Goal: Task Accomplishment & Management: Manage account settings

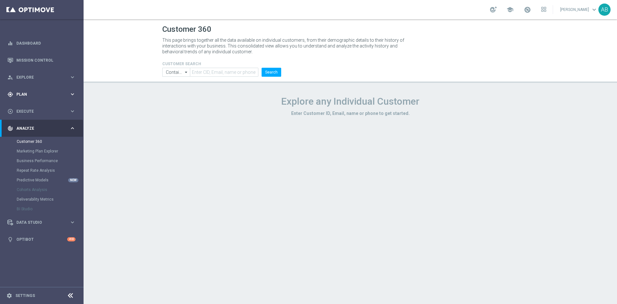
click at [39, 94] on span "Plan" at bounding box center [42, 95] width 53 height 4
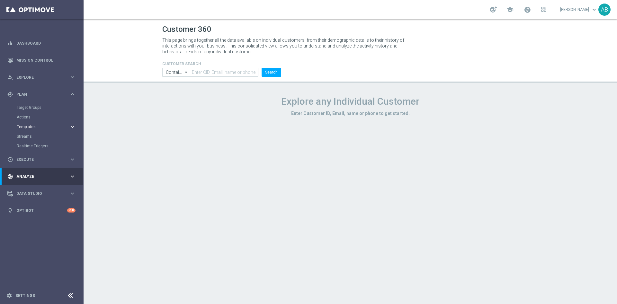
click at [30, 124] on button "Templates keyboard_arrow_right" at bounding box center [46, 126] width 59 height 5
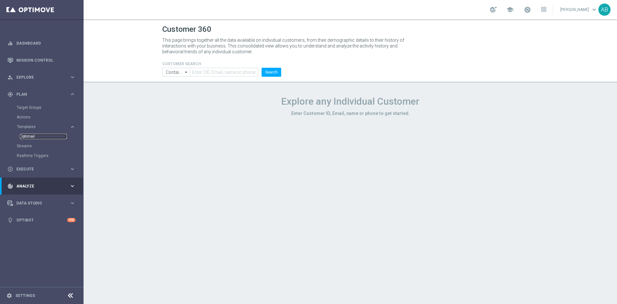
click at [31, 137] on link "Optimail" at bounding box center [43, 136] width 47 height 5
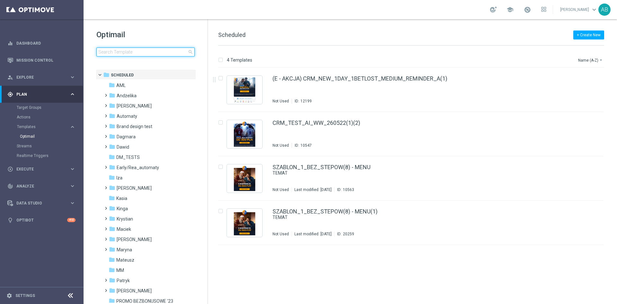
click at [154, 55] on input at bounding box center [145, 52] width 98 height 9
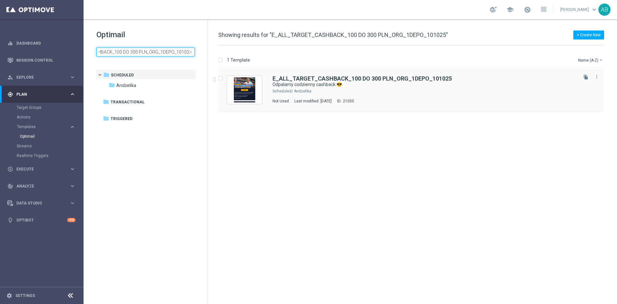
type input "E_ALL_TARGET_CASHBACK_100 DO 300 PLN_ORG_1DEPO_101025"
click at [586, 75] on icon "file_copy" at bounding box center [585, 77] width 5 height 5
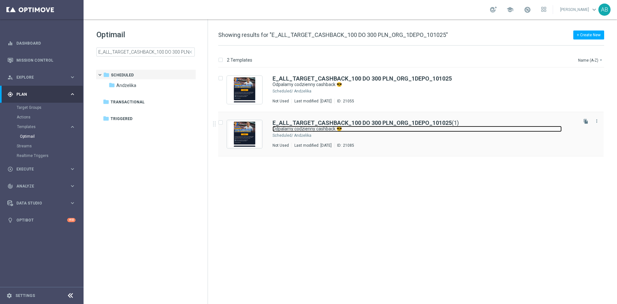
click at [471, 128] on link "Odpalamy codzienny cashback 😎" at bounding box center [416, 129] width 289 height 6
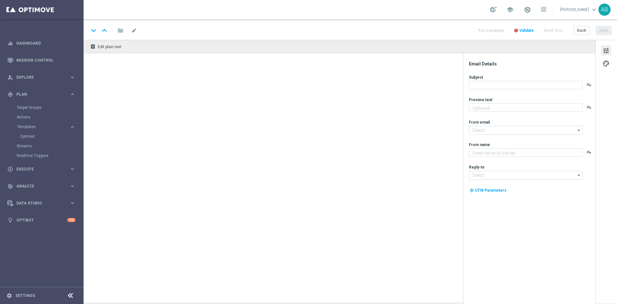
type textarea "Zwracamy do 300 zł 💸 Obstawiaj el. do Mistrzostw Świata bez ryzyka ➡️"
type input "oferta@sts.pl"
type textarea "STS"
type input "kontakt@sts.pl"
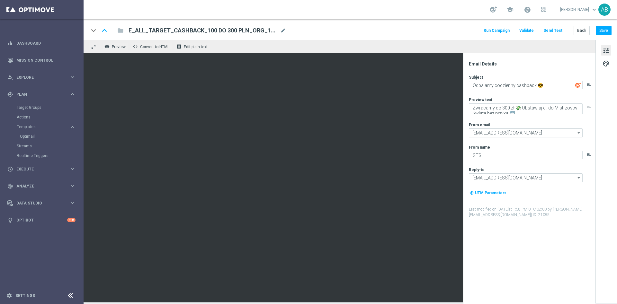
click at [284, 33] on div "E_ALL_TARGET_CASHBACK_100 DO 300 PLN_ORG_1DEPO_101025(1) mode_edit" at bounding box center [206, 30] width 157 height 8
click at [283, 31] on span "mode_edit" at bounding box center [283, 31] width 6 height 6
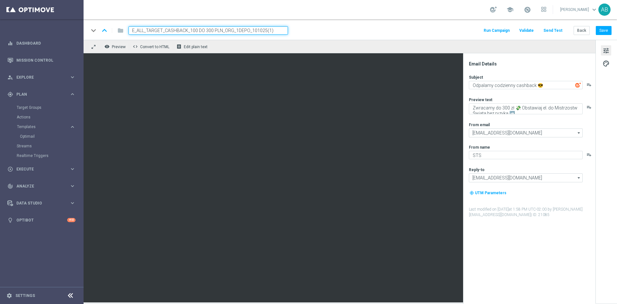
click at [280, 31] on input "E_ALL_TARGET_CASHBACK_100 DO 300 PLN_ORG_1DEPO_101025(1)" at bounding box center [207, 30] width 159 height 8
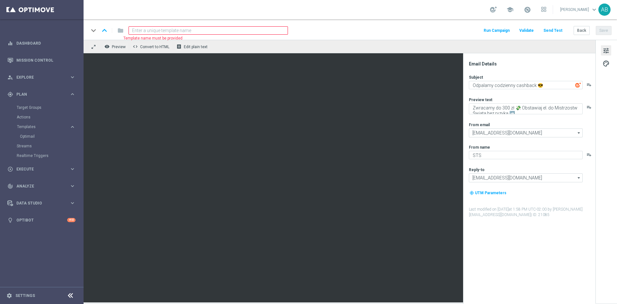
paste input "E_ALL_TARGET_CASHBACK_100 DO 300 PLN_ORG_2DEPO_101025"
type input "E_ALL_TARGET_CASHBACK_100 DO 300 PLN_ORG_2DEPO_101025"
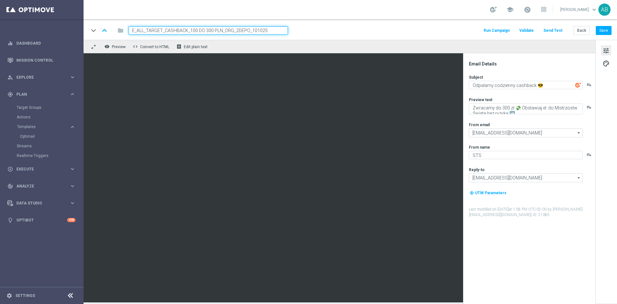
click at [349, 33] on div "keyboard_arrow_down keyboard_arrow_up folder E_ALL_TARGET_CASHBACK_100 DO 300 P…" at bounding box center [350, 30] width 523 height 8
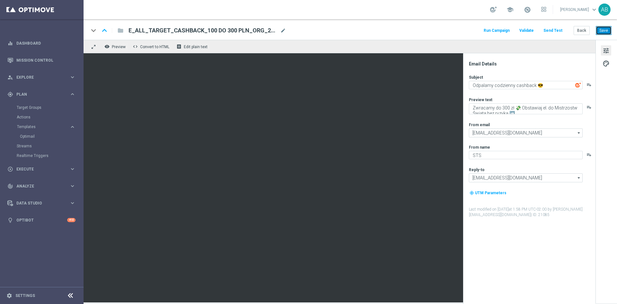
click at [601, 29] on button "Save" at bounding box center [603, 30] width 16 height 9
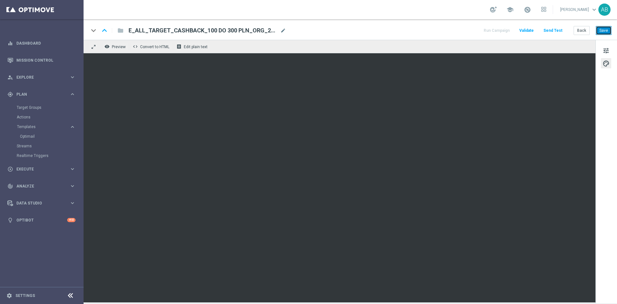
click at [603, 33] on button "Save" at bounding box center [603, 30] width 16 height 9
click at [608, 31] on button "Save" at bounding box center [603, 30] width 16 height 9
click at [596, 31] on button "Save" at bounding box center [603, 30] width 16 height 9
click at [605, 31] on button "Save" at bounding box center [603, 30] width 16 height 9
click at [600, 29] on button "Save" at bounding box center [603, 30] width 16 height 9
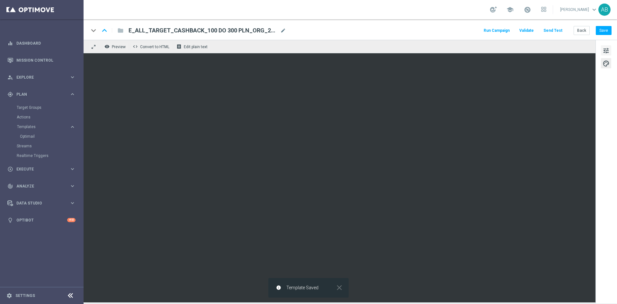
click at [608, 48] on span "tune" at bounding box center [605, 51] width 7 height 8
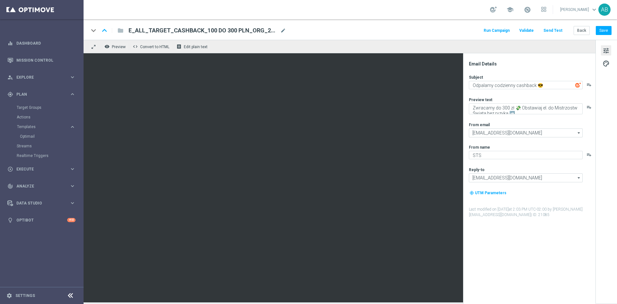
click at [558, 32] on button "Send Test" at bounding box center [552, 30] width 21 height 9
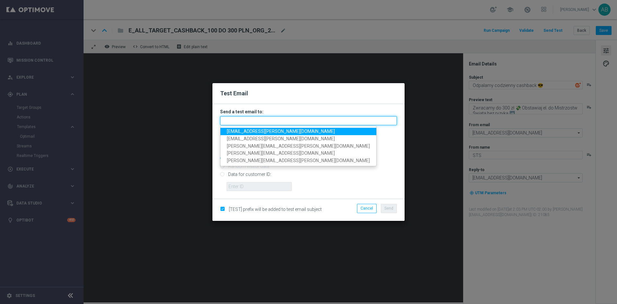
click at [291, 119] on input "text" at bounding box center [308, 120] width 177 height 9
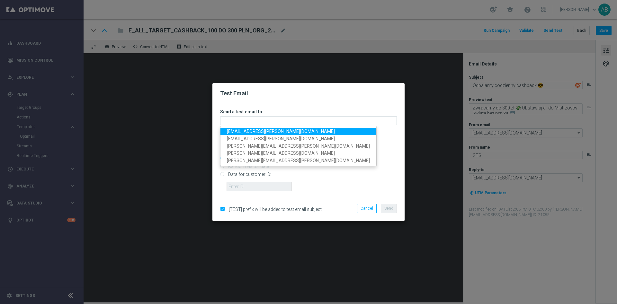
click at [265, 130] on span "andzelika.binek@sts.pl" at bounding box center [281, 131] width 108 height 5
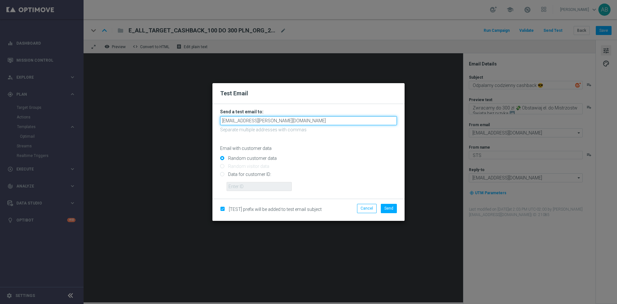
click at [292, 119] on input "andzelika.binek@sts.pl" at bounding box center [308, 120] width 177 height 9
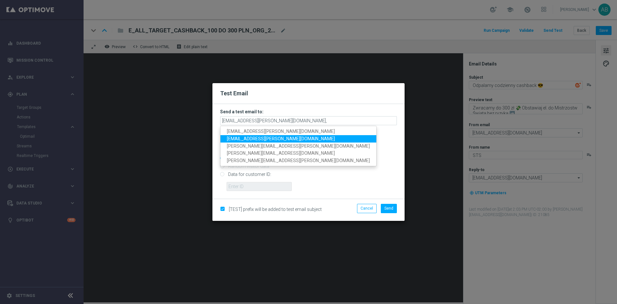
click at [253, 139] on span "krystian.potoczny@sts.pl" at bounding box center [281, 138] width 108 height 5
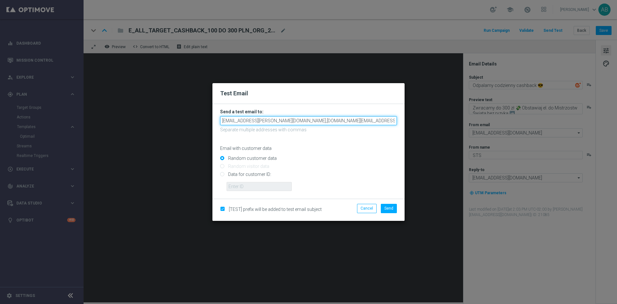
click at [334, 118] on input "andzelika.binek@sts.pl,krystian.potoczny@sts.pl" at bounding box center [308, 120] width 177 height 9
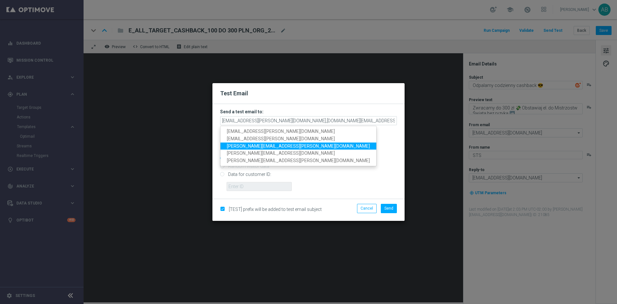
click at [272, 144] on span "katarzyna.kaminska@sts.pl" at bounding box center [298, 146] width 143 height 5
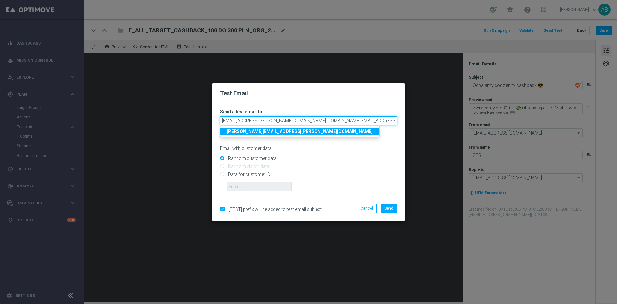
click at [386, 121] on input "andzelika.binek@sts.pl,krystian.potoczny@sts.pl,katarzyna.kaminska@sts.pl" at bounding box center [308, 120] width 177 height 9
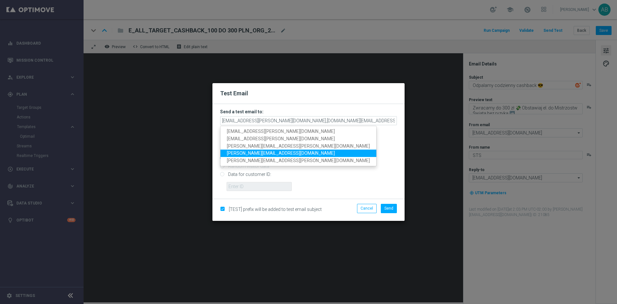
click at [263, 154] on span "antoni.litwinek@sts.pl" at bounding box center [281, 153] width 108 height 5
type input "andzelika.binek@sts.pl,krystian.potoczny@sts.pl,katarzyna.kaminska@sts.pl,anton…"
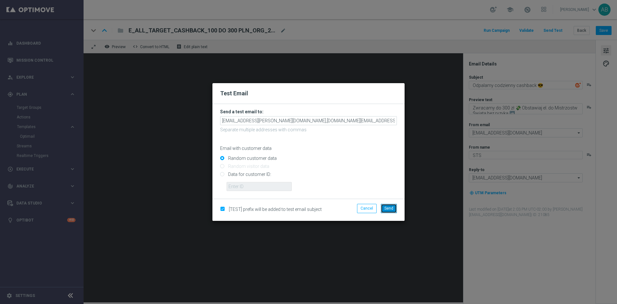
click at [392, 207] on span "Send" at bounding box center [388, 208] width 9 height 4
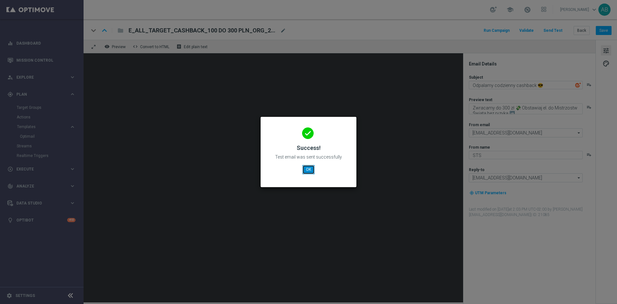
click at [306, 168] on button "OK" at bounding box center [308, 169] width 12 height 9
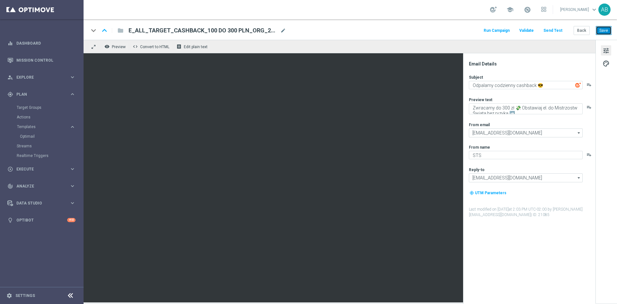
click at [600, 30] on button "Save" at bounding box center [603, 30] width 16 height 9
click at [587, 30] on button "Back" at bounding box center [581, 30] width 16 height 9
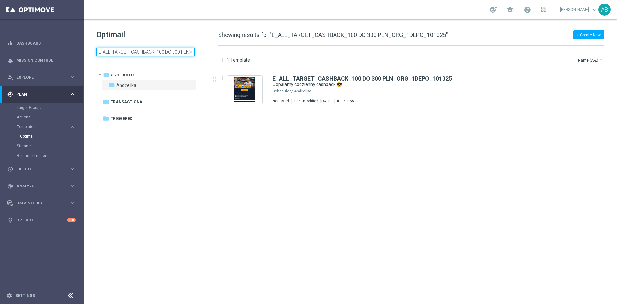
click at [152, 49] on input "E_ALL_TARGET_CASHBACK_100 DO 300 PLN_ORG_1DEPO_101025" at bounding box center [145, 52] width 98 height 9
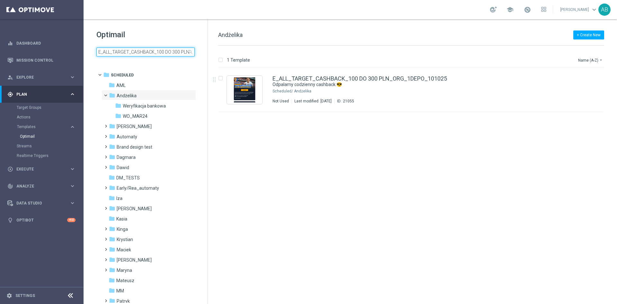
scroll to position [0, 42]
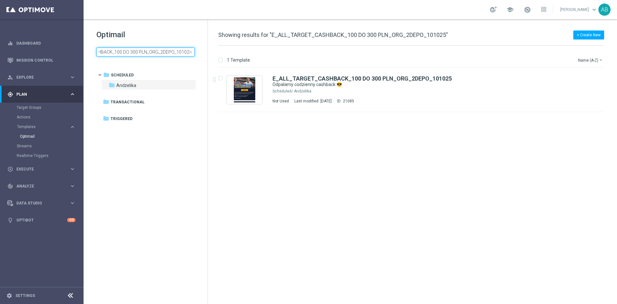
type input "E_ALL_TARGET_CASHBACK_100 DO 300 PLN_ORG_2DEPO_101025"
click at [586, 76] on icon "file_copy" at bounding box center [585, 77] width 5 height 5
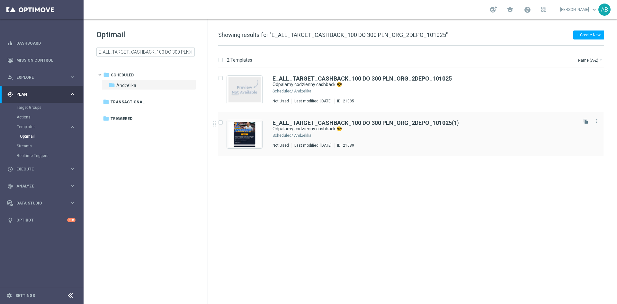
click at [384, 135] on div "Andżelika" at bounding box center [435, 135] width 282 height 5
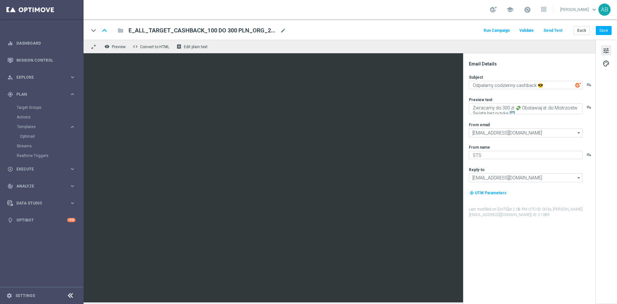
click at [394, 36] on div "keyboard_arrow_down keyboard_arrow_up folder E_ALL_TARGET_CASHBACK_100 DO 300 P…" at bounding box center [350, 29] width 533 height 21
click at [283, 29] on span "mode_edit" at bounding box center [283, 31] width 6 height 6
click at [308, 29] on div "keyboard_arrow_down keyboard_arrow_up folder E_ALL_TARGET_CASHBACK_100 DO 300 P…" at bounding box center [350, 30] width 523 height 8
click at [282, 28] on span "mode_edit" at bounding box center [283, 31] width 6 height 6
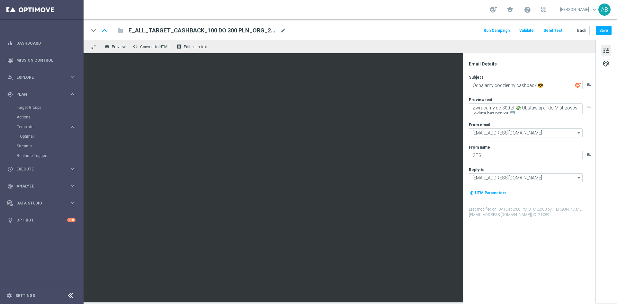
click at [313, 25] on div "keyboard_arrow_down keyboard_arrow_up folder E_ALL_TARGET_CASHBACK_100 DO 300 P…" at bounding box center [350, 29] width 533 height 21
click at [284, 31] on span "mode_edit" at bounding box center [283, 31] width 6 height 6
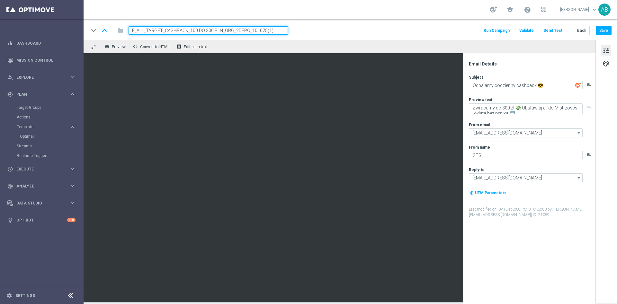
click at [278, 30] on input "E_ALL_TARGET_CASHBACK_100 DO 300 PLN_ORG_2DEPO_101025(1)" at bounding box center [207, 30] width 159 height 8
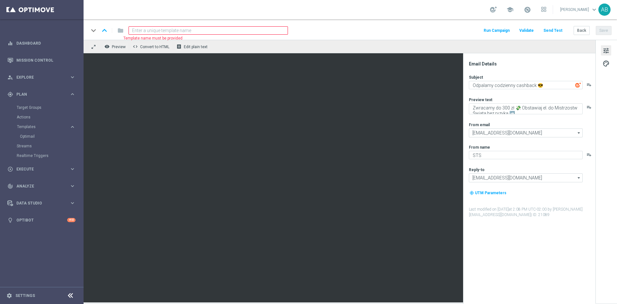
paste input "REACQ_ALL_TARGET_CASHBACK_100 DO 300ZL_101025"
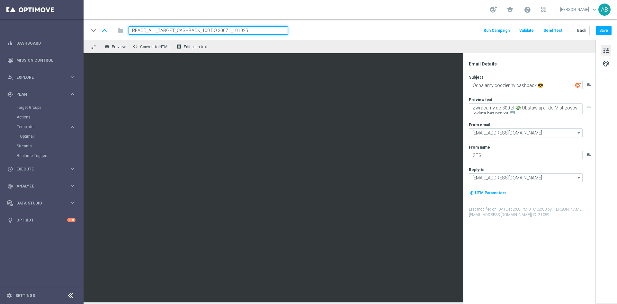
type input "REACQ_ALL_TARGET_CASHBACK_100 DO 300ZL_101025"
click at [342, 37] on div "keyboard_arrow_down keyboard_arrow_up folder REACQ_ALL_TARGET_CASHBACK_100 DO 3…" at bounding box center [350, 29] width 533 height 21
click at [605, 31] on button "Save" at bounding box center [603, 30] width 16 height 9
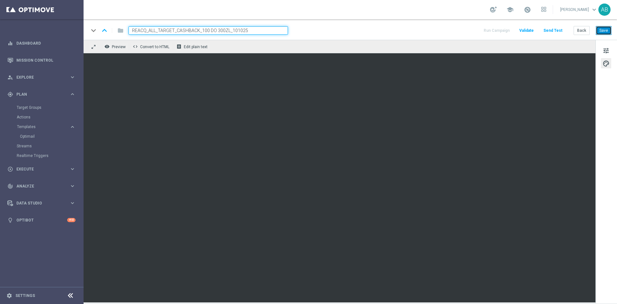
click at [606, 30] on button "Save" at bounding box center [603, 30] width 16 height 9
click at [609, 31] on button "Save" at bounding box center [603, 30] width 16 height 9
click at [553, 24] on div "keyboard_arrow_down keyboard_arrow_up folder REACQ_ALL_TARGET_CASHBACK_100 DO 3…" at bounding box center [350, 29] width 533 height 21
click at [551, 31] on button "Send Test" at bounding box center [552, 30] width 21 height 9
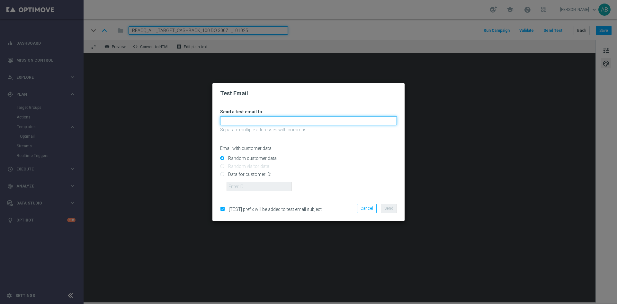
click at [241, 120] on input "text" at bounding box center [308, 120] width 177 height 9
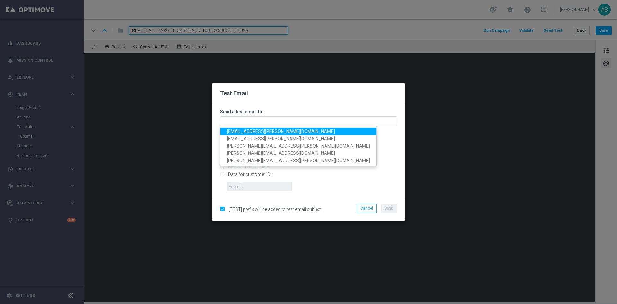
click at [241, 130] on span "andzelika.binek@sts.pl" at bounding box center [281, 131] width 108 height 5
type input "andzelika.binek@sts.pl"
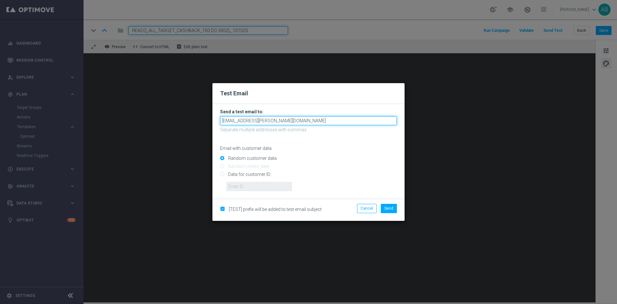
click at [276, 119] on input "andzelika.binek@sts.pl" at bounding box center [308, 120] width 177 height 9
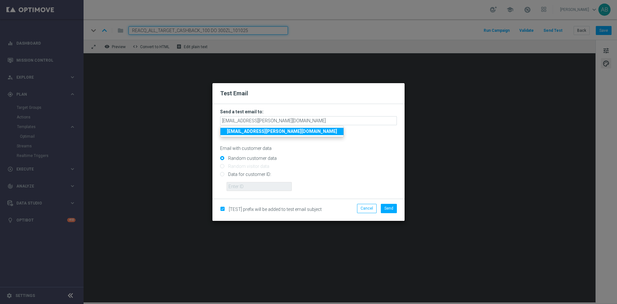
click at [326, 104] on form "Send a test email to: andzelika.binek@sts.pl andzelika.binek@sts.pl Separate mu…" at bounding box center [308, 151] width 192 height 95
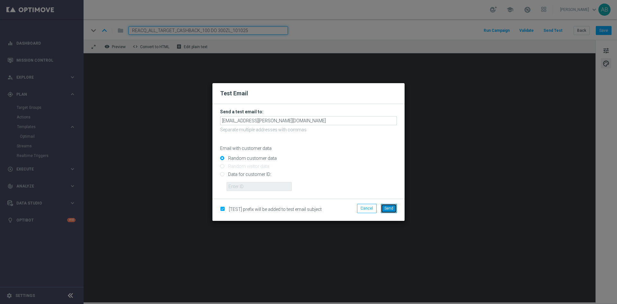
click at [391, 210] on span "Send" at bounding box center [388, 208] width 9 height 4
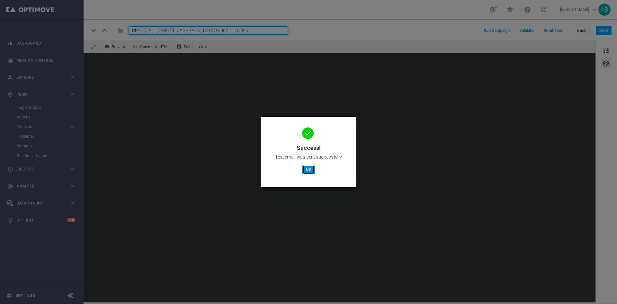
click at [313, 169] on button "OK" at bounding box center [308, 169] width 12 height 9
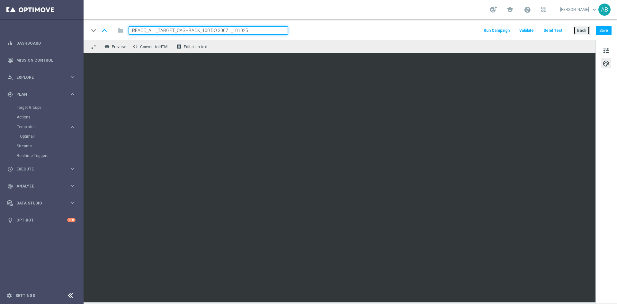
click at [585, 28] on button "Back" at bounding box center [581, 30] width 16 height 9
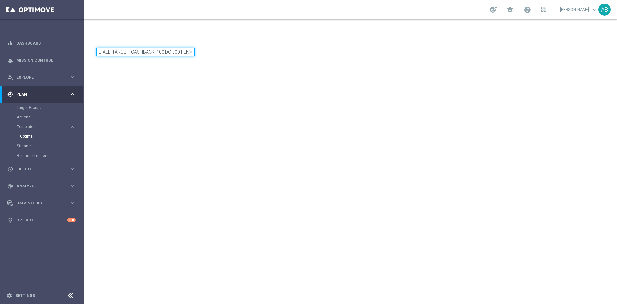
click at [175, 49] on input "E_ALL_TARGET_CASHBACK_100 DO 300 PLN_ORG_2DEPO_101025" at bounding box center [145, 52] width 98 height 9
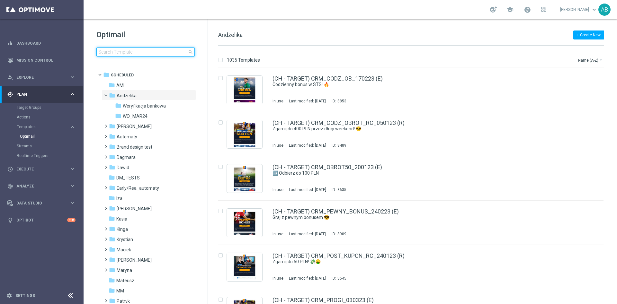
click at [175, 49] on input at bounding box center [145, 52] width 98 height 9
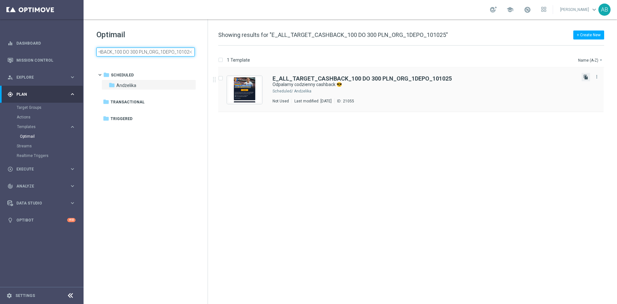
type input "E_ALL_TARGET_CASHBACK_100 DO 300 PLN_ORG_1DEPO_101025"
click at [585, 77] on icon "file_copy" at bounding box center [585, 77] width 5 height 5
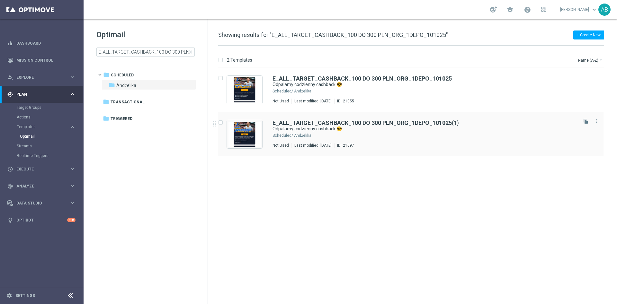
click at [381, 136] on div "Andżelika" at bounding box center [435, 135] width 282 height 5
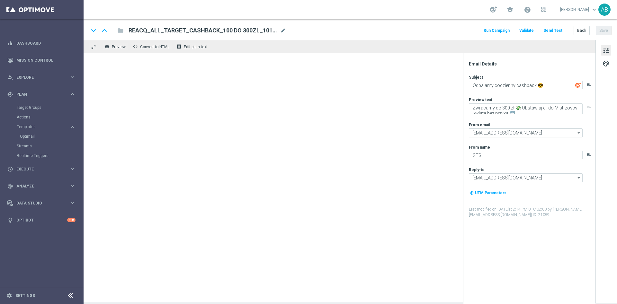
type input "E_ALL_TARGET_CASHBACK_100 DO 300 PLN_ORG_1DEPO_101025(1)"
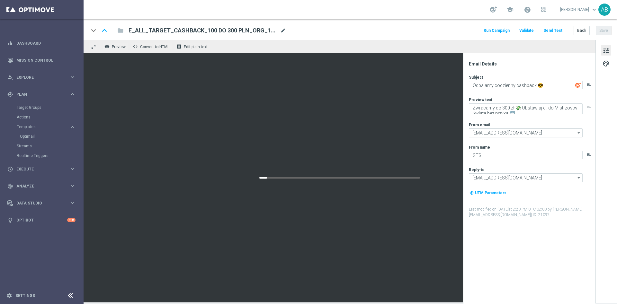
click at [280, 31] on span "mode_edit" at bounding box center [283, 31] width 6 height 6
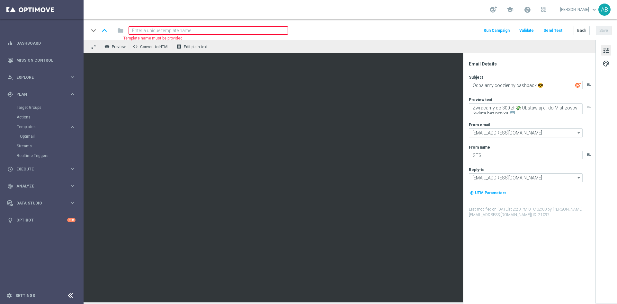
paste input "E_ALL_TARGET_CASHBACK_20 DO 300PLN_NONOPG_ALLDEPO_101025"
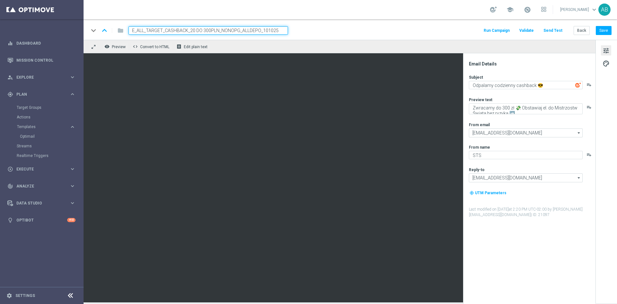
type input "E_ALL_TARGET_CASHBACK_20 DO 300PLN_NONOPG_ALLDEPO_101025"
click at [343, 31] on div "keyboard_arrow_down keyboard_arrow_up folder E_ALL_TARGET_CASHBACK_20 DO 300PLN…" at bounding box center [350, 30] width 523 height 8
click at [605, 31] on button "Save" at bounding box center [603, 30] width 16 height 9
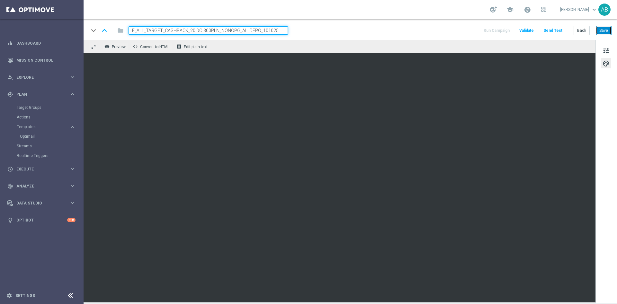
click at [602, 29] on button "Save" at bounding box center [603, 30] width 16 height 9
click at [603, 28] on button "Save" at bounding box center [603, 30] width 16 height 9
click at [603, 29] on button "Save" at bounding box center [603, 30] width 16 height 9
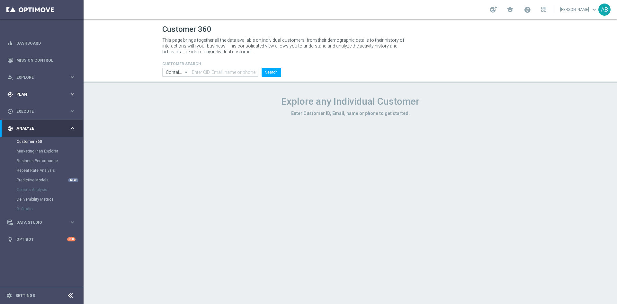
click at [35, 95] on span "Plan" at bounding box center [42, 95] width 53 height 4
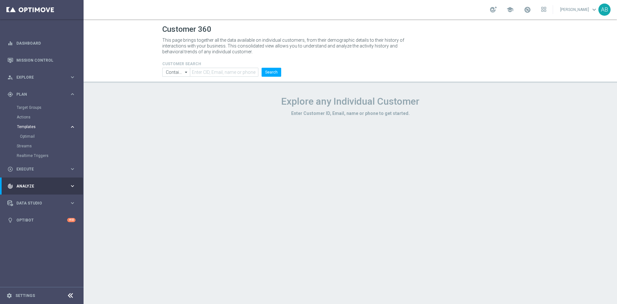
click at [35, 127] on span "Templates" at bounding box center [40, 127] width 46 height 4
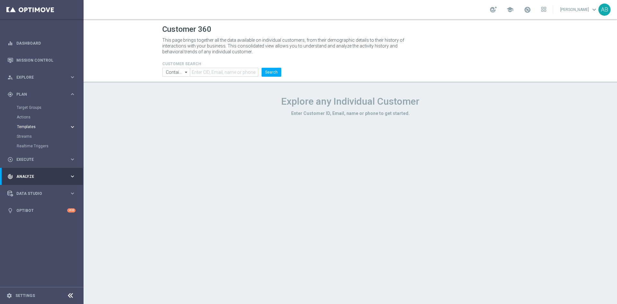
click at [35, 127] on span "Templates" at bounding box center [40, 127] width 46 height 4
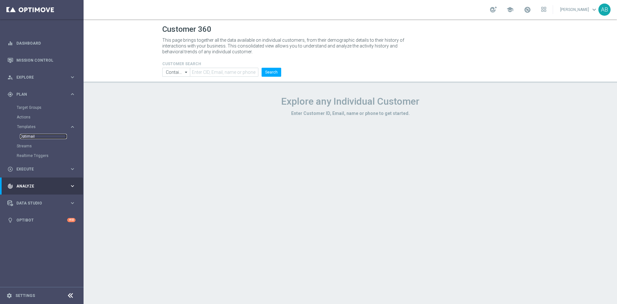
click at [33, 136] on link "Optimail" at bounding box center [43, 136] width 47 height 5
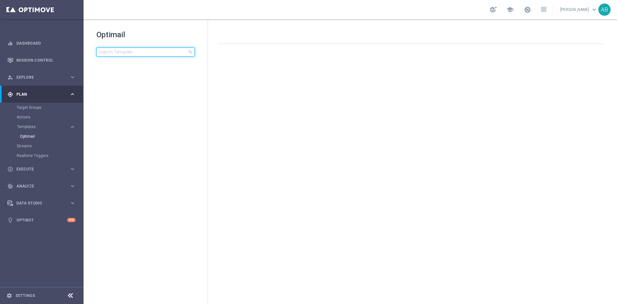
click at [148, 49] on input at bounding box center [145, 52] width 98 height 9
type input "https://redirect.sts.pl/?r=graj-z-cashbackiem-189050"
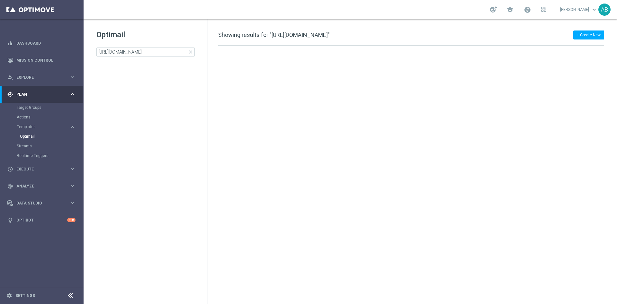
click at [139, 57] on div "Optimail https://redirect.sts.pl/?r=graj-z-cashbackiem-189050 close folder 1 Fo…" at bounding box center [146, 59] width 124 height 80
click at [140, 53] on input "https://redirect.sts.pl/?r=graj-z-cashbackiem-189050" at bounding box center [145, 52] width 98 height 9
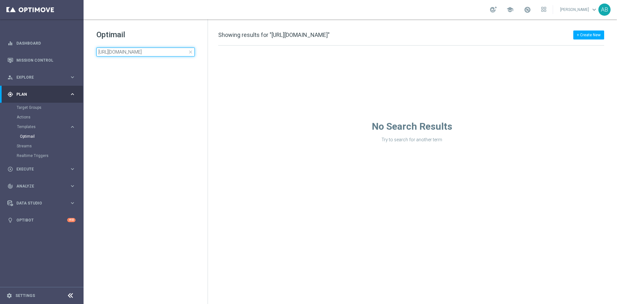
click at [140, 53] on input "https://redirect.sts.pl/?r=graj-z-cashbackiem-189050" at bounding box center [145, 52] width 98 height 9
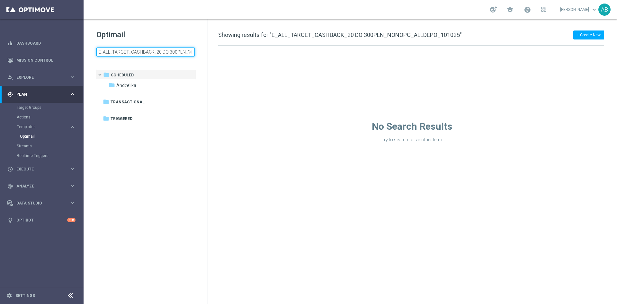
scroll to position [0, 53]
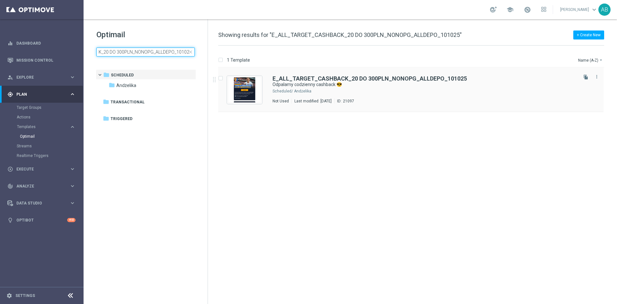
type input "E_ALL_TARGET_CASHBACK_20 DO 300PLN_NONOPG_ALLDEPO_101025"
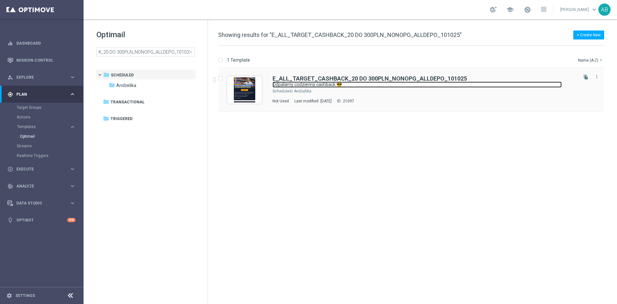
click at [489, 83] on link "Odpalamy codzienny cashback 😎" at bounding box center [416, 85] width 289 height 6
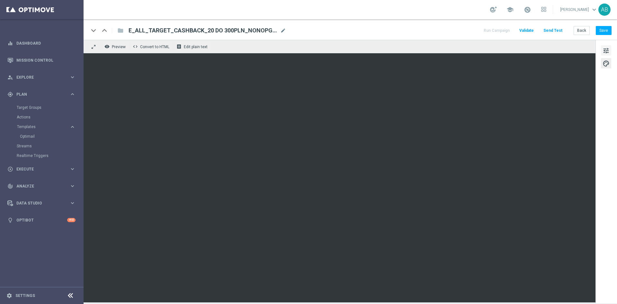
click at [606, 48] on span "tune" at bounding box center [605, 51] width 7 height 8
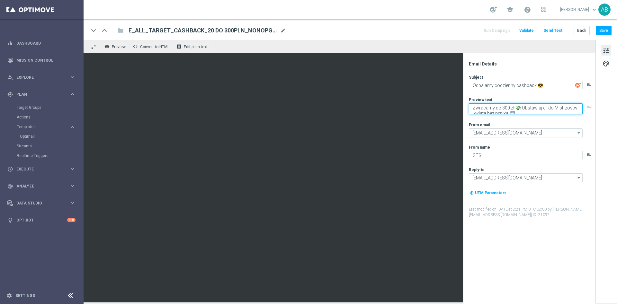
click at [505, 111] on textarea "Zwracamy do 300 zł 💸 Obstawiaj el. do Mistrzostw Świata bez ryzyka ➡️" at bounding box center [526, 108] width 114 height 11
type textarea "Zwracamy do 300 zł 💸 Obstawiaj el. do Mistrzostw Świata bezpiecznie ➡️"
click at [601, 29] on button "Save" at bounding box center [603, 30] width 16 height 9
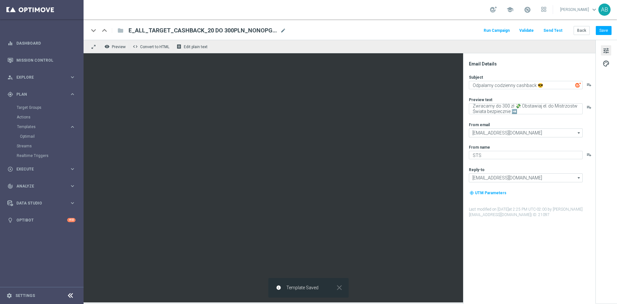
click at [552, 30] on button "Send Test" at bounding box center [552, 30] width 21 height 9
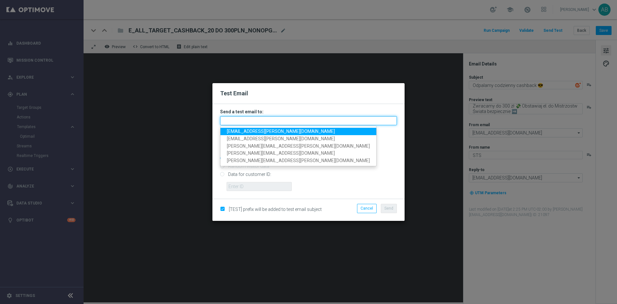
click at [265, 120] on input "text" at bounding box center [308, 120] width 177 height 9
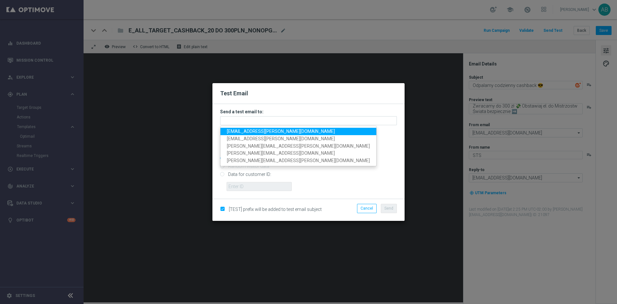
drag, startPoint x: 260, startPoint y: 126, endPoint x: 255, endPoint y: 130, distance: 6.1
click at [255, 130] on span "andzelika.binek@sts.pl" at bounding box center [281, 131] width 108 height 5
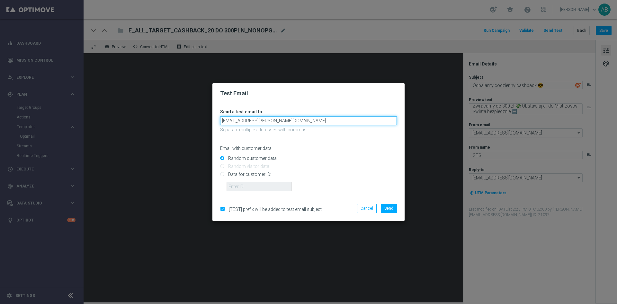
click at [272, 119] on input "andzelika.binek@sts.pl" at bounding box center [308, 120] width 177 height 9
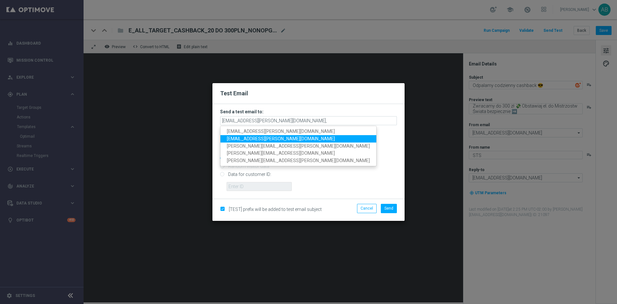
click at [263, 138] on span "krystian.potoczny@sts.pl" at bounding box center [281, 138] width 108 height 5
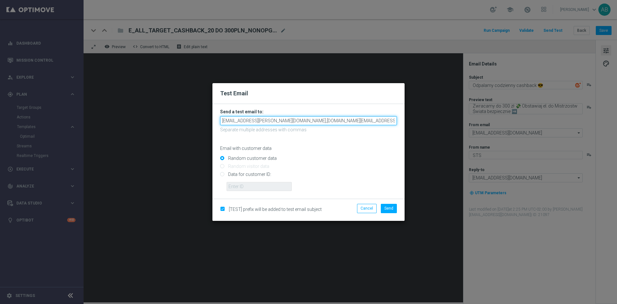
click at [313, 119] on input "andzelika.binek@sts.pl,krystian.potoczny@sts.pl" at bounding box center [308, 120] width 177 height 9
click at [334, 119] on input "andzelika.binek@sts.pl,krystian.potoczny@sts.pl" at bounding box center [308, 120] width 177 height 9
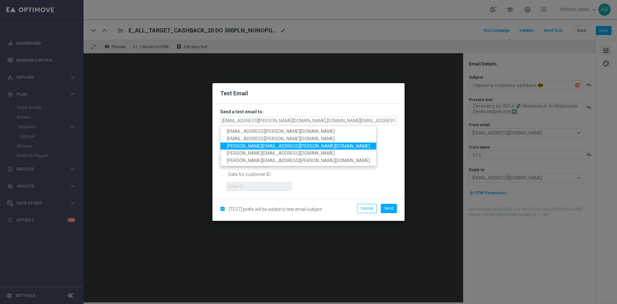
click at [261, 146] on span "katarzyna.kaminska@sts.pl" at bounding box center [298, 146] width 143 height 5
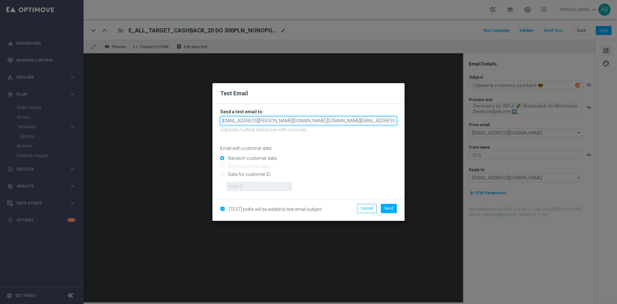
click at [376, 118] on input "andzelika.binek@sts.pl,krystian.potoczny@sts.pl,katarzyna.kaminska@sts.pl" at bounding box center [308, 120] width 177 height 9
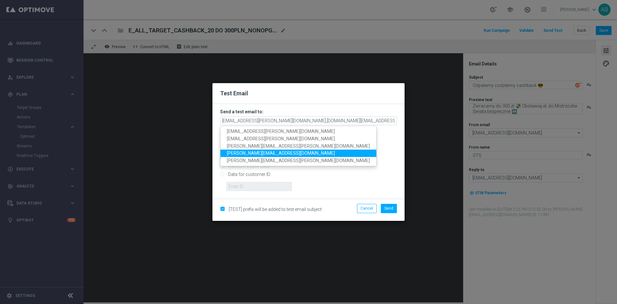
click at [272, 152] on link "antoni.litwinek@sts.pl" at bounding box center [298, 153] width 156 height 7
type input "andzelika.binek@sts.pl,krystian.potoczny@sts.pl,katarzyna.kaminska@sts.pl,anton…"
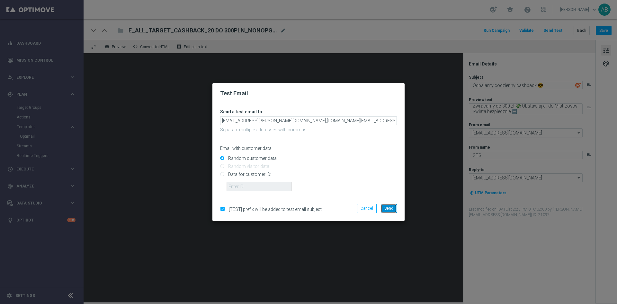
click at [389, 206] on span "Send" at bounding box center [388, 208] width 9 height 4
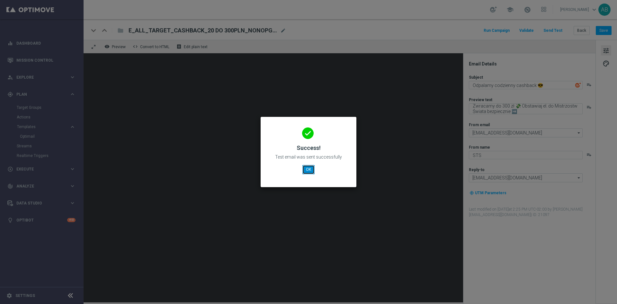
click at [306, 168] on button "OK" at bounding box center [308, 169] width 12 height 9
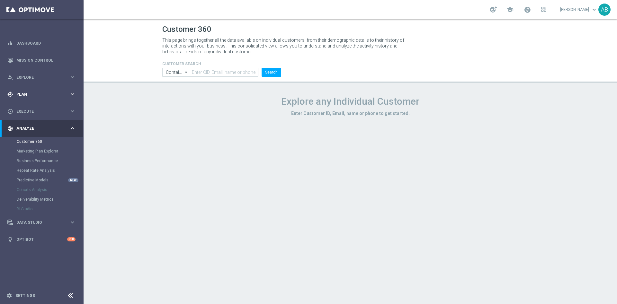
click at [43, 95] on span "Plan" at bounding box center [42, 95] width 53 height 4
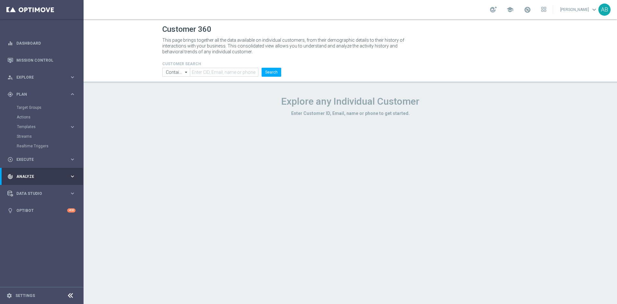
click at [39, 104] on div "Target Groups" at bounding box center [50, 108] width 66 height 10
click at [32, 108] on link "Target Groups" at bounding box center [42, 107] width 50 height 5
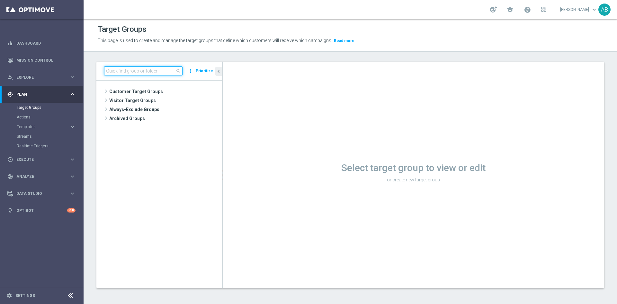
click at [154, 72] on input at bounding box center [143, 70] width 78 height 9
paste input "E_ALL_TARGET_CASHBACK_100 DO 300 PLN_ORG_1DEPO_101025"
type input "E_ALL_TARGET_CASHBACK_100 DO 300 PLN_ORG_1DEPO_101025"
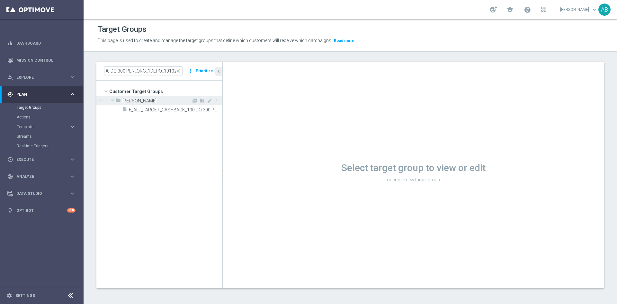
click at [159, 103] on span "Andżelika B." at bounding box center [156, 100] width 69 height 5
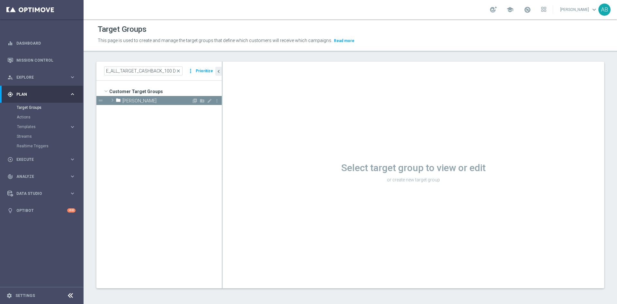
click at [158, 104] on div "folder Andżelika B." at bounding box center [154, 100] width 76 height 9
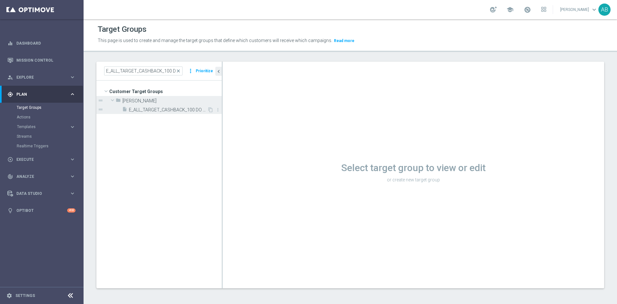
click at [154, 109] on span "E_ALL_TARGET_CASHBACK_100 DO 300 PLN_ORG_1DEPO_101025" at bounding box center [168, 109] width 78 height 5
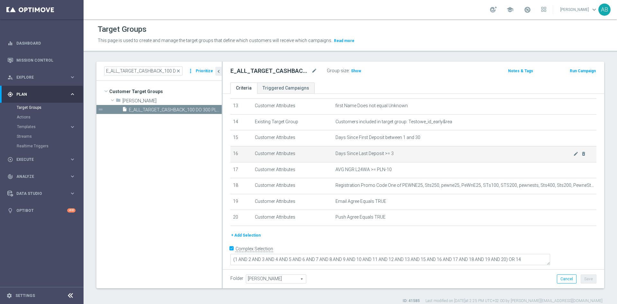
scroll to position [6, 0]
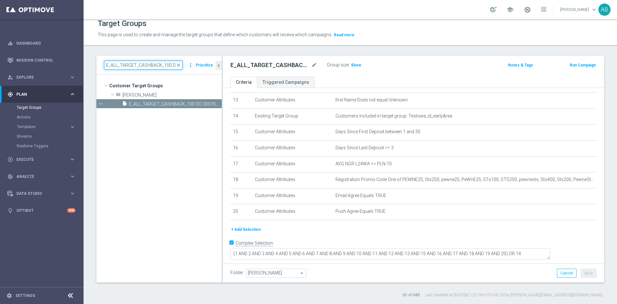
click at [118, 63] on input "E_ALL_TARGET_CASHBACK_100 DO 300 PLN_ORG_1DEPO_101025" at bounding box center [143, 65] width 78 height 9
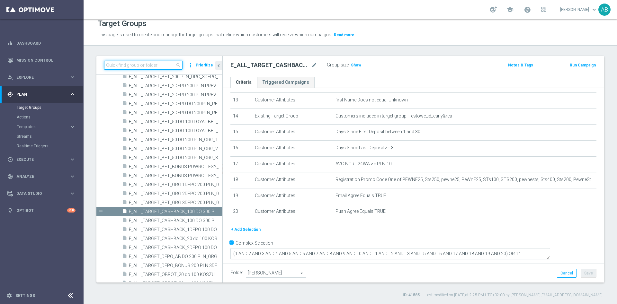
paste input "E_ALL_TARGET_CASHBACK_100 DO 300 PLN_ORG_2DEPO_101025"
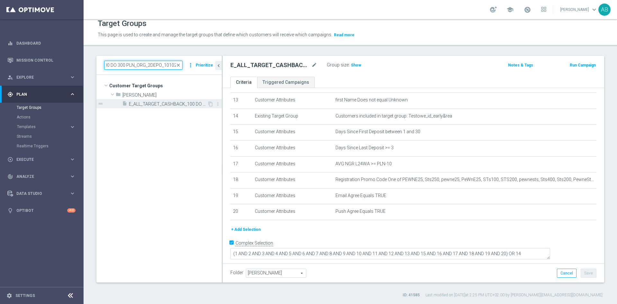
type input "E_ALL_TARGET_CASHBACK_100 DO 300 PLN_ORG_2DEPO_101025"
click at [171, 105] on span "E_ALL_TARGET_CASHBACK_100 DO 300 PLN_ORG_2DEPO_101025" at bounding box center [168, 103] width 78 height 5
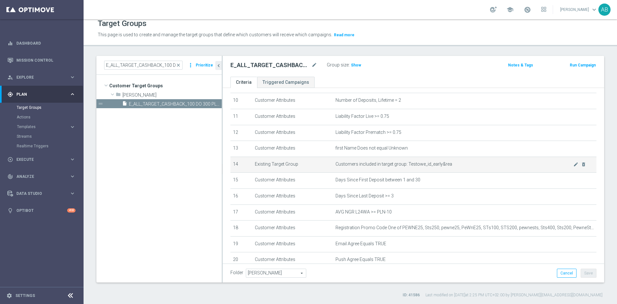
scroll to position [209, 0]
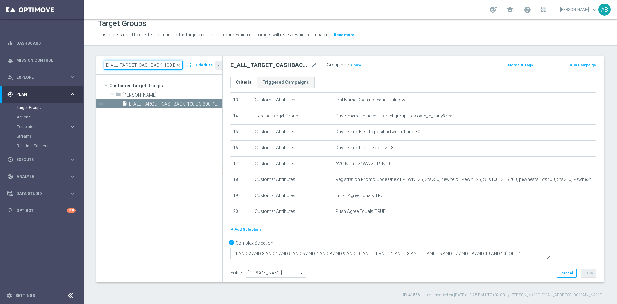
click at [170, 65] on input "E_ALL_TARGET_CASHBACK_100 DO 300 PLN_ORG_2DEPO_101025" at bounding box center [143, 65] width 78 height 9
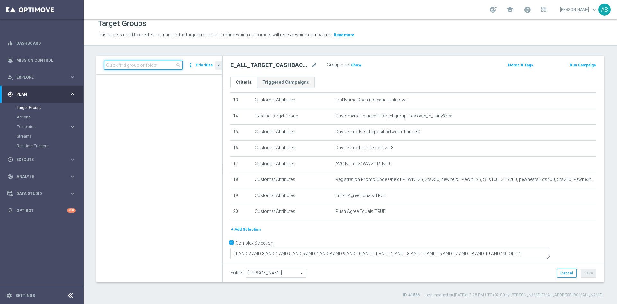
paste input "REACQ_ALL_TARGET_CASHBACK_100 DO 300ZL_101025"
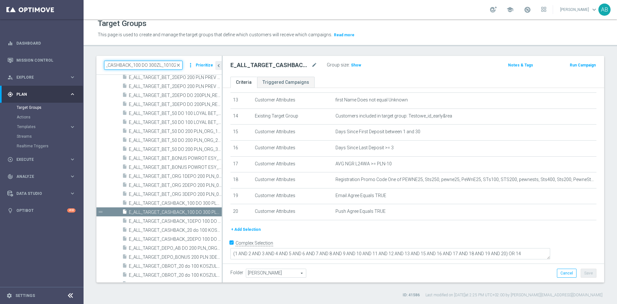
scroll to position [0, 0]
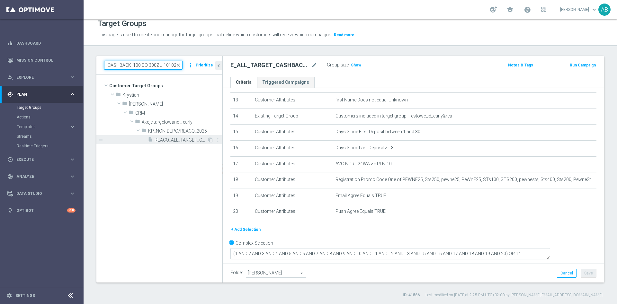
type input "REACQ_ALL_TARGET_CASHBACK_100 DO 300ZL_101025"
click at [174, 141] on span "REACQ_ALL_TARGET_CASHBACK_100 DO 300ZL_101025" at bounding box center [180, 139] width 53 height 5
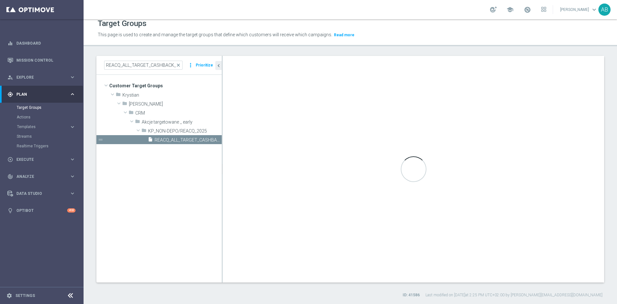
type textarea "(1 AND 2 AND 3 AND 4 AND 5 AND 6 AND 7 AND 8 AND 9 AND 10 AND 11 AND 12 AND 13 …"
type input "KP_NON-DEPO/REACQ_2025"
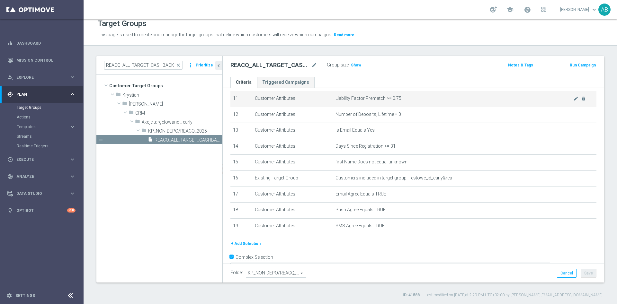
scroll to position [193, 0]
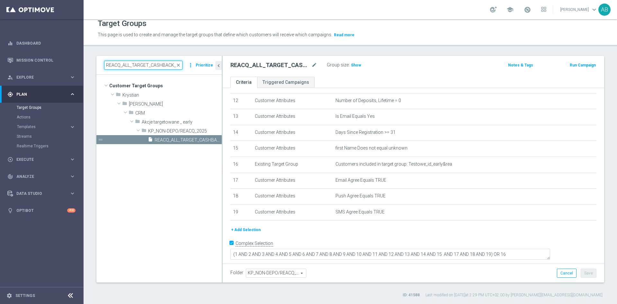
click at [145, 67] on input "REACQ_ALL_TARGET_CASHBACK_100 DO 300ZL_101025" at bounding box center [143, 65] width 78 height 9
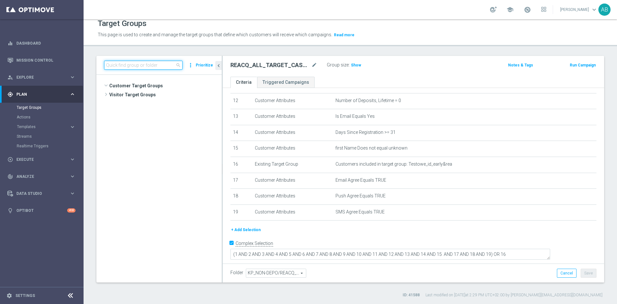
scroll to position [1458, 0]
paste input "E_ALL_TARGET_CASHBACK_20 DO 300PLN_NONOPG_ALLDEPO_101025"
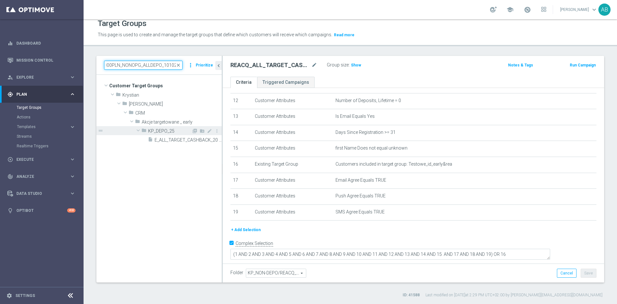
scroll to position [0, 0]
type input "E_ALL_TARGET_CASHBACK_20 DO 300PLN_NONOPG_ALLDEPO_101025"
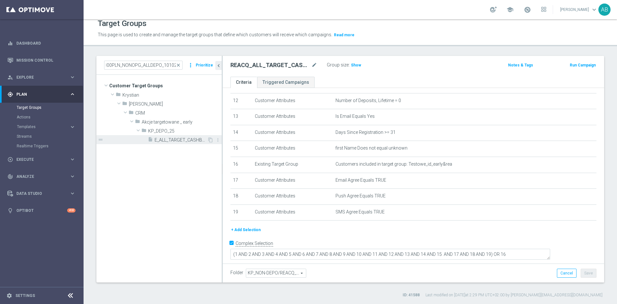
click at [168, 141] on span "E_ALL_TARGET_CASHBACK_20 DO 300PLN_NONOPG_ALLDEPO_101025" at bounding box center [180, 139] width 53 height 5
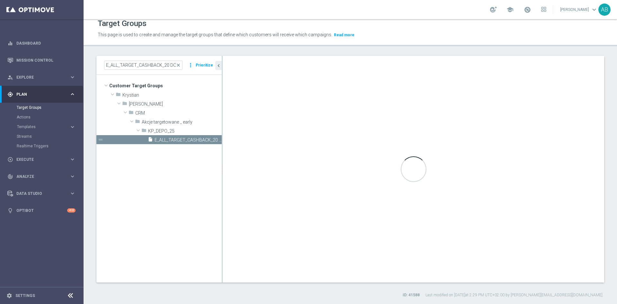
type textarea "(1 AND 2 AND 3 AND 4 AND 5 AND 6 AND 7 AND 8 AND 9 AND 10 AND 11 AND 12 AND 13 …"
type input "KP_DEPO_25"
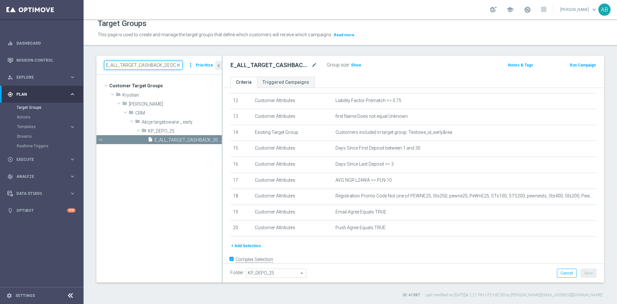
click at [127, 64] on input "E_ALL_TARGET_CASHBACK_20 DO 300PLN_NONOPG_ALLDEPO_101025" at bounding box center [143, 65] width 78 height 9
paste input "DEPO_AB DO 200 PLN_ORG_3"
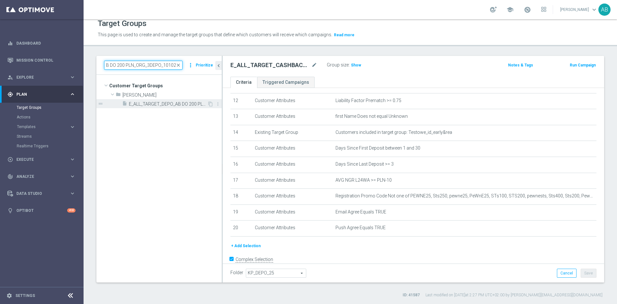
type input "E_ALL_TARGET_DEPO_AB DO 200 PLN_ORG_3DEPO_101025"
click at [172, 105] on span "E_ALL_TARGET_DEPO_AB DO 200 PLN_ORG_3DEPO_101025" at bounding box center [168, 103] width 78 height 5
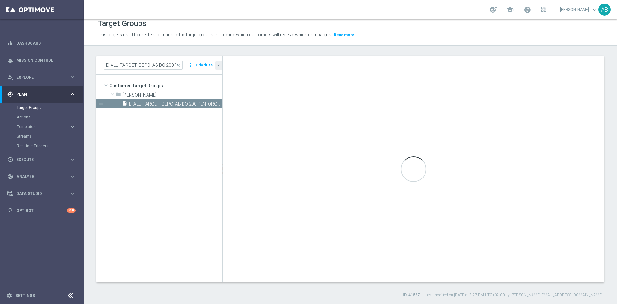
type input "Andżelika B."
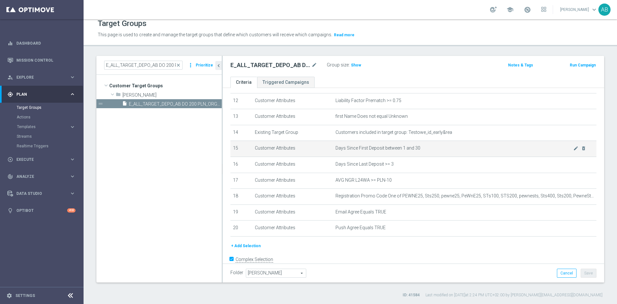
scroll to position [209, 0]
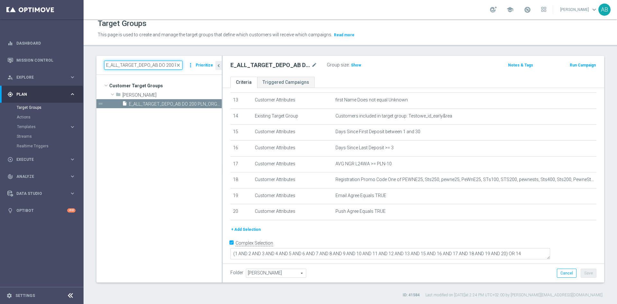
click at [163, 63] on input "E_ALL_TARGET_DEPO_AB DO 200 PLN_ORG_3DEPO_101025" at bounding box center [143, 65] width 78 height 9
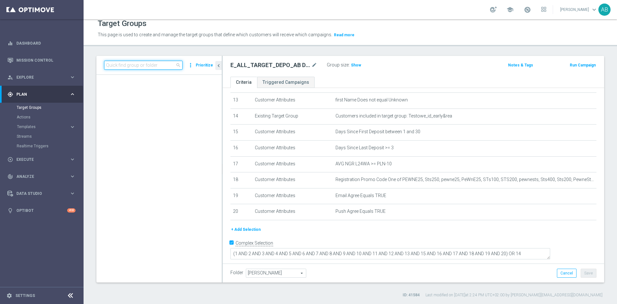
paste input "E_ALL_TARGET_CASHBACK_20 DO 300PLN_NONOPG_ALLDEPO_101025"
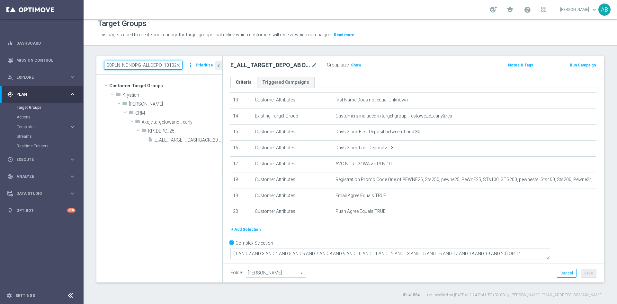
scroll to position [0, 0]
type input "E_ALL_TARGET_CASHBACK_20 DO 300PLN_NONOPG_ALLDEPO_101025"
click at [156, 139] on span "E_ALL_TARGET_CASHBACK_20 DO 300PLN_NONOPG_ALLDEPO_101025" at bounding box center [180, 139] width 53 height 5
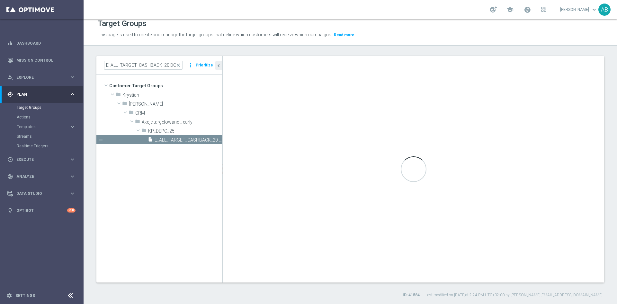
type input "KP_DEPO_25"
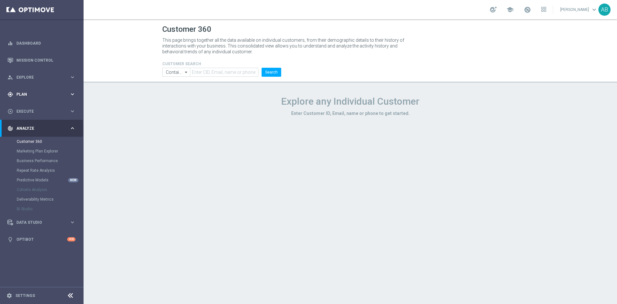
click at [34, 94] on span "Plan" at bounding box center [42, 95] width 53 height 4
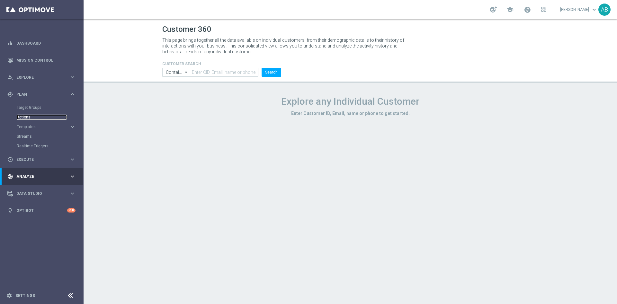
click at [28, 117] on link "Actions" at bounding box center [42, 117] width 50 height 5
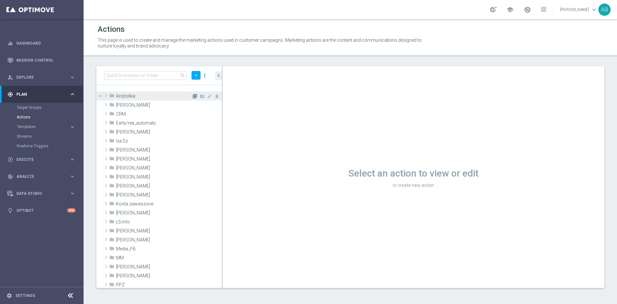
click at [192, 95] on icon "library_add" at bounding box center [194, 96] width 5 height 5
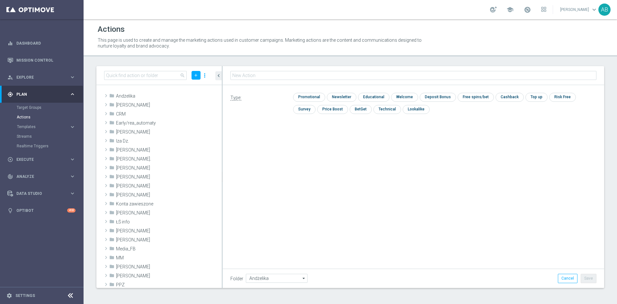
type input "E_ALL_TARGET_CASHBACK_100 DO 300 PLN_ORG_1DEPO_101025"
click at [314, 96] on input "checkbox" at bounding box center [308, 97] width 31 height 9
checkbox input "true"
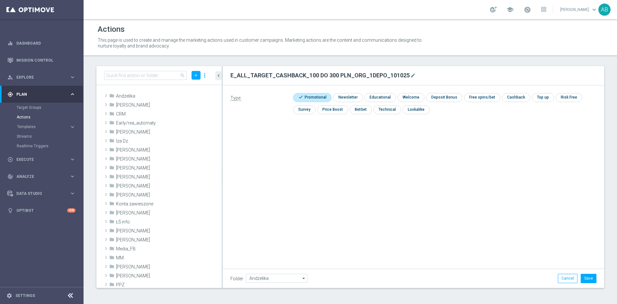
click at [588, 284] on div "Folder Andżelika Andżelika arrow_drop_down Show Selected 0 of 480 !ARCHIVE" at bounding box center [413, 278] width 381 height 19
click at [590, 278] on button "Save" at bounding box center [588, 278] width 16 height 9
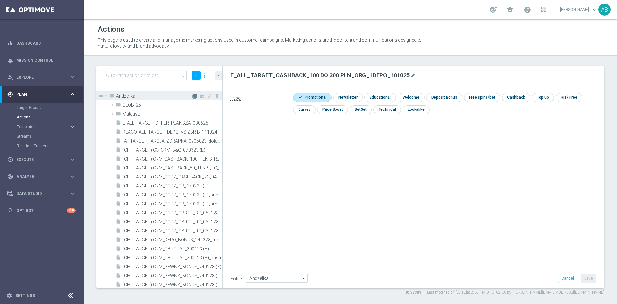
click at [192, 96] on icon "library_add" at bounding box center [194, 96] width 5 height 5
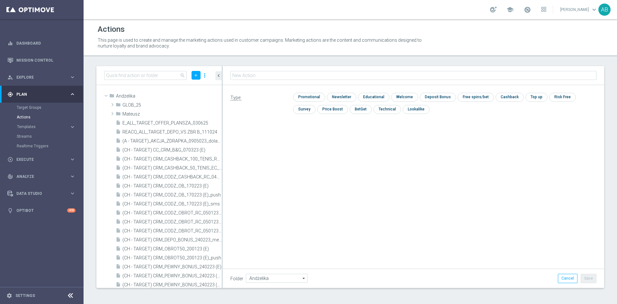
type input "E_ALL_TARGET_CASHBACK_100 DO 300 PLN_ORG_2DEPO_101025"
click at [308, 97] on input "checkbox" at bounding box center [308, 97] width 31 height 9
checkbox input "true"
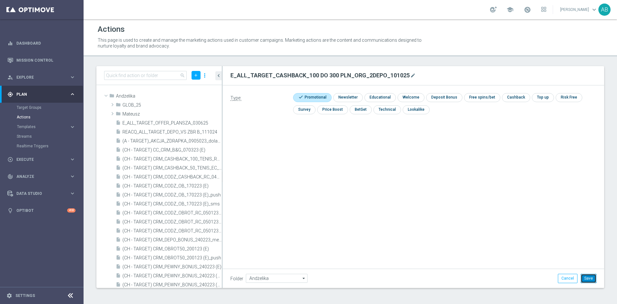
click at [588, 276] on button "Save" at bounding box center [588, 278] width 16 height 9
click at [192, 95] on icon "library_add" at bounding box center [194, 96] width 5 height 5
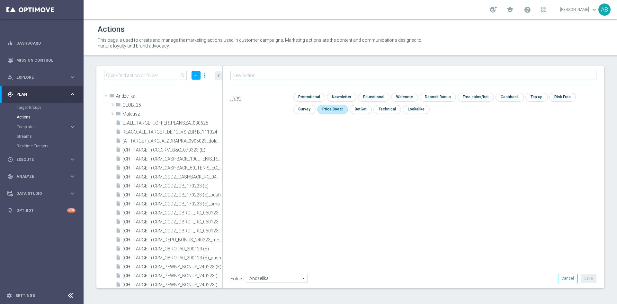
type input "REACQ_ALL_TARGET_CASHBACK_100 DO 300ZL_101025"
click at [302, 100] on input "checkbox" at bounding box center [308, 97] width 31 height 9
checkbox input "true"
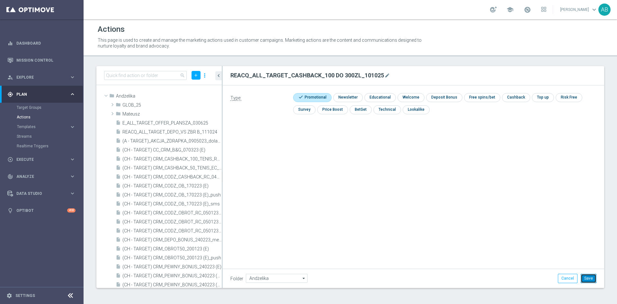
click at [587, 277] on button "Save" at bounding box center [588, 278] width 16 height 9
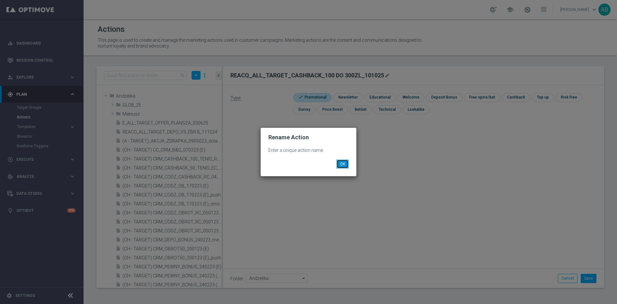
click at [343, 165] on button "OK" at bounding box center [342, 164] width 12 height 9
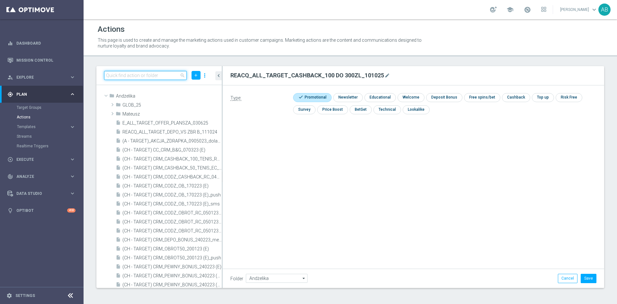
click at [145, 75] on input at bounding box center [145, 75] width 83 height 9
paste input "REACQ_ALL_TARGET_CASHBACK_100 DO 300ZL_101025"
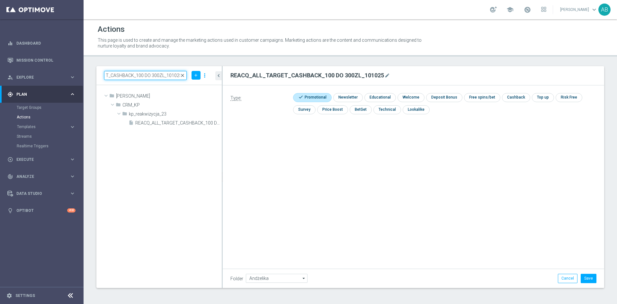
type input "REACQ_ALL_TARGET_CASHBACK_100 DO 300ZL_101025"
click at [182, 75] on span "close" at bounding box center [182, 75] width 5 height 5
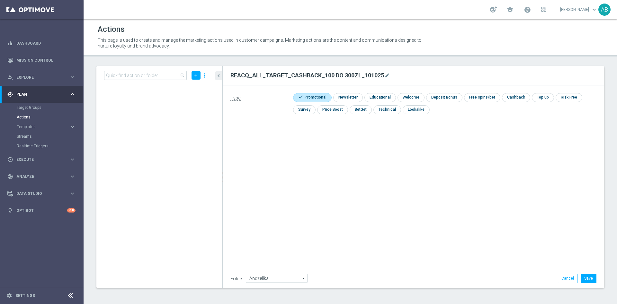
scroll to position [0, 0]
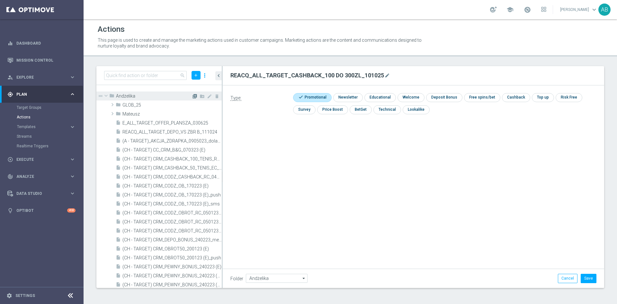
click at [192, 95] on icon "library_add" at bounding box center [194, 96] width 5 height 5
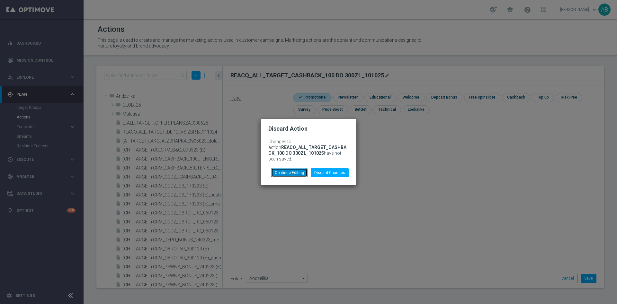
click at [289, 169] on button "Continue Editing" at bounding box center [289, 172] width 36 height 9
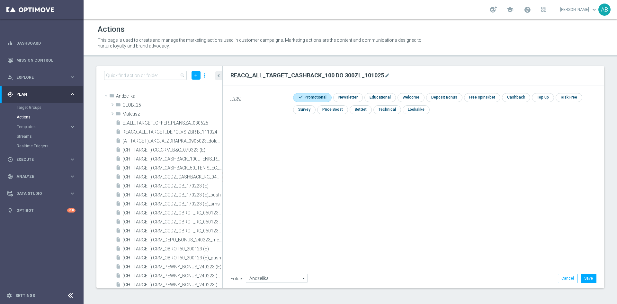
click at [288, 72] on h2 "REACQ_ALL_TARGET_CASHBACK_100 DO 300ZL_101025" at bounding box center [307, 76] width 154 height 8
click at [384, 74] on icon "mode_edit" at bounding box center [386, 75] width 5 height 5
click at [383, 74] on input "REACQ_ALL_TARGET_CASHBACK_100 DO 300ZL_101025" at bounding box center [413, 75] width 366 height 9
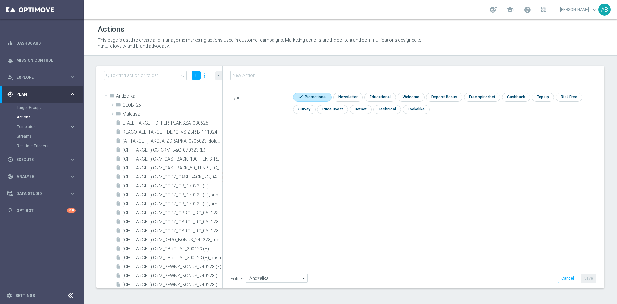
type input "E_ALL_TARGET_CASHBACK_20 DO 300PLN_NONOPG_ALLDEPO_101025"
click at [591, 280] on button "Save" at bounding box center [588, 278] width 16 height 9
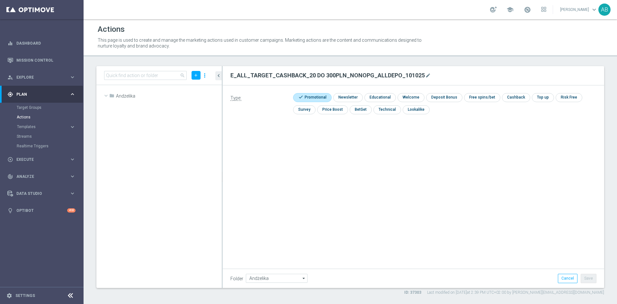
scroll to position [9861, 0]
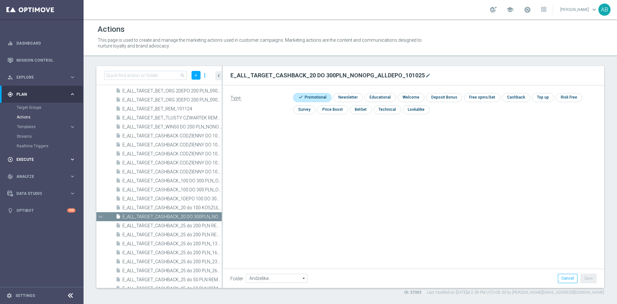
click at [23, 158] on span "Execute" at bounding box center [42, 160] width 53 height 4
click at [32, 126] on link "Campaign Builder" at bounding box center [42, 124] width 50 height 5
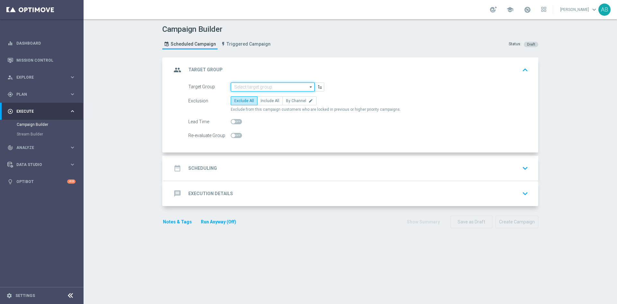
click at [277, 84] on input at bounding box center [273, 87] width 84 height 9
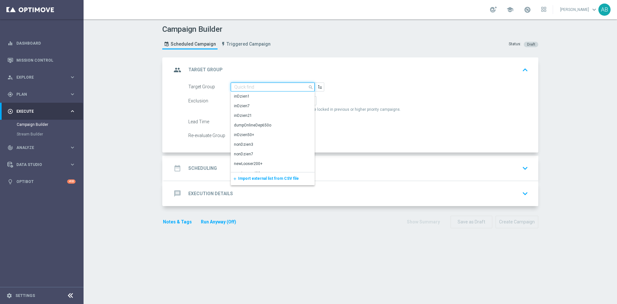
paste input "E_ALL_TARGET_CASHBACK_100 DO 300 PLN_ORG_1DEPO_101025"
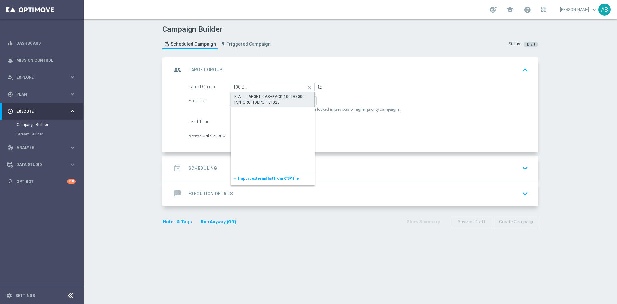
click at [277, 98] on div "E_ALL_TARGET_CASHBACK_100 DO 300 PLN_ORG_1DEPO_101025" at bounding box center [272, 100] width 77 height 12
type input "E_ALL_TARGET_CASHBACK_100 DO 300 PLN_ORG_1DEPO_101025"
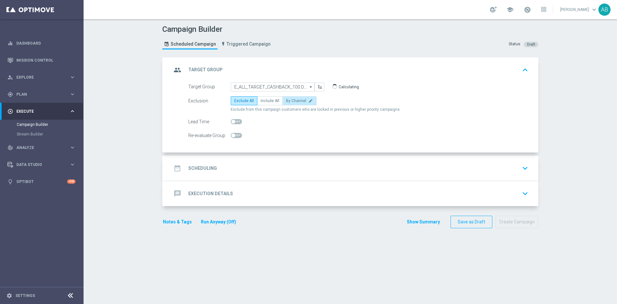
click at [291, 100] on span "By Channel" at bounding box center [296, 101] width 20 height 4
click at [290, 100] on input "By Channel edit" at bounding box center [288, 102] width 4 height 4
radio input "true"
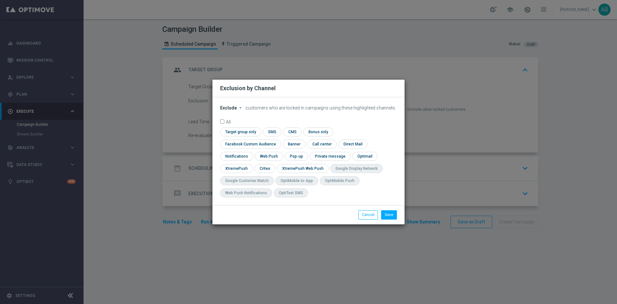
click at [231, 110] on span "Exclude" at bounding box center [228, 107] width 17 height 5
click at [239, 127] on div "Include" at bounding box center [232, 123] width 24 height 8
click at [278, 140] on input "checkbox" at bounding box center [249, 144] width 58 height 9
checkbox input "true"
click at [261, 167] on input "checkbox" at bounding box center [264, 168] width 20 height 9
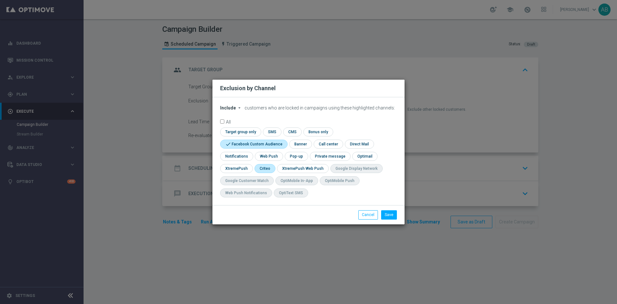
checkbox input "true"
click at [300, 157] on input "checkbox" at bounding box center [296, 156] width 22 height 9
checkbox input "true"
click at [388, 214] on button "Save" at bounding box center [389, 214] width 16 height 9
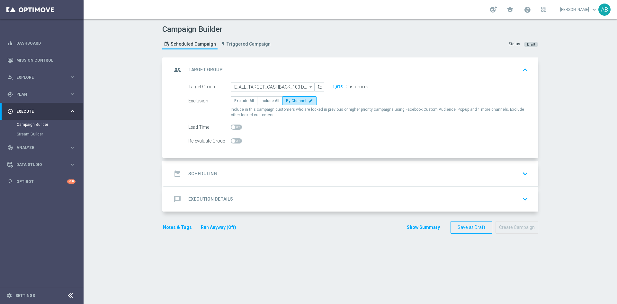
click at [293, 171] on div "date_range Scheduling keyboard_arrow_down" at bounding box center [351, 174] width 359 height 12
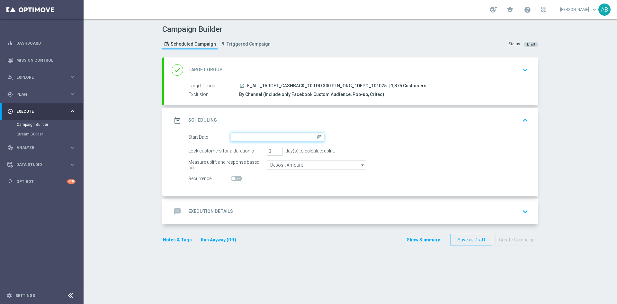
click at [278, 138] on input at bounding box center [277, 137] width 93 height 9
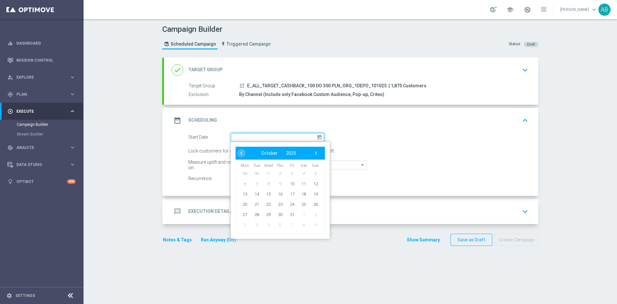
paste input "E_ALL_TARGET_CASHBACK_100 DO 300 PLN_ORG_1DEPO_101025"
type input "E_ALL_TARGET_CASHBACK_100 DO 300 PLN_ORG_1DEPO_101025"
click at [287, 185] on span "10" at bounding box center [292, 184] width 10 height 10
type input "10 Oct 2025"
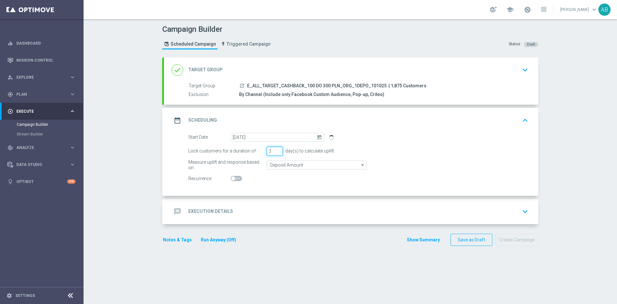
drag, startPoint x: 270, startPoint y: 152, endPoint x: 260, endPoint y: 153, distance: 9.7
click at [260, 153] on div "Lock customers for a duration of 3 day(s) to calculate uplift." at bounding box center [357, 151] width 349 height 9
type input "1"
click at [249, 202] on div "message Execution Details keyboard_arrow_down" at bounding box center [351, 211] width 374 height 25
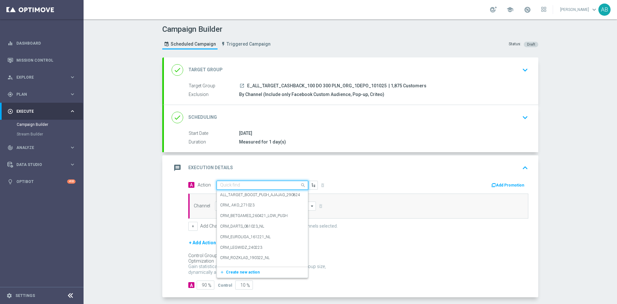
click at [244, 187] on input "text" at bounding box center [256, 185] width 72 height 5
paste input "E_ALL_TARGET_CASHBACK_100 DO 300 PLN_ORG_1DEPO_101025"
type input "E_ALL_TARGET_CASHBACK_100 DO 300 PLN_ORG_1DEPO_101025"
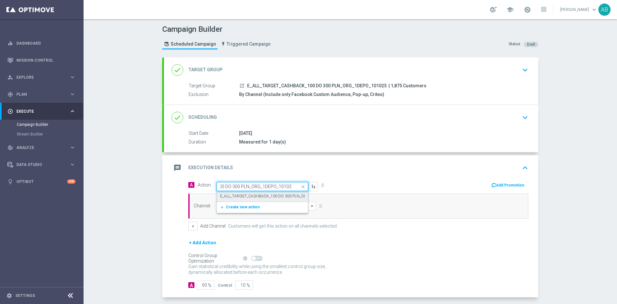
click at [246, 194] on label "E_ALL_TARGET_CASHBACK_100 DO 300 PLN_ORG_1DEPO_101025" at bounding box center [279, 196] width 118 height 5
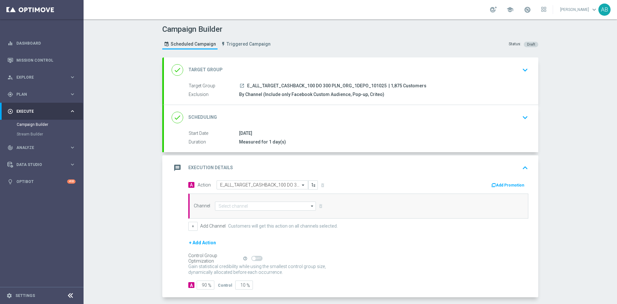
scroll to position [0, 0]
click at [269, 208] on input at bounding box center [265, 206] width 101 height 9
click at [270, 216] on div "Optimail" at bounding box center [265, 215] width 101 height 9
type input "Optimail"
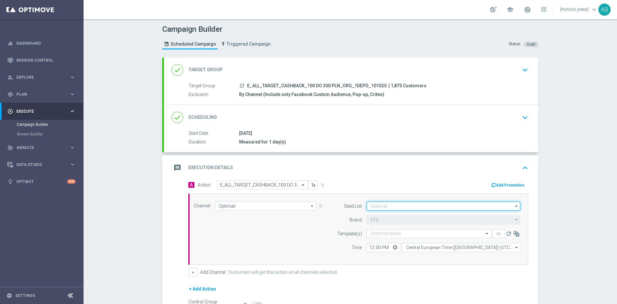
click at [385, 203] on input at bounding box center [443, 206] width 154 height 9
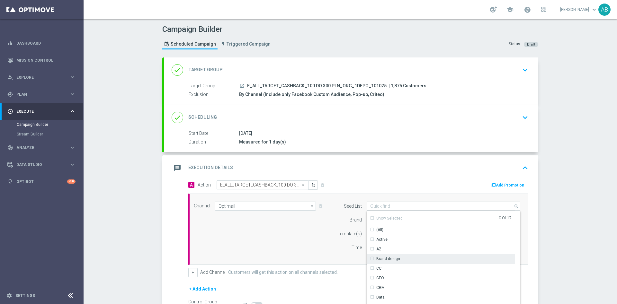
click at [401, 260] on div "Brand design" at bounding box center [440, 258] width 148 height 9
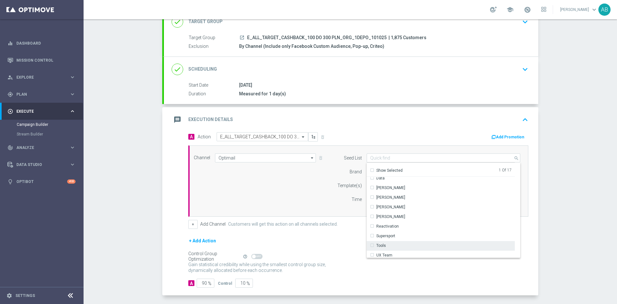
scroll to position [93, 0]
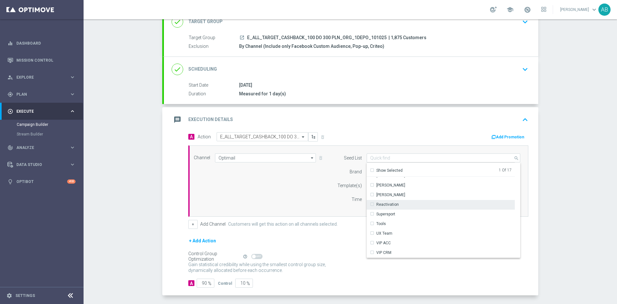
click at [402, 204] on div "Reactivation" at bounding box center [440, 204] width 148 height 9
click at [299, 199] on div "Channel Optimail Optimail arrow_drop_down Show Selected 1 of 22 Target group on…" at bounding box center [357, 181] width 336 height 55
type input "Selected 2 of 17"
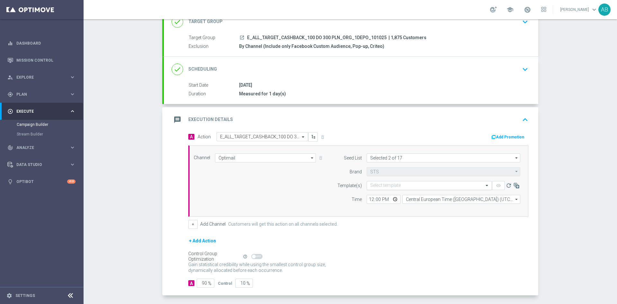
click at [375, 184] on input "text" at bounding box center [422, 185] width 105 height 5
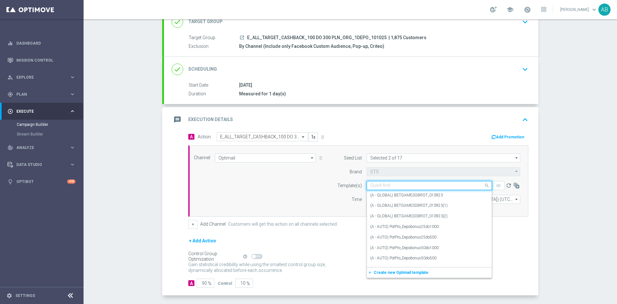
paste input "E_ALL_TARGET_CASHBACK_100 DO 300 PLN_ORG_1DEPO_101025"
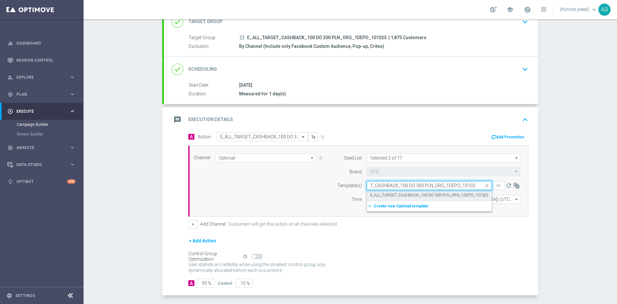
click at [375, 192] on div "E_ALL_TARGET_CASHBACK_100 DO 300 PLN_ORG_1DEPO_101025" at bounding box center [429, 195] width 118 height 11
type input "E_ALL_TARGET_CASHBACK_100 DO 300 PLN_ORG_1DEPO_101025"
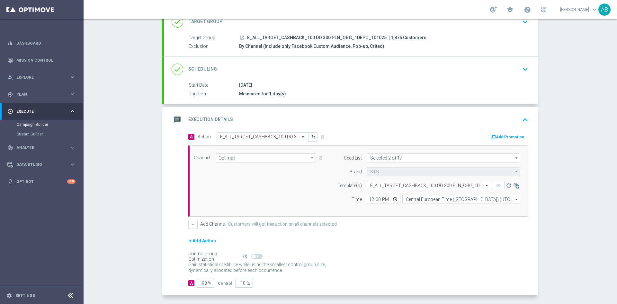
scroll to position [0, 0]
click at [367, 201] on input "12:00" at bounding box center [383, 199] width 34 height 9
type input "16:01"
click at [229, 197] on div "Channel Optimail Optimail arrow_drop_down Show Selected 1 of 22 Target group on…" at bounding box center [357, 181] width 336 height 55
click at [191, 223] on button "+" at bounding box center [192, 224] width 9 height 9
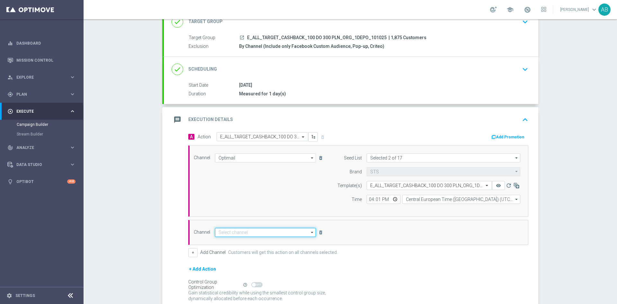
click at [226, 231] on input at bounding box center [265, 232] width 101 height 9
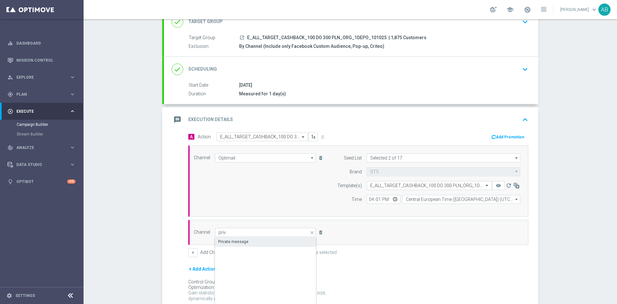
click at [233, 239] on div "Private message" at bounding box center [265, 241] width 101 height 9
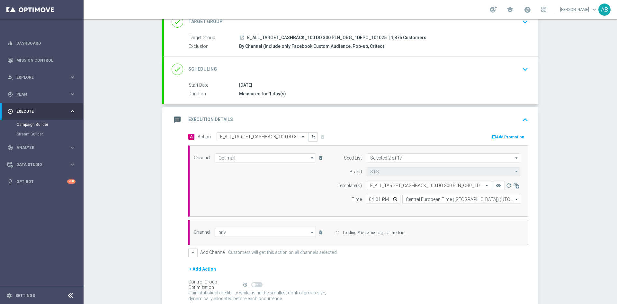
type input "Private message"
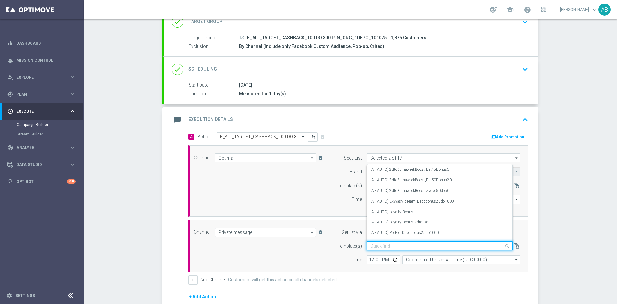
click at [375, 245] on input "text" at bounding box center [433, 245] width 126 height 5
paste input "E_ALL_TARGET_CASHBACK_100 DO 300 PLN_ORG_1DEPO_101025"
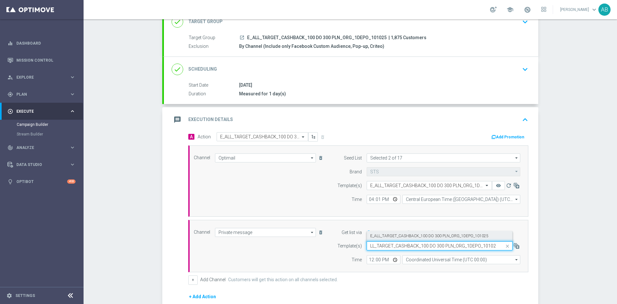
drag, startPoint x: 387, startPoint y: 234, endPoint x: 384, endPoint y: 238, distance: 5.1
click at [387, 234] on label "E_ALL_TARGET_CASHBACK_100 DO 300 PLN_ORG_1DEPO_101025" at bounding box center [429, 236] width 118 height 5
type input "E_ALL_TARGET_CASHBACK_100 DO 300 PLN_ORG_1DEPO_101025"
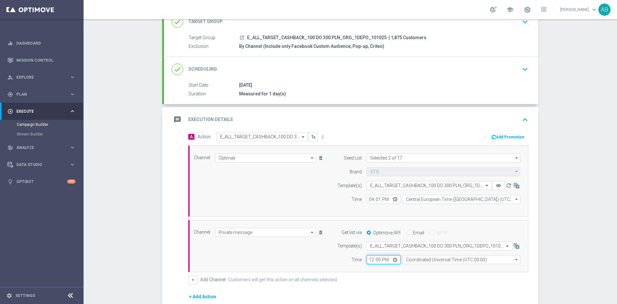
click at [369, 260] on input "12:00" at bounding box center [383, 259] width 34 height 9
type input "16:01"
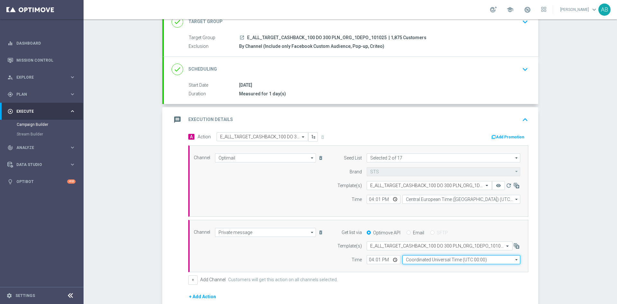
click at [410, 258] on input "Coordinated Universal Time (UTC 00:00)" at bounding box center [461, 259] width 118 height 9
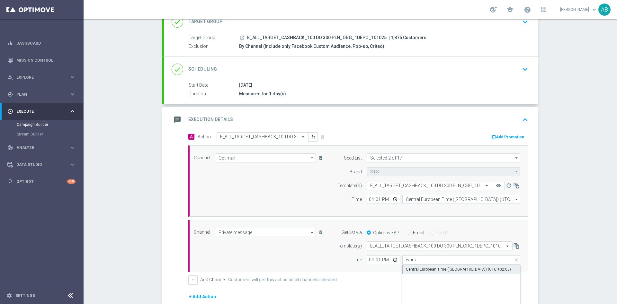
click at [410, 268] on div "Central European Time ([GEOGRAPHIC_DATA]) (UTC +02:00)" at bounding box center [458, 270] width 105 height 6
type input "Central European Time ([GEOGRAPHIC_DATA]) (UTC +02:00)"
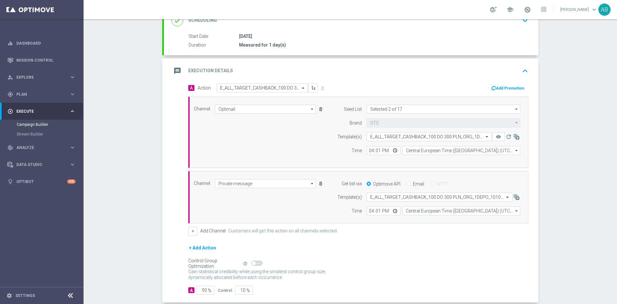
scroll to position [130, 0]
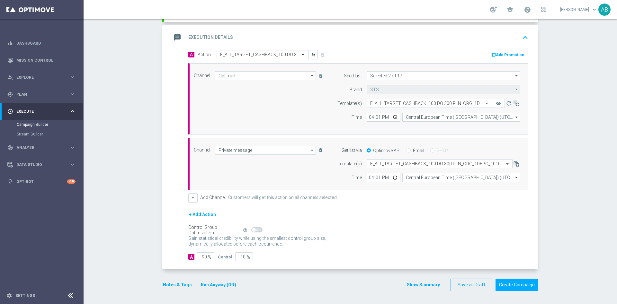
click at [179, 280] on div "Notes & Tags Run Anyway (Off)" at bounding box center [203, 285] width 82 height 13
click at [178, 287] on button "Notes & Tags" at bounding box center [177, 285] width 30 height 8
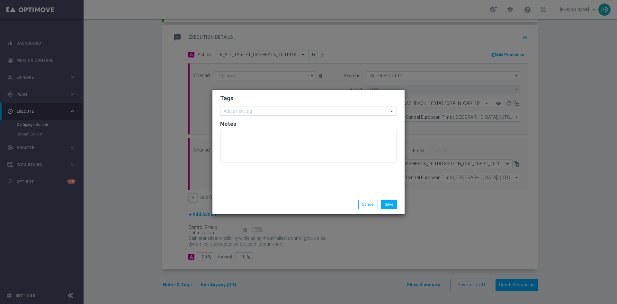
click at [241, 115] on div "Add a new tag" at bounding box center [308, 111] width 177 height 9
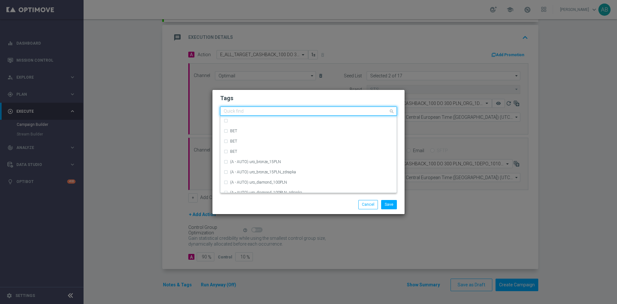
click at [243, 114] on input "text" at bounding box center [306, 111] width 165 height 5
type input "e"
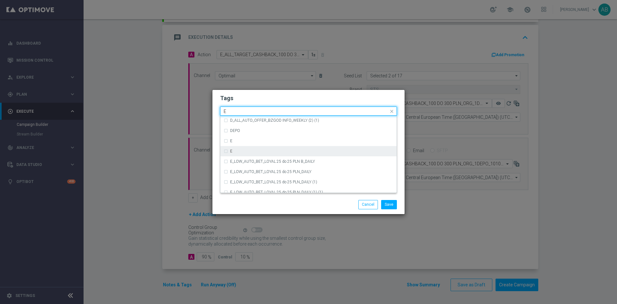
scroll to position [915, 0]
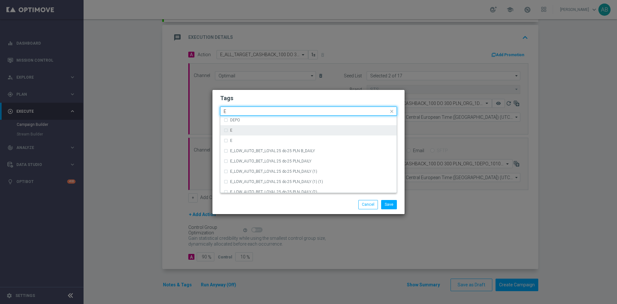
click at [252, 131] on div "E" at bounding box center [311, 130] width 163 height 4
type input "E"
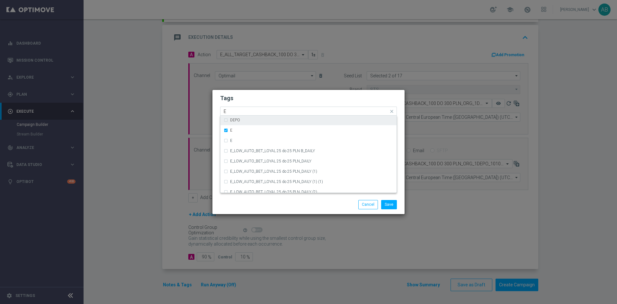
click at [245, 109] on input "E" at bounding box center [306, 111] width 165 height 5
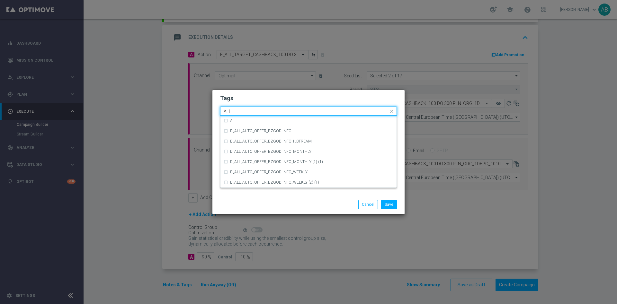
scroll to position [0, 0]
click at [244, 120] on div "ALL" at bounding box center [311, 121] width 163 height 4
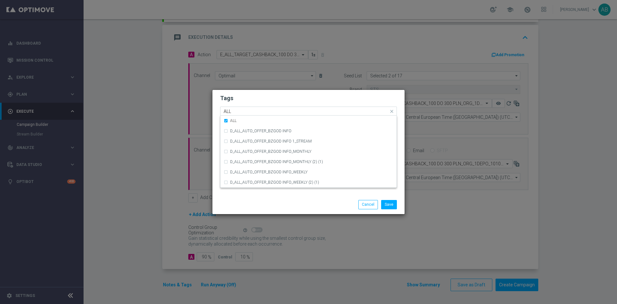
click at [244, 109] on input "ALL" at bounding box center [306, 111] width 165 height 5
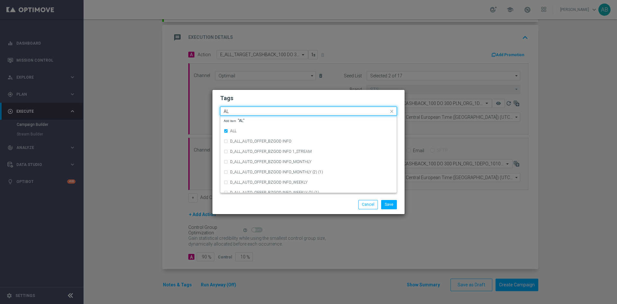
type input "A"
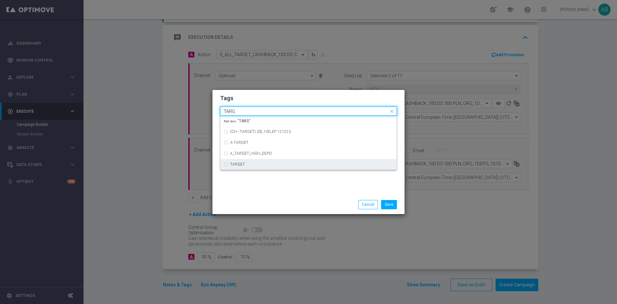
click at [248, 162] on div "TARGET" at bounding box center [309, 164] width 170 height 10
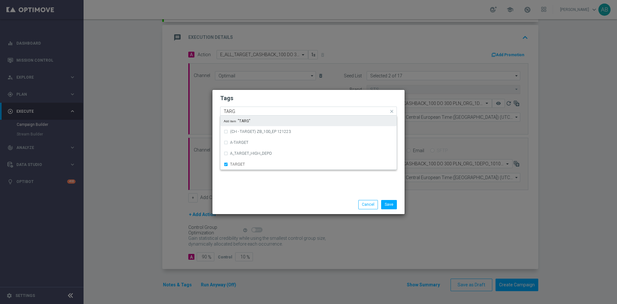
click at [247, 111] on input "TARG" at bounding box center [306, 111] width 165 height 5
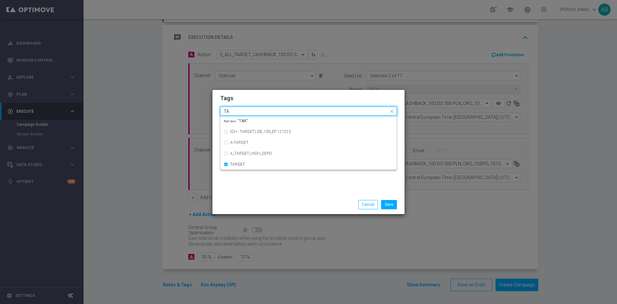
type input "T"
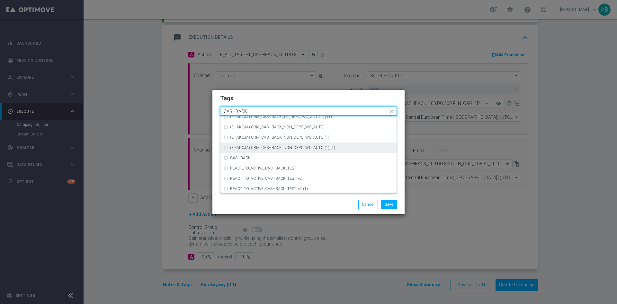
scroll to position [98, 0]
click at [266, 155] on div "CASHBACK" at bounding box center [311, 157] width 163 height 4
type input "CASHBACK"
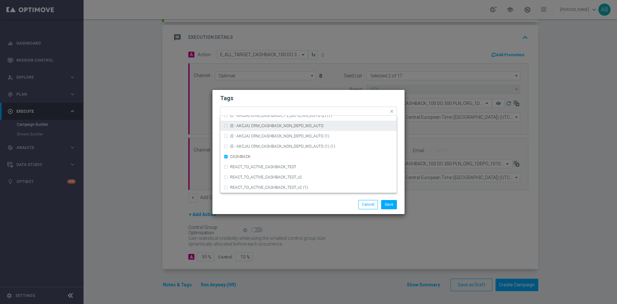
click at [272, 98] on h2 "Tags" at bounding box center [308, 98] width 177 height 8
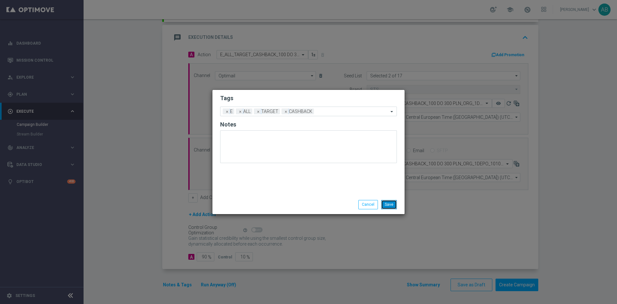
click at [391, 205] on button "Save" at bounding box center [389, 204] width 16 height 9
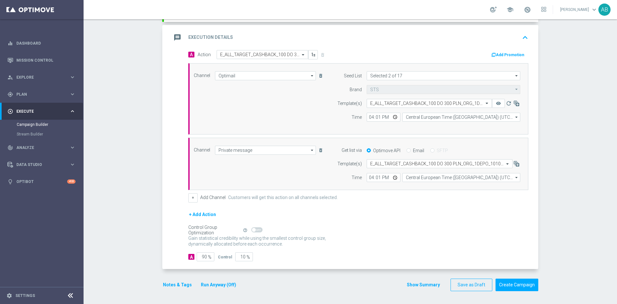
click at [176, 287] on button "Notes & Tags" at bounding box center [177, 285] width 30 height 8
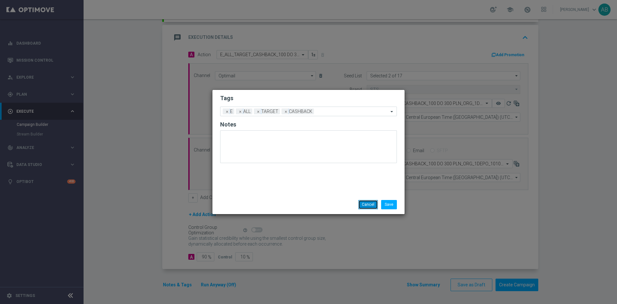
click at [369, 203] on button "Cancel" at bounding box center [368, 204] width 20 height 9
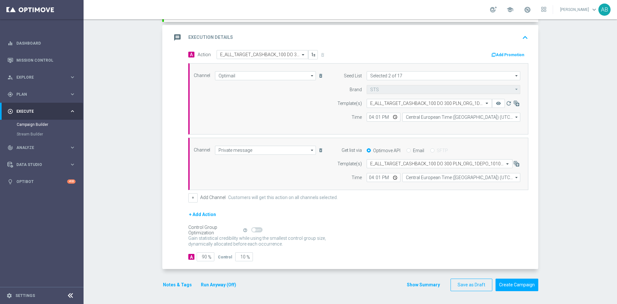
click at [561, 98] on div "Campaign Builder Scheduled Campaign Triggered Campaign Status: Draft done Targe…" at bounding box center [350, 161] width 533 height 285
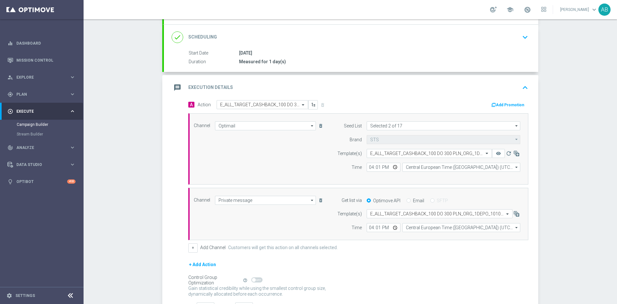
scroll to position [34, 0]
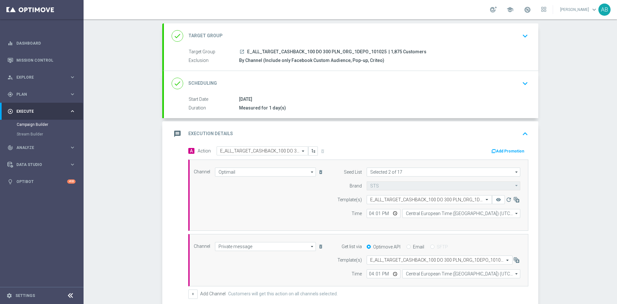
click at [521, 84] on icon "keyboard_arrow_down" at bounding box center [525, 84] width 10 height 10
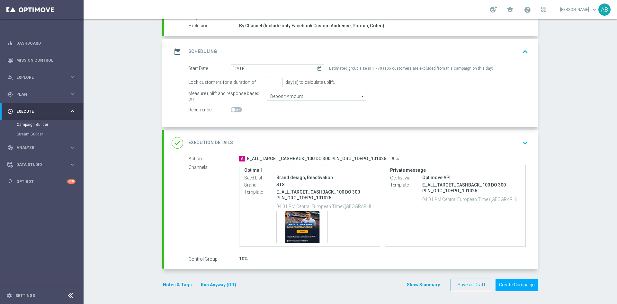
click at [520, 143] on icon "keyboard_arrow_down" at bounding box center [525, 143] width 10 height 10
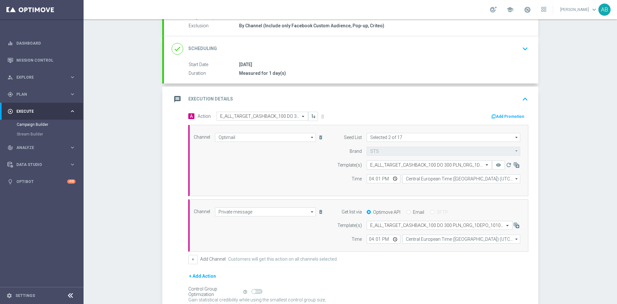
scroll to position [69, 0]
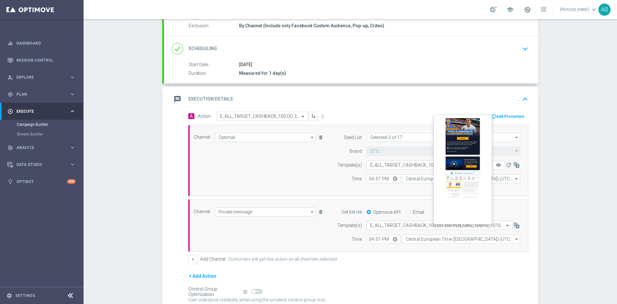
click at [498, 165] on button "remove_red_eye" at bounding box center [498, 165] width 13 height 9
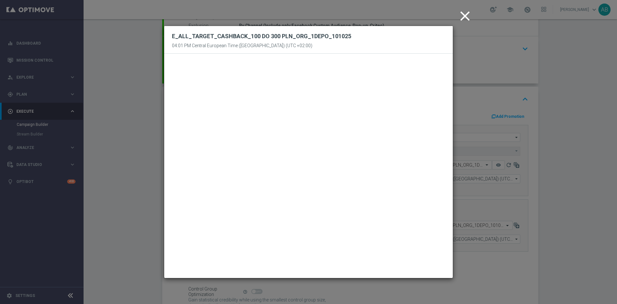
click at [468, 18] on icon "close" at bounding box center [465, 16] width 16 height 16
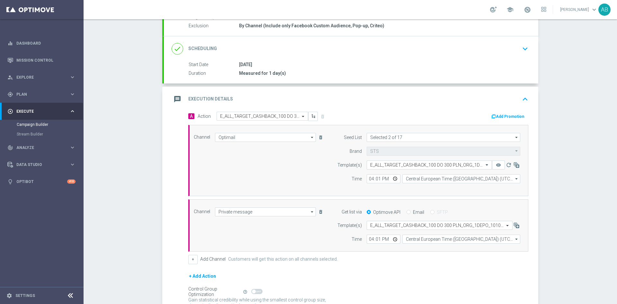
click at [546, 76] on div "Campaign Builder Scheduled Campaign Triggered Campaign Status: Draft done Targe…" at bounding box center [350, 161] width 533 height 285
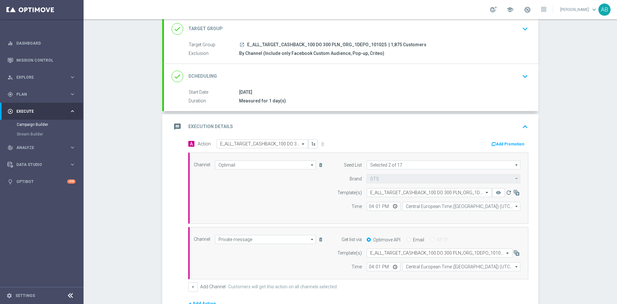
scroll to position [21, 0]
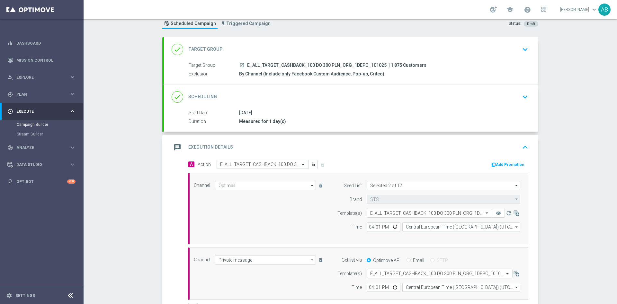
click at [581, 132] on div "Campaign Builder Scheduled Campaign Triggered Campaign Status: Draft done Targe…" at bounding box center [350, 161] width 533 height 285
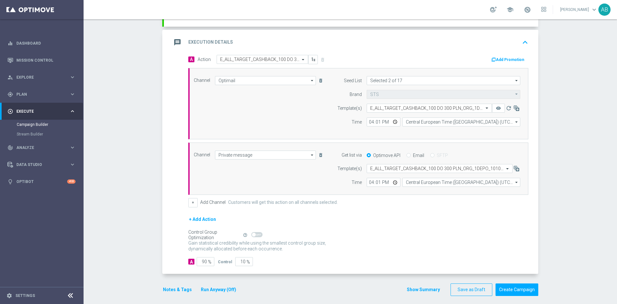
scroll to position [130, 0]
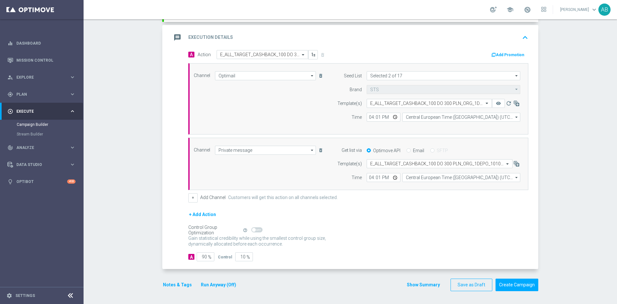
click at [181, 285] on button "Notes & Tags" at bounding box center [177, 285] width 30 height 8
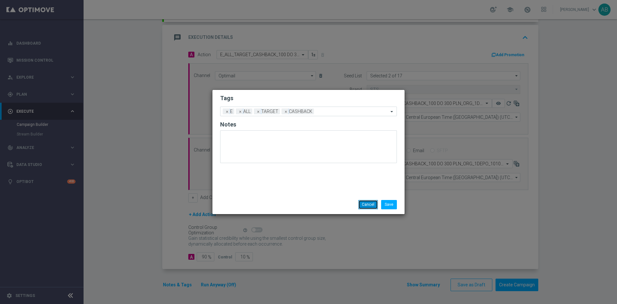
click at [367, 203] on button "Cancel" at bounding box center [368, 204] width 20 height 9
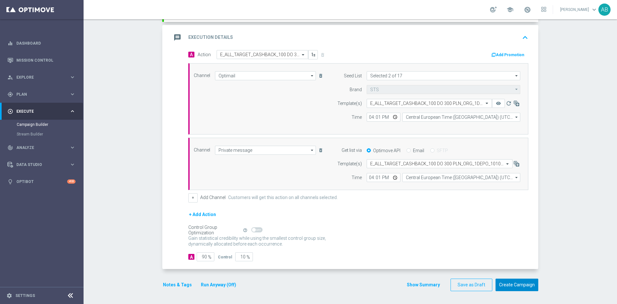
click at [512, 283] on button "Create Campaign" at bounding box center [516, 285] width 43 height 13
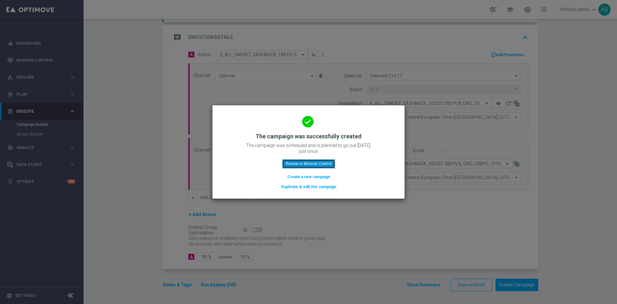
click at [319, 164] on button "Review in Mission Control" at bounding box center [308, 163] width 53 height 9
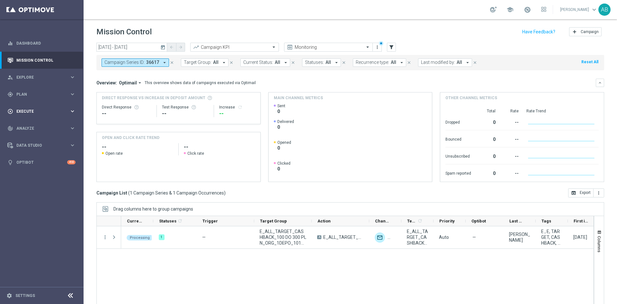
click at [37, 110] on span "Execute" at bounding box center [42, 112] width 53 height 4
click at [36, 126] on link "Campaign Builder" at bounding box center [42, 124] width 50 height 5
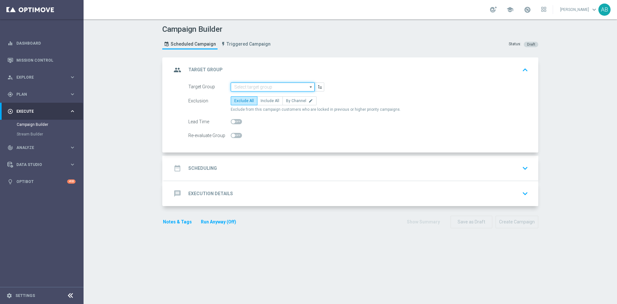
click at [265, 86] on input at bounding box center [273, 87] width 84 height 9
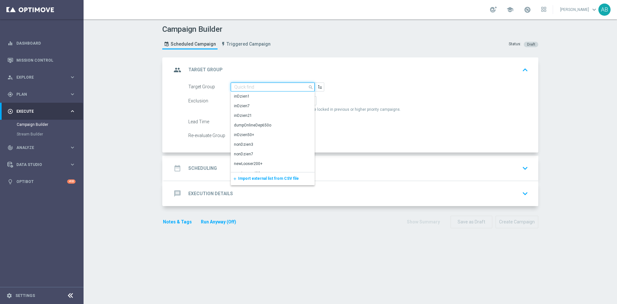
paste input "E_ALL_TARGET_CASHBACK_100 DO 300 PLN_ORG_2DEPO_101025"
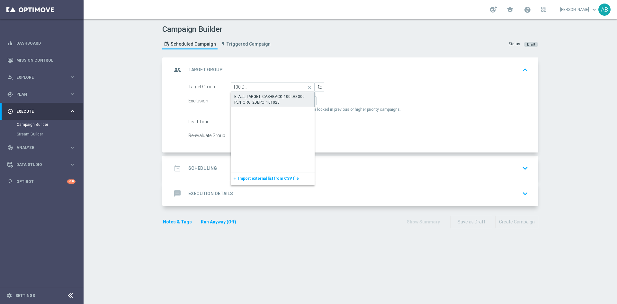
click at [262, 96] on div "E_ALL_TARGET_CASHBACK_100 DO 300 PLN_ORG_2DEPO_101025" at bounding box center [272, 100] width 77 height 12
type input "E_ALL_TARGET_CASHBACK_100 DO 300 PLN_ORG_2DEPO_101025"
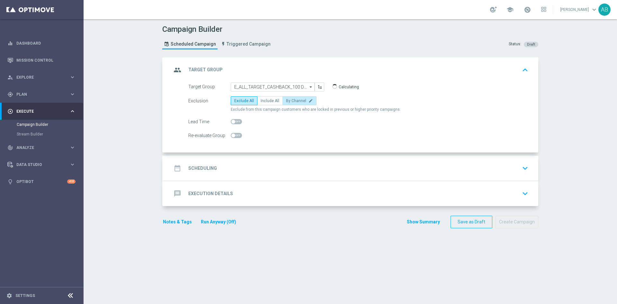
click at [287, 103] on span "By Channel" at bounding box center [296, 101] width 20 height 4
click at [287, 103] on input "By Channel edit" at bounding box center [288, 102] width 4 height 4
radio input "true"
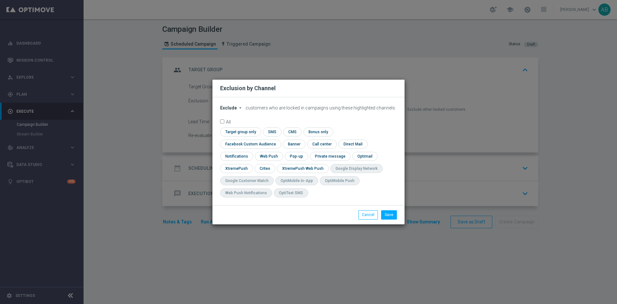
click at [234, 110] on span "Exclude" at bounding box center [228, 107] width 17 height 5
click at [0, 0] on span "Include" at bounding box center [0, 0] width 0 height 0
click at [278, 140] on input "checkbox" at bounding box center [249, 144] width 58 height 9
checkbox input "true"
click at [264, 168] on input "checkbox" at bounding box center [264, 168] width 20 height 9
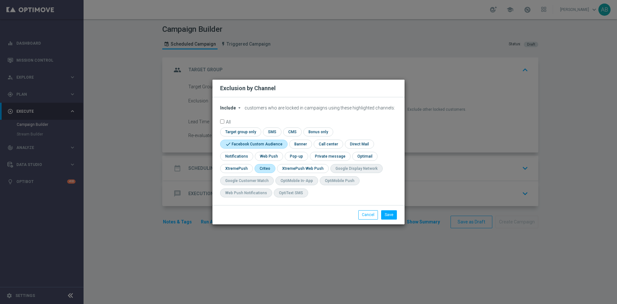
checkbox input "true"
click at [300, 156] on input "checkbox" at bounding box center [296, 156] width 22 height 9
checkbox input "true"
click at [391, 214] on button "Save" at bounding box center [389, 214] width 16 height 9
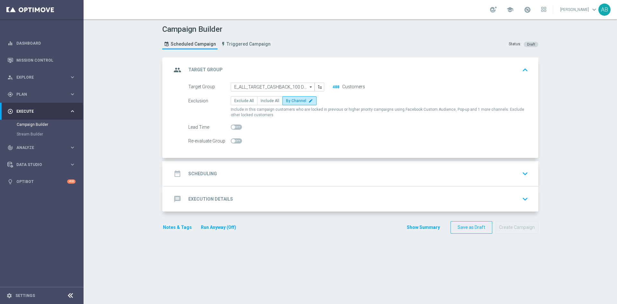
click at [258, 171] on div "date_range Scheduling keyboard_arrow_down" at bounding box center [351, 174] width 359 height 12
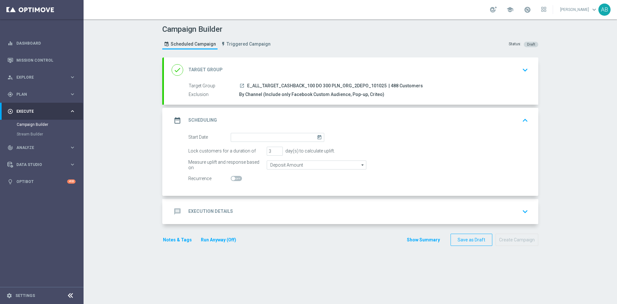
click at [251, 143] on form "Start Date today Lock customers for a duration of 3 day(s) to calculate uplift.…" at bounding box center [358, 158] width 340 height 50
click at [251, 137] on input at bounding box center [277, 137] width 93 height 9
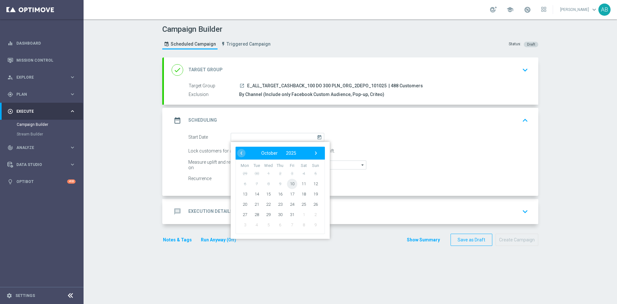
click at [287, 183] on span "10" at bounding box center [292, 184] width 10 height 10
type input "[DATE]"
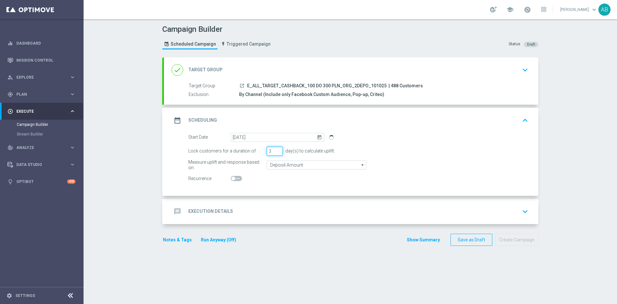
drag, startPoint x: 268, startPoint y: 150, endPoint x: 257, endPoint y: 158, distance: 13.4
click at [257, 158] on form "Start Date 10 Oct 2025 today Lock customers for a duration of 3 day(s) to calcu…" at bounding box center [358, 158] width 340 height 50
type input "1"
click at [240, 210] on div "message Execution Details keyboard_arrow_down" at bounding box center [351, 212] width 359 height 12
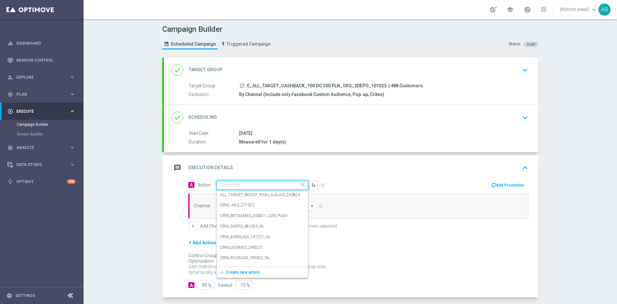
click at [249, 188] on div "Quick find" at bounding box center [262, 185] width 92 height 9
paste input "E_ALL_TARGET_CASHBACK_100 DO 300 PLN_ORG_2DEPO_101025"
type input "E_ALL_TARGET_CASHBACK_100 DO 300 PLN_ORG_2DEPO_101025"
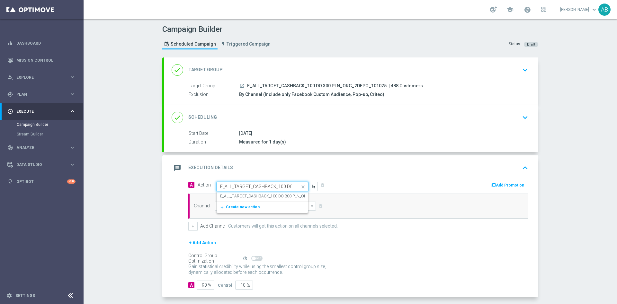
scroll to position [0, 62]
click at [249, 194] on label "E_ALL_TARGET_CASHBACK_100 DO 300 PLN_ORG_2DEPO_101025" at bounding box center [279, 196] width 118 height 5
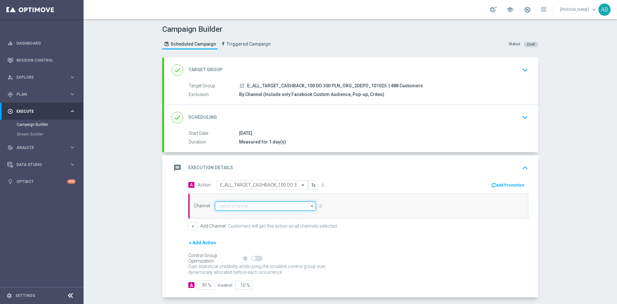
click at [240, 205] on input at bounding box center [265, 206] width 101 height 9
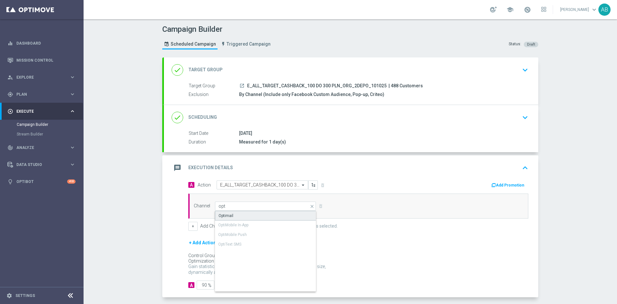
click at [246, 214] on div "Optimail" at bounding box center [265, 216] width 101 height 10
type input "Optimail"
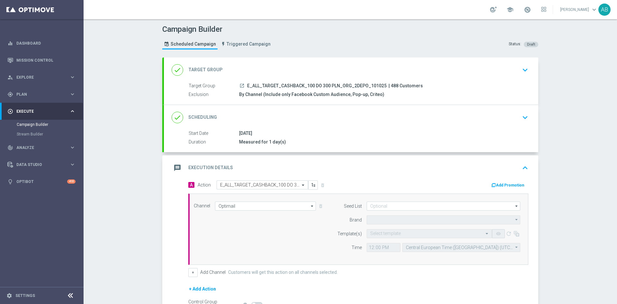
type input "STS"
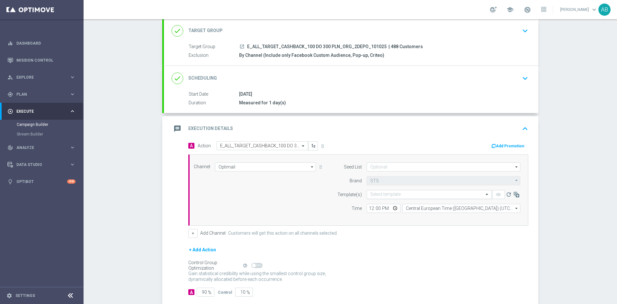
scroll to position [48, 0]
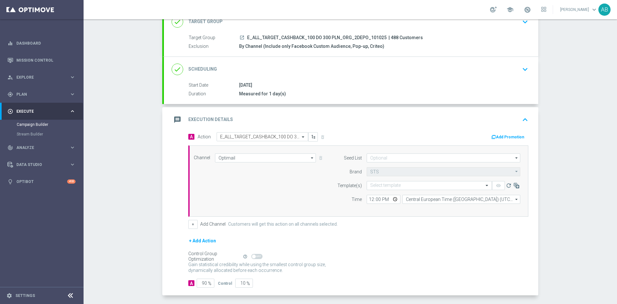
click at [395, 150] on div "Channel Optimail Optimail arrow_drop_down Drag here to set row groups Drag here…" at bounding box center [358, 180] width 340 height 71
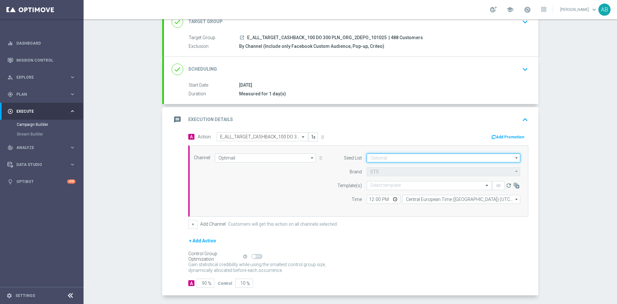
click at [390, 156] on input at bounding box center [443, 158] width 154 height 9
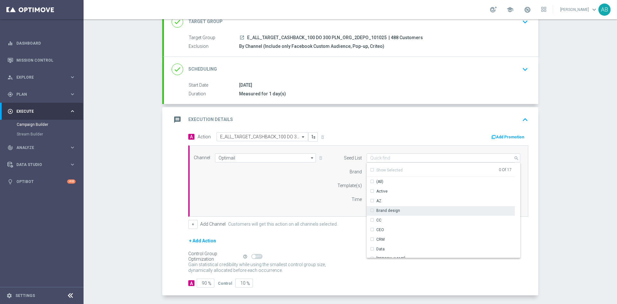
click at [402, 210] on div "Brand design" at bounding box center [440, 210] width 148 height 9
click at [402, 205] on div "Reactivation" at bounding box center [440, 205] width 148 height 10
click at [285, 199] on div "Channel Optimail Optimail arrow_drop_down Drag here to set row groups Drag here…" at bounding box center [357, 181] width 336 height 55
type input "Selected 2 of 17"
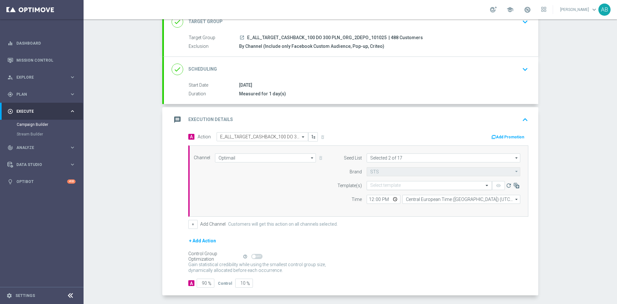
click at [373, 185] on input "text" at bounding box center [422, 185] width 105 height 5
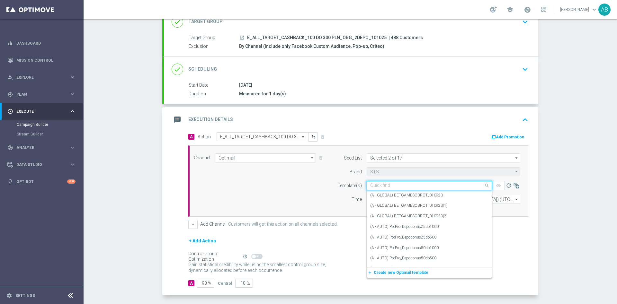
paste input "E_ALL_TARGET_CASHBACK_100 DO 300 PLN_ORG_2DEPO_101025"
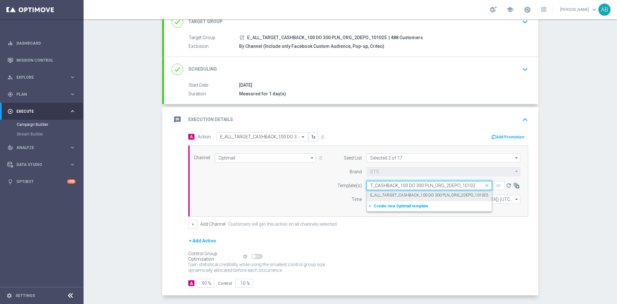
click at [373, 194] on label "E_ALL_TARGET_CASHBACK_100 DO 300 PLN_ORG_2DEPO_101025" at bounding box center [429, 195] width 118 height 5
type input "E_ALL_TARGET_CASHBACK_100 DO 300 PLN_ORG_2DEPO_101025"
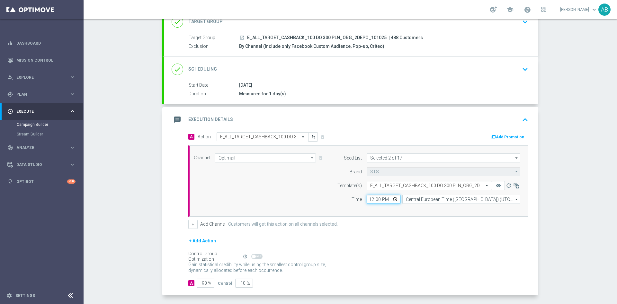
click at [366, 201] on input "12:00" at bounding box center [383, 199] width 34 height 9
type input "16:01"
click at [193, 224] on button "+" at bounding box center [192, 224] width 9 height 9
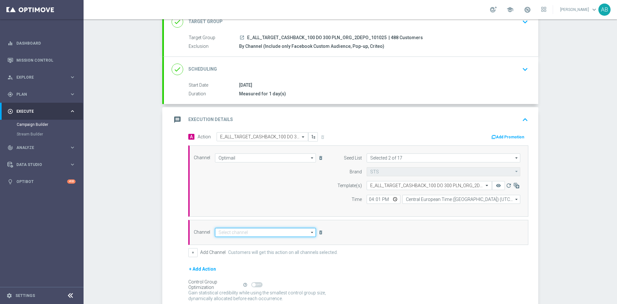
click at [221, 232] on input at bounding box center [265, 232] width 101 height 9
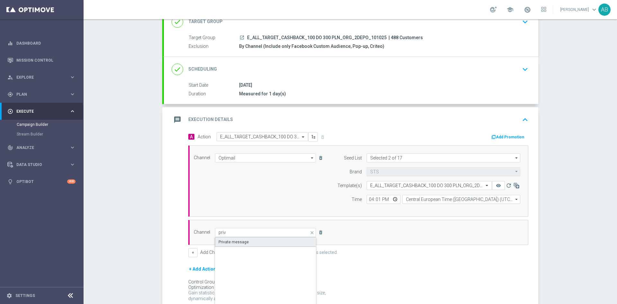
click at [223, 239] on div "Private message" at bounding box center [265, 242] width 101 height 10
type input "Private message"
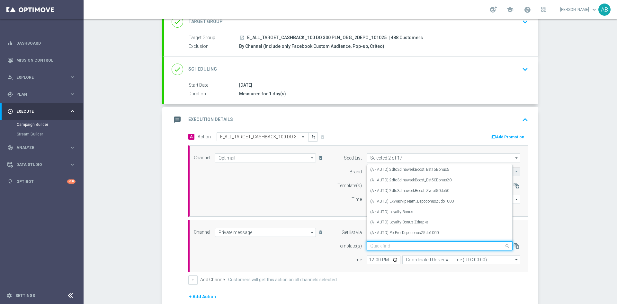
click at [377, 246] on input "text" at bounding box center [433, 245] width 126 height 5
paste input "E_ALL_TARGET_CASHBACK_100 DO 300 PLN_ORG_2DEPO_101025"
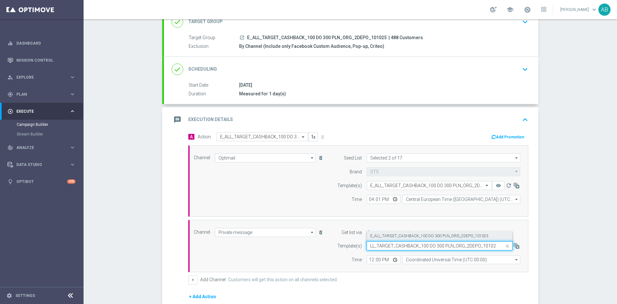
click at [385, 238] on label "E_ALL_TARGET_CASHBACK_100 DO 300 PLN_ORG_2DEPO_101025" at bounding box center [429, 236] width 118 height 5
type input "E_ALL_TARGET_CASHBACK_100 DO 300 PLN_ORG_2DEPO_101025"
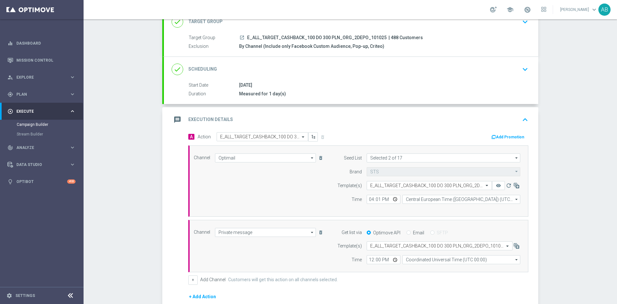
scroll to position [96, 0]
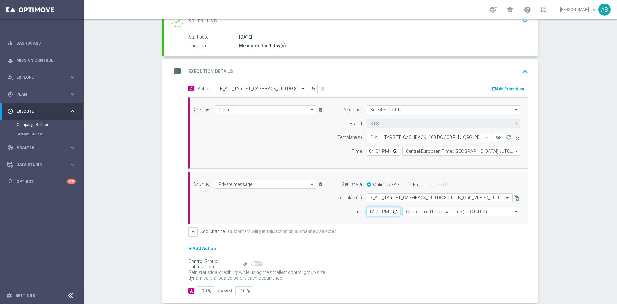
click at [369, 213] on input "12:00" at bounding box center [383, 211] width 34 height 9
type input "16:01"
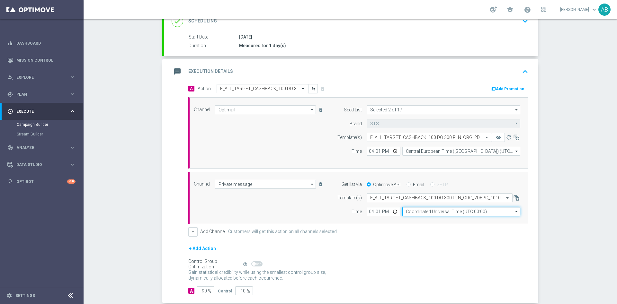
click at [410, 210] on input "Coordinated Universal Time (UTC 00:00)" at bounding box center [461, 211] width 118 height 9
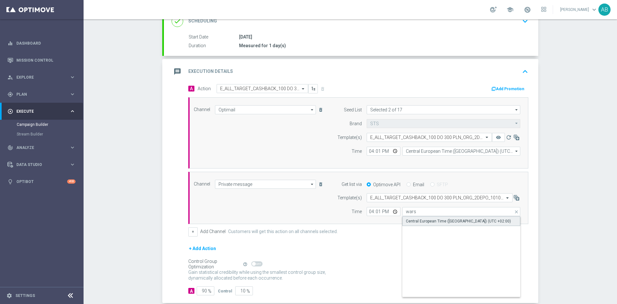
click at [413, 221] on div "Central European Time (Warsaw) (UTC +02:00)" at bounding box center [458, 221] width 105 height 6
type input "Central European Time (Warsaw) (UTC +02:00)"
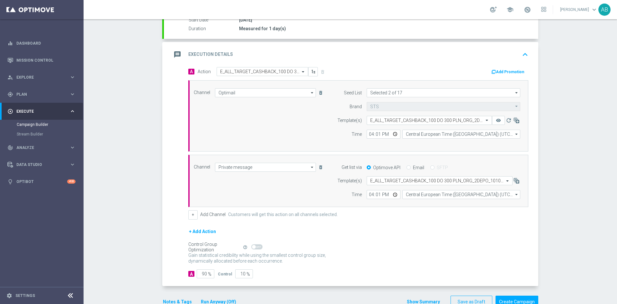
scroll to position [130, 0]
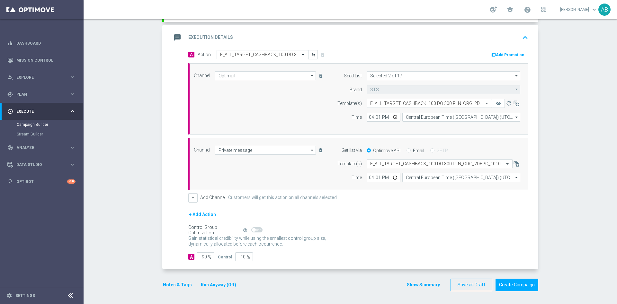
click at [179, 285] on button "Notes & Tags" at bounding box center [177, 285] width 30 height 8
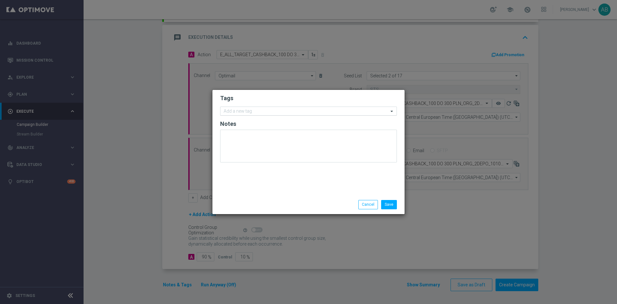
click at [242, 113] on input "text" at bounding box center [306, 111] width 165 height 5
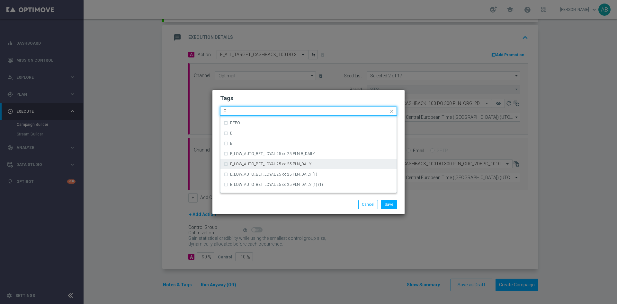
scroll to position [915, 0]
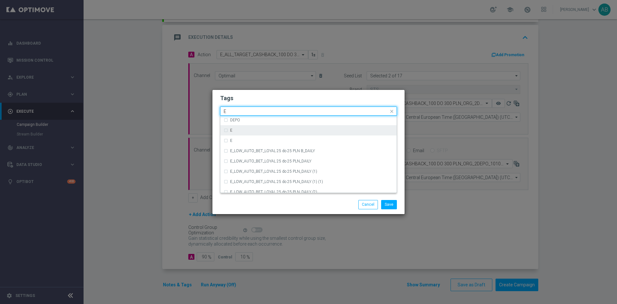
click at [248, 126] on div "E" at bounding box center [309, 130] width 170 height 10
type input "E"
click at [243, 109] on input "E" at bounding box center [306, 111] width 165 height 5
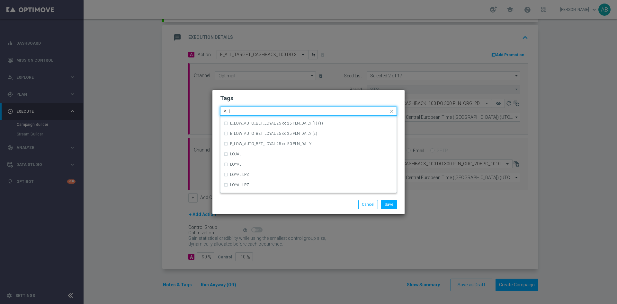
scroll to position [0, 0]
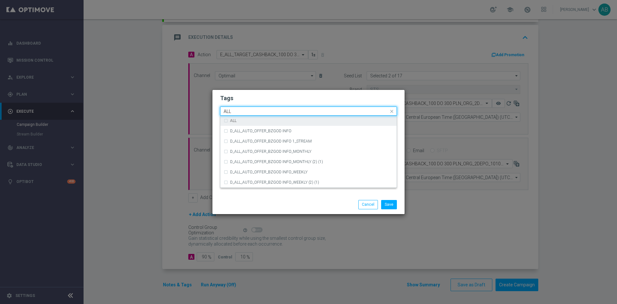
click at [243, 119] on div "ALL" at bounding box center [311, 121] width 163 height 4
click at [244, 111] on input "ALL" at bounding box center [306, 111] width 165 height 5
type input "A"
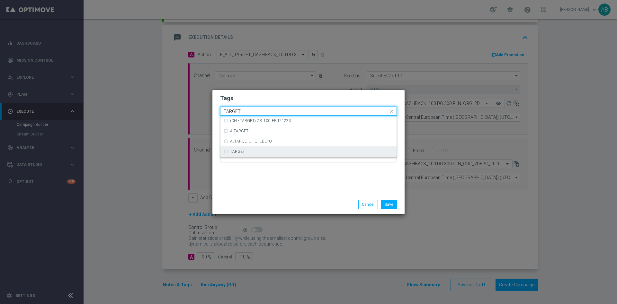
click at [243, 152] on label "TARGET" at bounding box center [237, 152] width 15 height 4
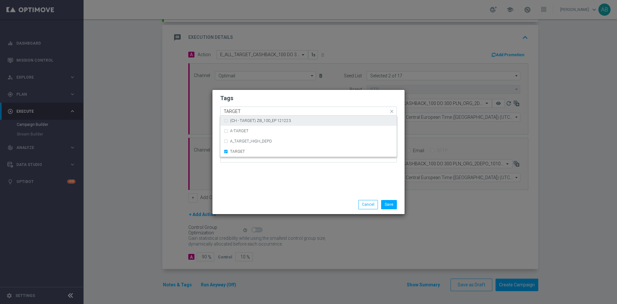
click at [250, 112] on input "TARGET" at bounding box center [306, 111] width 165 height 5
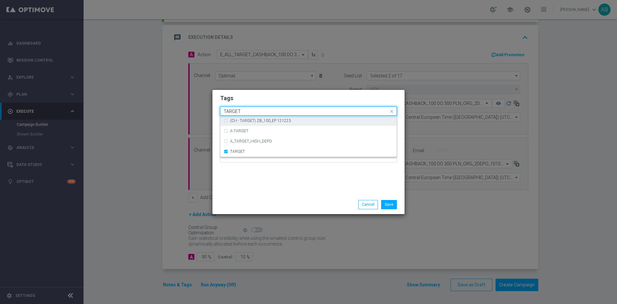
click at [250, 112] on input "TARGET" at bounding box center [306, 111] width 165 height 5
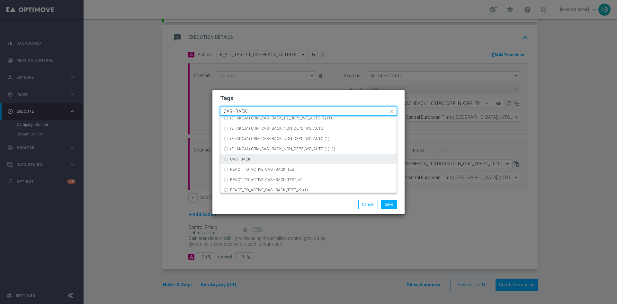
scroll to position [98, 0]
click at [284, 157] on div "CASHBACK" at bounding box center [311, 157] width 163 height 4
type input "CASHBACK"
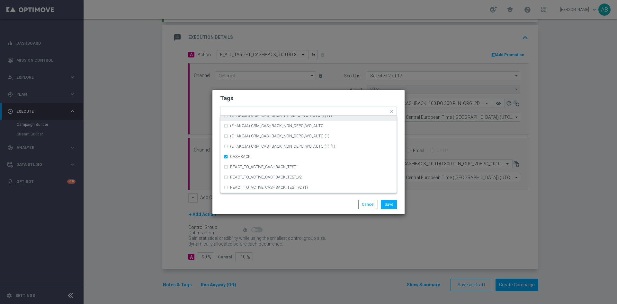
click at [283, 100] on h2 "Tags" at bounding box center [308, 98] width 177 height 8
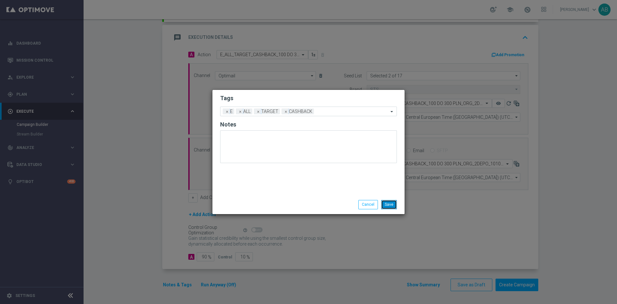
drag, startPoint x: 387, startPoint y: 203, endPoint x: 268, endPoint y: 229, distance: 122.2
click at [387, 203] on button "Save" at bounding box center [389, 204] width 16 height 9
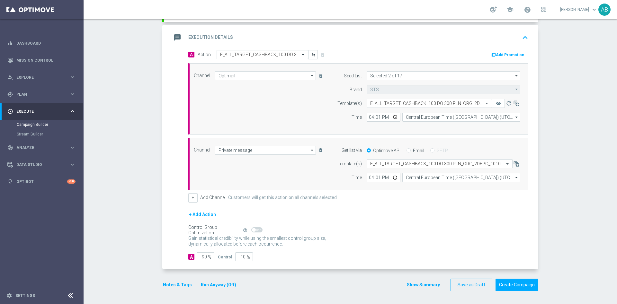
click at [166, 283] on button "Notes & Tags" at bounding box center [177, 285] width 30 height 8
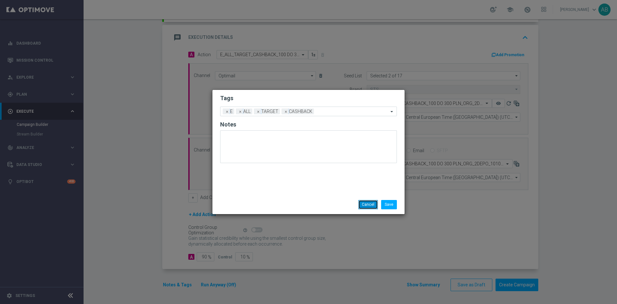
click at [362, 201] on button "Cancel" at bounding box center [368, 204] width 20 height 9
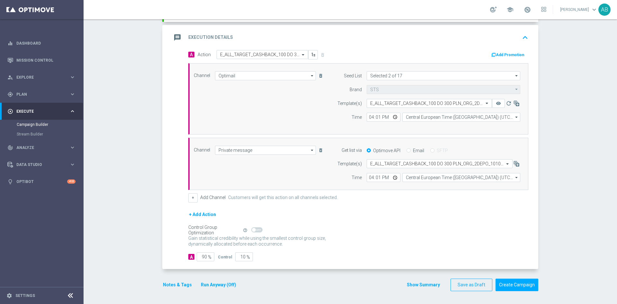
scroll to position [0, 0]
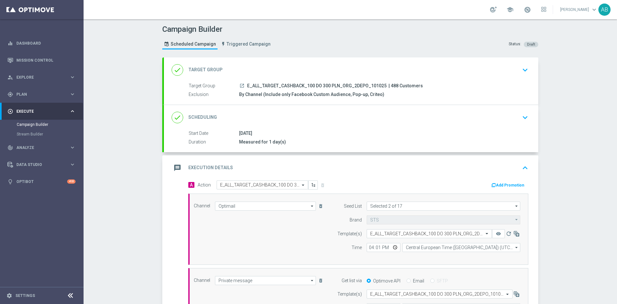
click at [524, 119] on icon "keyboard_arrow_down" at bounding box center [525, 118] width 10 height 10
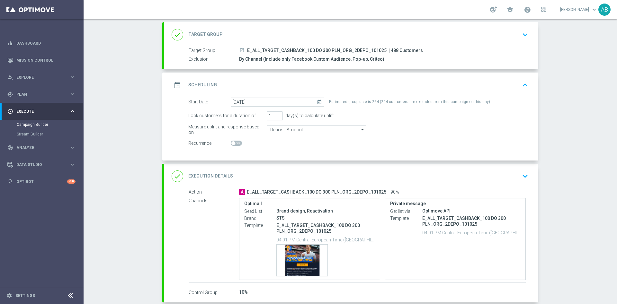
scroll to position [48, 0]
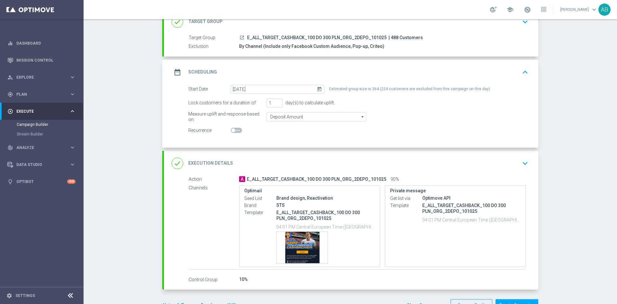
click at [520, 163] on icon "keyboard_arrow_down" at bounding box center [525, 164] width 10 height 10
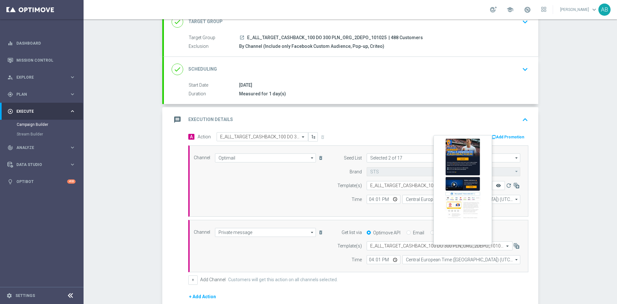
click at [496, 185] on icon "remove_red_eye" at bounding box center [498, 185] width 5 height 5
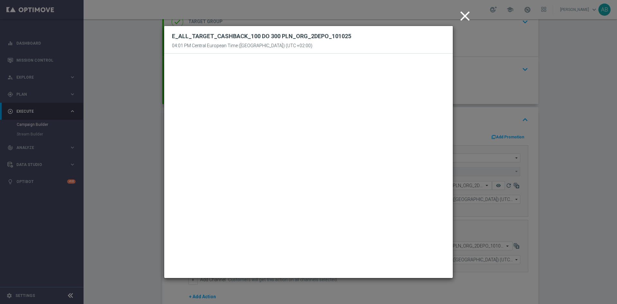
click at [464, 17] on icon "close" at bounding box center [465, 16] width 16 height 16
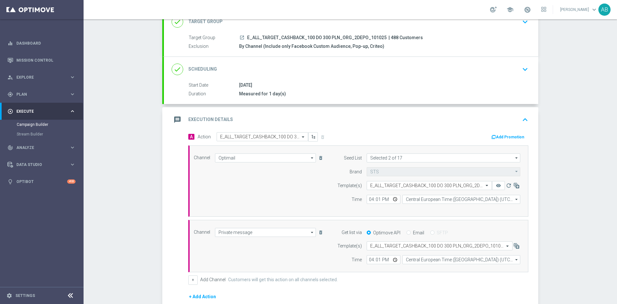
click at [557, 95] on div "Campaign Builder Scheduled Campaign Triggered Campaign Status: Draft done Targe…" at bounding box center [350, 161] width 533 height 285
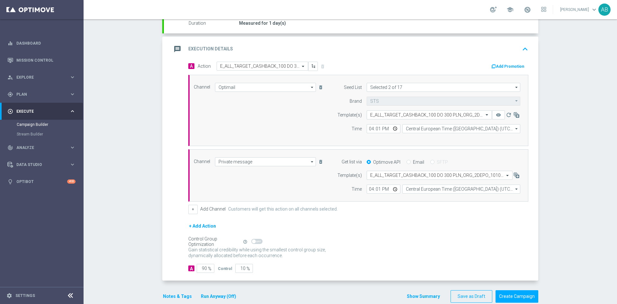
scroll to position [130, 0]
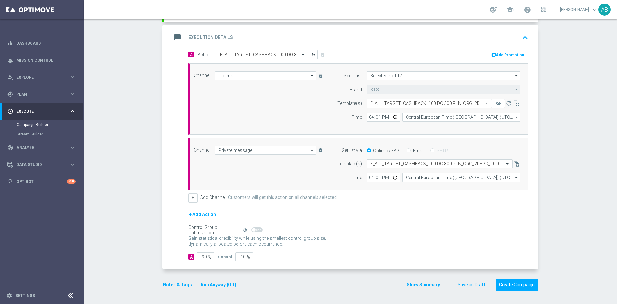
click at [176, 284] on button "Notes & Tags" at bounding box center [177, 285] width 30 height 8
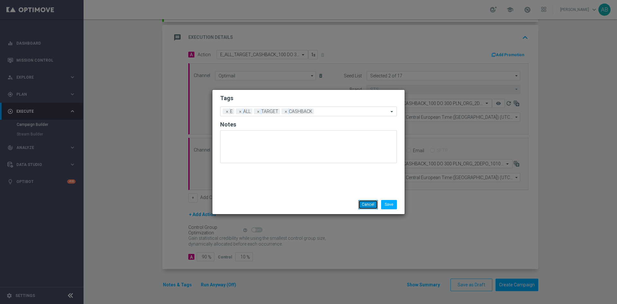
click at [362, 207] on button "Cancel" at bounding box center [368, 204] width 20 height 9
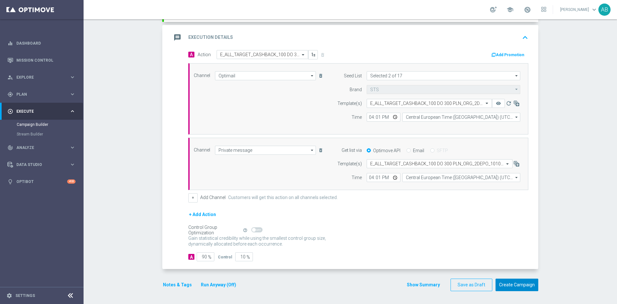
click at [501, 285] on button "Create Campaign" at bounding box center [516, 285] width 43 height 13
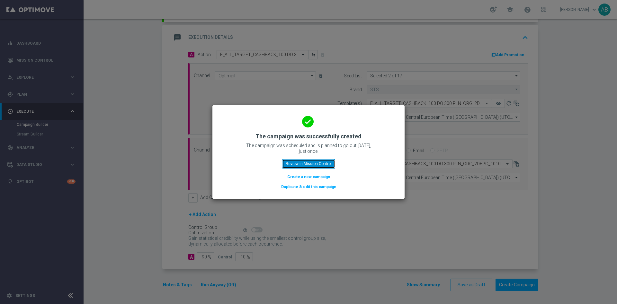
click at [313, 162] on button "Review in Mission Control" at bounding box center [308, 163] width 53 height 9
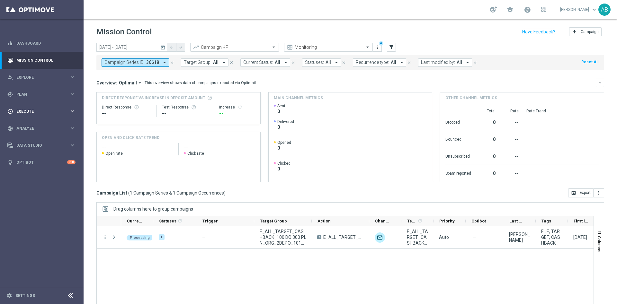
click at [34, 111] on span "Execute" at bounding box center [42, 112] width 53 height 4
click at [33, 125] on link "Campaign Builder" at bounding box center [42, 124] width 50 height 5
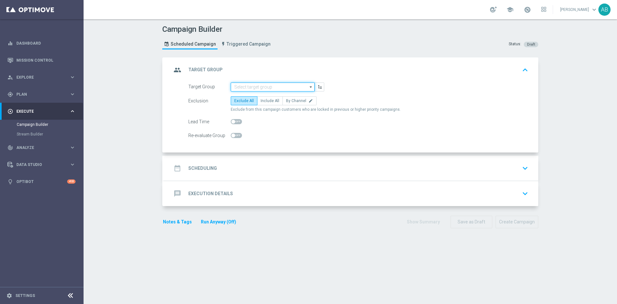
click at [261, 86] on input at bounding box center [273, 87] width 84 height 9
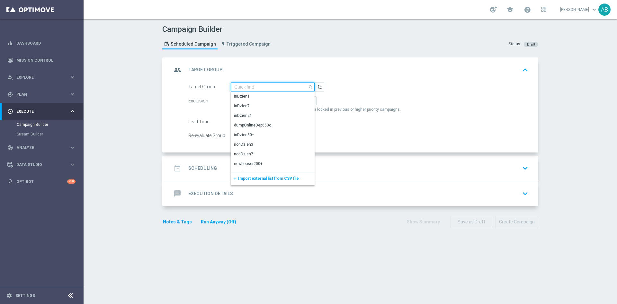
paste input "REACQ_ALL_TARGET_CASHBACK_100 DO 300ZL_101025"
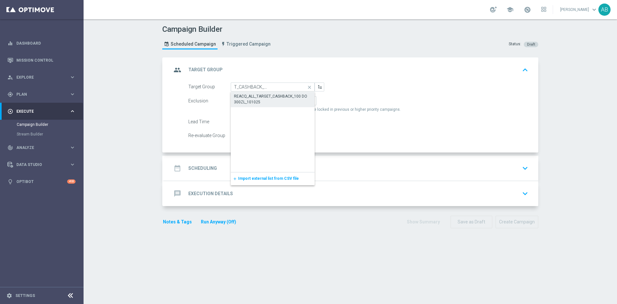
click at [258, 100] on div "REACQ_ALL_TARGET_CASHBACK_100 DO 300ZL_101025" at bounding box center [272, 99] width 77 height 12
type input "REACQ_ALL_TARGET_CASHBACK_100 DO 300ZL_101025"
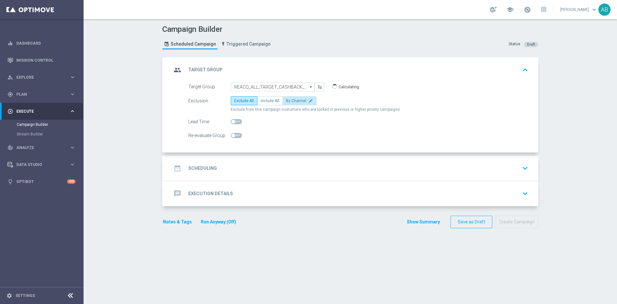
click at [286, 101] on span "By Channel" at bounding box center [296, 101] width 20 height 4
click at [286, 101] on input "By Channel edit" at bounding box center [288, 102] width 4 height 4
radio input "true"
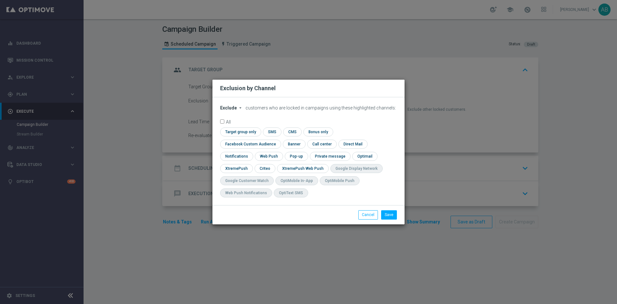
click at [241, 110] on icon "arrow_drop_down" at bounding box center [240, 107] width 5 height 5
click at [242, 127] on div "Include" at bounding box center [232, 123] width 24 height 8
click at [278, 140] on input "checkbox" at bounding box center [249, 144] width 58 height 9
checkbox input "true"
click at [262, 170] on input "checkbox" at bounding box center [264, 168] width 20 height 9
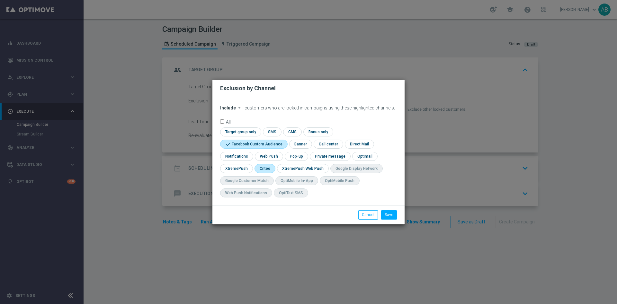
checkbox input "true"
click at [299, 157] on input "checkbox" at bounding box center [296, 156] width 22 height 9
checkbox input "true"
click at [387, 210] on button "Save" at bounding box center [389, 214] width 16 height 9
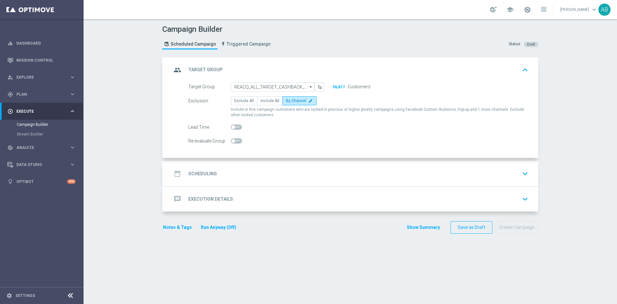
click at [234, 172] on div "date_range Scheduling keyboard_arrow_down" at bounding box center [351, 174] width 359 height 12
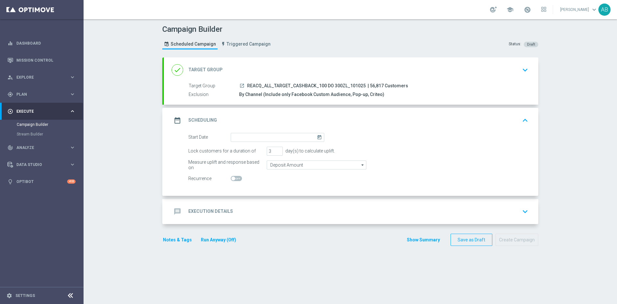
click at [244, 144] on form "Start Date today Lock customers for a duration of 3 day(s) to calculate uplift.…" at bounding box center [358, 158] width 340 height 50
click at [245, 139] on input at bounding box center [277, 137] width 93 height 9
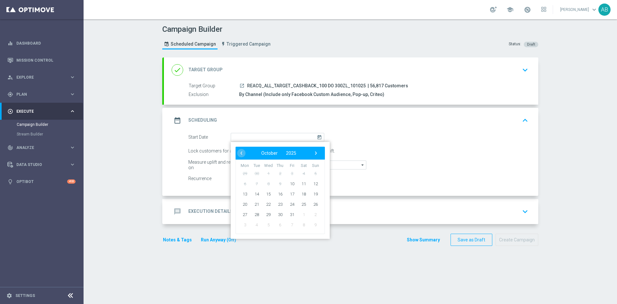
type input "[DATE]"
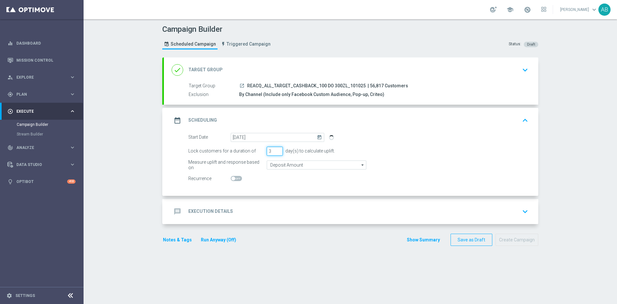
drag, startPoint x: 268, startPoint y: 153, endPoint x: 261, endPoint y: 158, distance: 8.5
click at [261, 158] on form "Start Date 10 Oct 2025 today Lock customers for a duration of 3 day(s) to calcu…" at bounding box center [358, 158] width 340 height 50
type input "1"
click at [271, 208] on div "message Execution Details keyboard_arrow_down" at bounding box center [351, 212] width 359 height 12
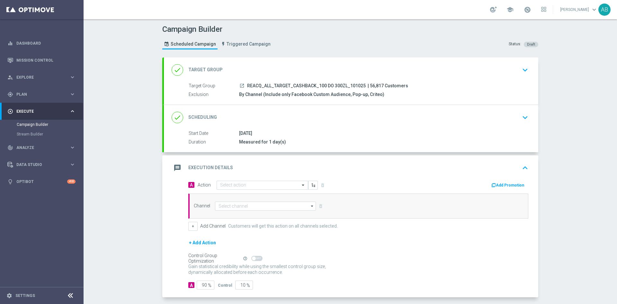
click at [245, 190] on div "A Action Select action delete_forever Add Promotion" at bounding box center [357, 186] width 349 height 10
click at [246, 188] on div "Select action" at bounding box center [262, 185] width 92 height 9
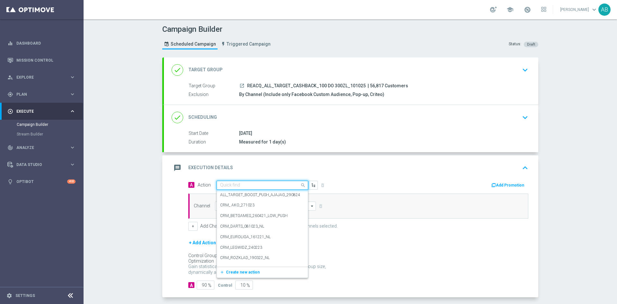
paste input "REACQ_ALL_TARGET_CASHBACK_100 DO 300ZL_101025"
type input "REACQ_ALL_TARGET_CASHBACK_100 DO 300ZL_101025"
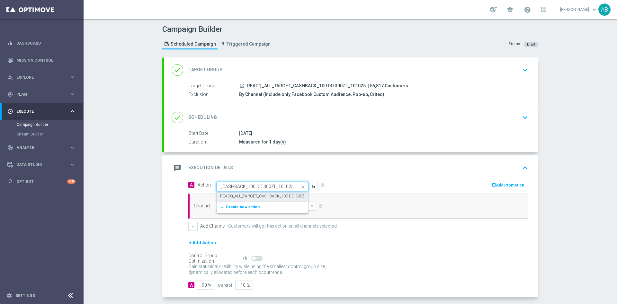
click at [246, 194] on label "REACQ_ALL_TARGET_CASHBACK_100 DO 300ZL_101025" at bounding box center [270, 196] width 101 height 5
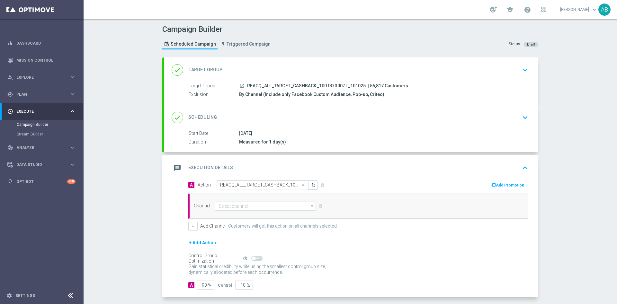
scroll to position [0, 0]
click at [242, 206] on input at bounding box center [265, 206] width 101 height 9
click at [249, 218] on div "Optimail" at bounding box center [265, 215] width 101 height 9
type input "Optimail"
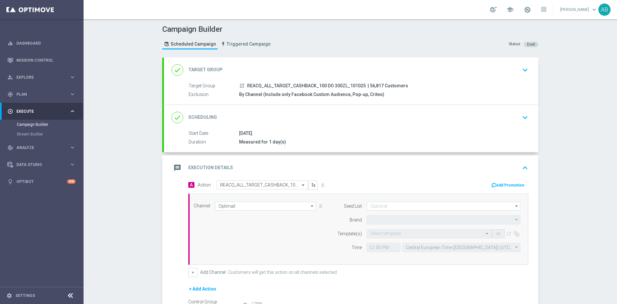
type input "STS"
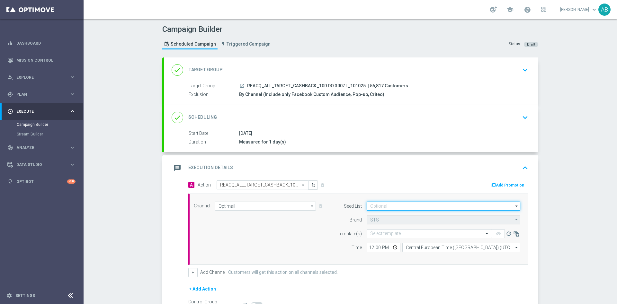
click at [384, 205] on input at bounding box center [443, 206] width 154 height 9
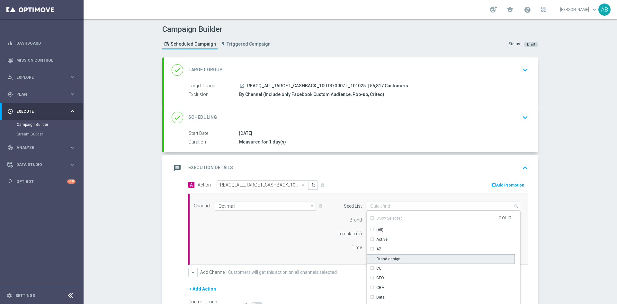
click at [397, 258] on div "Brand design" at bounding box center [440, 259] width 148 height 10
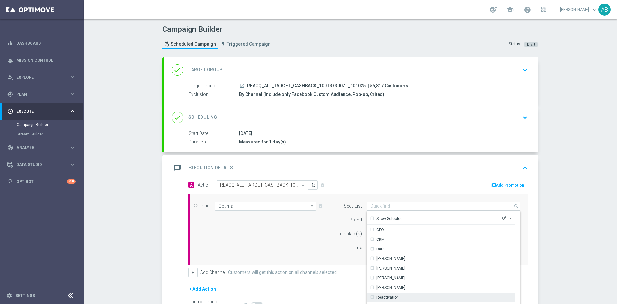
click at [400, 296] on div "Reactivation" at bounding box center [440, 297] width 148 height 9
click at [288, 244] on div "Channel Optimail Optimail arrow_drop_down Drag here to set row groups Drag here…" at bounding box center [357, 229] width 336 height 55
type input "Selected 2 of 17"
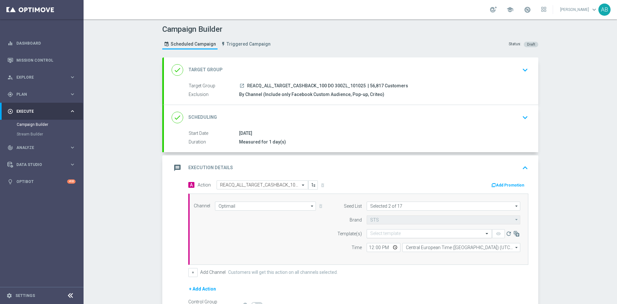
click at [378, 238] on div "Select template" at bounding box center [428, 233] width 125 height 9
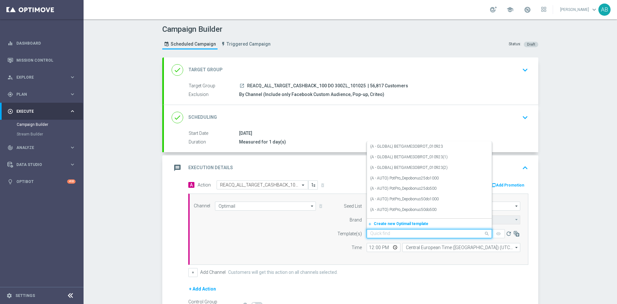
paste input "REACQ_ALL_TARGET_CASHBACK_100 DO 300ZL_101025"
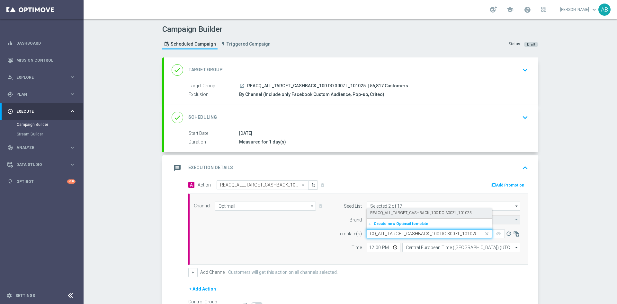
drag, startPoint x: 387, startPoint y: 214, endPoint x: 384, endPoint y: 216, distance: 4.3
click at [387, 213] on label "REACQ_ALL_TARGET_CASHBACK_100 DO 300ZL_101025" at bounding box center [420, 212] width 101 height 5
type input "REACQ_ALL_TARGET_CASHBACK_100 DO 300ZL_101025"
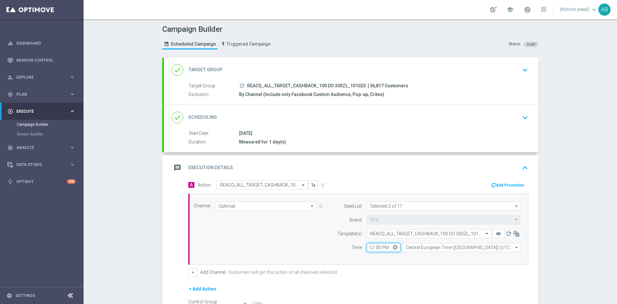
click at [369, 248] on input "12:00" at bounding box center [383, 247] width 34 height 9
type input "16:01"
click at [320, 235] on div "Channel Optimail Optimail arrow_drop_down Drag here to set row groups Drag here…" at bounding box center [357, 229] width 336 height 55
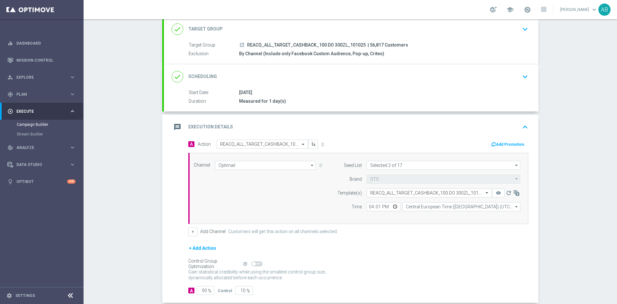
scroll to position [75, 0]
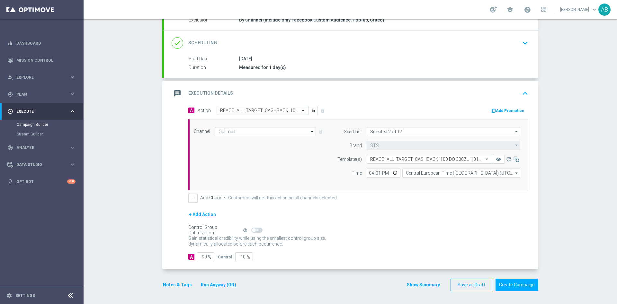
click at [178, 284] on button "Notes & Tags" at bounding box center [177, 285] width 30 height 8
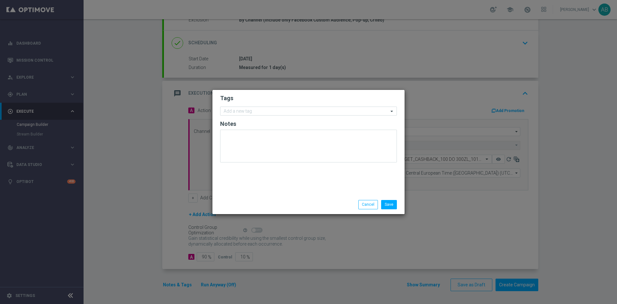
click at [131, 227] on modal-container "Tags Add a new tag Notes Save Cancel" at bounding box center [308, 152] width 617 height 304
click at [359, 201] on li "Cancel" at bounding box center [368, 204] width 23 height 9
click at [362, 204] on button "Cancel" at bounding box center [368, 204] width 20 height 9
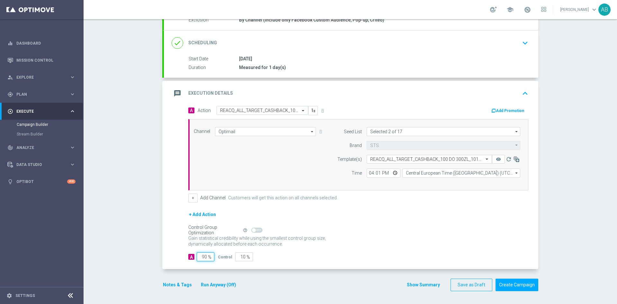
click at [204, 257] on input "90" at bounding box center [206, 256] width 18 height 9
type input "9"
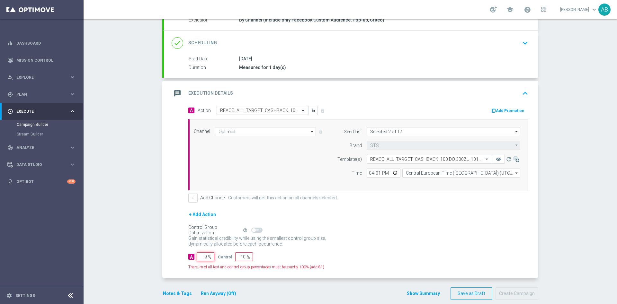
type input "91"
type input "98"
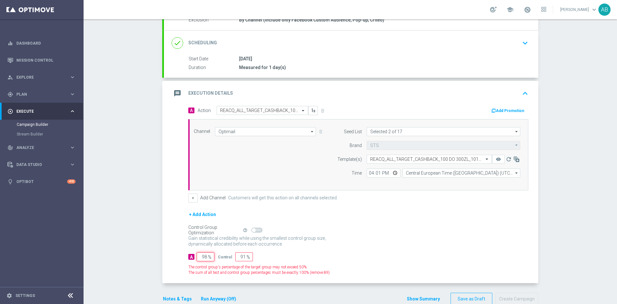
type input "2"
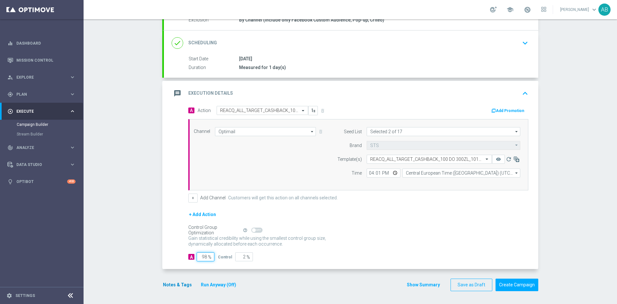
type input "98"
click at [184, 285] on button "Notes & Tags" at bounding box center [177, 285] width 30 height 8
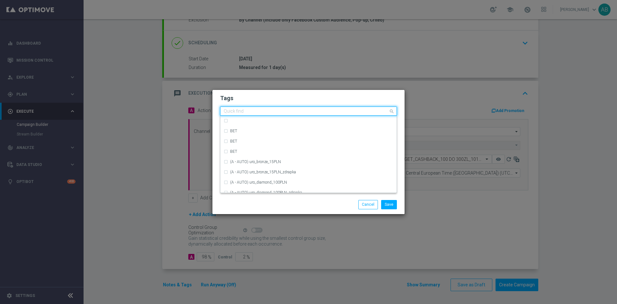
click at [239, 112] on input "text" at bounding box center [306, 111] width 165 height 5
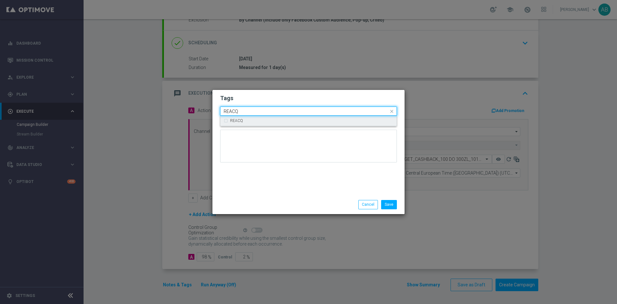
click at [240, 119] on label "REACQ" at bounding box center [236, 121] width 13 height 4
click at [242, 112] on input "REACQ" at bounding box center [306, 111] width 165 height 5
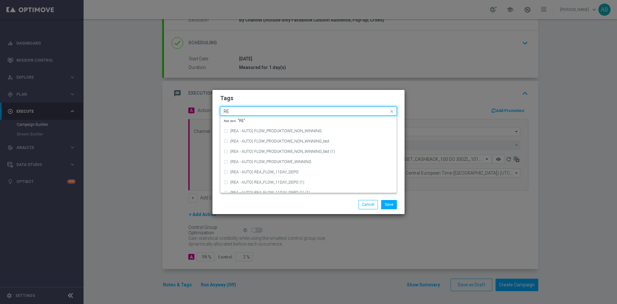
type input "R"
click at [240, 120] on div "ALL" at bounding box center [311, 121] width 163 height 4
click at [243, 110] on input "ALL" at bounding box center [306, 111] width 165 height 5
type input "A"
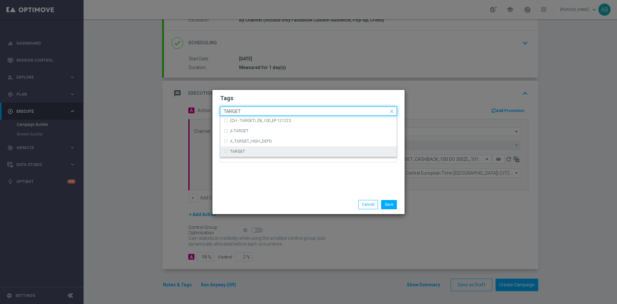
click at [246, 149] on div "TARGET" at bounding box center [309, 151] width 170 height 10
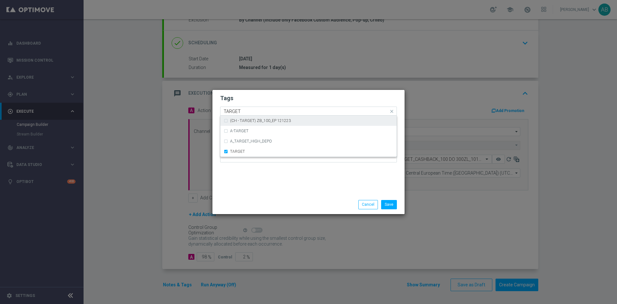
click at [251, 111] on input "TARGET" at bounding box center [306, 111] width 165 height 5
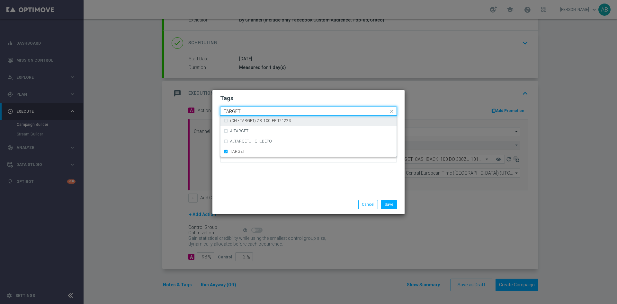
click at [251, 111] on input "TARGET" at bounding box center [306, 111] width 165 height 5
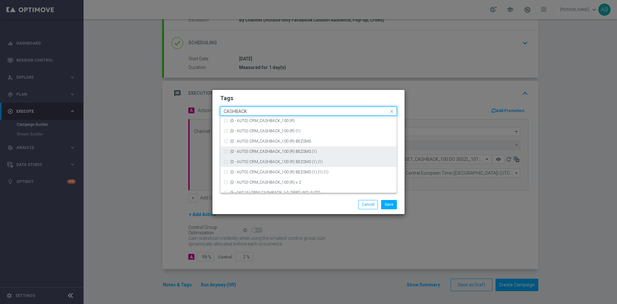
scroll to position [98, 0]
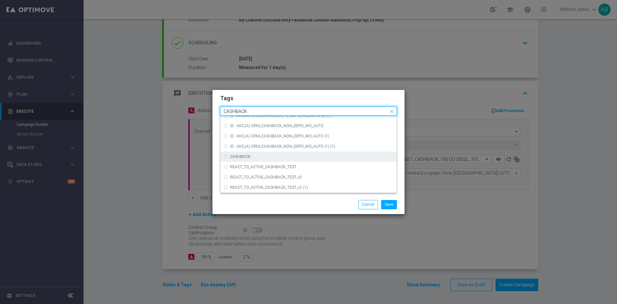
click at [265, 158] on div "CASHBACK" at bounding box center [311, 157] width 163 height 4
type input "CASHBACK"
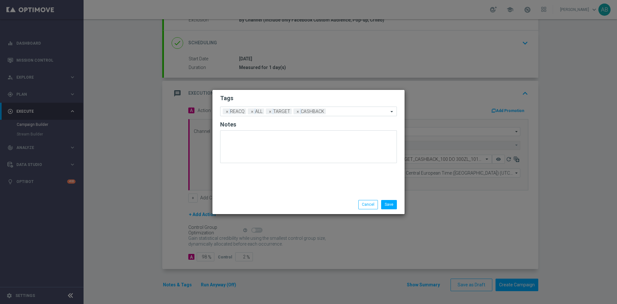
click at [277, 97] on h2 "Tags" at bounding box center [308, 98] width 177 height 8
click at [392, 206] on button "Save" at bounding box center [389, 204] width 16 height 9
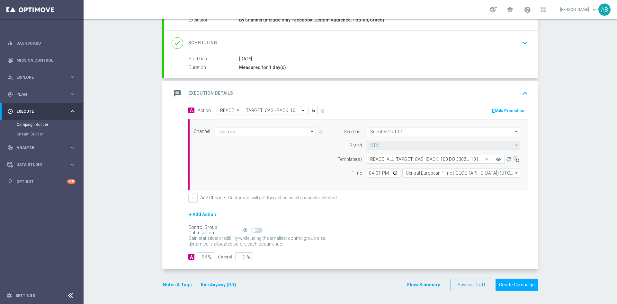
click at [177, 283] on button "Notes & Tags" at bounding box center [177, 285] width 30 height 8
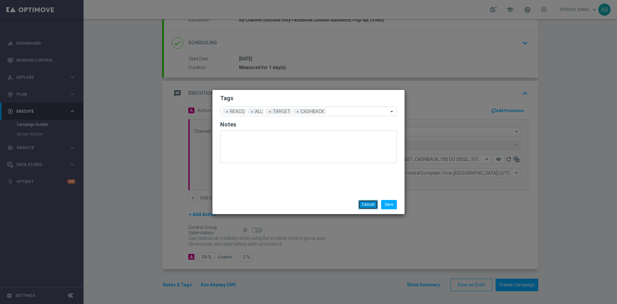
click at [366, 203] on button "Cancel" at bounding box center [368, 204] width 20 height 9
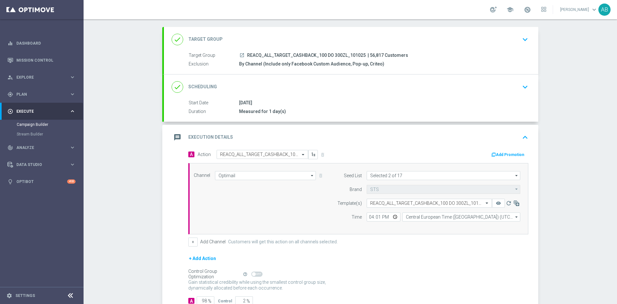
scroll to position [0, 0]
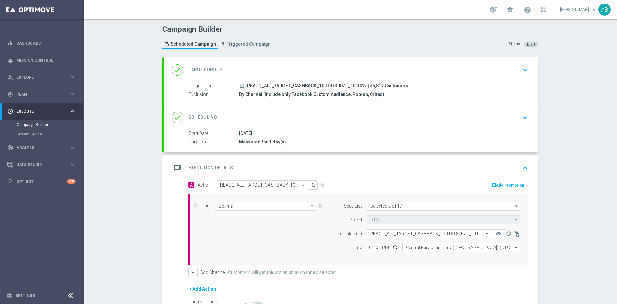
click at [499, 125] on div "done Scheduling keyboard_arrow_down" at bounding box center [351, 117] width 374 height 25
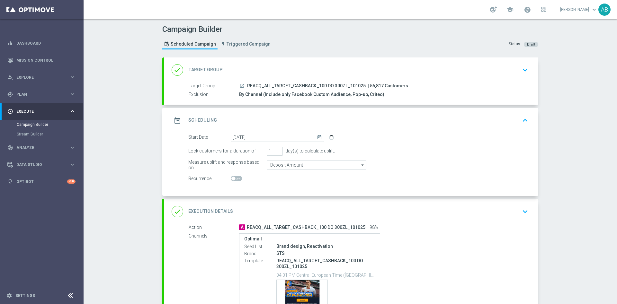
click at [522, 209] on icon "keyboard_arrow_down" at bounding box center [525, 212] width 10 height 10
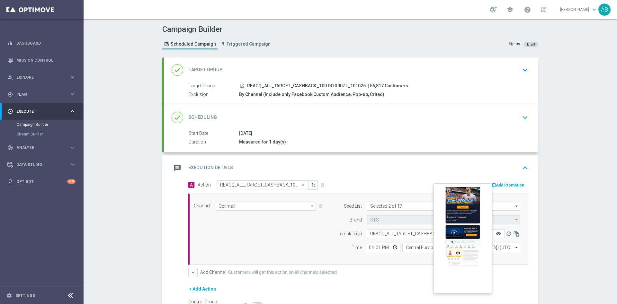
click at [496, 235] on icon "remove_red_eye" at bounding box center [498, 233] width 5 height 5
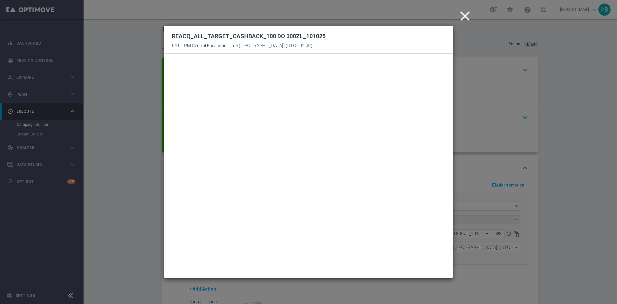
click at [577, 109] on modal-container "close REACQ_ALL_TARGET_CASHBACK_100 DO 300ZL_101025 04:01 PM Central European T…" at bounding box center [308, 152] width 617 height 304
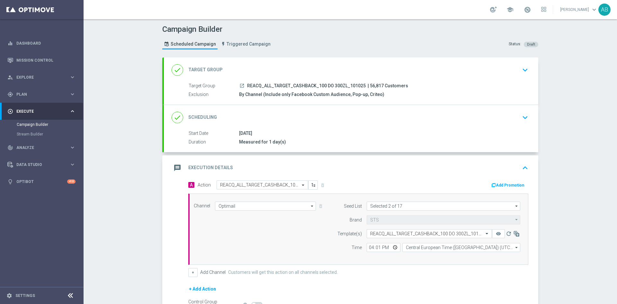
click at [507, 121] on div "done Scheduling keyboard_arrow_down" at bounding box center [351, 117] width 359 height 12
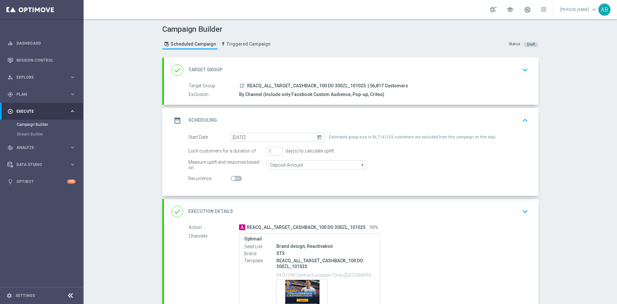
click at [521, 212] on icon "keyboard_arrow_down" at bounding box center [525, 212] width 10 height 10
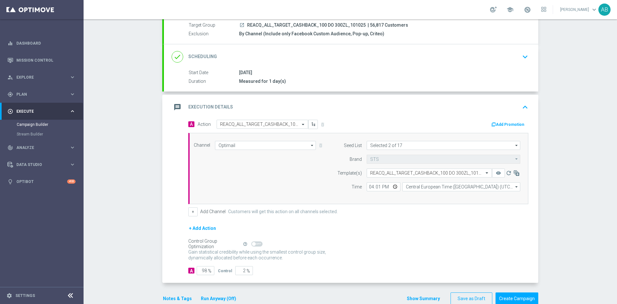
scroll to position [75, 0]
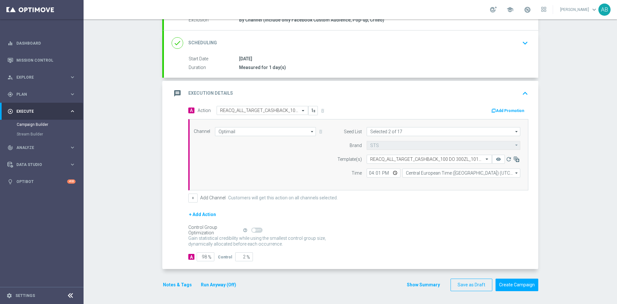
click at [166, 285] on button "Notes & Tags" at bounding box center [177, 285] width 30 height 8
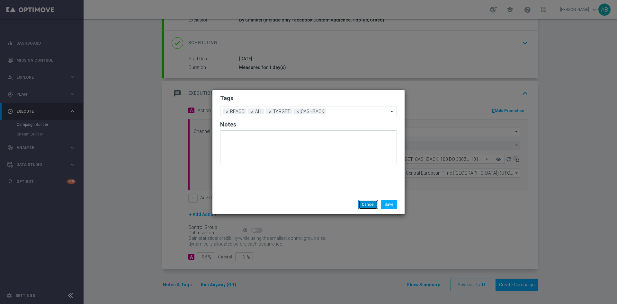
click at [362, 204] on button "Cancel" at bounding box center [368, 204] width 20 height 9
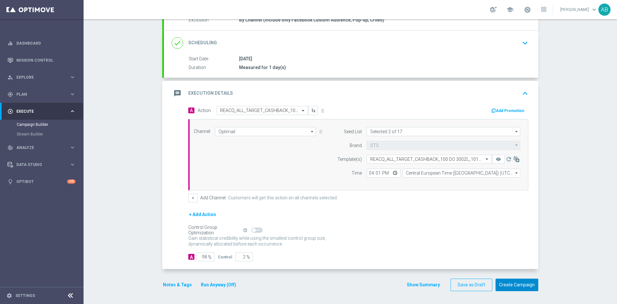
click at [527, 285] on button "Create Campaign" at bounding box center [516, 285] width 43 height 13
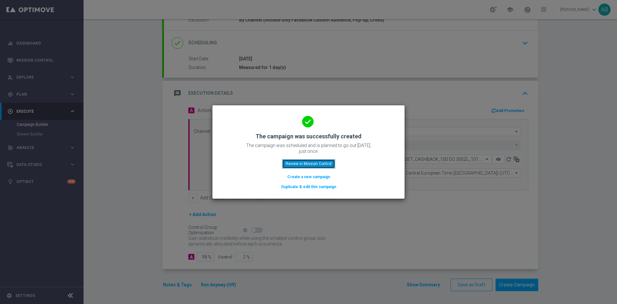
click at [327, 163] on button "Review in Mission Control" at bounding box center [308, 163] width 53 height 9
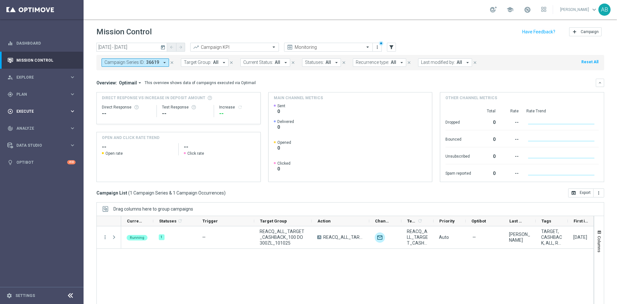
click at [40, 112] on span "Execute" at bounding box center [42, 112] width 53 height 4
click at [35, 125] on link "Campaign Builder" at bounding box center [42, 124] width 50 height 5
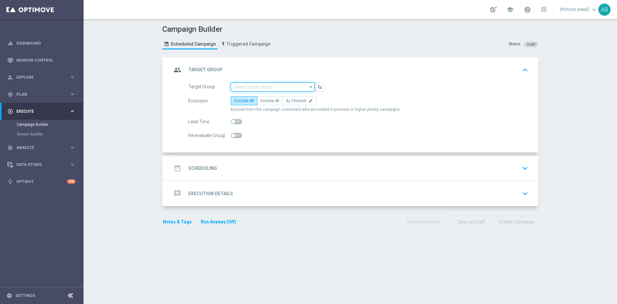
click at [242, 84] on input at bounding box center [273, 87] width 84 height 9
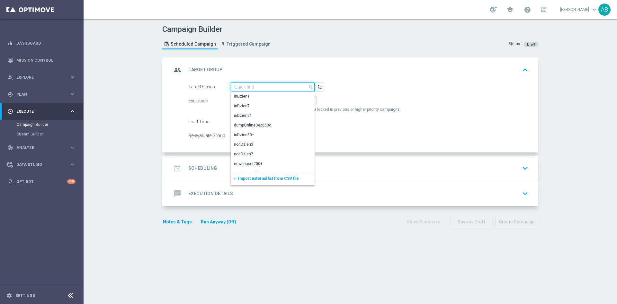
paste input "E_ALL_TARGET_CASHBACK_20 DO 300PLN_NONOPG_ALLDEPO_101025"
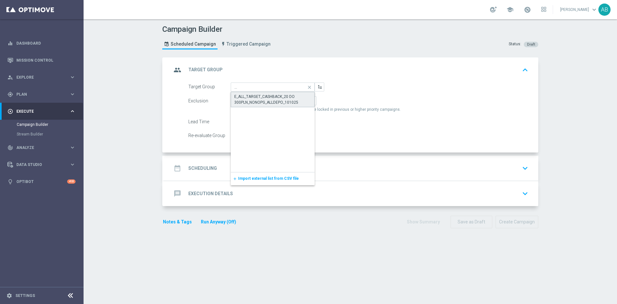
click at [246, 98] on div "E_ALL_TARGET_CASHBACK_20 DO 300PLN_NONOPG_ALLDEPO_101025" at bounding box center [272, 100] width 77 height 12
type input "E_ALL_TARGET_CASHBACK_20 DO 300PLN_NONOPG_ALLDEPO_101025"
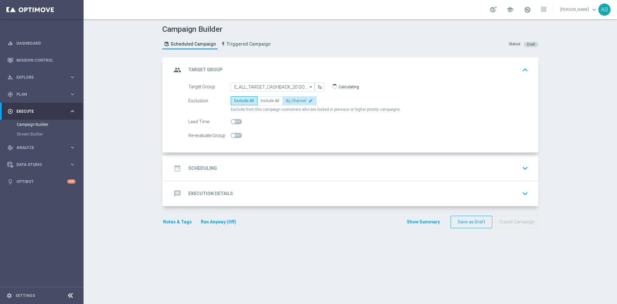
click at [289, 99] on span "By Channel" at bounding box center [296, 101] width 20 height 4
click at [289, 100] on input "By Channel edit" at bounding box center [288, 102] width 4 height 4
radio input "true"
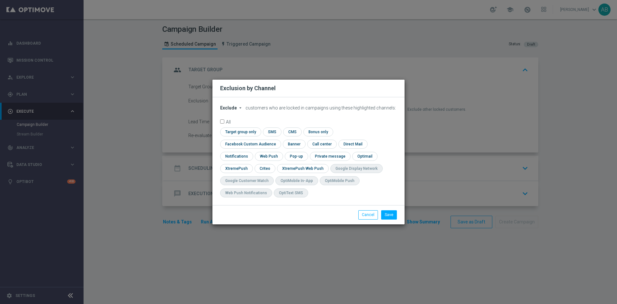
click at [229, 110] on span "Exclude" at bounding box center [228, 107] width 17 height 5
click at [237, 127] on div "Include" at bounding box center [232, 123] width 24 height 8
click at [238, 110] on icon "arrow_drop_down" at bounding box center [239, 107] width 5 height 5
drag, startPoint x: 232, startPoint y: 128, endPoint x: 244, endPoint y: 126, distance: 12.1
click at [0, 0] on span "Include" at bounding box center [0, 0] width 0 height 0
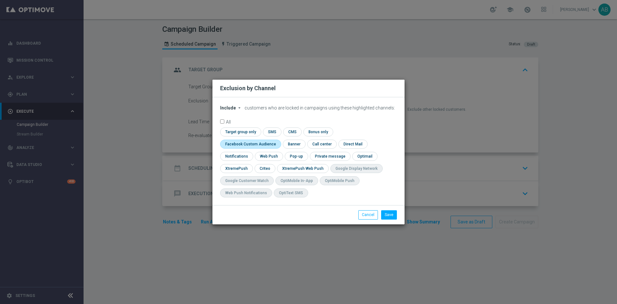
click at [278, 140] on input "checkbox" at bounding box center [249, 144] width 58 height 9
checkbox input "true"
click at [261, 168] on input "checkbox" at bounding box center [264, 168] width 20 height 9
checkbox input "true"
click at [294, 157] on input "checkbox" at bounding box center [296, 156] width 22 height 9
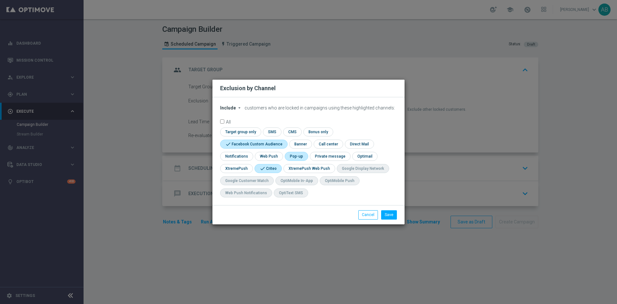
checkbox input "true"
click at [389, 215] on button "Save" at bounding box center [389, 214] width 16 height 9
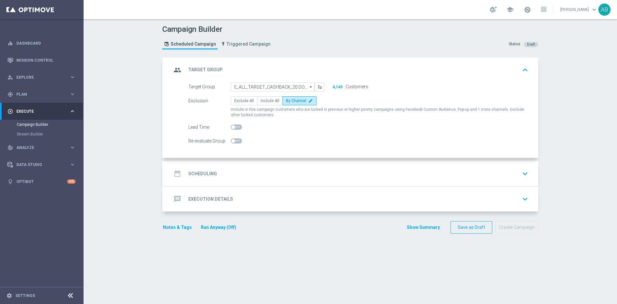
click at [315, 174] on div "date_range Scheduling keyboard_arrow_down" at bounding box center [351, 174] width 359 height 12
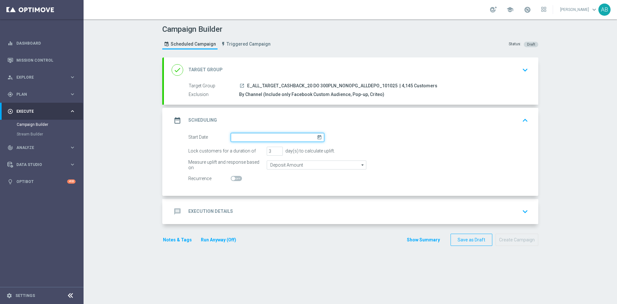
click at [261, 138] on input at bounding box center [277, 137] width 93 height 9
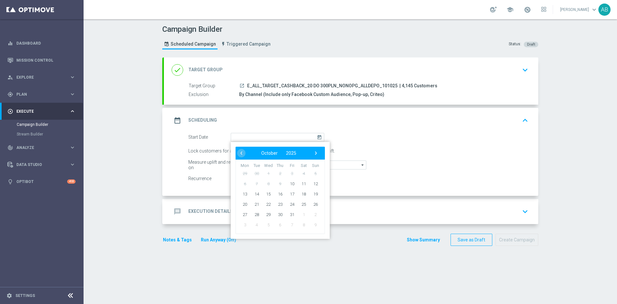
click at [400, 116] on div "date_range Scheduling keyboard_arrow_up" at bounding box center [351, 120] width 359 height 12
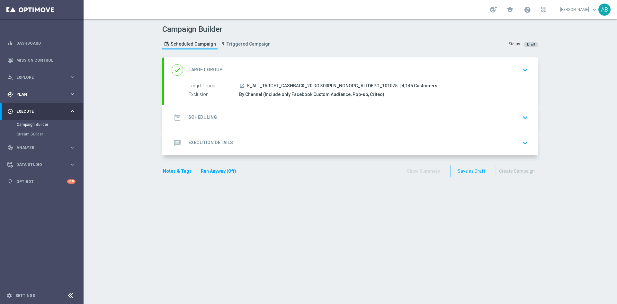
click at [32, 95] on span "Plan" at bounding box center [42, 95] width 53 height 4
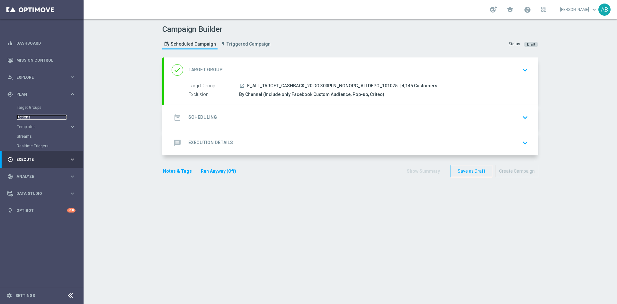
click at [30, 118] on link "Actions" at bounding box center [42, 117] width 50 height 5
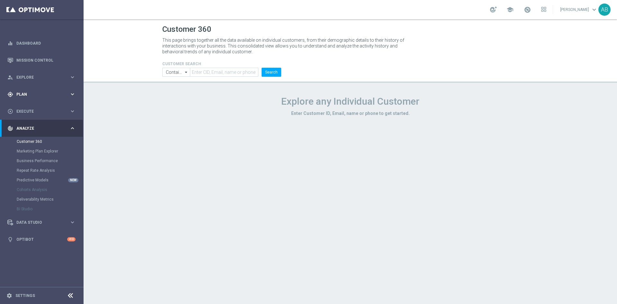
click at [34, 95] on span "Plan" at bounding box center [42, 95] width 53 height 4
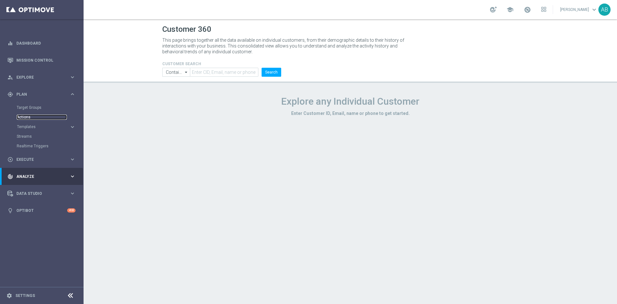
click at [30, 117] on link "Actions" at bounding box center [42, 117] width 50 height 5
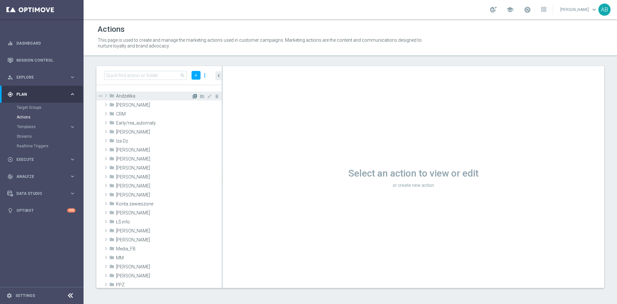
click at [192, 94] on icon "library_add" at bounding box center [194, 96] width 5 height 5
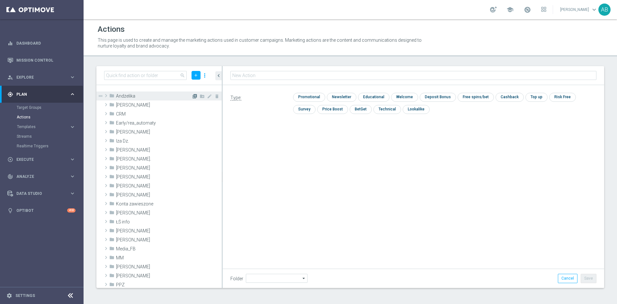
type input "Andżelika"
type input "E_ALL_TARGET_DEPO_AB DO 200 PLN_ORG_3DEPO_101025"
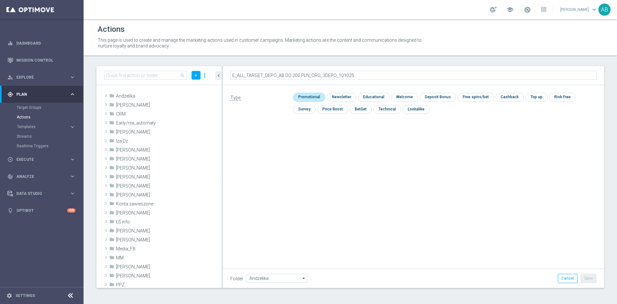
click at [315, 96] on input "checkbox" at bounding box center [308, 97] width 31 height 9
checkbox input "true"
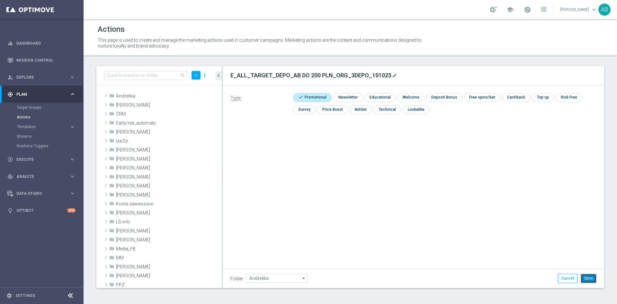
click at [590, 278] on button "Save" at bounding box center [588, 278] width 16 height 9
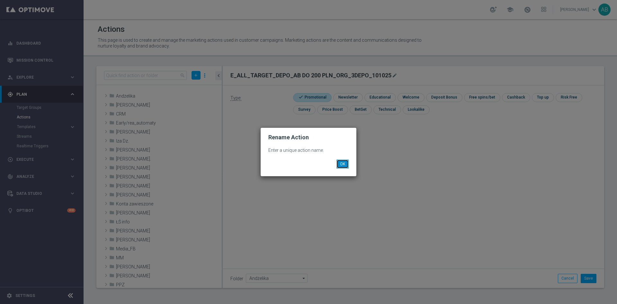
click at [344, 162] on button "OK" at bounding box center [342, 164] width 12 height 9
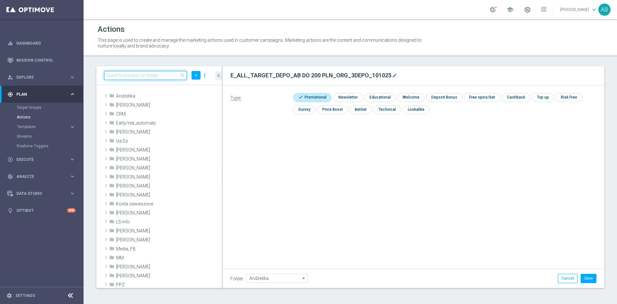
click at [170, 73] on input at bounding box center [145, 75] width 83 height 9
paste input "E_ALL_TARGET_DEPO_AB DO 200 PLN_ORG_3DEPO_101025"
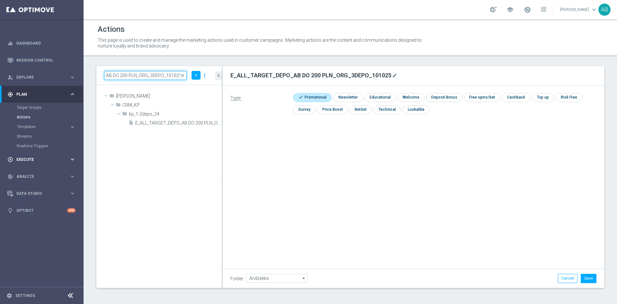
type input "E_ALL_TARGET_DEPO_AB DO 200 PLN_ORG_3DEPO_101025"
click at [29, 159] on span "Execute" at bounding box center [42, 160] width 53 height 4
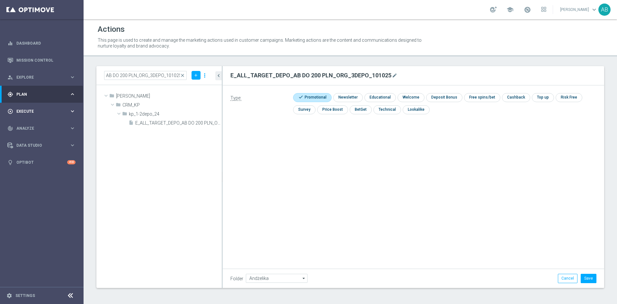
scroll to position [0, 0]
click at [33, 123] on link "Campaign Builder" at bounding box center [42, 124] width 50 height 5
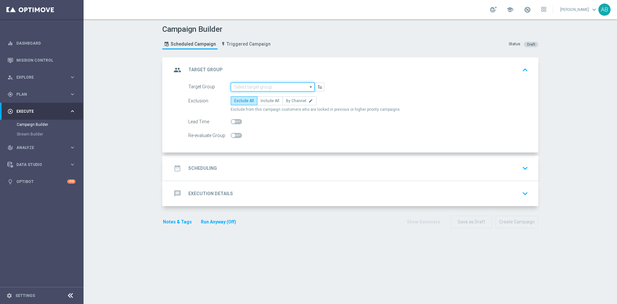
click at [257, 85] on input at bounding box center [273, 87] width 84 height 9
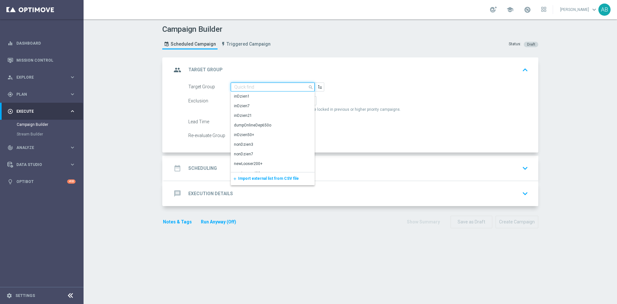
paste input "E_ALL_TARGET_DEPO_AB DO 200 PLN_ORG_3DEPO_101025"
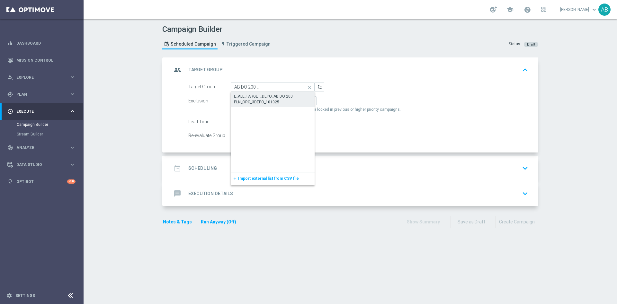
click at [256, 97] on div "E_ALL_TARGET_DEPO_AB DO 200 PLN_ORG_3DEPO_101025" at bounding box center [272, 99] width 77 height 12
type input "E_ALL_TARGET_DEPO_AB DO 200 PLN_ORG_3DEPO_101025"
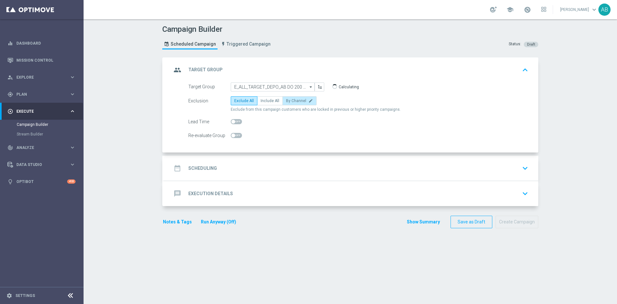
click at [296, 105] on label "By Channel edit" at bounding box center [299, 100] width 34 height 9
click at [290, 104] on input "By Channel edit" at bounding box center [288, 102] width 4 height 4
radio input "true"
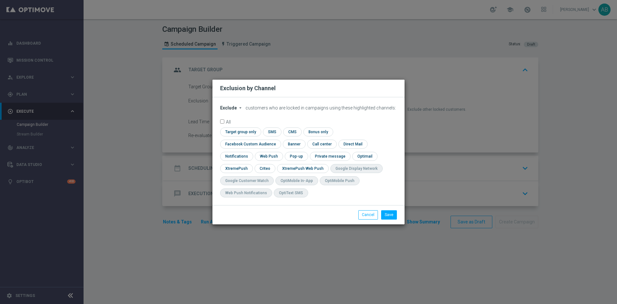
click at [234, 110] on span "Exclude" at bounding box center [228, 107] width 17 height 5
click at [236, 127] on div "Include" at bounding box center [232, 123] width 24 height 8
click at [278, 140] on input "checkbox" at bounding box center [249, 144] width 58 height 9
checkbox input "true"
click at [269, 167] on input "checkbox" at bounding box center [264, 168] width 20 height 9
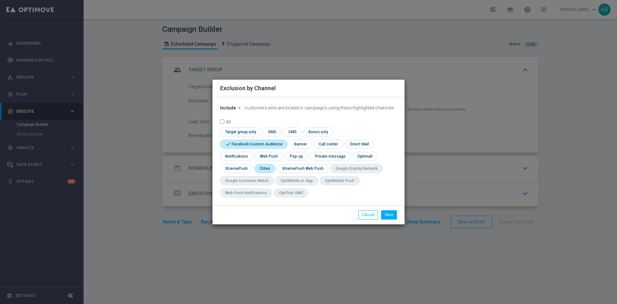
checkbox input "true"
click at [294, 158] on input "checkbox" at bounding box center [296, 156] width 22 height 9
checkbox input "true"
click at [390, 216] on button "Save" at bounding box center [389, 214] width 16 height 9
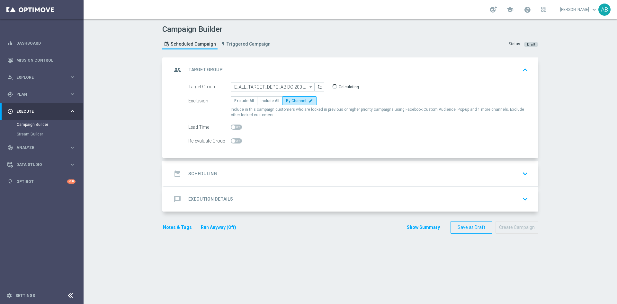
click at [297, 165] on div "date_range Scheduling keyboard_arrow_down" at bounding box center [351, 173] width 374 height 25
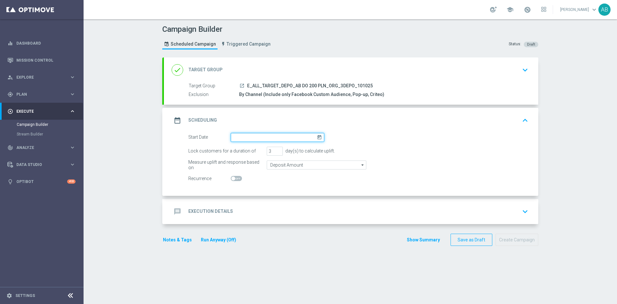
click at [289, 136] on input at bounding box center [277, 137] width 93 height 9
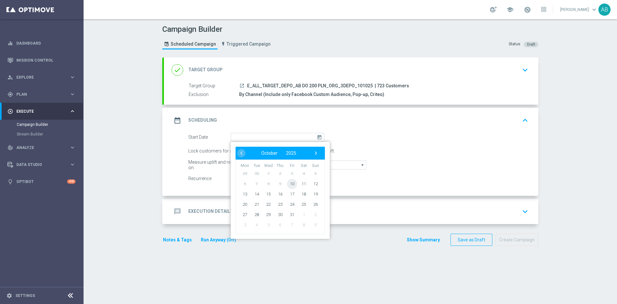
click at [289, 184] on span "10" at bounding box center [292, 184] width 10 height 10
type input "[DATE]"
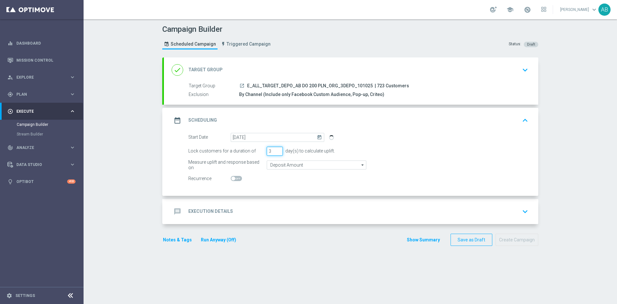
drag, startPoint x: 270, startPoint y: 151, endPoint x: 263, endPoint y: 156, distance: 9.0
click at [263, 156] on form "Start Date 10 Oct 2025 today Lock customers for a duration of 3 day(s) to calcu…" at bounding box center [358, 158] width 340 height 50
type input "1"
click at [269, 211] on div "message Execution Details keyboard_arrow_down" at bounding box center [351, 212] width 359 height 12
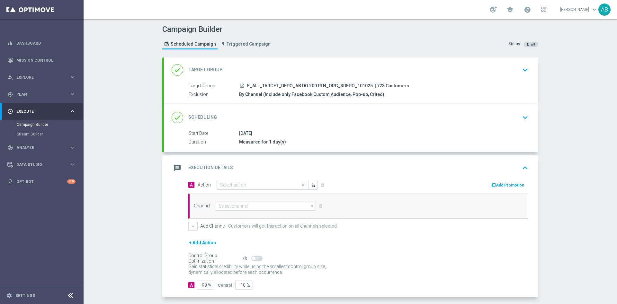
click at [269, 185] on input "text" at bounding box center [256, 185] width 72 height 5
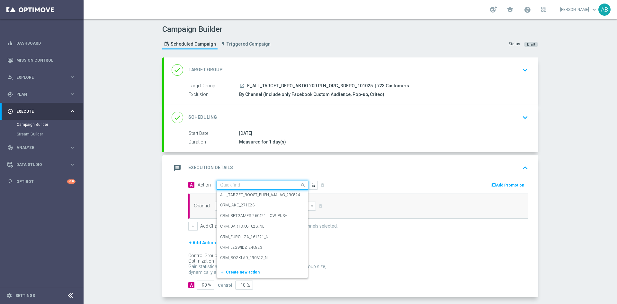
paste input "E_ALL_TARGET_DEPO_AB DO 200 PLN_ORG_3DEPO_101025"
type input "E_ALL_TARGET_DEPO_AB DO 200 PLN_ORG_3DEPO_101025"
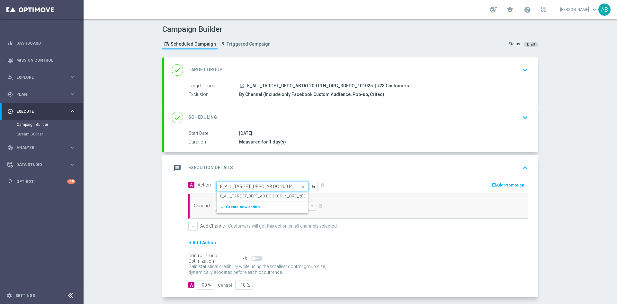
scroll to position [0, 48]
click at [260, 195] on label "E_ALL_TARGET_DEPO_AB DO 200 PLN_ORG_3DEPO_101025" at bounding box center [273, 196] width 106 height 5
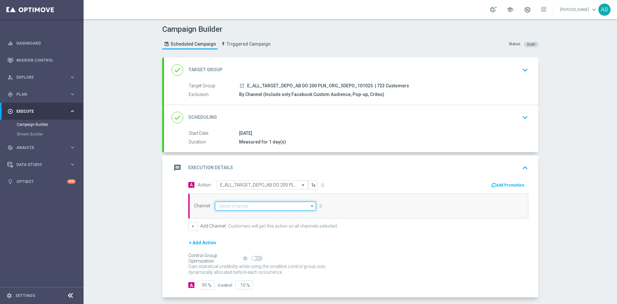
click at [257, 206] on input at bounding box center [265, 206] width 101 height 9
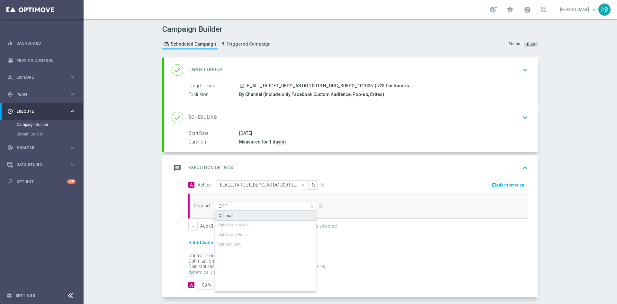
click at [258, 218] on div "Optimail" at bounding box center [265, 216] width 101 height 10
type input "Optimail"
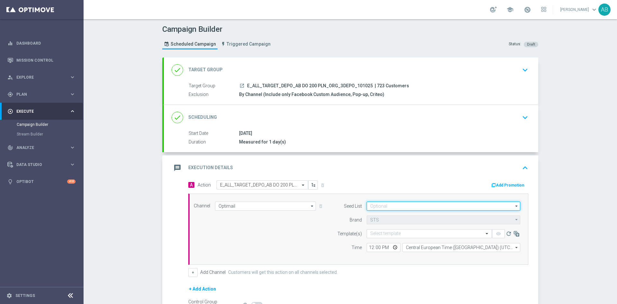
click at [392, 207] on input at bounding box center [443, 206] width 154 height 9
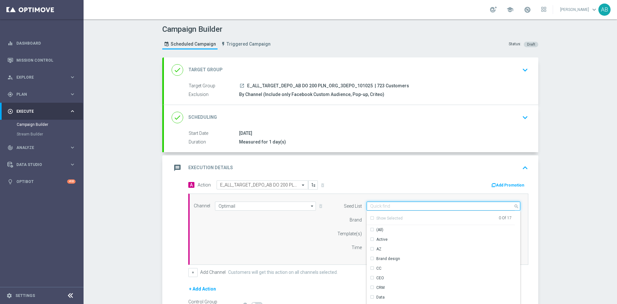
scroll to position [48, 0]
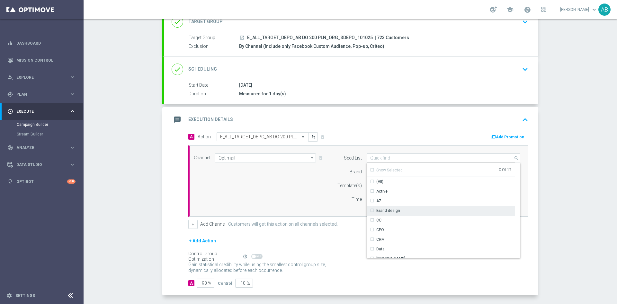
click at [393, 211] on div "Brand design" at bounding box center [388, 211] width 24 height 6
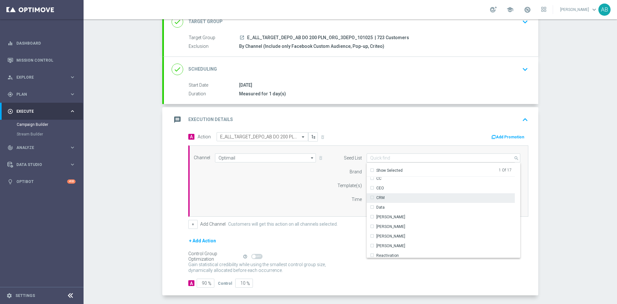
scroll to position [93, 0]
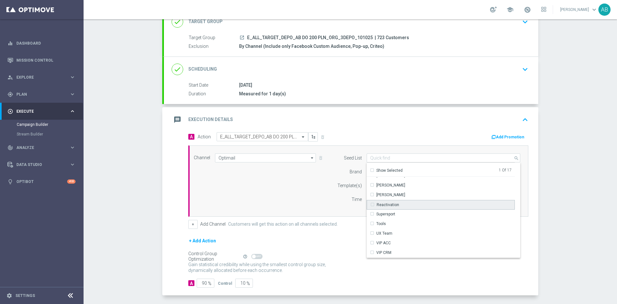
click at [400, 204] on div "Reactivation" at bounding box center [440, 205] width 148 height 10
click at [299, 201] on div "Channel Optimail Optimail arrow_drop_down Show Selected 1 of 22 Target group on…" at bounding box center [357, 181] width 336 height 55
type input "Selected 2 of 17"
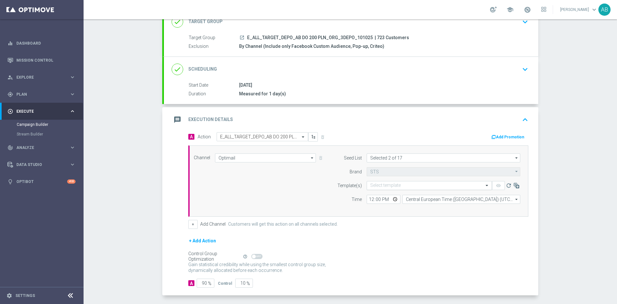
click at [392, 187] on input "text" at bounding box center [422, 185] width 105 height 5
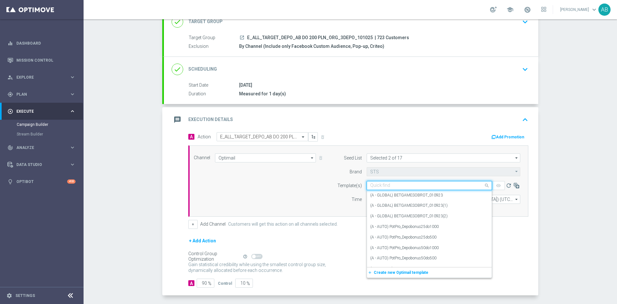
paste input "E_ALL_TARGET_DEPO_AB DO 200 PLN_ORG_3DEPO_101025"
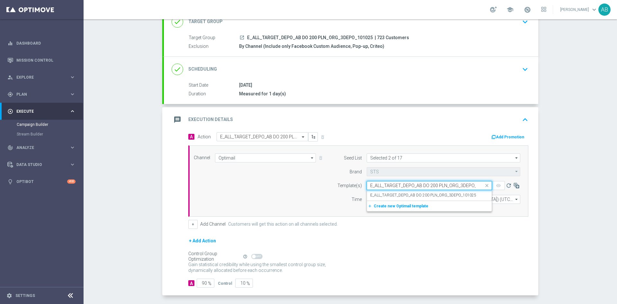
scroll to position [0, 15]
click at [390, 193] on label "E_ALL_TARGET_DEPO_AB DO 200 PLN_ORG_3DEPO_101025" at bounding box center [423, 195] width 106 height 5
type input "E_ALL_TARGET_DEPO_AB DO 200 PLN_ORG_3DEPO_101025"
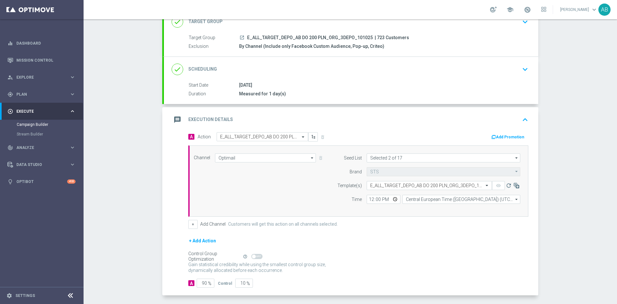
scroll to position [0, 0]
click at [367, 200] on input "12:00" at bounding box center [383, 199] width 34 height 9
type input "16:01"
click at [425, 200] on input "Central European Time (Warsaw) (UTC +02:00)" at bounding box center [461, 199] width 118 height 9
click at [432, 208] on div "Central European Time (Warsaw) (UTC +02:00)" at bounding box center [457, 209] width 105 height 6
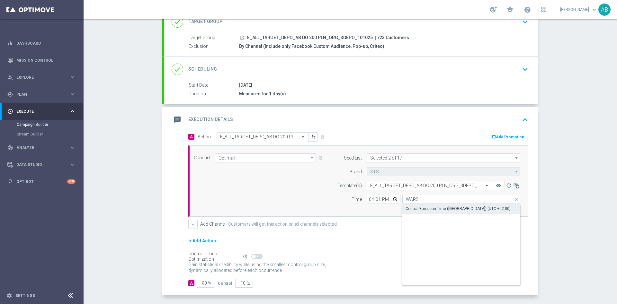
type input "Central European Time (Warsaw) (UTC +02:00)"
click at [193, 225] on button "+" at bounding box center [192, 224] width 9 height 9
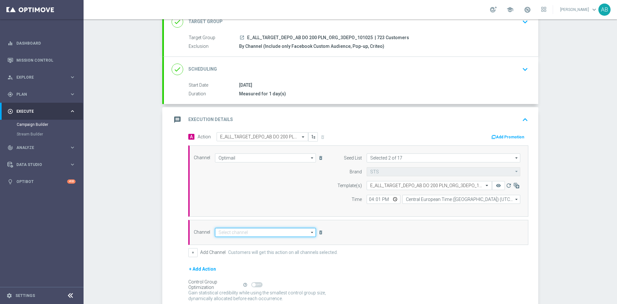
click at [218, 233] on input at bounding box center [265, 232] width 101 height 9
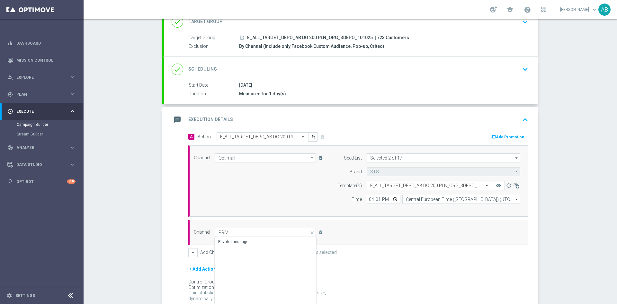
click at [223, 240] on div "Private message" at bounding box center [233, 242] width 30 height 6
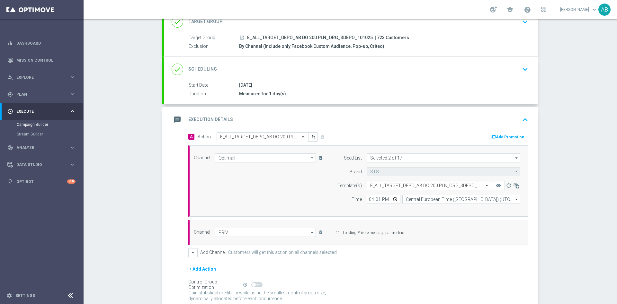
type input "Private message"
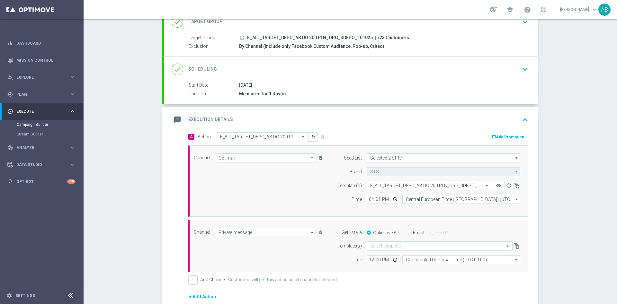
click at [391, 245] on input "text" at bounding box center [433, 245] width 126 height 5
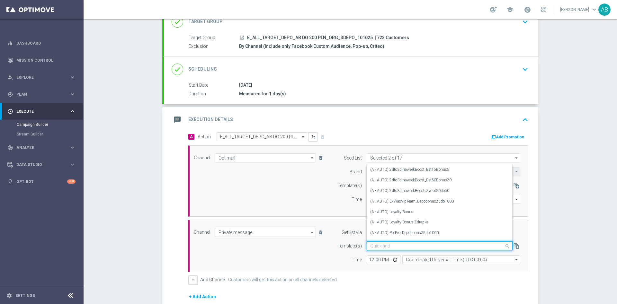
paste input "E_ALL_TARGET_DEPO_AB DO 200 PLN_ORG_3DEPO_101025"
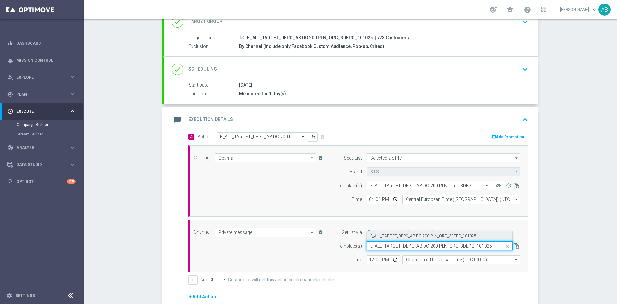
click at [397, 236] on label "E_ALL_TARGET_DEPO_AB DO 200 PLN_ORG_3DEPO_101025" at bounding box center [423, 236] width 106 height 5
type input "E_ALL_TARGET_DEPO_AB DO 200 PLN_ORG_3DEPO_101025"
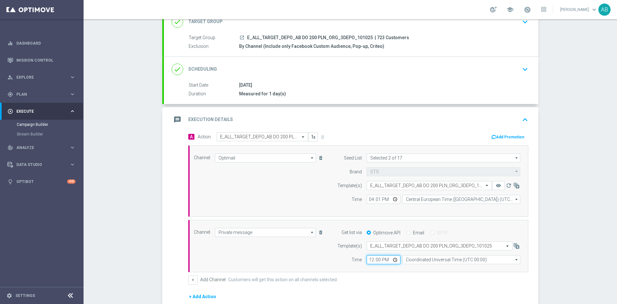
click at [370, 260] on input "12:00" at bounding box center [383, 259] width 34 height 9
type input "16:01"
click at [414, 265] on div "Channel Private message Private message arrow_drop_down Show Selected 1 of 22 T…" at bounding box center [358, 246] width 340 height 53
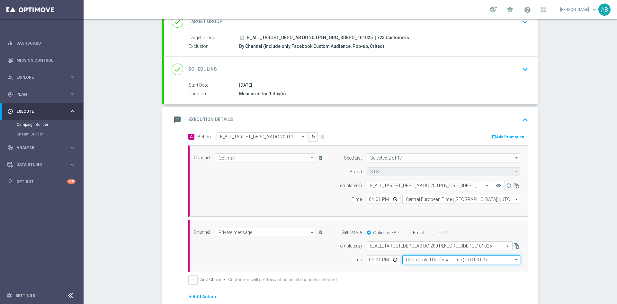
click at [419, 260] on input "Coordinated Universal Time (UTC 00:00)" at bounding box center [461, 259] width 118 height 9
click at [419, 269] on div "Central European Time (Warsaw) (UTC +02:00)" at bounding box center [457, 269] width 105 height 6
type input "Central European Time (Warsaw) (UTC +02:00)"
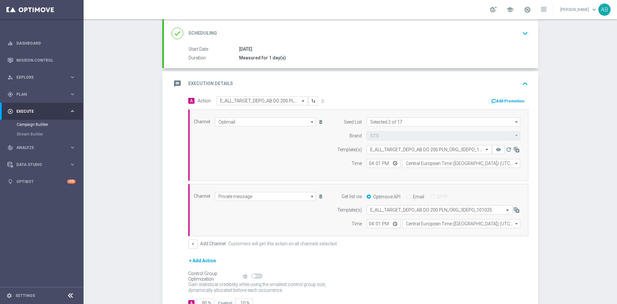
scroll to position [130, 0]
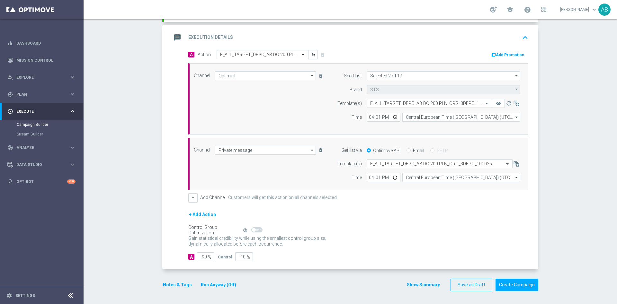
click at [201, 214] on button "+ Add Action" at bounding box center [202, 215] width 28 height 8
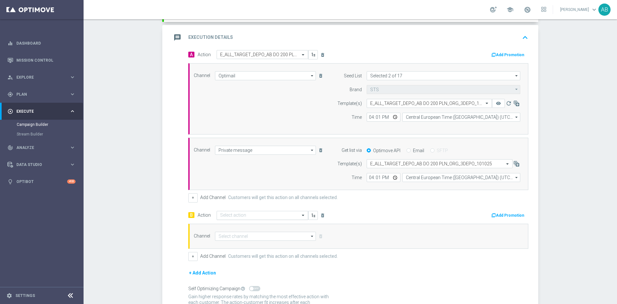
click at [241, 217] on input "text" at bounding box center [256, 215] width 72 height 5
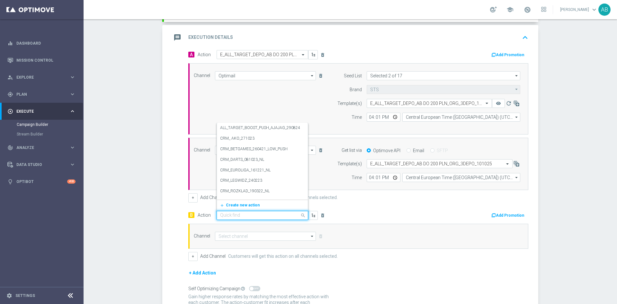
paste input "E_ALL_TARGET_DEPO_AB DO 500 PLN_ORG_3DEPO_101025"
type input "E_ALL_TARGET_DEPO_AB DO 500 PLN_ORG_3DEPO_101025"
click at [264, 194] on label "E_ALL_TARGET_DEPO_AB DO 500 PLN_ORG_3DEPO_101025" at bounding box center [273, 195] width 106 height 5
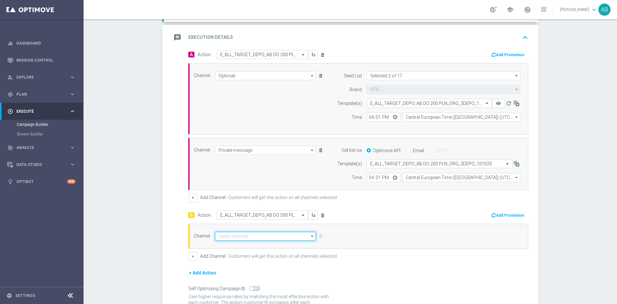
click at [251, 235] on input at bounding box center [265, 236] width 101 height 9
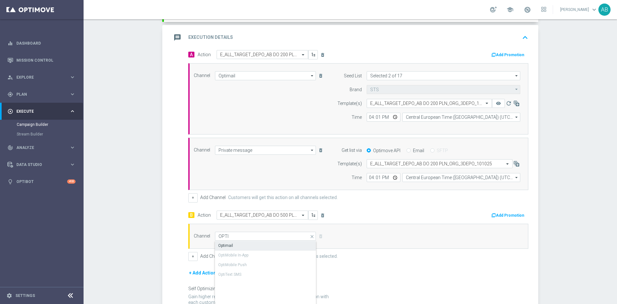
click at [251, 245] on div "Optimail" at bounding box center [265, 245] width 101 height 9
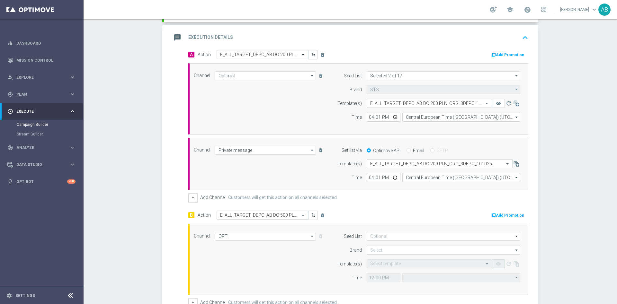
type input "Optimail"
type input "Central European Time (Warsaw) (UTC +02:00)"
type input "STS"
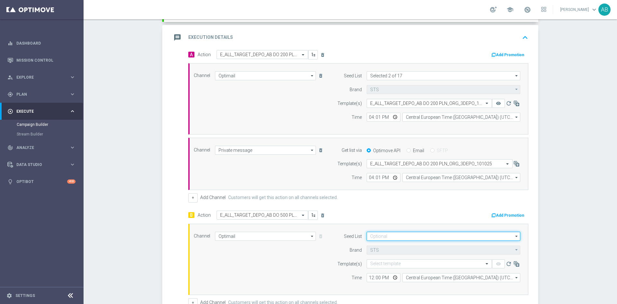
click at [391, 234] on input at bounding box center [443, 236] width 154 height 9
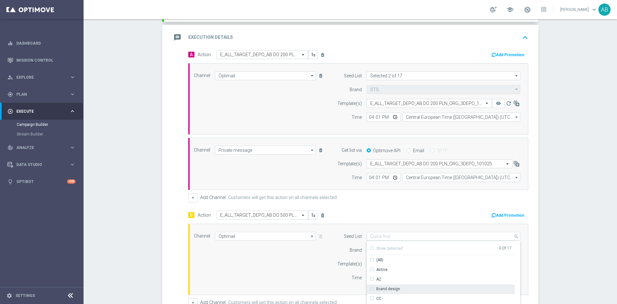
click at [396, 288] on div "Brand design" at bounding box center [440, 289] width 148 height 9
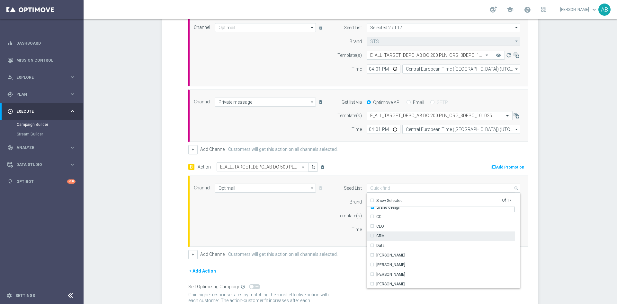
scroll to position [48, 0]
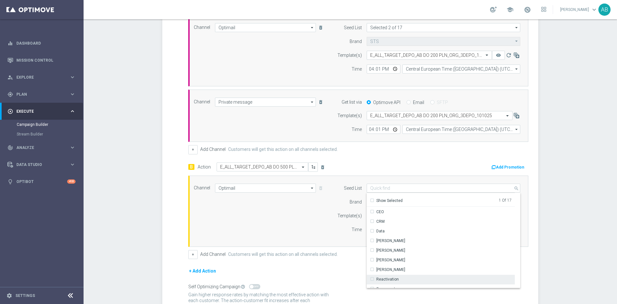
click at [397, 280] on div "Reactivation" at bounding box center [440, 279] width 148 height 9
click at [317, 229] on div "Channel Optimail Optimail arrow_drop_down Show Selected 1 of 22 Target group on…" at bounding box center [357, 211] width 336 height 55
type input "Selected 2 of 17"
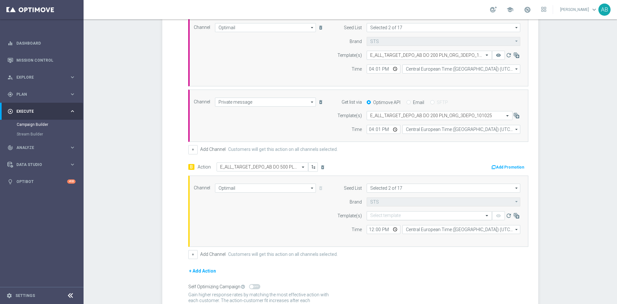
click at [391, 219] on div "Select template" at bounding box center [428, 215] width 125 height 9
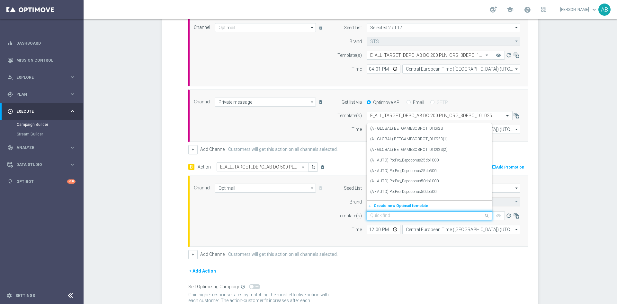
paste input "E_ALL_TARGET_DEPO_AB DO 500 PLN_ORG_3DEPO_101025"
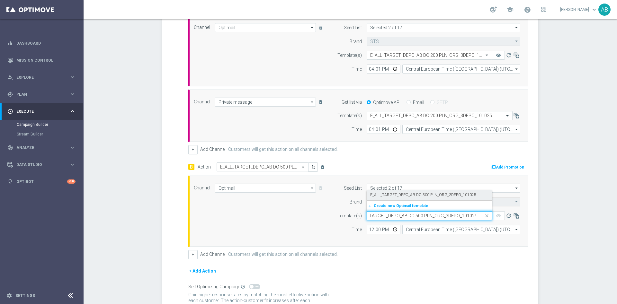
click at [403, 195] on label "E_ALL_TARGET_DEPO_AB DO 500 PLN_ORG_3DEPO_101025" at bounding box center [423, 194] width 106 height 5
type input "E_ALL_TARGET_DEPO_AB DO 500 PLN_ORG_3DEPO_101025"
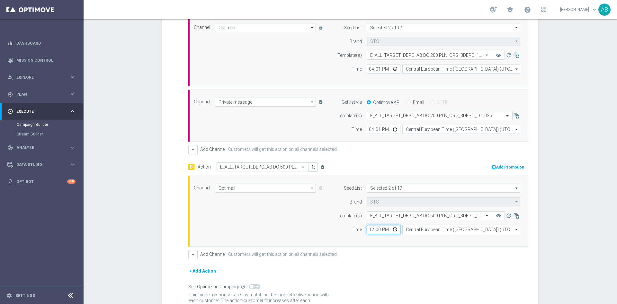
click at [367, 229] on input "12:00" at bounding box center [383, 229] width 34 height 9
type input "16:01"
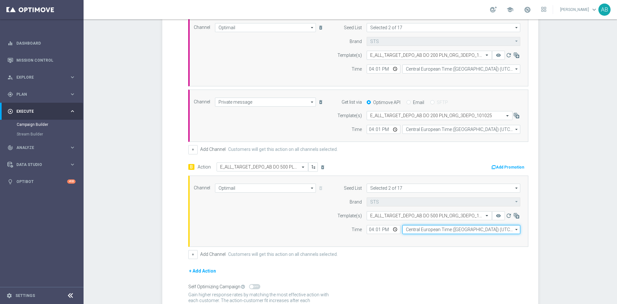
click at [420, 232] on input "Central European Time (Warsaw) (UTC +02:00)" at bounding box center [461, 229] width 118 height 9
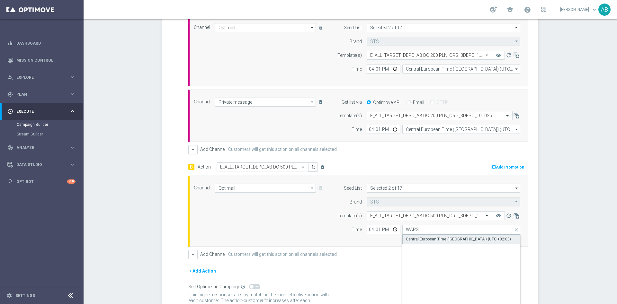
click at [420, 238] on div "Central European Time (Warsaw) (UTC +02:00)" at bounding box center [458, 239] width 105 height 6
type input "Central European Time (Warsaw) (UTC +02:00)"
click at [189, 254] on button "+" at bounding box center [192, 254] width 9 height 9
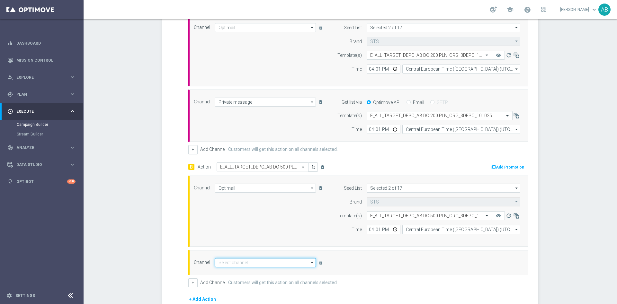
click at [222, 262] on input at bounding box center [265, 262] width 101 height 9
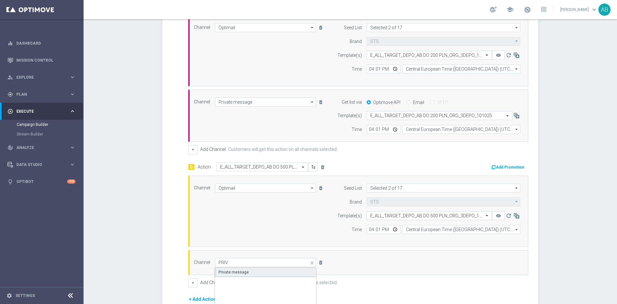
click at [234, 275] on div "Private message" at bounding box center [233, 272] width 30 height 6
type input "Private message"
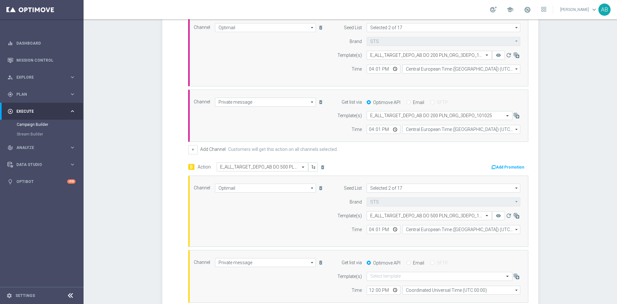
scroll to position [275, 0]
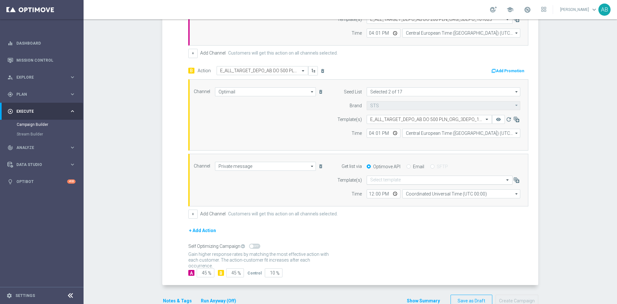
click at [383, 178] on input "text" at bounding box center [433, 180] width 126 height 5
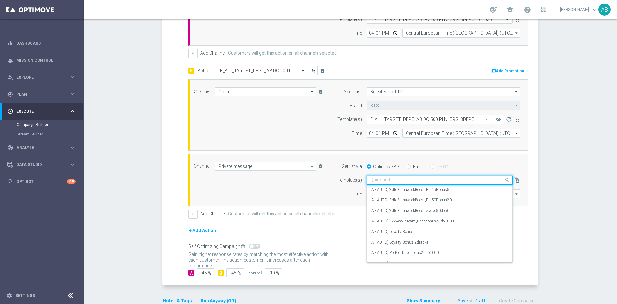
paste input "E_ALL_TARGET_DEPO_AB DO 500 PLN_ORG_3DEPO_101025"
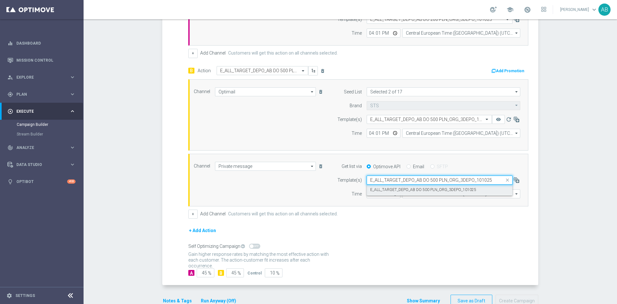
click at [383, 187] on label "E_ALL_TARGET_DEPO_AB DO 500 PLN_ORG_3DEPO_101025" at bounding box center [423, 189] width 106 height 5
type input "E_ALL_TARGET_DEPO_AB DO 500 PLN_ORG_3DEPO_101025"
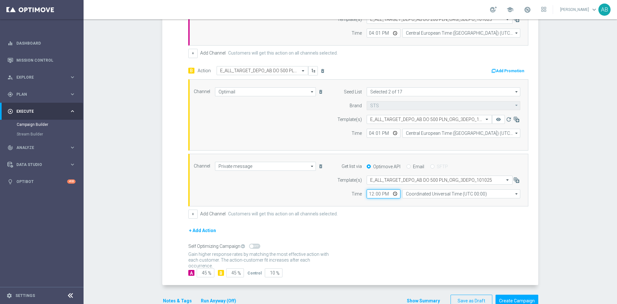
click at [368, 193] on input "12:00" at bounding box center [383, 193] width 34 height 9
type input "16:01"
click at [429, 194] on input "Coordinated Universal Time (UTC 00:00)" at bounding box center [461, 193] width 118 height 9
click at [431, 202] on div "Central European Time (Warsaw) (UTC +02:00)" at bounding box center [458, 204] width 105 height 6
type input "Central European Time (Warsaw) (UTC +02:00)"
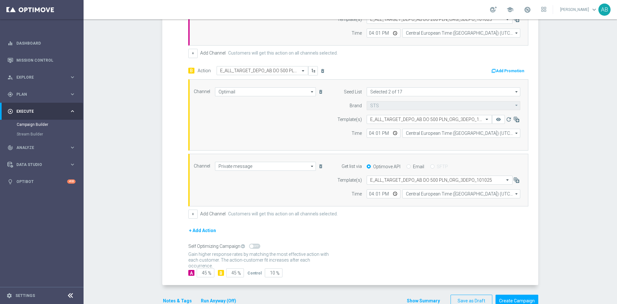
scroll to position [291, 0]
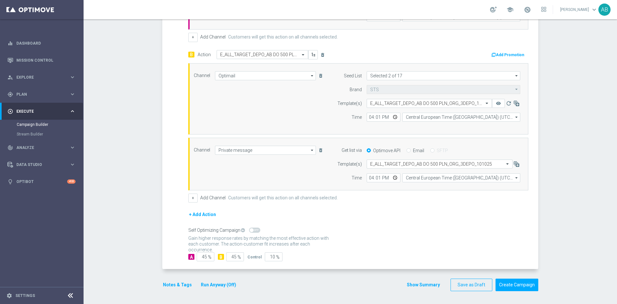
click at [178, 284] on button "Notes & Tags" at bounding box center [177, 285] width 30 height 8
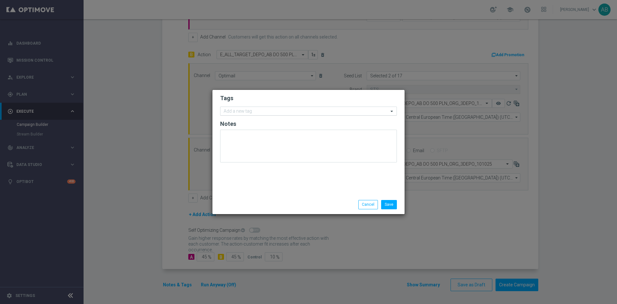
click at [252, 110] on input "text" at bounding box center [306, 111] width 165 height 5
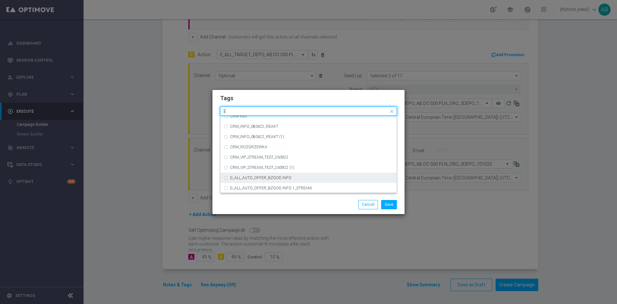
scroll to position [915, 0]
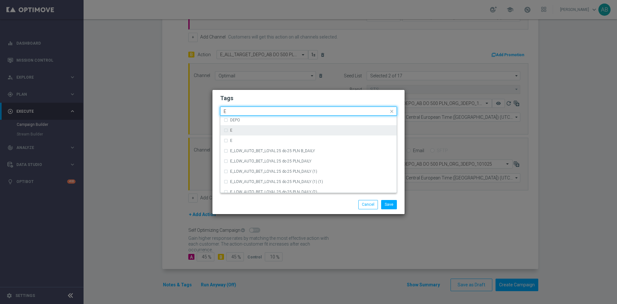
click at [268, 130] on div "E" at bounding box center [311, 130] width 163 height 4
type input "E"
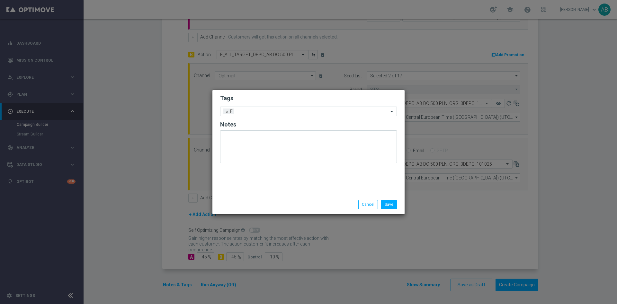
click at [251, 104] on form "Tags Add a new tag × E Notes" at bounding box center [308, 130] width 177 height 75
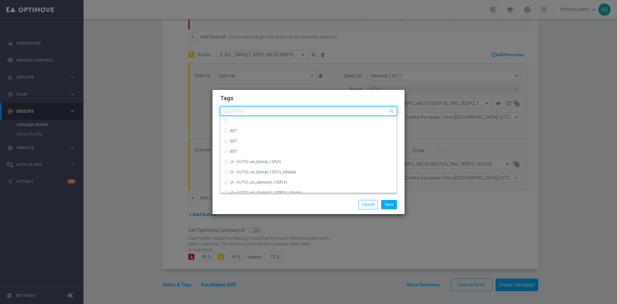
click at [242, 110] on input "text" at bounding box center [306, 111] width 165 height 5
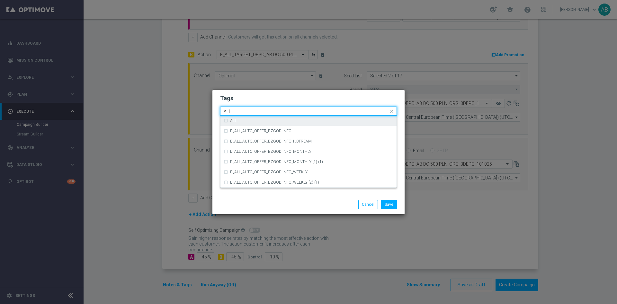
click at [236, 117] on div "ALL" at bounding box center [309, 121] width 170 height 10
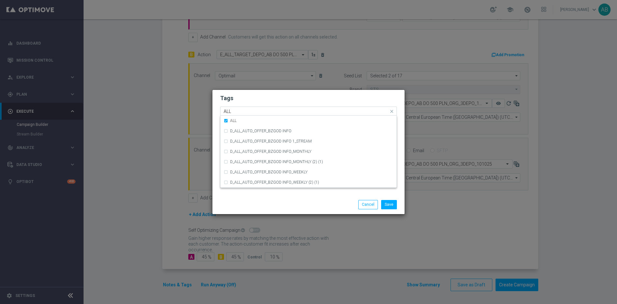
click at [238, 112] on input "ALL" at bounding box center [306, 111] width 165 height 5
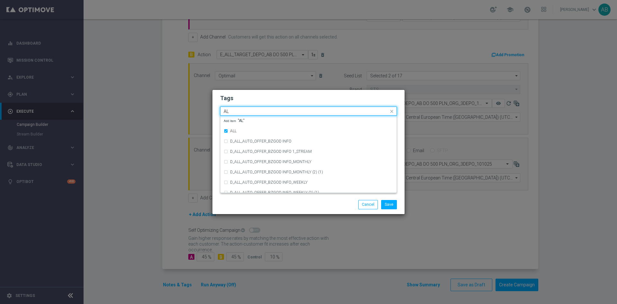
type input "A"
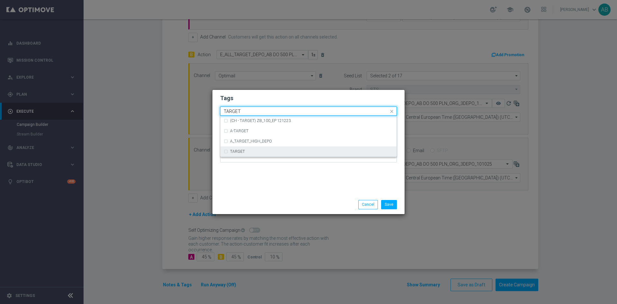
click at [241, 151] on label "TARGET" at bounding box center [237, 152] width 15 height 4
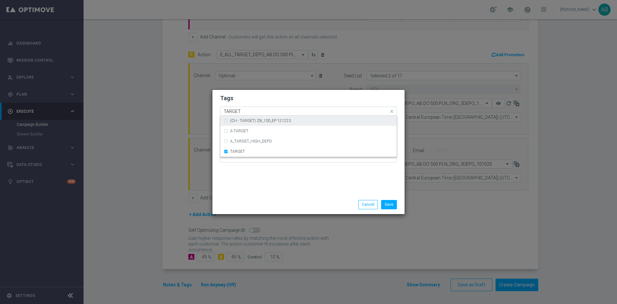
click at [243, 111] on input "TARGET" at bounding box center [306, 111] width 165 height 5
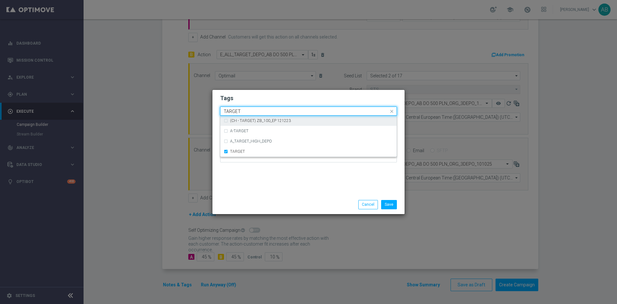
click at [243, 111] on input "TARGET" at bounding box center [306, 111] width 165 height 5
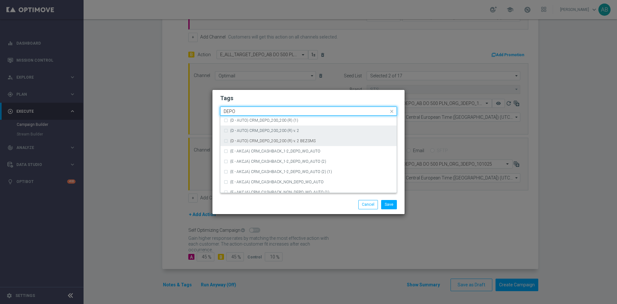
scroll to position [241, 0]
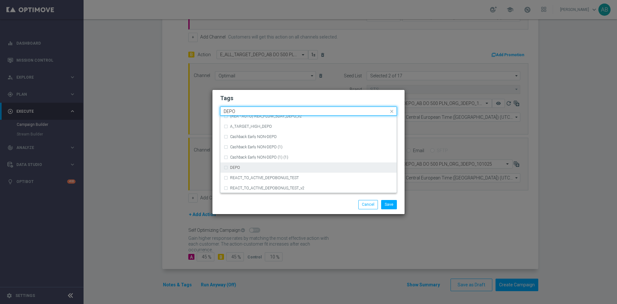
click at [261, 165] on div "DEPO" at bounding box center [309, 168] width 170 height 10
type input "DEPO"
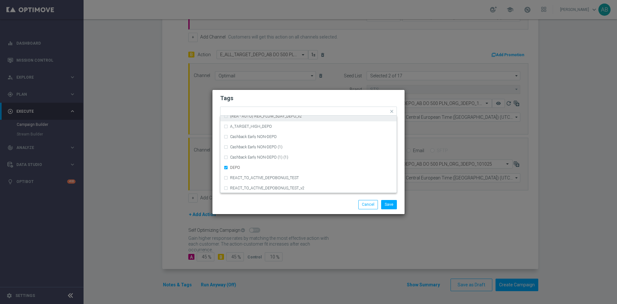
click at [260, 98] on h2 "Tags" at bounding box center [308, 98] width 177 height 8
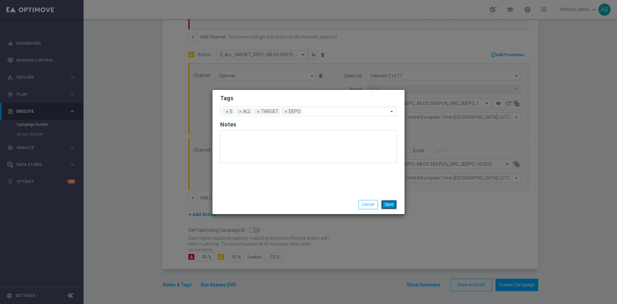
click at [389, 206] on button "Save" at bounding box center [389, 204] width 16 height 9
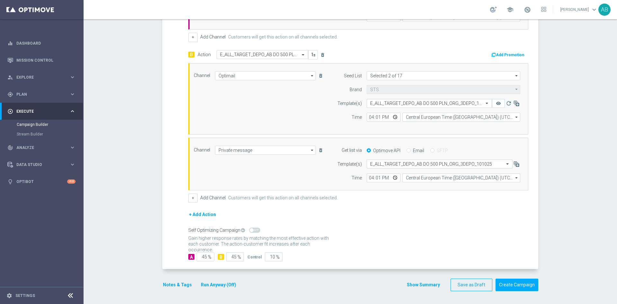
click at [164, 288] on button "Notes & Tags" at bounding box center [177, 285] width 30 height 8
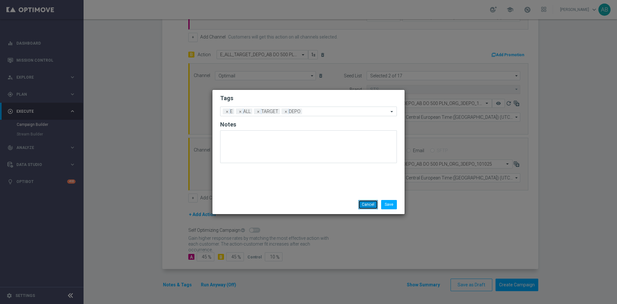
click at [364, 200] on button "Cancel" at bounding box center [368, 204] width 20 height 9
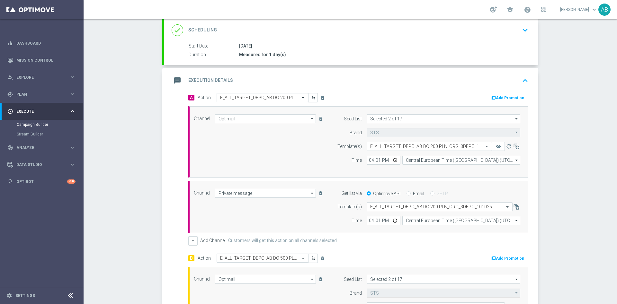
scroll to position [0, 0]
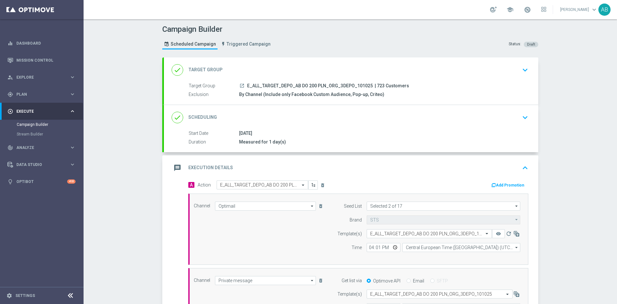
click at [514, 119] on div "done Scheduling keyboard_arrow_down" at bounding box center [351, 117] width 359 height 12
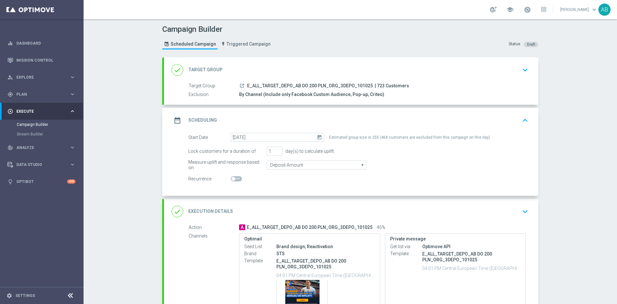
click at [570, 128] on div "Campaign Builder Scheduled Campaign Triggered Campaign Status: Draft done Targe…" at bounding box center [350, 161] width 533 height 285
click at [593, 120] on div "Campaign Builder Scheduled Campaign Triggered Campaign Status: Draft done Targe…" at bounding box center [350, 161] width 533 height 285
click at [525, 212] on icon "keyboard_arrow_down" at bounding box center [525, 212] width 10 height 10
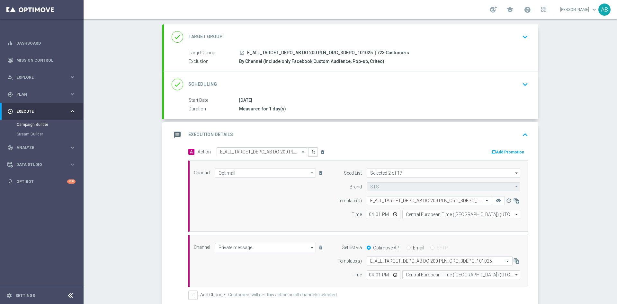
scroll to position [48, 0]
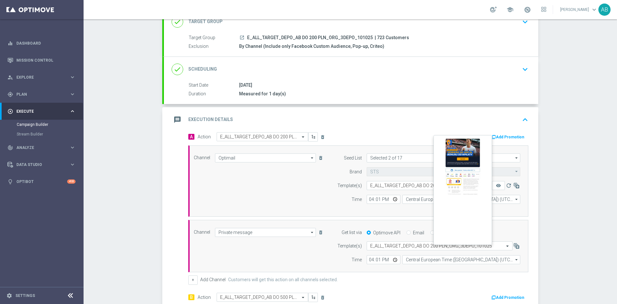
click at [494, 188] on button "remove_red_eye" at bounding box center [498, 185] width 13 height 9
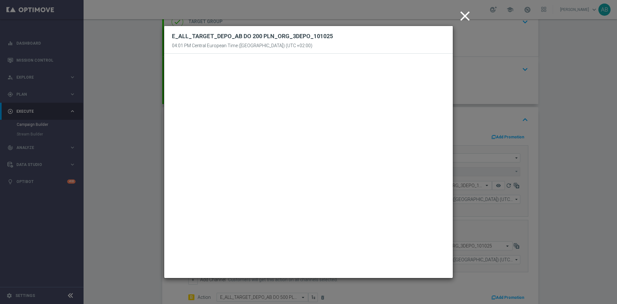
click at [570, 166] on modal-container "close E_ALL_TARGET_DEPO_AB DO 200 PLN_ORG_3DEPO_101025 04:01 PM Central Europea…" at bounding box center [308, 152] width 617 height 304
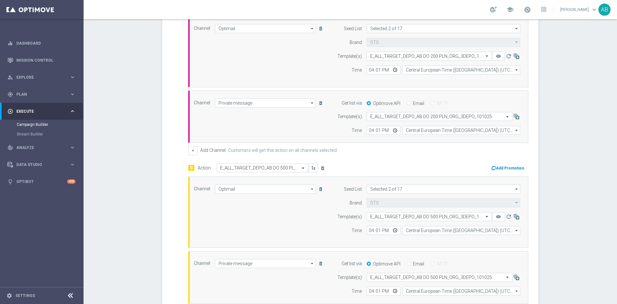
scroll to position [193, 0]
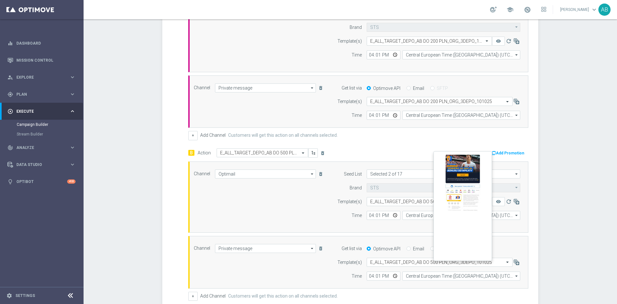
click at [496, 204] on button "remove_red_eye" at bounding box center [498, 201] width 13 height 9
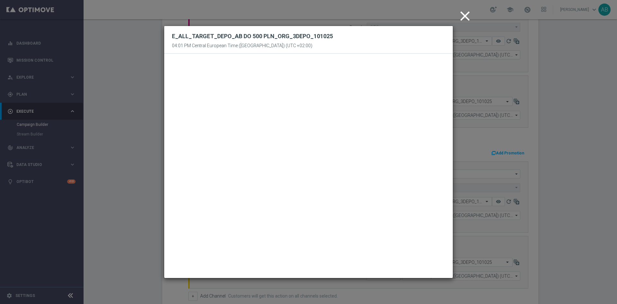
click at [464, 17] on icon "close" at bounding box center [465, 16] width 16 height 16
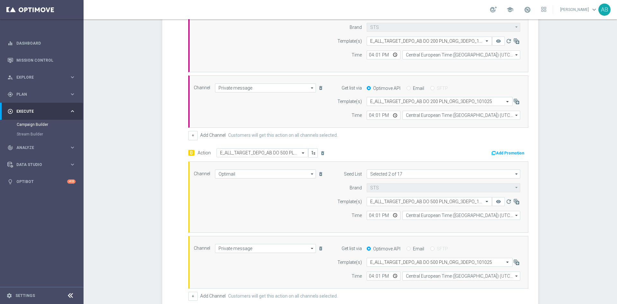
click at [562, 101] on div "Campaign Builder Scheduled Campaign Triggered Campaign Status: Draft done Targe…" at bounding box center [350, 161] width 533 height 285
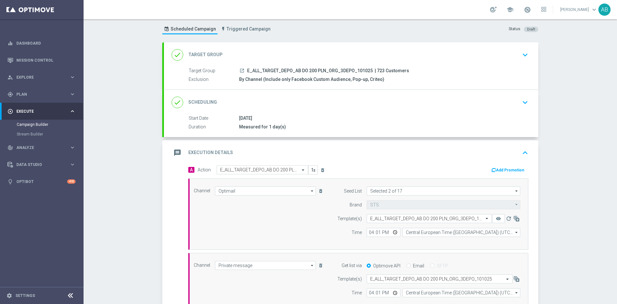
scroll to position [0, 0]
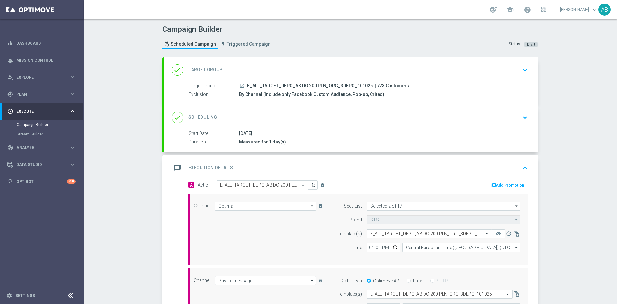
click at [519, 118] on button "keyboard_arrow_down" at bounding box center [524, 117] width 11 height 12
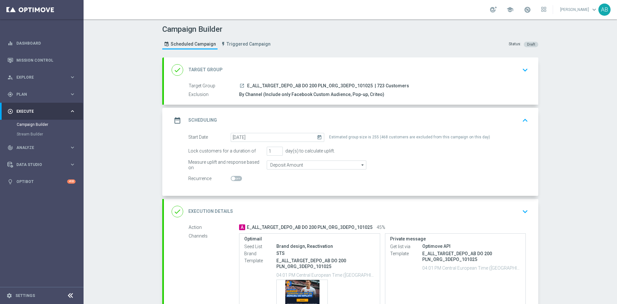
drag, startPoint x: 525, startPoint y: 209, endPoint x: 530, endPoint y: 208, distance: 5.2
click at [525, 210] on icon "keyboard_arrow_down" at bounding box center [525, 212] width 10 height 10
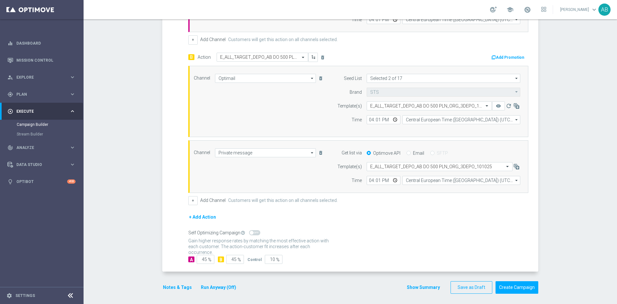
scroll to position [291, 0]
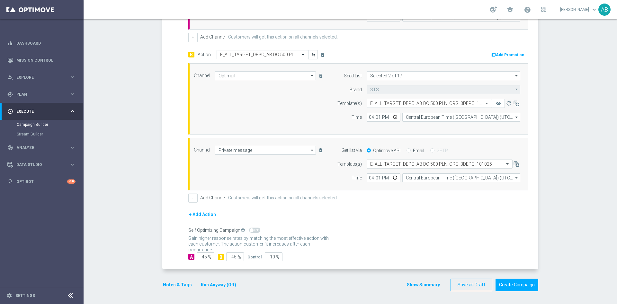
click at [178, 284] on button "Notes & Tags" at bounding box center [177, 285] width 30 height 8
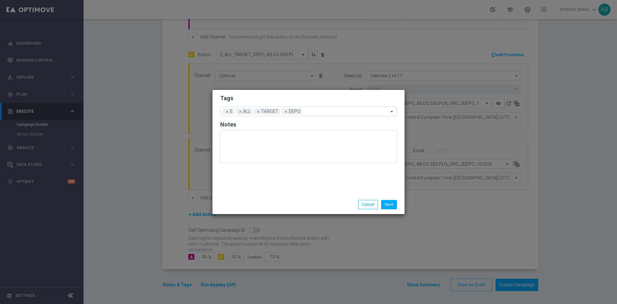
click at [358, 203] on li "Cancel" at bounding box center [368, 204] width 23 height 9
click at [362, 203] on button "Cancel" at bounding box center [368, 204] width 20 height 9
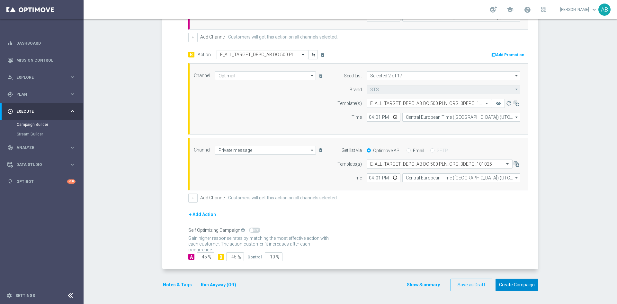
click at [522, 285] on button "Create Campaign" at bounding box center [516, 285] width 43 height 13
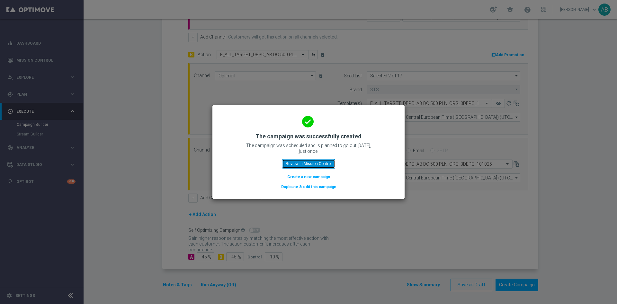
click at [318, 163] on button "Review in Mission Control" at bounding box center [308, 163] width 53 height 9
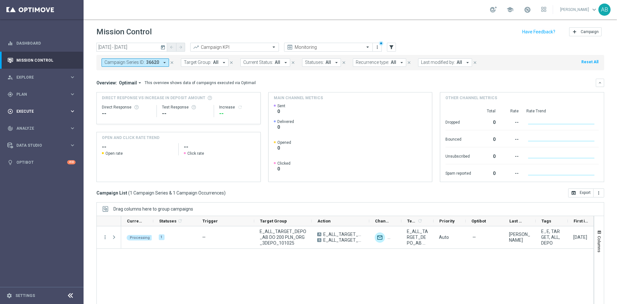
click at [25, 110] on span "Execute" at bounding box center [42, 112] width 53 height 4
click at [25, 124] on link "Campaign Builder" at bounding box center [42, 124] width 50 height 5
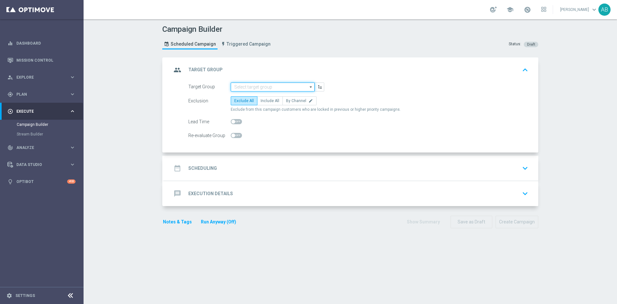
click at [245, 86] on input at bounding box center [273, 87] width 84 height 9
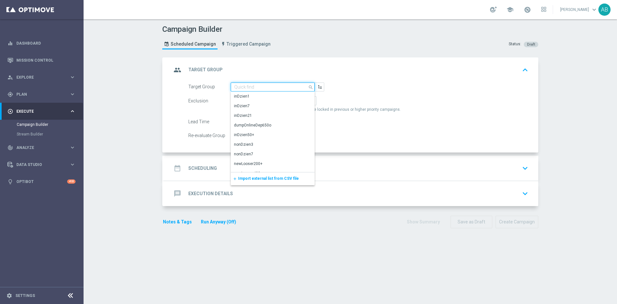
paste input "E_ALL_TARGET_CASHBACK_20 DO 300PLN_NONOPG_ALLDEPO_101025"
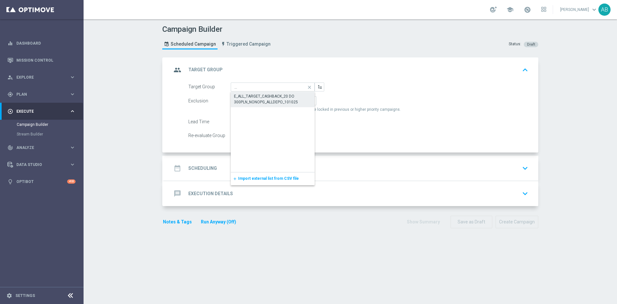
click at [246, 99] on div "E_ALL_TARGET_CASHBACK_20 DO 300PLN_NONOPG_ALLDEPO_101025" at bounding box center [272, 99] width 77 height 12
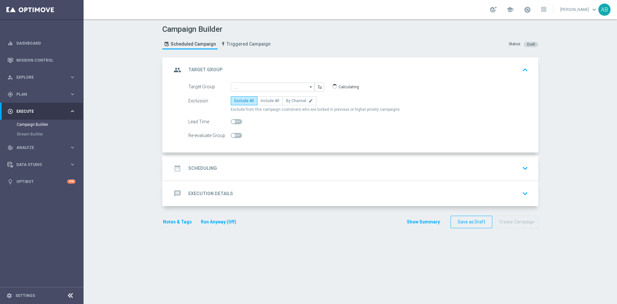
type input "E_ALL_TARGET_CASHBACK_20 DO 300PLN_NONOPG_ALLDEPO_101025"
click at [301, 100] on label "By Channel edit" at bounding box center [299, 100] width 34 height 9
click at [290, 100] on input "By Channel edit" at bounding box center [288, 102] width 4 height 4
radio input "true"
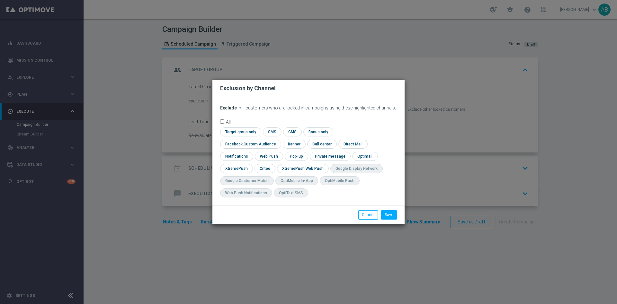
click at [230, 110] on span "Exclude" at bounding box center [228, 107] width 17 height 5
click at [238, 127] on div "Include" at bounding box center [232, 123] width 24 height 8
click at [278, 140] on input "checkbox" at bounding box center [249, 144] width 58 height 9
checkbox input "true"
click at [270, 167] on input "checkbox" at bounding box center [264, 168] width 20 height 9
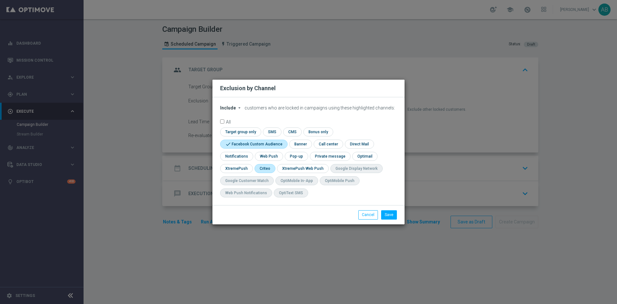
checkbox input "true"
click at [288, 158] on input "checkbox" at bounding box center [296, 156] width 22 height 9
checkbox input "true"
click at [384, 215] on button "Save" at bounding box center [389, 214] width 16 height 9
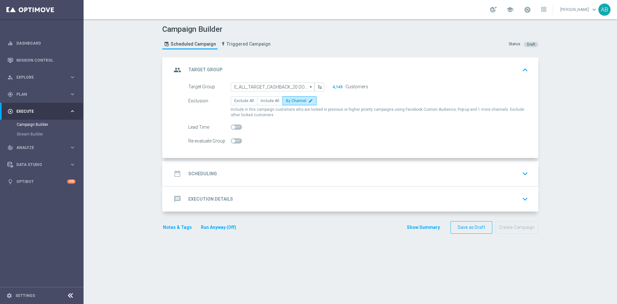
click at [311, 172] on div "date_range Scheduling keyboard_arrow_down" at bounding box center [351, 174] width 359 height 12
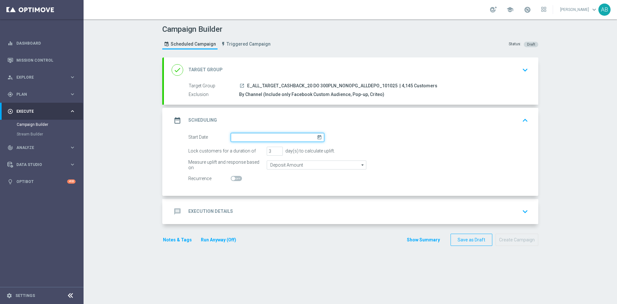
click at [263, 137] on input at bounding box center [277, 137] width 93 height 9
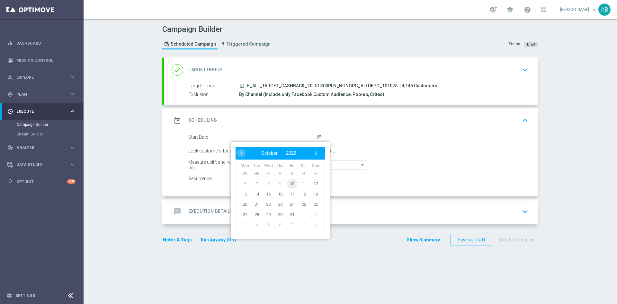
click at [287, 185] on span "10" at bounding box center [292, 184] width 10 height 10
type input "[DATE]"
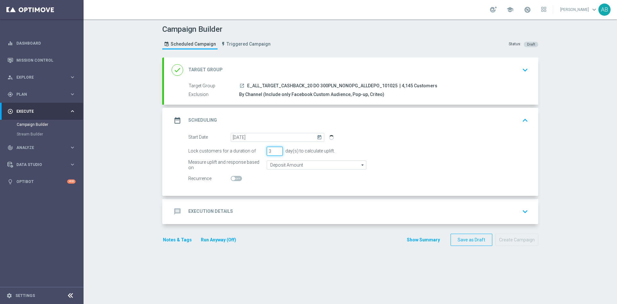
drag, startPoint x: 268, startPoint y: 153, endPoint x: 260, endPoint y: 156, distance: 8.2
click at [267, 155] on input "3" at bounding box center [275, 151] width 16 height 9
type input "1"
click at [259, 212] on div "message Execution Details keyboard_arrow_down" at bounding box center [351, 212] width 359 height 12
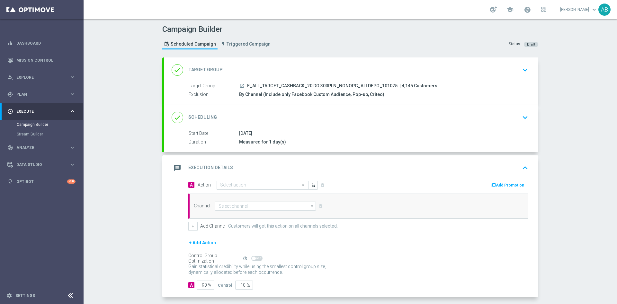
click at [259, 185] on input "text" at bounding box center [256, 185] width 72 height 5
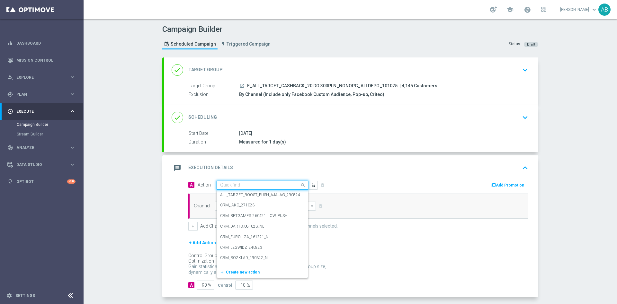
paste input "E_ALL_TARGET_CASHBACK_20 DO 300PLN_NONOPG_ALLDEPO_101025"
type input "E_ALL_TARGET_CASHBACK_20 DO 300PLN_NONOPG_ALLDEPO_101025"
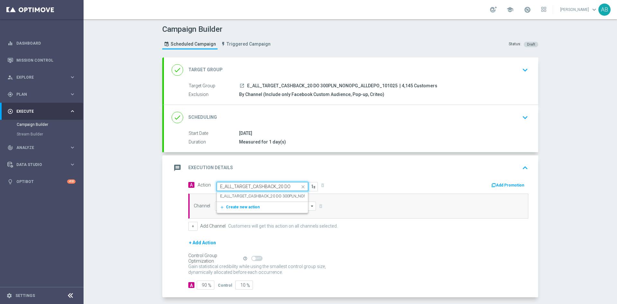
scroll to position [0, 73]
click at [260, 194] on label "E_ALL_TARGET_CASHBACK_20 DO 300PLN_NONOPG_ALLDEPO_101025" at bounding box center [284, 196] width 128 height 5
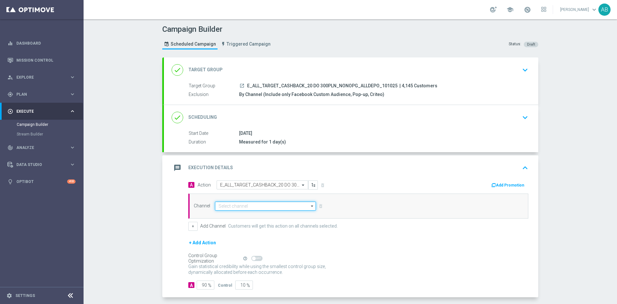
click at [247, 209] on input at bounding box center [265, 206] width 101 height 9
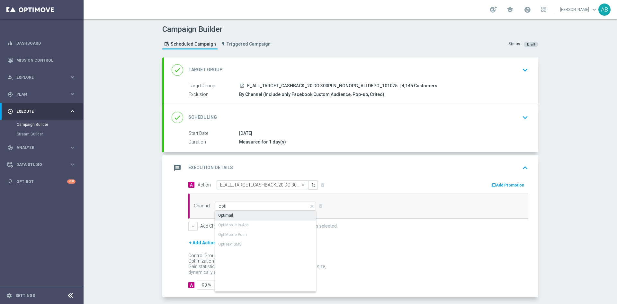
click at [242, 214] on div "Optimail" at bounding box center [265, 215] width 101 height 9
type input "Optimail"
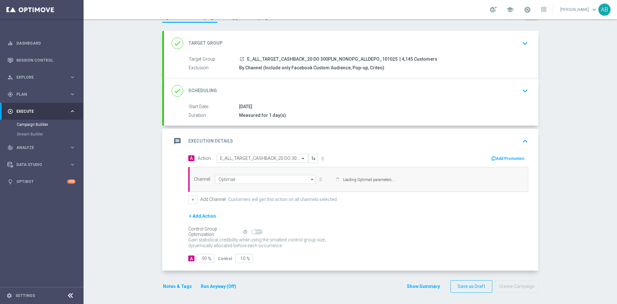
scroll to position [28, 0]
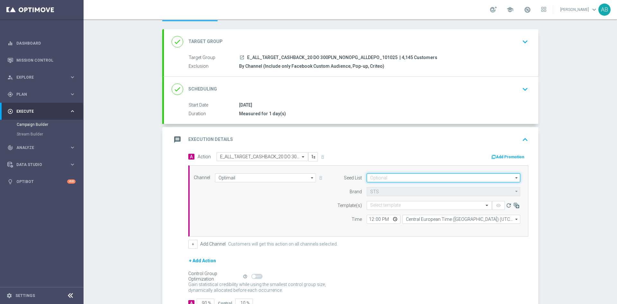
click at [384, 178] on input at bounding box center [443, 177] width 154 height 9
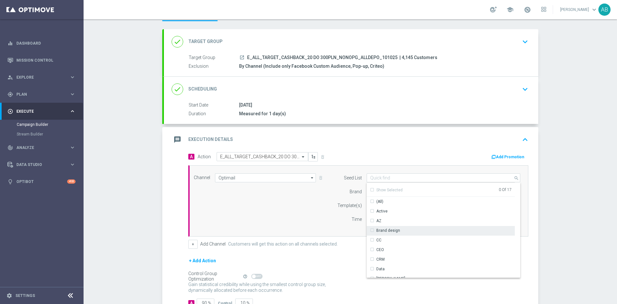
click at [399, 230] on div "Brand design" at bounding box center [440, 230] width 148 height 9
click at [400, 225] on div "Reactivation" at bounding box center [440, 224] width 148 height 9
click at [277, 225] on div "Channel Optimail Optimail arrow_drop_down Drag here to set row groups Drag here…" at bounding box center [357, 200] width 336 height 55
type input "Selected 2 of 17"
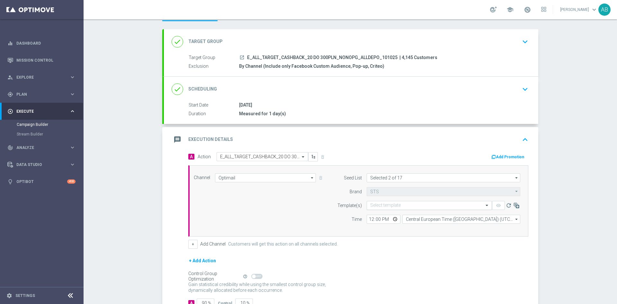
click at [379, 206] on input "text" at bounding box center [422, 205] width 105 height 5
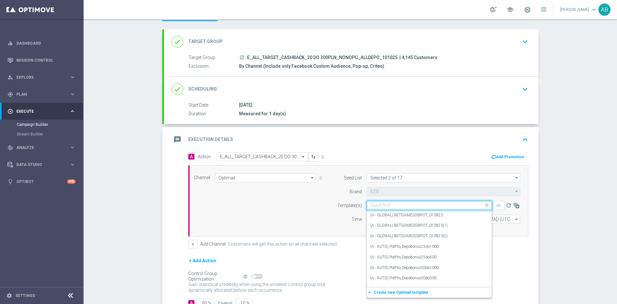
paste input "E_ALL_TARGET_CASHBACK_20 DO 300PLN_NONOPG_ALLDEPO_101025"
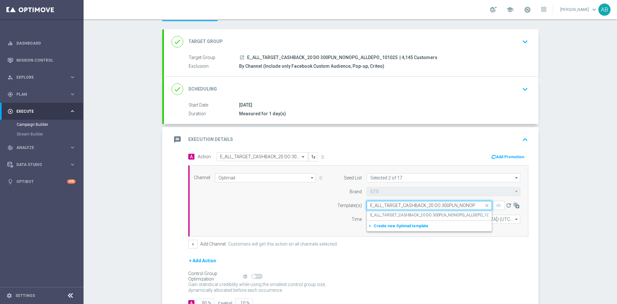
scroll to position [0, 39]
click at [381, 216] on label "E_ALL_TARGET_CASHBACK_20 DO 300PLN_NONOPG_ALLDEPO_101025" at bounding box center [434, 215] width 128 height 5
type input "E_ALL_TARGET_CASHBACK_20 DO 300PLN_NONOPG_ALLDEPO_101025"
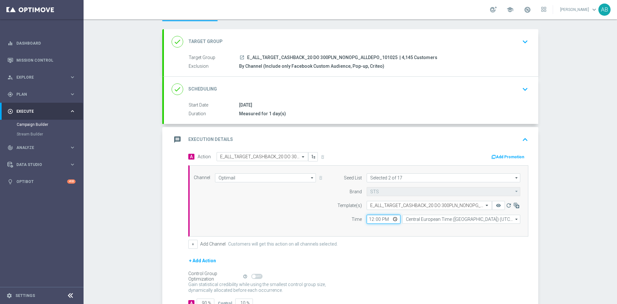
click at [368, 221] on input "12:00" at bounding box center [383, 219] width 34 height 9
type input "16:01"
click at [191, 244] on button "+" at bounding box center [192, 244] width 9 height 9
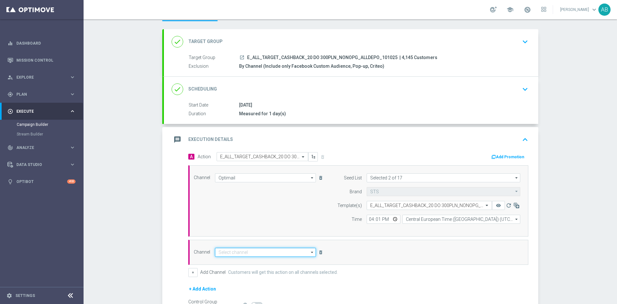
click at [229, 251] on input at bounding box center [265, 252] width 101 height 9
click at [232, 259] on div "Private message" at bounding box center [265, 261] width 101 height 9
type input "Private message"
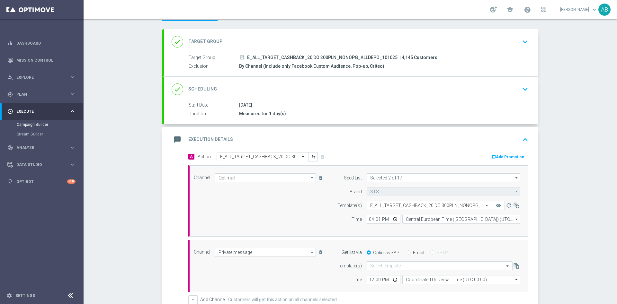
scroll to position [76, 0]
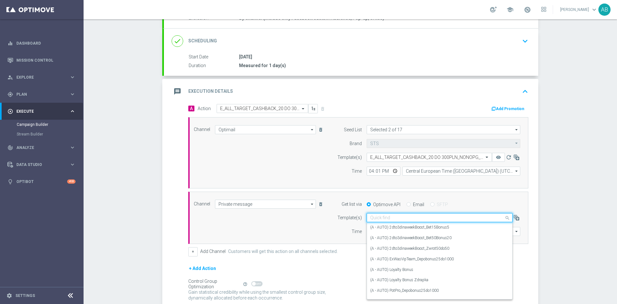
click at [373, 217] on input "text" at bounding box center [433, 217] width 126 height 5
paste input "E_ALL_TARGET_CASHBACK_20 DO 300PLN_NONOPG_ALLDEPO_101025"
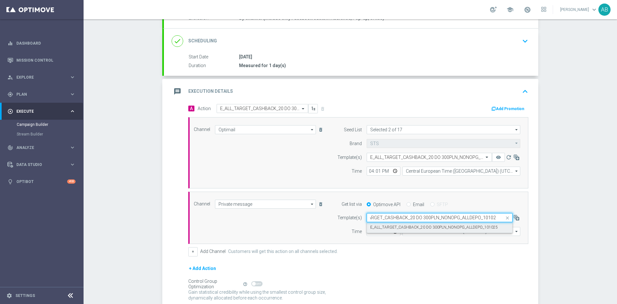
click at [375, 227] on label "E_ALL_TARGET_CASHBACK_20 DO 300PLN_NONOPG_ALLDEPO_101025" at bounding box center [434, 227] width 128 height 5
type input "E_ALL_TARGET_CASHBACK_20 DO 300PLN_NONOPG_ALLDEPO_101025"
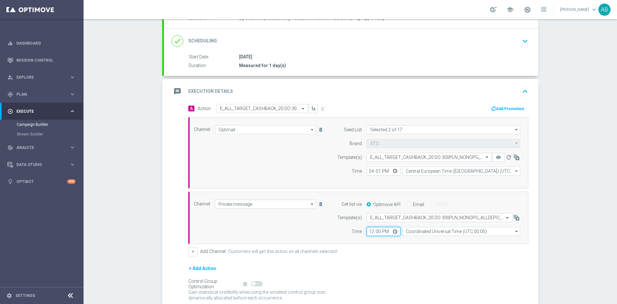
click at [367, 232] on input "12:00" at bounding box center [383, 231] width 34 height 9
type input "16:01"
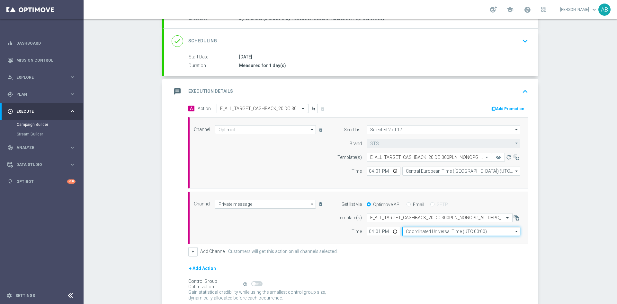
click at [420, 232] on input "Coordinated Universal Time (UTC 00:00)" at bounding box center [461, 231] width 118 height 9
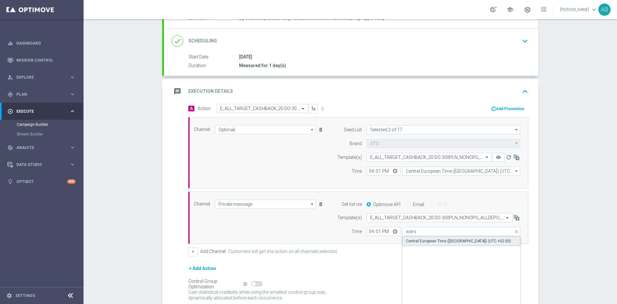
click at [416, 242] on div "Central European Time ([GEOGRAPHIC_DATA]) (UTC +02:00)" at bounding box center [458, 241] width 105 height 6
type input "Central European Time ([GEOGRAPHIC_DATA]) (UTC +02:00)"
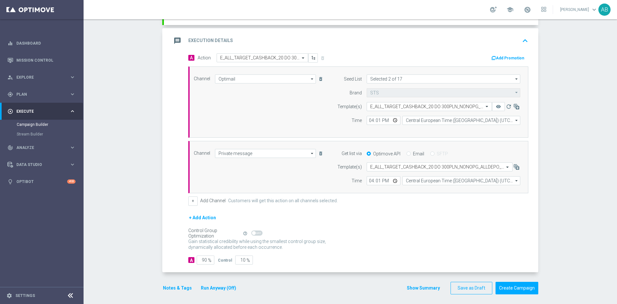
scroll to position [130, 0]
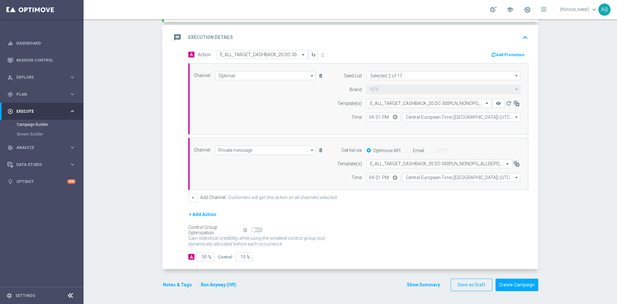
click at [192, 281] on run-anyway-button "Run Anyway (Off)" at bounding box center [218, 285] width 52 height 8
click at [181, 284] on button "Notes & Tags" at bounding box center [177, 285] width 30 height 8
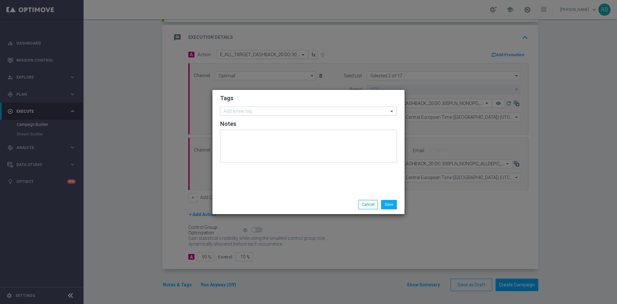
click at [237, 111] on input "text" at bounding box center [306, 111] width 165 height 5
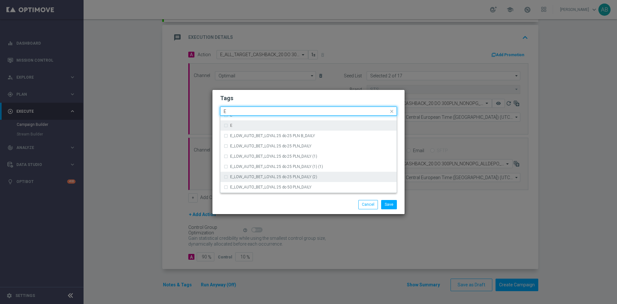
scroll to position [915, 0]
click at [250, 134] on div "E" at bounding box center [309, 130] width 170 height 10
type input "E"
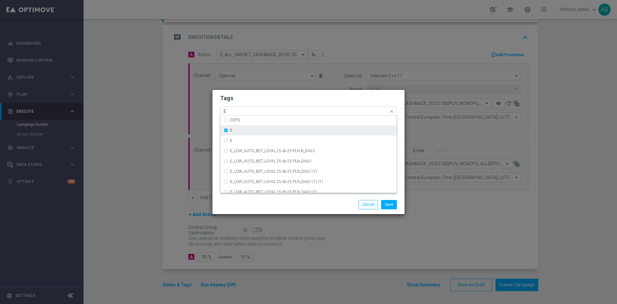
click at [250, 134] on div "E" at bounding box center [309, 130] width 170 height 10
click at [231, 131] on label "E" at bounding box center [231, 130] width 2 height 4
click at [237, 111] on input "E" at bounding box center [306, 111] width 165 height 5
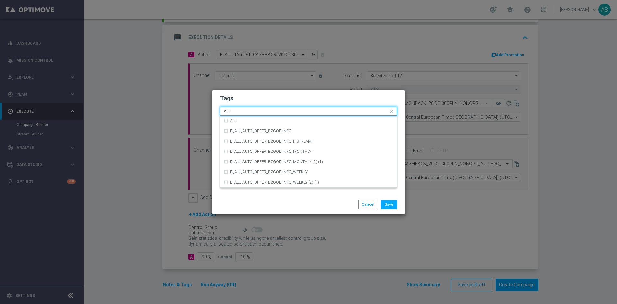
scroll to position [0, 0]
click at [223, 117] on div "ALL" at bounding box center [308, 121] width 176 height 10
click at [238, 110] on input "ALL" at bounding box center [306, 111] width 165 height 5
type input "A"
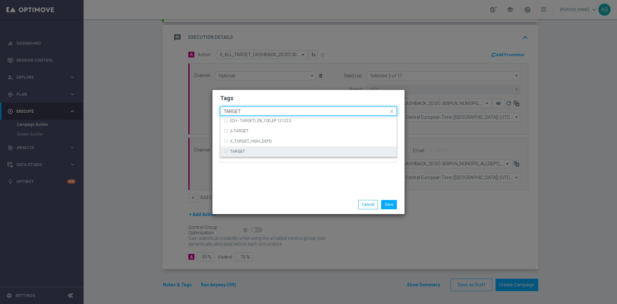
click at [240, 154] on div "TARGET" at bounding box center [309, 151] width 170 height 10
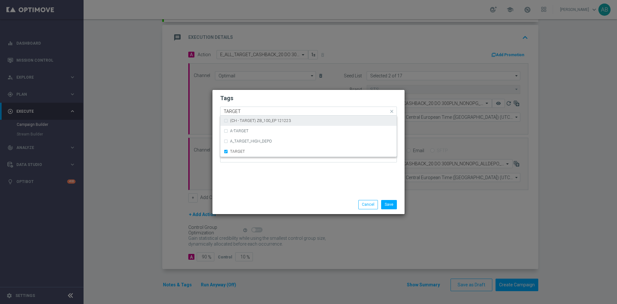
click at [251, 108] on div "Quick find × E × ALL × TARGET TARGET" at bounding box center [304, 111] width 168 height 8
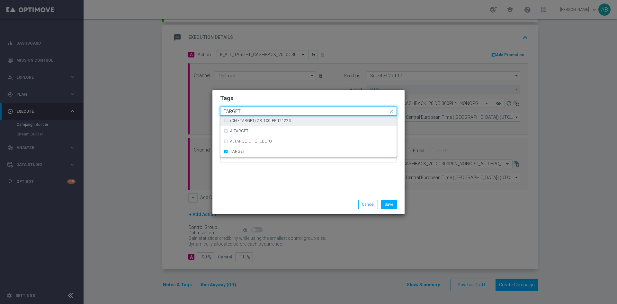
click at [251, 108] on div "Quick find × E × ALL × TARGET TARGET" at bounding box center [304, 111] width 168 height 8
click at [244, 111] on input "TARGET" at bounding box center [306, 111] width 165 height 5
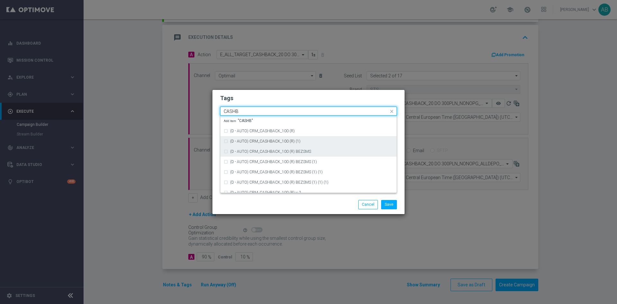
scroll to position [110, 0]
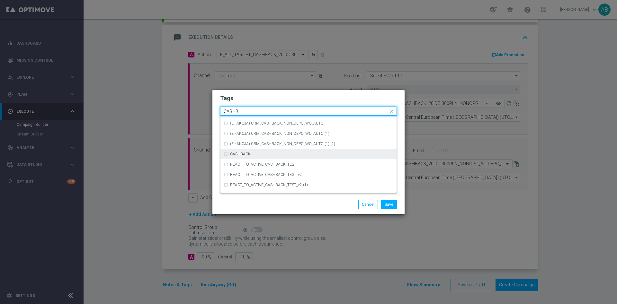
click at [252, 151] on div "CASHBACK" at bounding box center [309, 154] width 170 height 10
type input "CASHB"
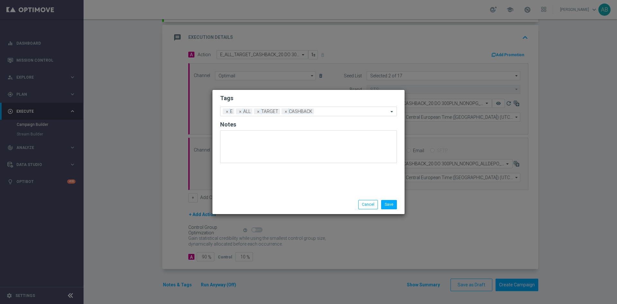
click at [278, 97] on h2 "Tags" at bounding box center [308, 98] width 177 height 8
click at [388, 206] on button "Save" at bounding box center [389, 204] width 16 height 9
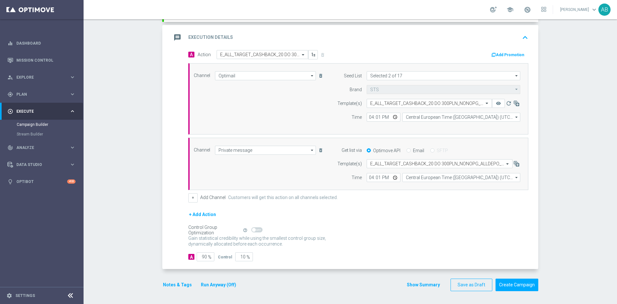
click at [173, 284] on button "Notes & Tags" at bounding box center [177, 285] width 30 height 8
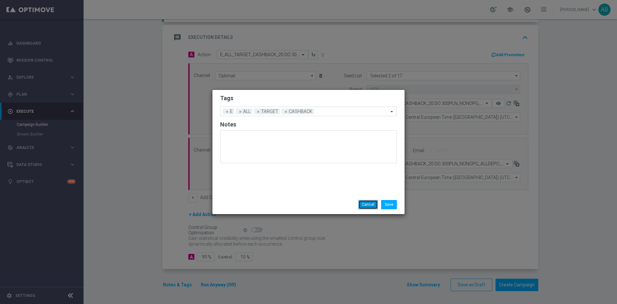
click at [368, 202] on button "Cancel" at bounding box center [368, 204] width 20 height 9
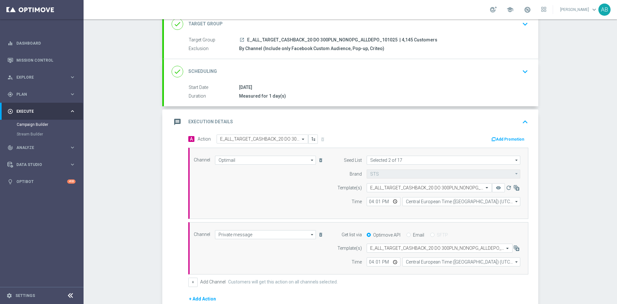
scroll to position [0, 0]
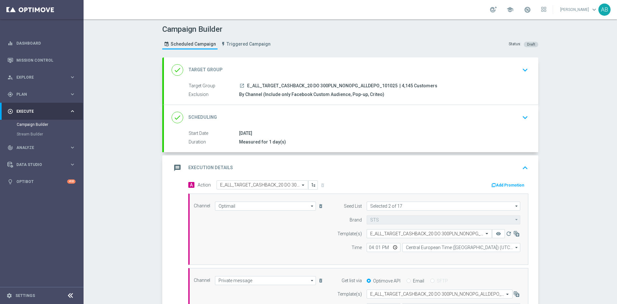
click at [498, 112] on div "done Scheduling keyboard_arrow_down" at bounding box center [351, 117] width 359 height 12
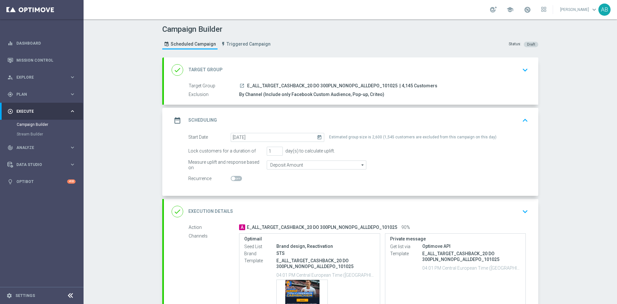
click at [524, 209] on icon "keyboard_arrow_down" at bounding box center [525, 212] width 10 height 10
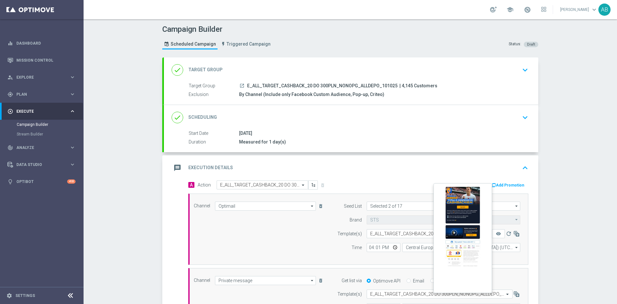
click at [496, 236] on button "remove_red_eye" at bounding box center [498, 233] width 13 height 9
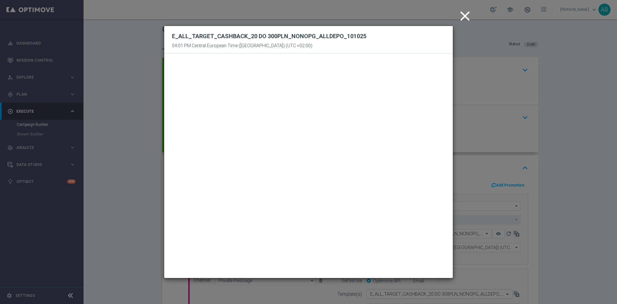
click at [460, 17] on icon "close" at bounding box center [465, 16] width 16 height 16
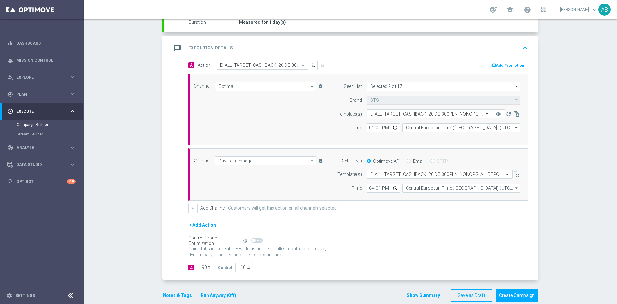
scroll to position [130, 0]
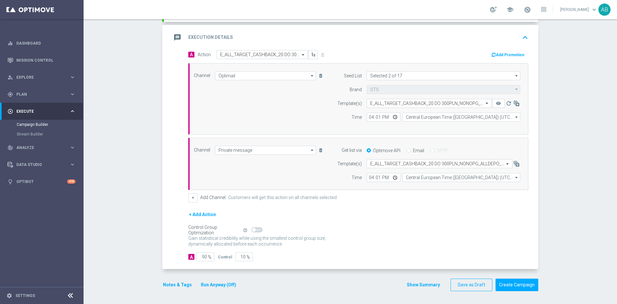
click at [181, 285] on button "Notes & Tags" at bounding box center [177, 285] width 30 height 8
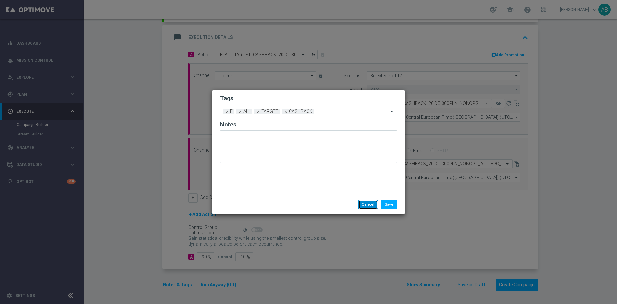
click at [369, 203] on button "Cancel" at bounding box center [368, 204] width 20 height 9
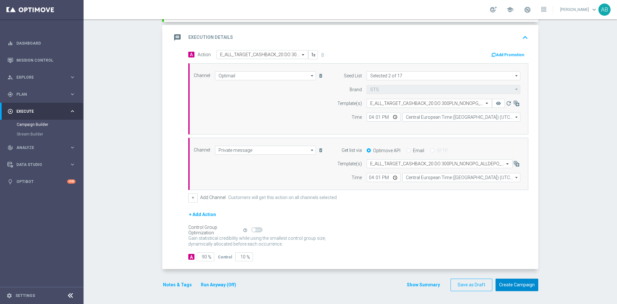
click at [512, 286] on button "Create Campaign" at bounding box center [516, 285] width 43 height 13
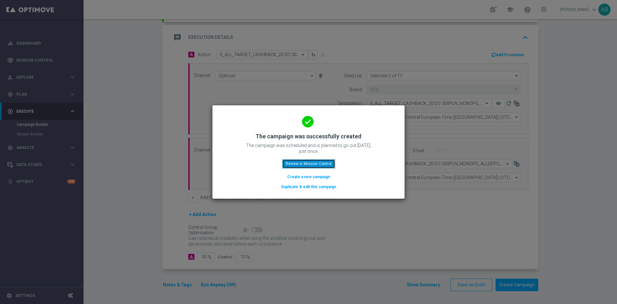
click at [321, 162] on button "Review in Mission Control" at bounding box center [308, 163] width 53 height 9
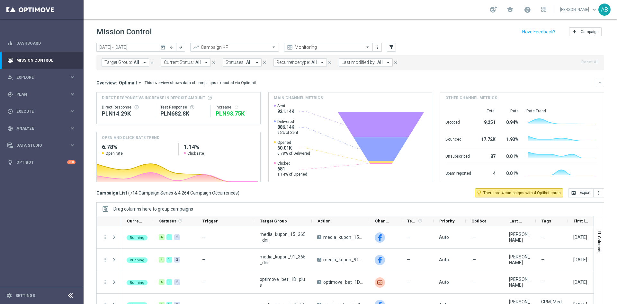
click at [122, 60] on span "Target Group:" at bounding box center [118, 62] width 28 height 5
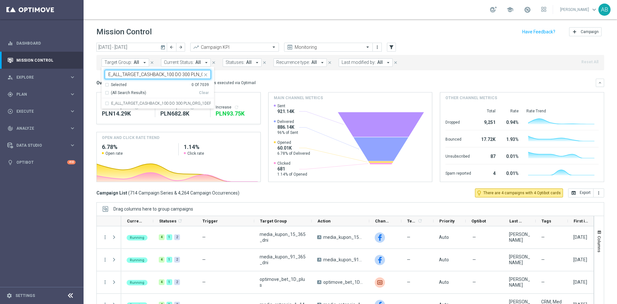
scroll to position [0, 39]
click at [127, 102] on label "E_ALL_TARGET_CASHBACK_100 DO 300 PLN_ORG_1DEPO_101025" at bounding box center [161, 103] width 100 height 4
type input "E_ALL_TARGET_CASHBACK_100 DO 300 PLN_ORG_1DEPO_101025"
click at [273, 83] on div "Overview: Optimail arrow_drop_down This overview shows data of campaigns execut…" at bounding box center [345, 83] width 499 height 6
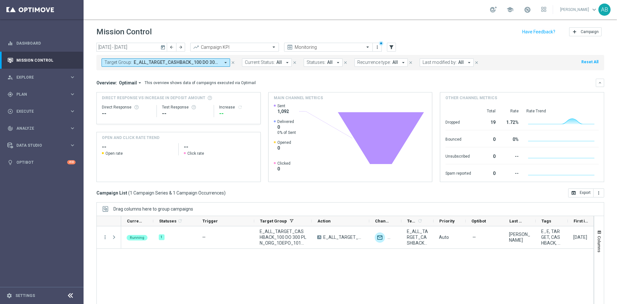
click at [194, 269] on div "Running 1 — E_ALL_TARGET_CASHBACK_100 DO 300 PLN_ORG_1DEPO_101025 A E_ALL_TARGE…" at bounding box center [357, 270] width 472 height 88
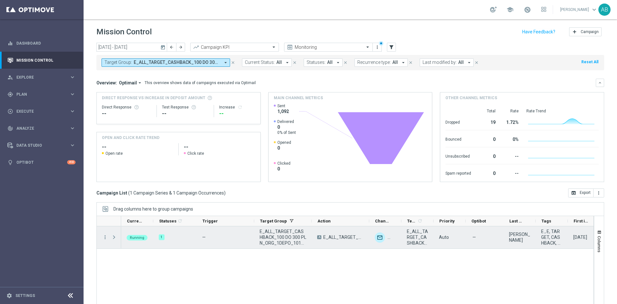
click at [114, 238] on span at bounding box center [114, 237] width 6 height 5
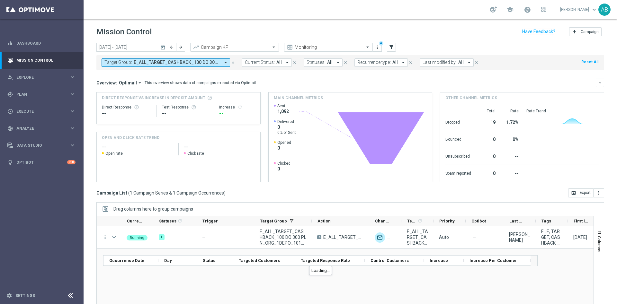
scroll to position [17, 0]
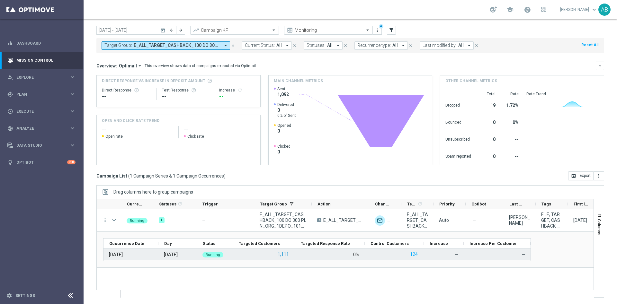
click at [285, 253] on button "1,111" at bounding box center [283, 255] width 13 height 8
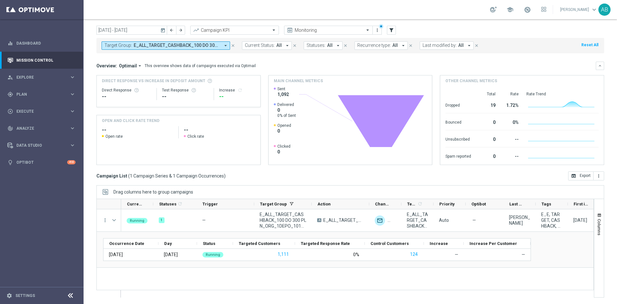
click at [191, 43] on span "E_ALL_TARGET_CASHBACK_100 DO 300 PLN_ORG_1DEPO_101025" at bounding box center [177, 45] width 86 height 5
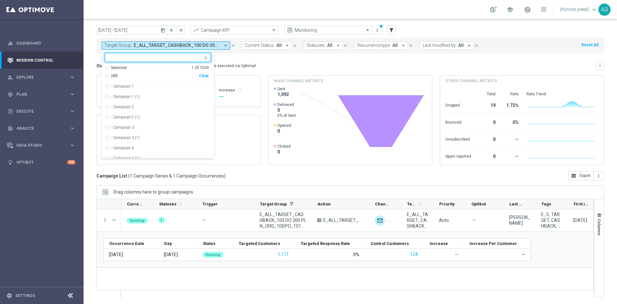
click at [0, 0] on div "Clear" at bounding box center [0, 0] width 0 height 0
click at [192, 54] on div at bounding box center [153, 57] width 97 height 8
paste input "E_ALL_TARGET_CASHBACK_100 DO 300 PLN_ORG_2DEPO_101025"
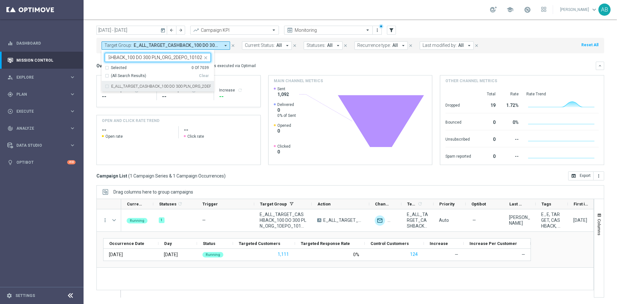
click at [175, 85] on label "E_ALL_TARGET_CASHBACK_100 DO 300 PLN_ORG_2DEPO_101025" at bounding box center [161, 86] width 100 height 4
type input "E_ALL_TARGET_CASHBACK_100 DO 300 PLN_ORG_2DEPO_101025"
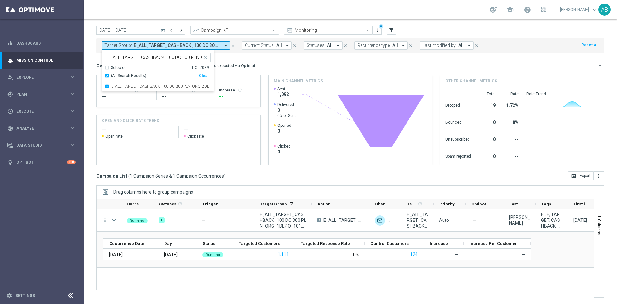
click at [274, 65] on div "Overview: Optimail arrow_drop_down This overview shows data of campaigns execut…" at bounding box center [345, 66] width 499 height 6
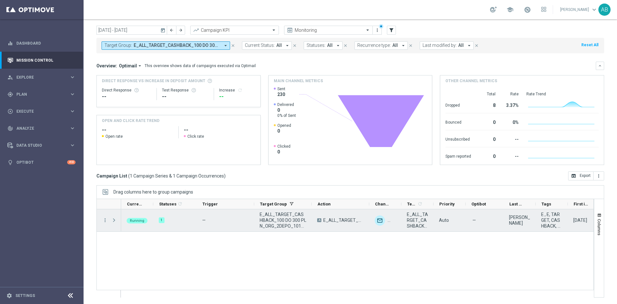
click at [113, 221] on span at bounding box center [114, 220] width 6 height 5
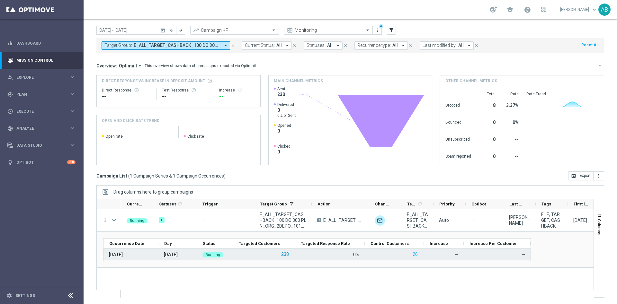
click at [286, 253] on button "238" at bounding box center [284, 255] width 9 height 8
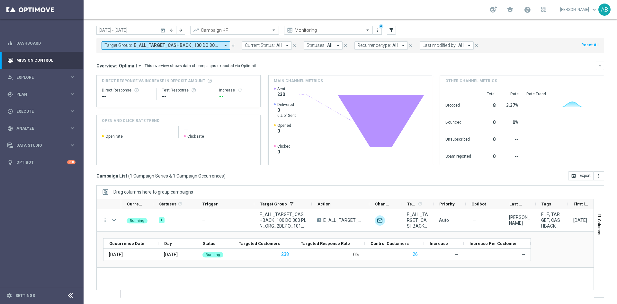
click at [150, 45] on span "E_ALL_TARGET_CASHBACK_100 DO 300 PLN_ORG_2DEPO_101025" at bounding box center [177, 45] width 86 height 5
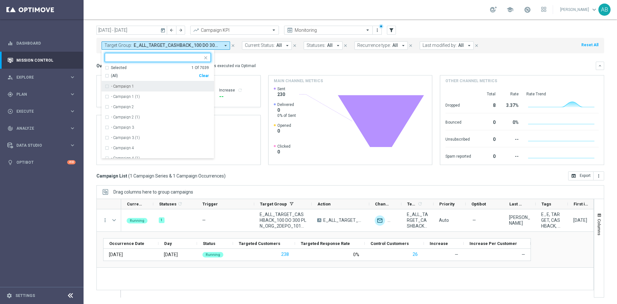
click at [0, 0] on div "Clear" at bounding box center [0, 0] width 0 height 0
click at [190, 61] on div at bounding box center [154, 58] width 95 height 6
paste input "REACQ_ALL_TARGET_CASHBACK_100 DO 300ZL_101025"
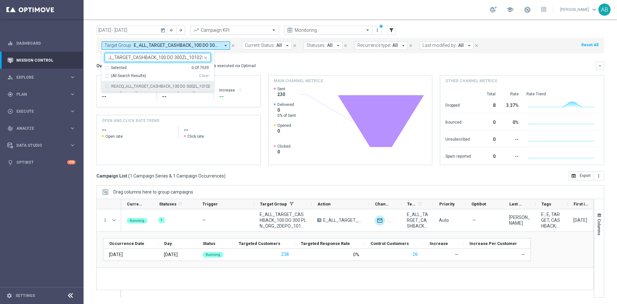
click at [183, 85] on label "REACQ_ALL_TARGET_CASHBACK_100 DO 300ZL_101025" at bounding box center [161, 86] width 100 height 4
type input "REACQ_ALL_TARGET_CASHBACK_100 DO 300ZL_101025"
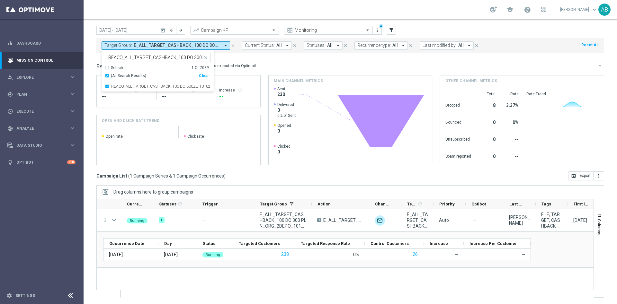
click at [277, 65] on div "Overview: Optimail arrow_drop_down This overview shows data of campaigns execut…" at bounding box center [345, 66] width 499 height 6
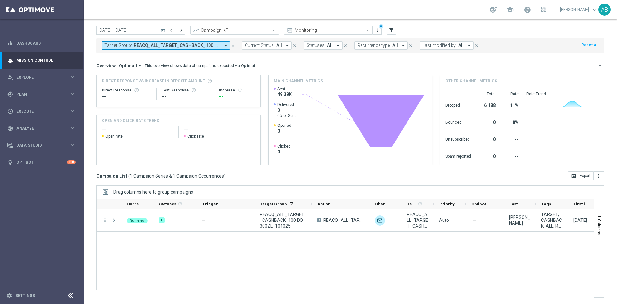
click at [163, 48] on span "REACQ_ALL_TARGET_CASHBACK_100 DO 300ZL_101025" at bounding box center [177, 45] width 86 height 5
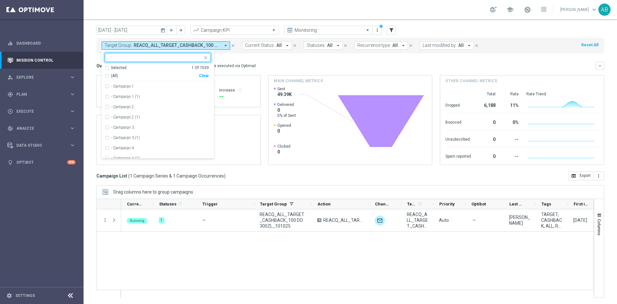
click at [0, 0] on div "Clear" at bounding box center [0, 0] width 0 height 0
click at [190, 56] on input "text" at bounding box center [155, 57] width 94 height 5
paste input "E_ALL_TARGET_CASHBACK_20 DO 300PLN_NONOPG_ALLDEPO_101025"
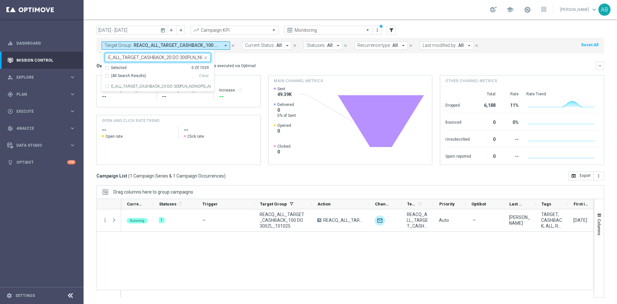
scroll to position [0, 50]
click at [186, 83] on div "E_ALL_TARGET_CASHBACK_20 DO 300PLN_NONOPG_ALLDEPO_101025" at bounding box center [158, 86] width 106 height 10
type input "E_ALL_TARGET_CASHBACK_20 DO 300PLN_NONOPG_ALLDEPO_101025"
click at [275, 65] on div "Overview: Optimail arrow_drop_down This overview shows data of campaigns execut…" at bounding box center [345, 66] width 499 height 6
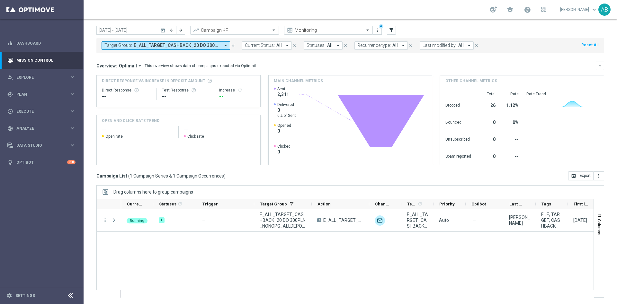
click at [169, 244] on div "Running 1 — E_ALL_TARGET_CASHBACK_20 DO 300PLN_NONOPG_ALLDEPO_101025 A E_ALL_TA…" at bounding box center [357, 253] width 472 height 88
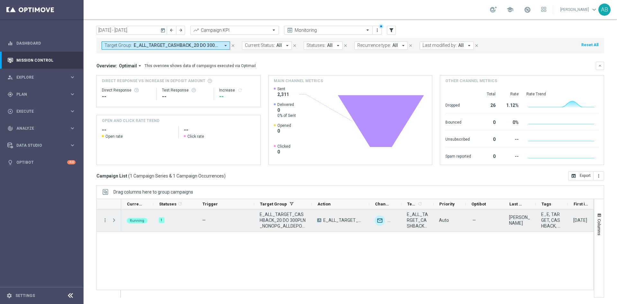
click at [113, 222] on span at bounding box center [114, 220] width 6 height 5
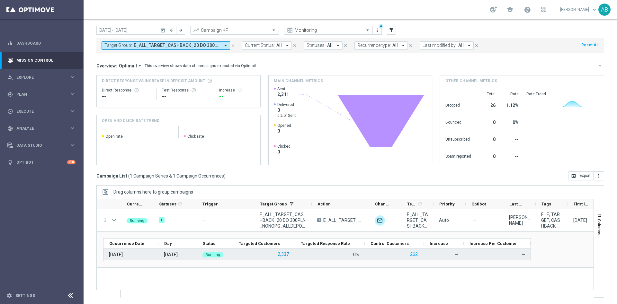
click at [282, 252] on button "2,337" at bounding box center [283, 255] width 13 height 8
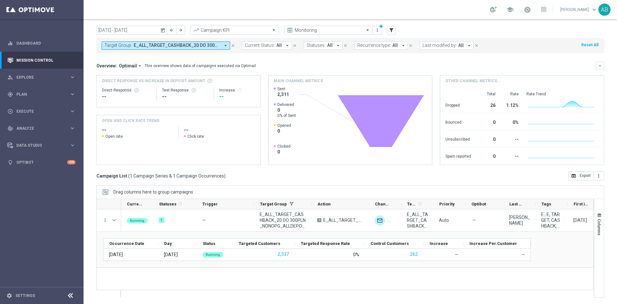
click at [200, 40] on div "Target Group: E_ALL_TARGET_CASHBACK_20 DO 300PLN_NONOPG_ALLDEPO_101025 arrow_dr…" at bounding box center [349, 45] width 507 height 15
click at [200, 45] on span "E_ALL_TARGET_CASHBACK_20 DO 300PLN_NONOPG_ALLDEPO_101025" at bounding box center [177, 45] width 86 height 5
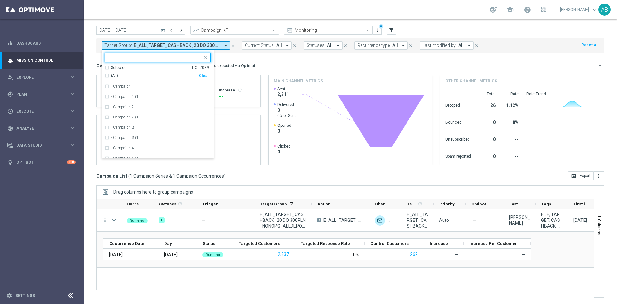
click at [0, 0] on div "Clear" at bounding box center [0, 0] width 0 height 0
click at [185, 58] on input "text" at bounding box center [155, 57] width 94 height 5
paste input "E_ALL_TARGET_DEPO_AB DO 200 PLN_ORG_3DEPO_101025"
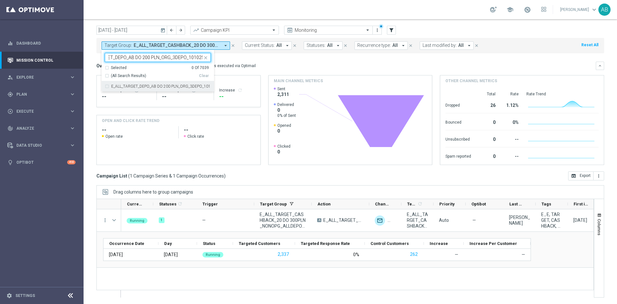
click at [181, 85] on label "E_ALL_TARGET_DEPO_AB DO 200 PLN_ORG_3DEPO_101025" at bounding box center [161, 86] width 100 height 4
type input "E_ALL_TARGET_DEPO_AB DO 200 PLN_ORG_3DEPO_101025"
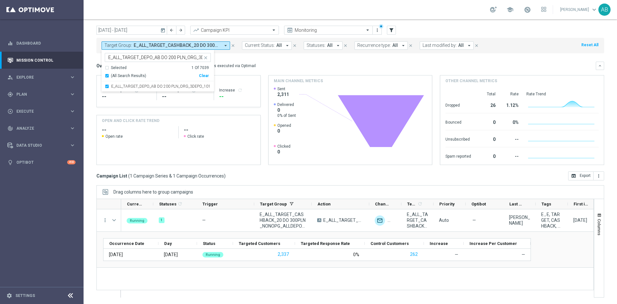
click at [252, 63] on div "Overview: Optimail arrow_drop_down This overview shows data of campaigns execut…" at bounding box center [345, 66] width 499 height 6
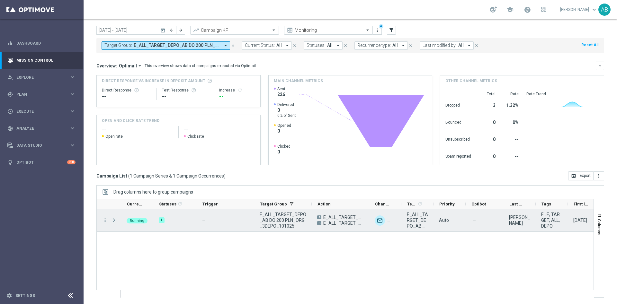
click at [111, 220] on span at bounding box center [114, 220] width 6 height 5
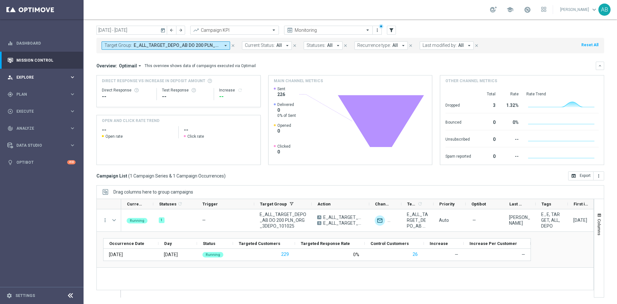
click at [27, 77] on span "Explore" at bounding box center [42, 77] width 53 height 4
click at [34, 90] on link "Customer Explorer" at bounding box center [42, 90] width 50 height 5
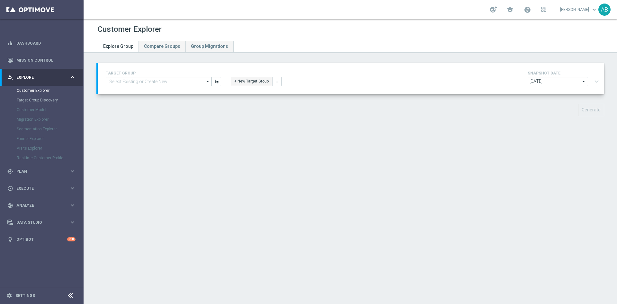
click at [238, 80] on button "+ New Target Group" at bounding box center [251, 81] width 41 height 9
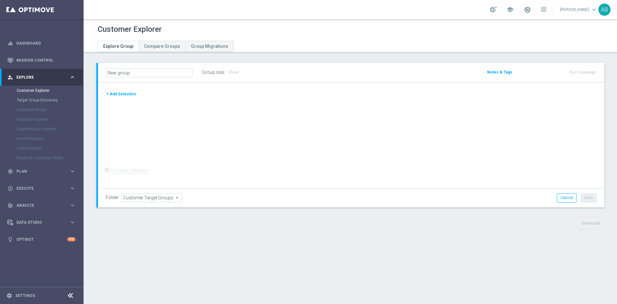
click at [116, 96] on button "+ Add Selection" at bounding box center [121, 94] width 31 height 7
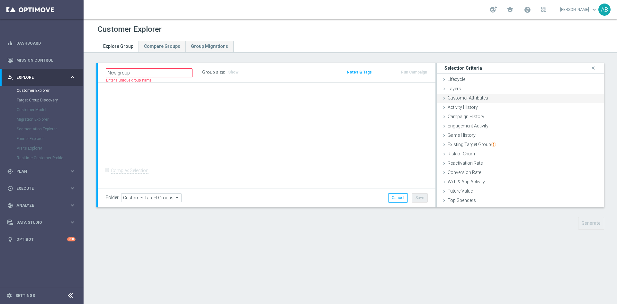
click at [481, 101] on div "Customer Attributes done" at bounding box center [519, 99] width 167 height 10
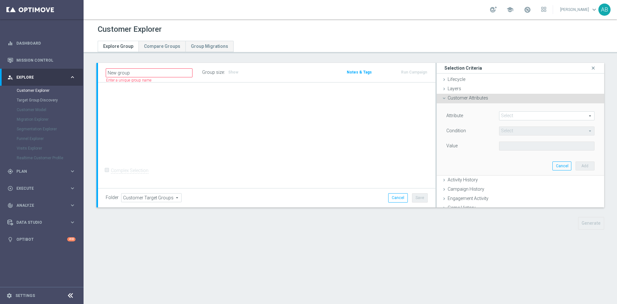
click at [454, 97] on span "Customer Attributes" at bounding box center [467, 97] width 40 height 5
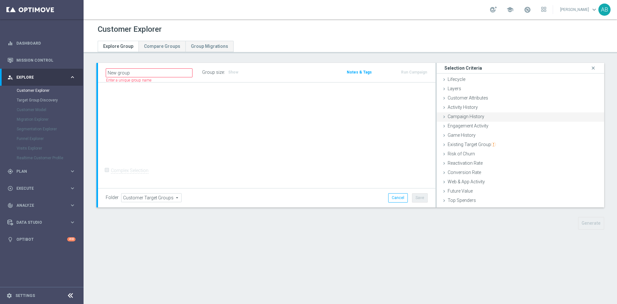
click at [475, 118] on span "Campaign History" at bounding box center [465, 116] width 37 height 5
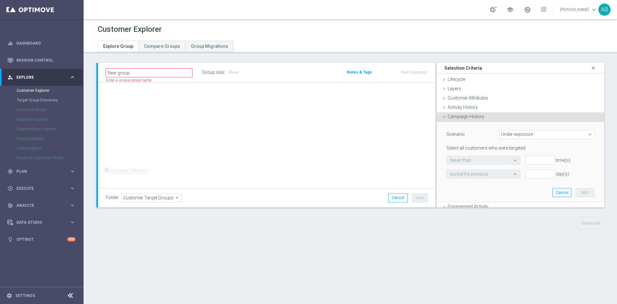
click at [505, 133] on span "Under-exposure" at bounding box center [546, 134] width 95 height 8
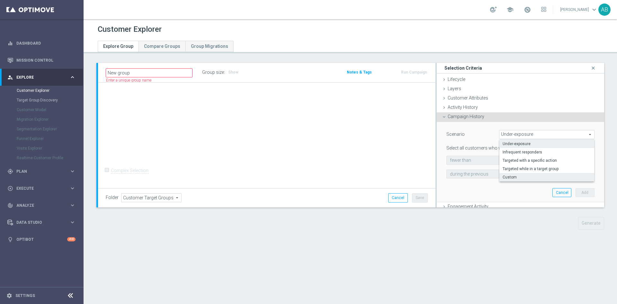
click at [506, 178] on span "Custom" at bounding box center [546, 177] width 88 height 5
type input "Custom"
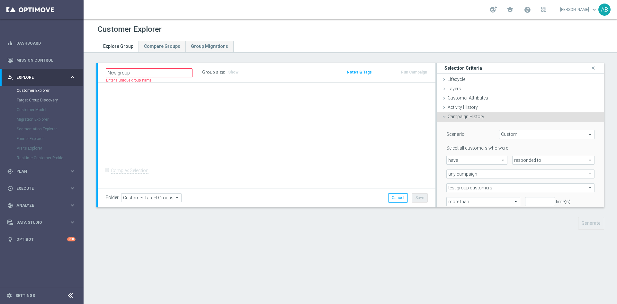
click at [516, 160] on span "responded to" at bounding box center [553, 160] width 82 height 8
click at [516, 178] on span "been targeted with" at bounding box center [553, 177] width 75 height 5
type input "been targeted with"
click at [480, 174] on span "any campaign" at bounding box center [519, 174] width 147 height 8
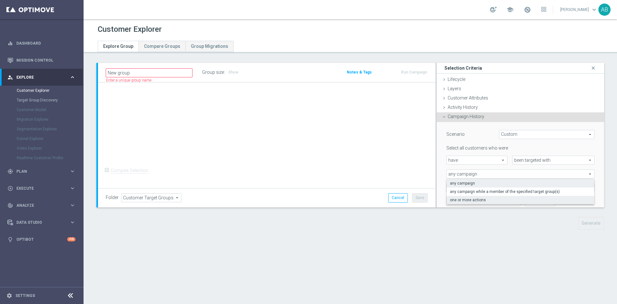
click at [469, 200] on span "one or more actions" at bounding box center [520, 200] width 141 height 5
type input "one or more actions"
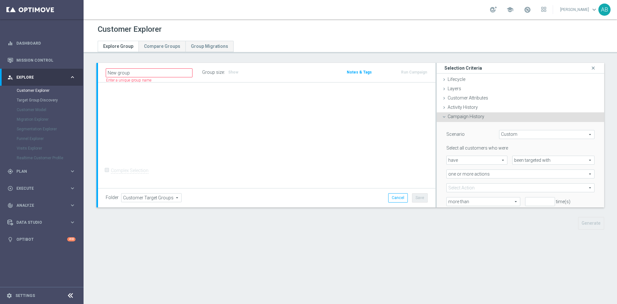
click at [472, 187] on span at bounding box center [519, 188] width 147 height 8
click at [472, 187] on input "search" at bounding box center [520, 187] width 148 height 9
paste input "E_ALL_TARGET_DEPO_AB DO 200 PLN_ORG_3DEPO_101025"
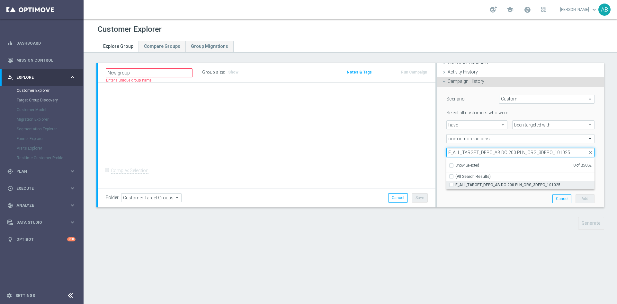
scroll to position [48, 0]
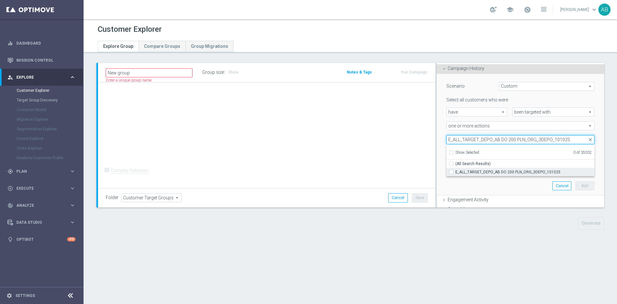
type input "E_ALL_TARGET_DEPO_AB DO 200 PLN_ORG_3DEPO_101025"
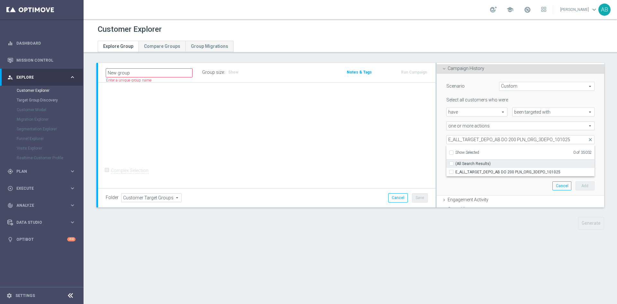
drag, startPoint x: 449, startPoint y: 173, endPoint x: 443, endPoint y: 163, distance: 11.4
click at [451, 173] on input "E_ALL_TARGET_DEPO_AB DO 200 PLN_ORG_3DEPO_101025" at bounding box center [453, 172] width 4 height 4
checkbox input "true"
type input "E_ALL_TARGET_DEPO_AB DO 200 PLN_ORG_3DEPO_101025"
checkbox input "true"
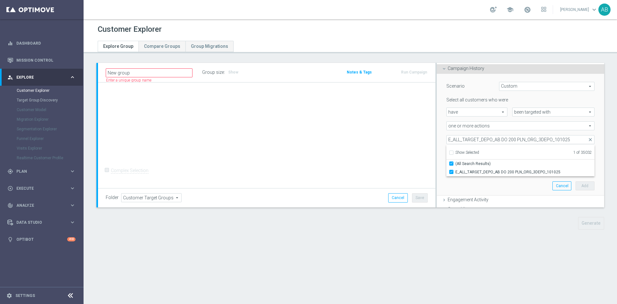
click at [441, 147] on div "Scenario Custom Custom arrow_drop_down search Select all customers who were hav…" at bounding box center [520, 135] width 158 height 122
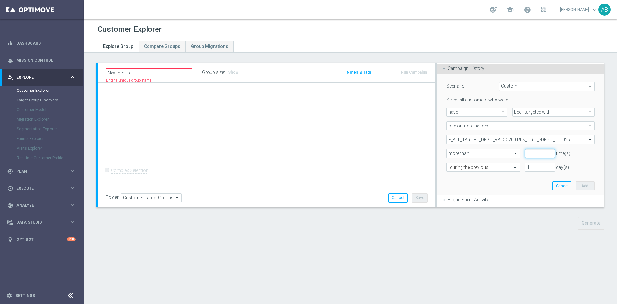
click at [525, 152] on input "number" at bounding box center [540, 153] width 30 height 9
type input "0"
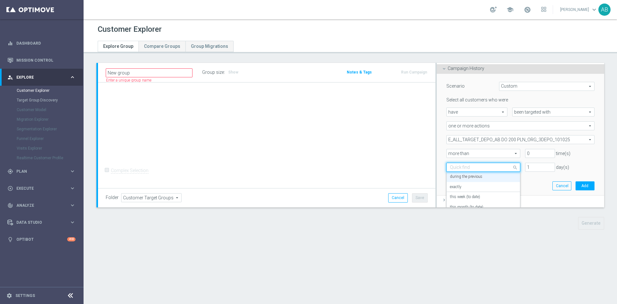
click at [494, 168] on div at bounding box center [482, 168] width 73 height 6
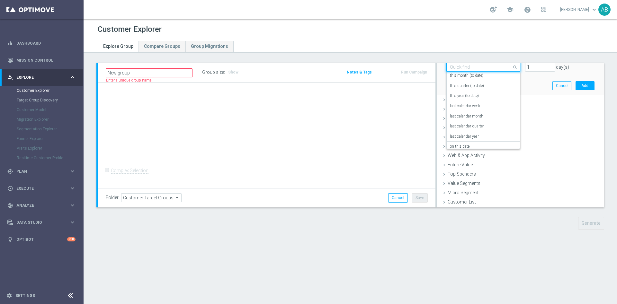
scroll to position [57, 0]
click at [469, 140] on div "today" at bounding box center [483, 142] width 67 height 10
click at [575, 88] on button "Add" at bounding box center [584, 85] width 19 height 9
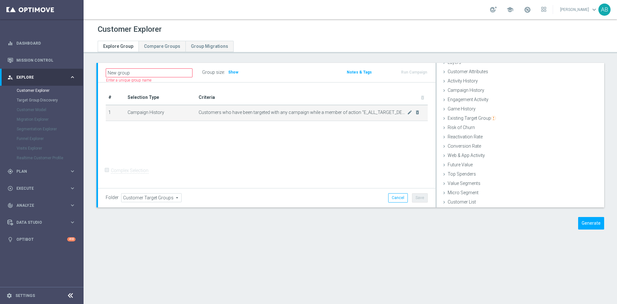
scroll to position [26, 0]
click at [234, 70] on span "Show" at bounding box center [233, 72] width 10 height 4
drag, startPoint x: 579, startPoint y: 224, endPoint x: 567, endPoint y: 227, distance: 12.5
click at [579, 223] on button "Generate" at bounding box center [591, 223] width 26 height 13
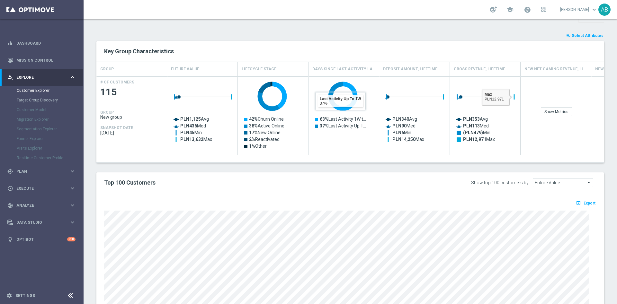
scroll to position [156, 0]
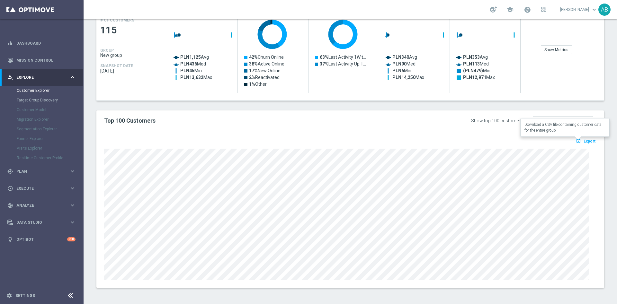
click at [585, 143] on span "Export" at bounding box center [589, 141] width 12 height 4
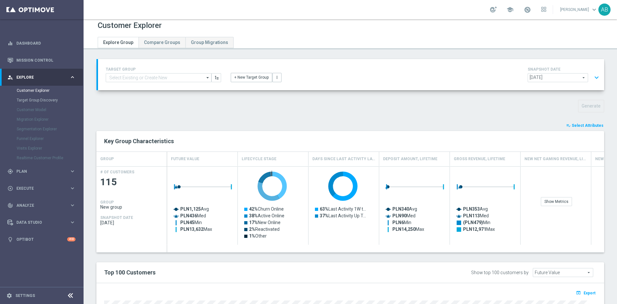
scroll to position [0, 0]
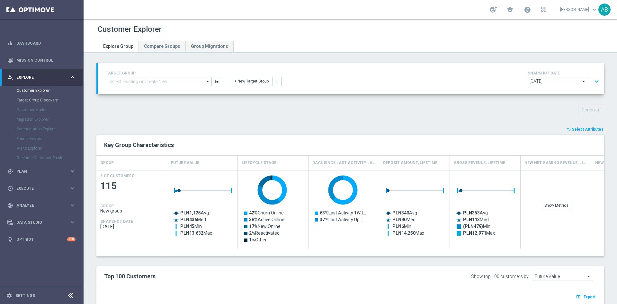
click at [592, 81] on button "expand_more" at bounding box center [596, 81] width 9 height 12
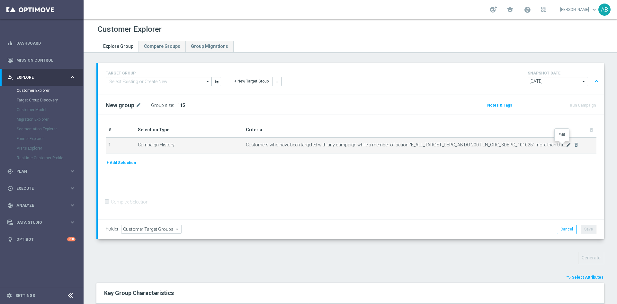
click at [566, 147] on icon "mode_edit" at bounding box center [568, 144] width 5 height 5
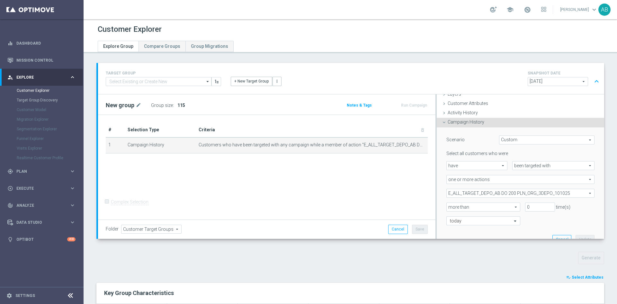
scroll to position [48, 0]
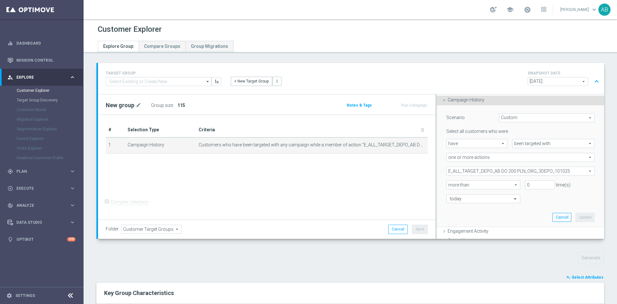
click at [489, 172] on span "E_ALL_TARGET_DEPO_AB DO 200 PLN_ORG_3DEPO_101025" at bounding box center [519, 171] width 147 height 8
click at [449, 184] on div "Show Selected" at bounding box center [464, 184] width 30 height 8
click at [449, 184] on input "Show Selected" at bounding box center [451, 185] width 4 height 4
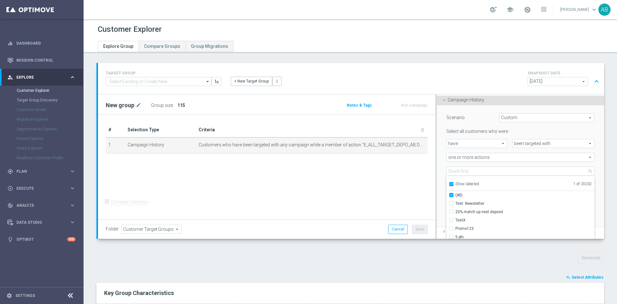
checkbox input "true"
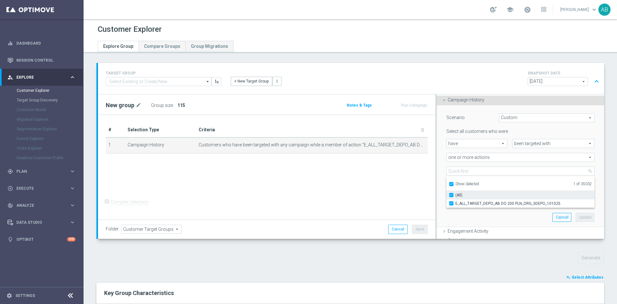
click at [451, 195] on input "(All)" at bounding box center [453, 195] width 4 height 4
checkbox input "false"
type input "Select Action"
checkbox input "false"
click at [449, 185] on input "Show Selected" at bounding box center [451, 185] width 4 height 4
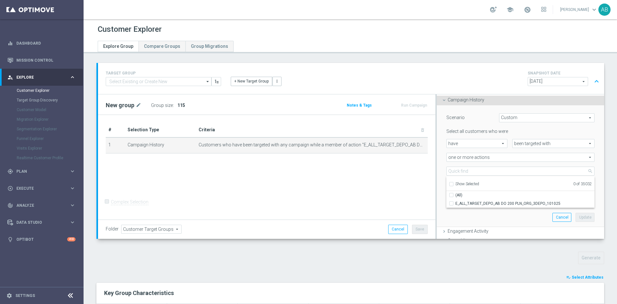
checkbox input "false"
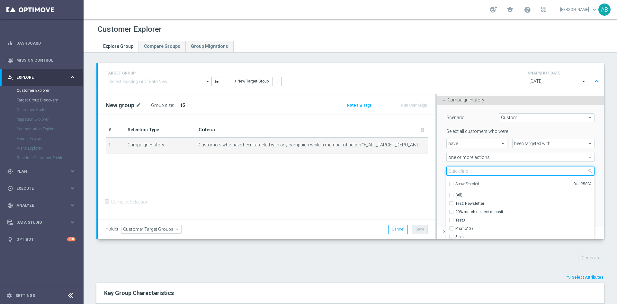
click at [454, 170] on input "search" at bounding box center [520, 171] width 148 height 9
paste input "E_ALL_TARGET_DEPO_AB DO 500 PLN_ORG_3DEPO_101025"
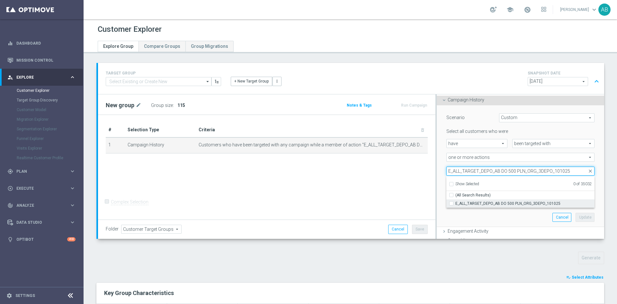
type input "E_ALL_TARGET_DEPO_AB DO 500 PLN_ORG_3DEPO_101025"
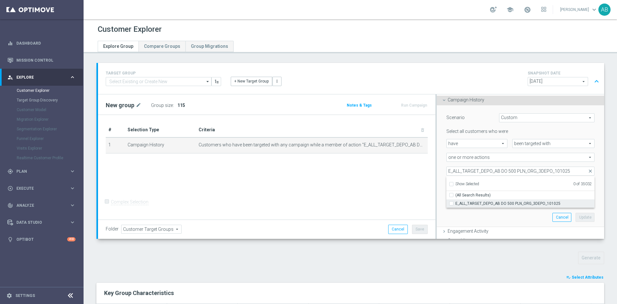
click at [451, 204] on input "E_ALL_TARGET_DEPO_AB DO 500 PLN_ORG_3DEPO_101025" at bounding box center [453, 203] width 4 height 4
checkbox input "true"
type input "E_ALL_TARGET_DEPO_AB DO 500 PLN_ORG_3DEPO_101025"
checkbox input "true"
click at [436, 164] on div "Scenario Custom Custom arrow_drop_down search Select all customers who were hav…" at bounding box center [519, 166] width 167 height 122
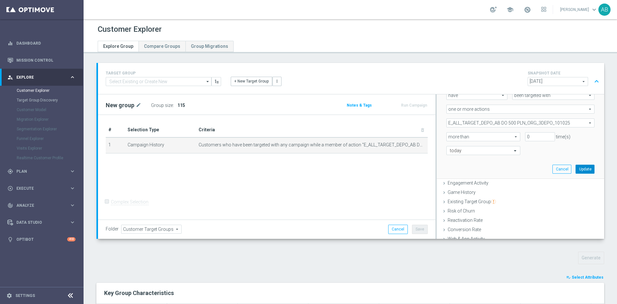
click at [575, 169] on button "Update" at bounding box center [584, 169] width 19 height 9
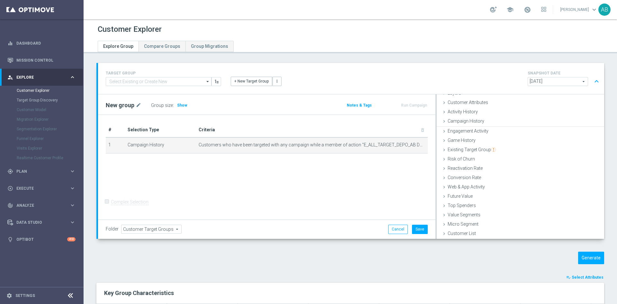
scroll to position [26, 0]
click at [181, 104] on span "Show" at bounding box center [182, 105] width 10 height 4
click at [583, 254] on button "Generate" at bounding box center [591, 258] width 26 height 13
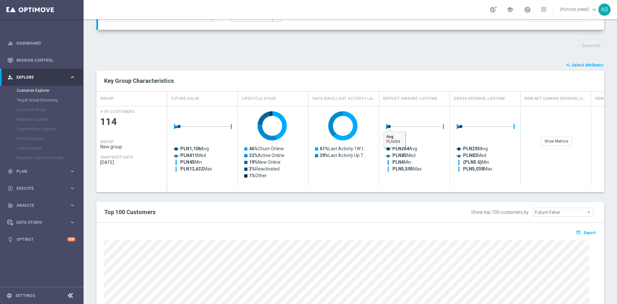
scroll to position [145, 0]
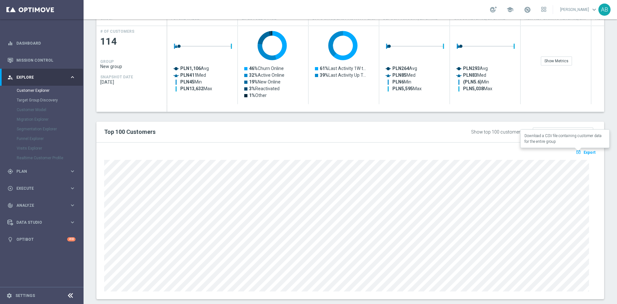
click at [583, 153] on span "Export" at bounding box center [589, 152] width 12 height 4
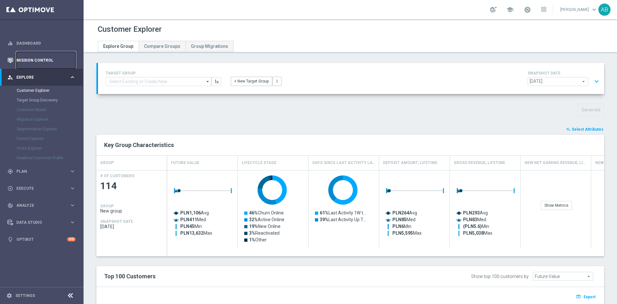
click at [48, 60] on link "Mission Control" at bounding box center [45, 60] width 59 height 17
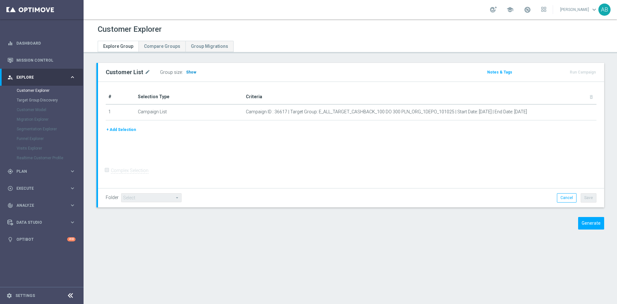
click at [192, 71] on span "Show" at bounding box center [191, 72] width 10 height 4
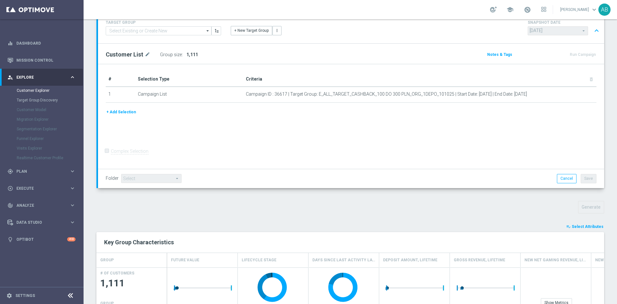
scroll to position [193, 0]
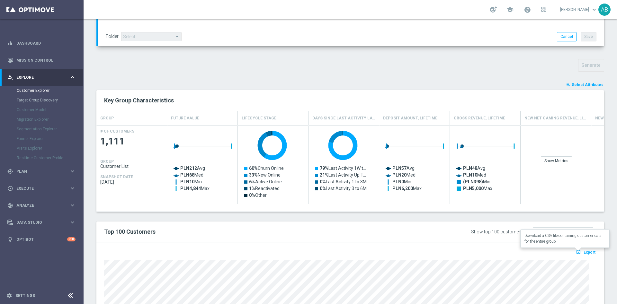
click at [583, 251] on span "Export" at bounding box center [589, 252] width 12 height 4
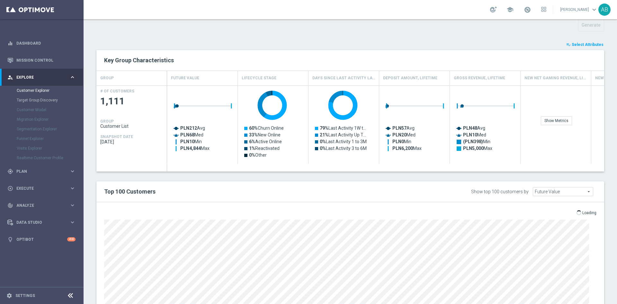
scroll to position [289, 0]
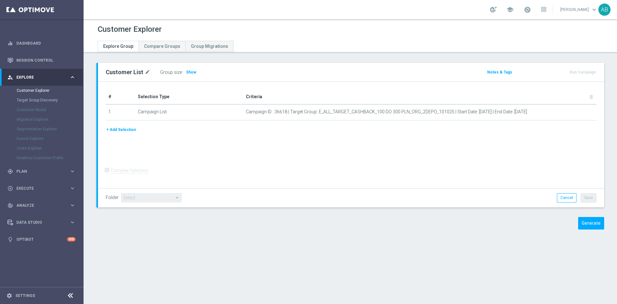
click at [286, 227] on div "Generate" at bounding box center [350, 223] width 517 height 13
click at [189, 72] on span "Show" at bounding box center [191, 72] width 10 height 4
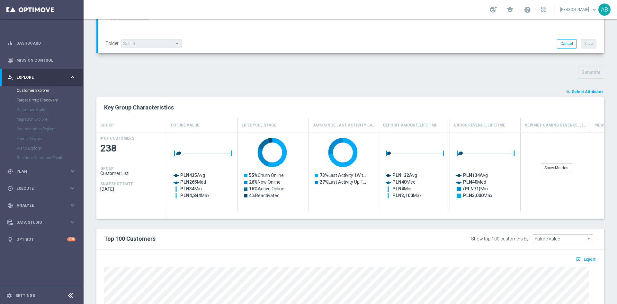
scroll to position [289, 0]
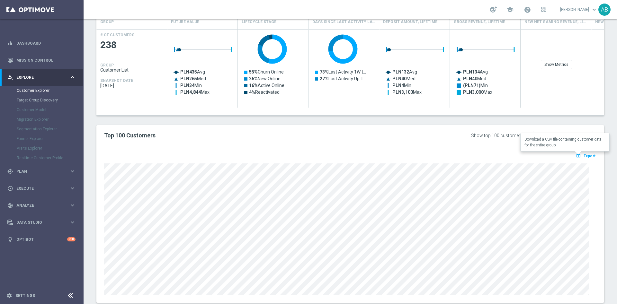
click at [583, 156] on span "Export" at bounding box center [589, 156] width 12 height 4
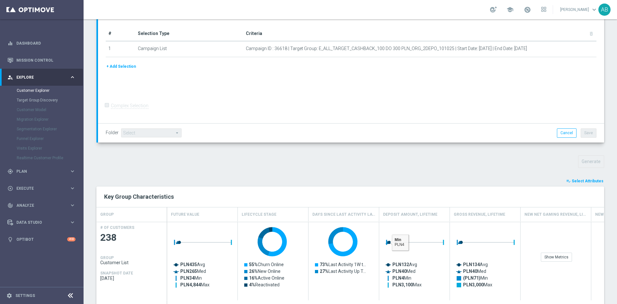
scroll to position [0, 0]
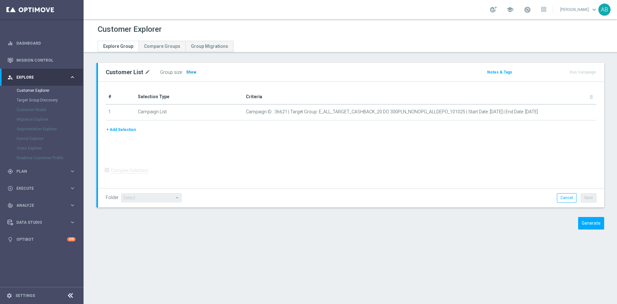
click at [188, 74] on span "Show" at bounding box center [191, 72] width 10 height 4
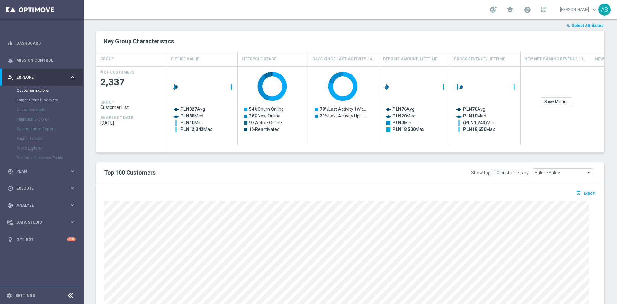
scroll to position [304, 0]
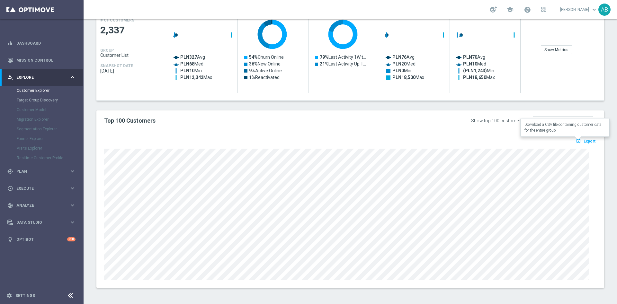
click at [587, 138] on button "open_in_browser Export" at bounding box center [586, 141] width 22 height 8
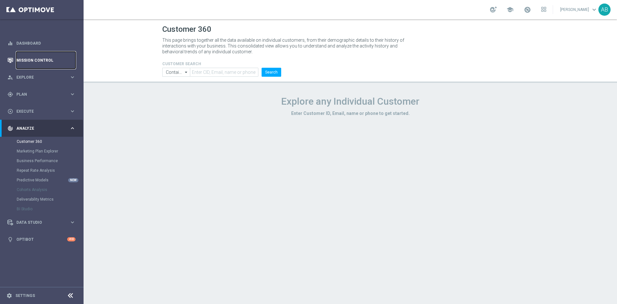
click at [43, 61] on link "Mission Control" at bounding box center [45, 60] width 59 height 17
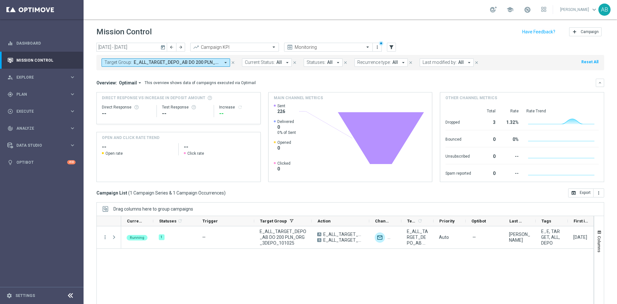
click at [158, 68] on div "Target Group: E_ALL_TARGET_DEPO_AB DO 200 PLN_ORG_3DEPO_101025 arrow_drop_down …" at bounding box center [349, 62] width 507 height 15
click at [187, 63] on span "E_ALL_TARGET_DEPO_AB DO 200 PLN_ORG_3DEPO_101025" at bounding box center [177, 62] width 86 height 5
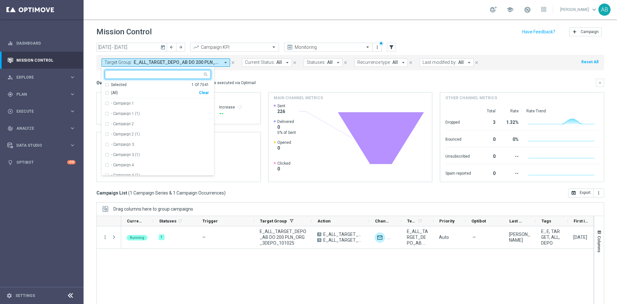
click at [0, 0] on div "Clear" at bounding box center [0, 0] width 0 height 0
click at [198, 76] on input "text" at bounding box center [155, 74] width 94 height 5
paste input "REACQ_ALL_TARGET_CASHBACK_100 DO 300ZL_101025"
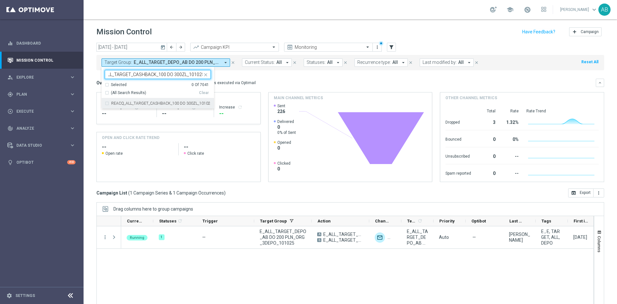
click at [180, 102] on label "REACQ_ALL_TARGET_CASHBACK_100 DO 300ZL_101025" at bounding box center [161, 103] width 100 height 4
type input "REACQ_ALL_TARGET_CASHBACK_100 DO 300ZL_101025"
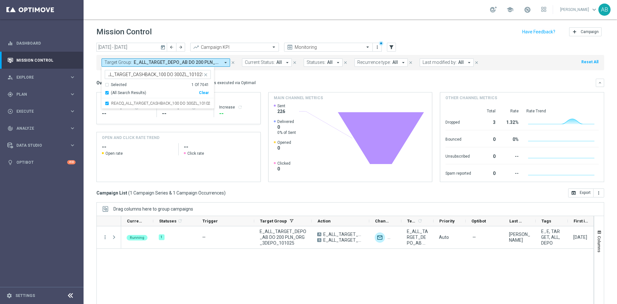
scroll to position [0, 0]
click at [263, 84] on div "Overview: Optimail arrow_drop_down This overview shows data of campaigns execut…" at bounding box center [345, 83] width 499 height 6
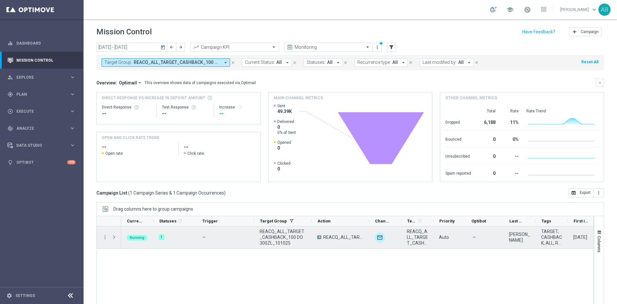
click at [116, 236] on span at bounding box center [114, 237] width 6 height 5
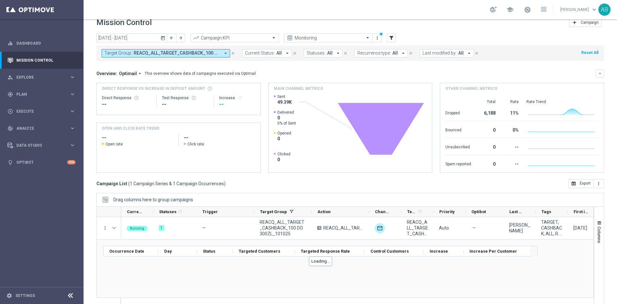
scroll to position [17, 0]
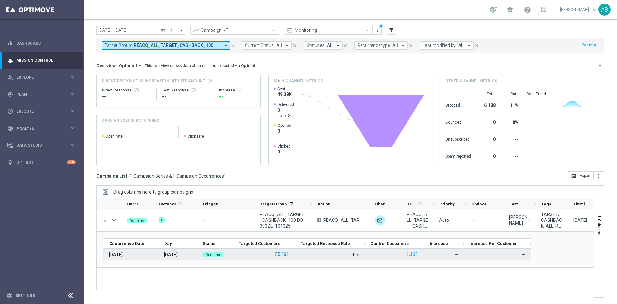
click at [285, 255] on button "55,581" at bounding box center [281, 255] width 15 height 8
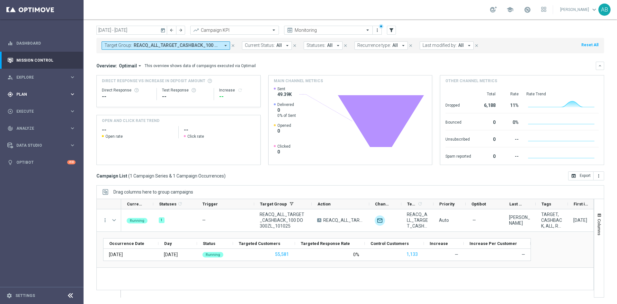
click at [36, 96] on div "gps_fixed Plan" at bounding box center [38, 95] width 62 height 6
click at [30, 116] on link "Actions" at bounding box center [42, 117] width 50 height 5
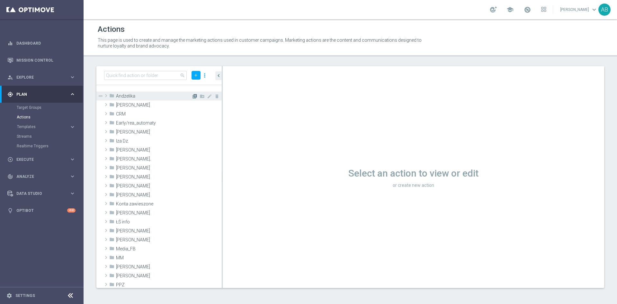
click at [192, 95] on icon "library_add" at bounding box center [194, 96] width 5 height 5
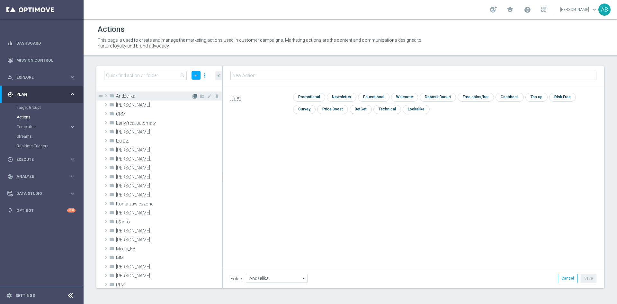
type input "E_ALL_TARGET_OFFER_1-2DEPO_WO_LITWA POLSKA_121025"
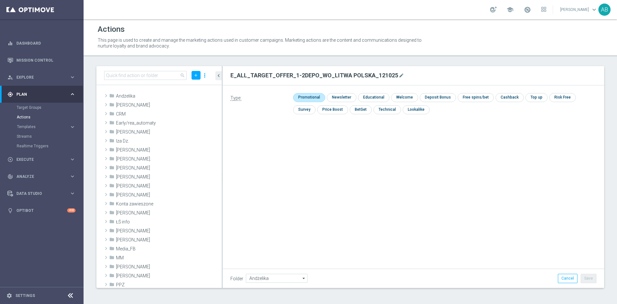
click at [303, 98] on input "checkbox" at bounding box center [308, 97] width 31 height 9
click at [308, 96] on input "checkbox" at bounding box center [311, 97] width 37 height 9
checkbox input "false"
click at [331, 97] on input "checkbox" at bounding box center [341, 97] width 28 height 9
checkbox input "true"
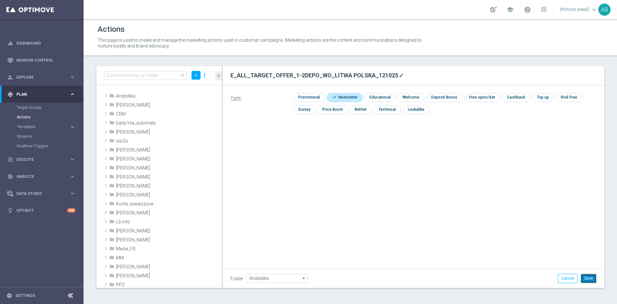
click at [594, 277] on button "Save" at bounding box center [588, 278] width 16 height 9
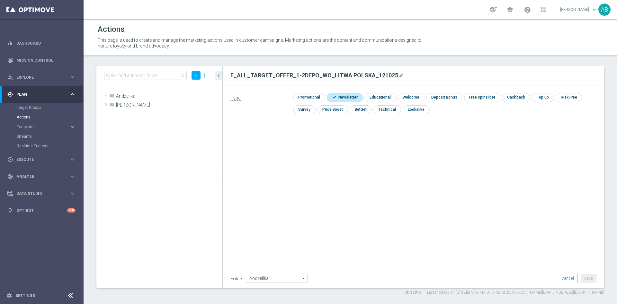
scroll to position [10145, 0]
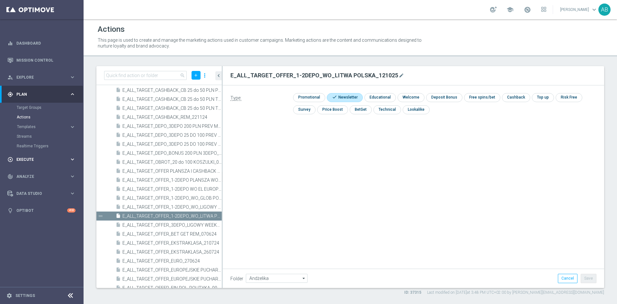
click at [30, 159] on span "Execute" at bounding box center [42, 160] width 53 height 4
click at [42, 125] on link "Campaign Builder" at bounding box center [42, 124] width 50 height 5
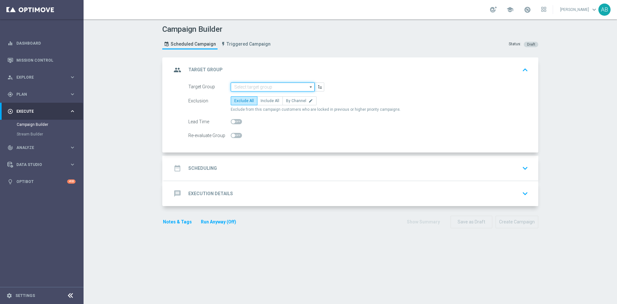
click at [261, 89] on input at bounding box center [273, 87] width 84 height 9
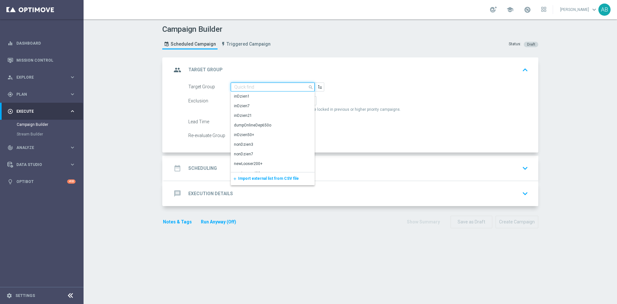
paste input "E_ALL_TARGET_OFFER_1-2DEPO_WO_LITWA POLSKA_121025"
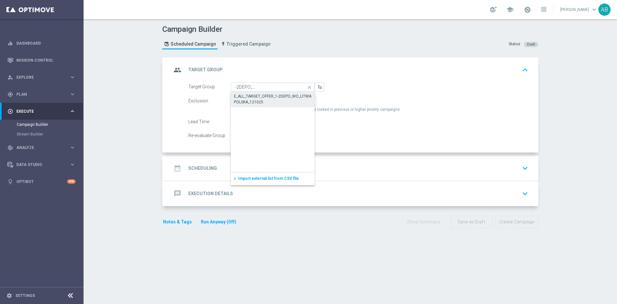
click at [260, 98] on div "E_ALL_TARGET_OFFER_1-2DEPO_WO_LITWA POLSKA_121025" at bounding box center [272, 99] width 77 height 12
type input "E_ALL_TARGET_OFFER_1-2DEPO_WO_LITWA POLSKA_121025"
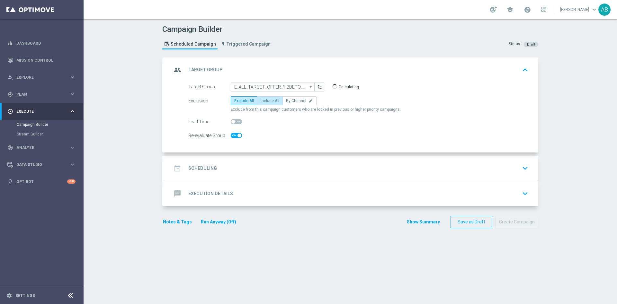
checkbox input "true"
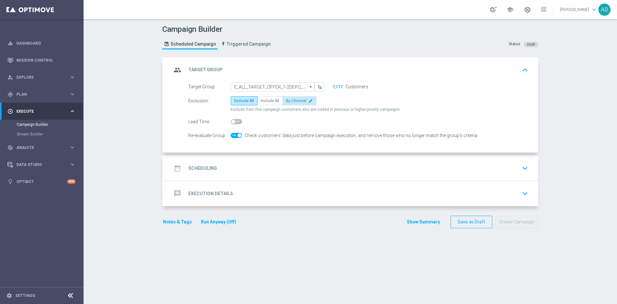
click at [295, 100] on span "By Channel" at bounding box center [296, 101] width 20 height 4
click at [290, 100] on input "By Channel edit" at bounding box center [288, 102] width 4 height 4
radio input "true"
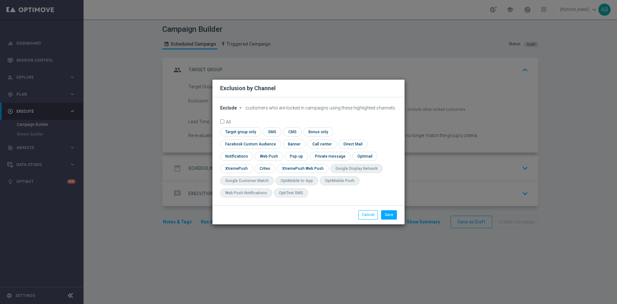
click at [228, 110] on span "Exclude" at bounding box center [228, 107] width 17 height 5
click at [0, 0] on span "Include" at bounding box center [0, 0] width 0 height 0
click at [278, 140] on input "checkbox" at bounding box center [249, 144] width 58 height 9
checkbox input "true"
click at [271, 168] on input "checkbox" at bounding box center [264, 168] width 20 height 9
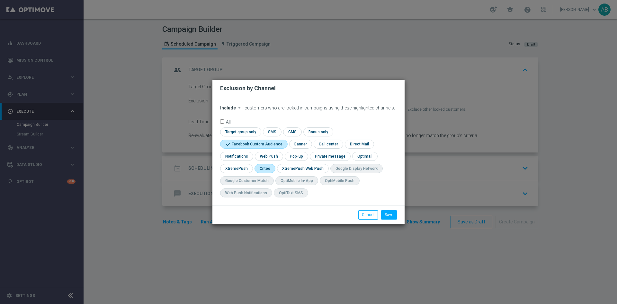
checkbox input "true"
click at [303, 156] on input "checkbox" at bounding box center [296, 156] width 22 height 9
checkbox input "true"
click at [392, 213] on button "Save" at bounding box center [389, 214] width 16 height 9
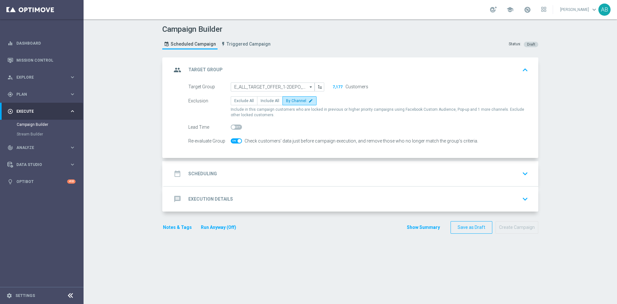
click at [294, 168] on div "date_range Scheduling keyboard_arrow_down" at bounding box center [351, 174] width 359 height 12
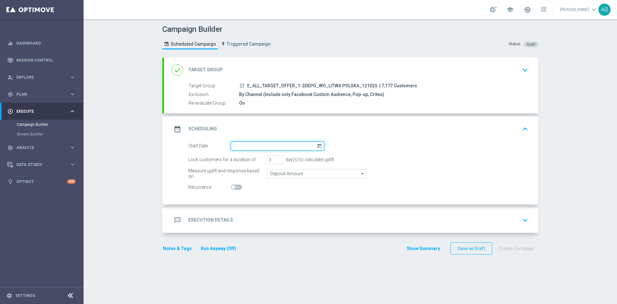
click at [262, 145] on input at bounding box center [277, 146] width 93 height 9
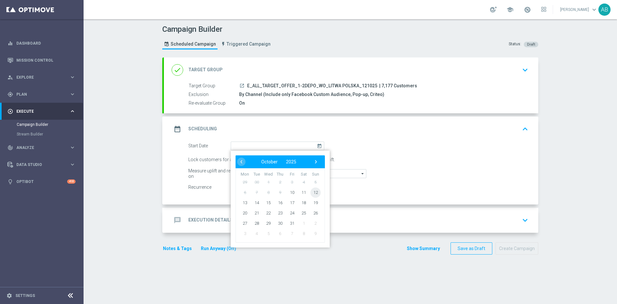
click at [312, 194] on span "12" at bounding box center [315, 192] width 10 height 10
type input "[DATE]"
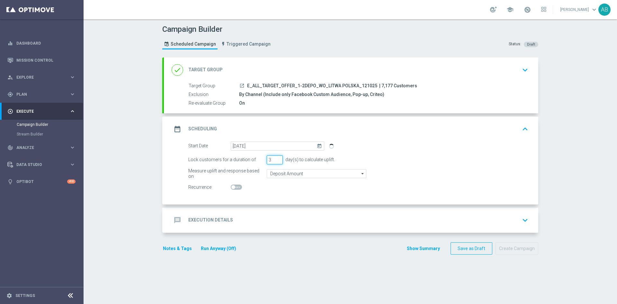
click at [264, 164] on form "Start Date [DATE] [DATE] Lock customers for a duration of 3 day(s) to calculate…" at bounding box center [358, 167] width 340 height 50
type input "1"
click at [260, 218] on div "message Execution Details keyboard_arrow_down" at bounding box center [351, 220] width 359 height 12
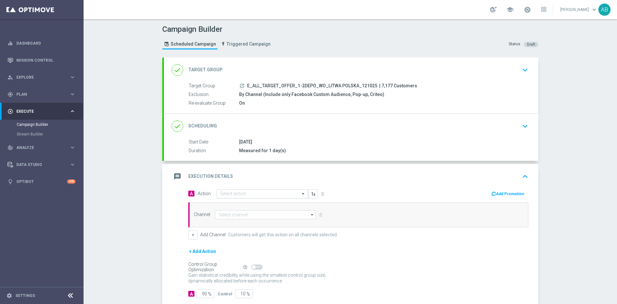
click at [260, 194] on input "text" at bounding box center [256, 193] width 72 height 5
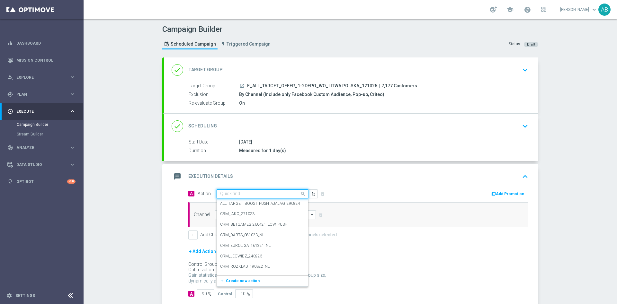
paste input "E_ALL_TARGET_OFFER_1-2DEPO_WO_LITWA POLSKA_121025"
type input "E_ALL_TARGET_OFFER_1-2DEPO_WO_LITWA POLSKA_121025"
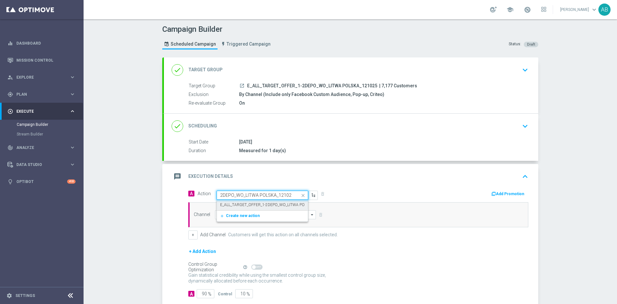
click at [259, 203] on label "E_ALL_TARGET_OFFER_1-2DEPO_WO_LITWA POLSKA_121025" at bounding box center [274, 204] width 109 height 5
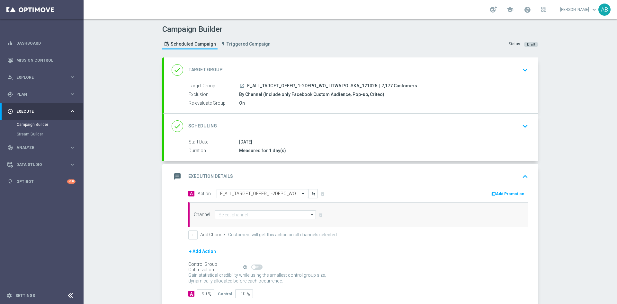
scroll to position [0, 0]
click at [256, 214] on input at bounding box center [265, 214] width 101 height 9
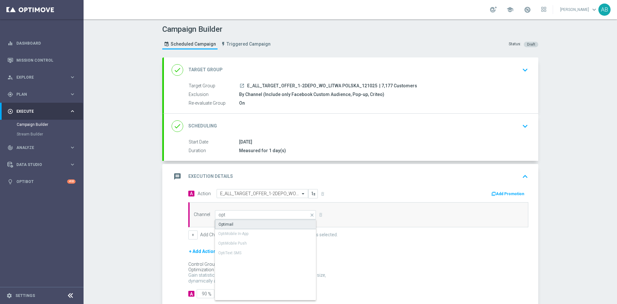
click at [255, 225] on div "Optimail" at bounding box center [265, 225] width 101 height 10
type input "Optimail"
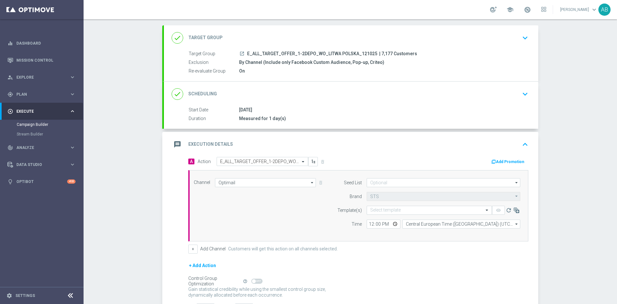
scroll to position [37, 0]
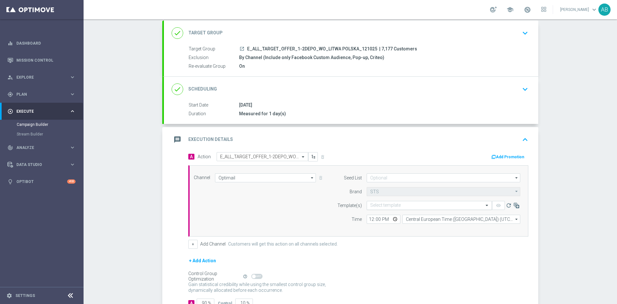
click at [387, 206] on input "text" at bounding box center [422, 205] width 105 height 5
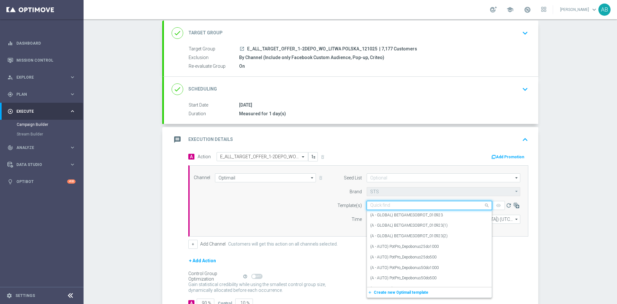
paste input "E_ALL_TARGET_OFFER_1-2DEPO_WO_LITWA POLSKA_121025"
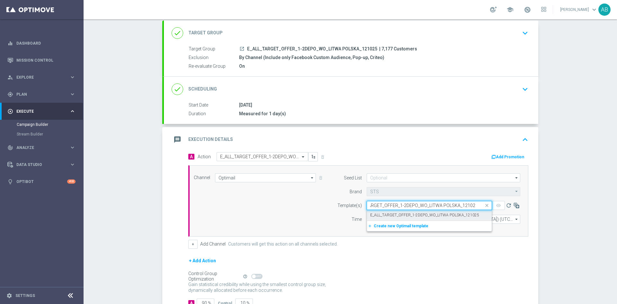
click at [387, 215] on label "E_ALL_TARGET_OFFER_1-2DEPO_WO_LITWA POLSKA_121025" at bounding box center [424, 215] width 109 height 5
type input "E_ALL_TARGET_OFFER_1-2DEPO_WO_LITWA POLSKA_121025"
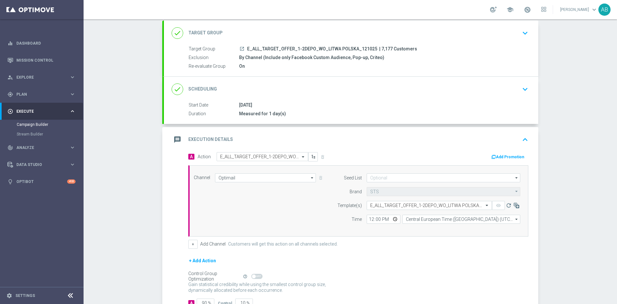
scroll to position [0, 0]
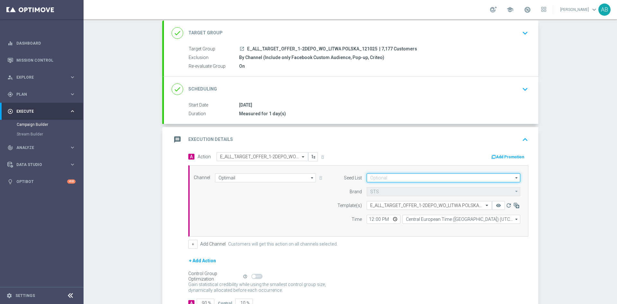
click at [374, 179] on input at bounding box center [443, 177] width 154 height 9
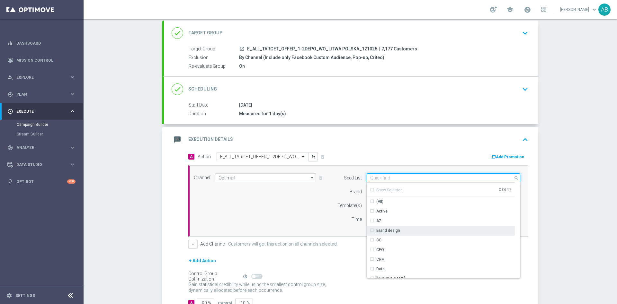
scroll to position [48, 0]
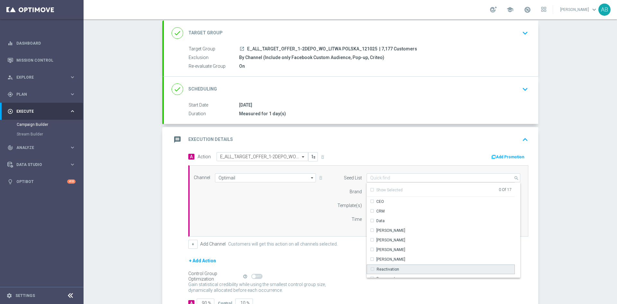
click at [398, 268] on div "Reactivation" at bounding box center [440, 270] width 148 height 10
click at [309, 226] on div "Channel Optimail Optimail arrow_drop_down Drag here to set row groups Drag here…" at bounding box center [357, 200] width 336 height 55
type input "Reactivation"
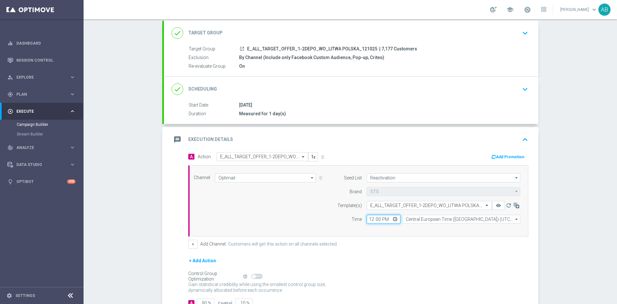
click at [367, 219] on input "12:00" at bounding box center [383, 219] width 34 height 9
type input "14:05"
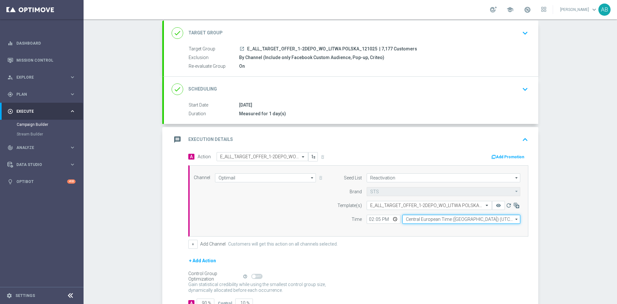
click at [445, 223] on input "Central European Time (Warsaw) (UTC +02:00)" at bounding box center [461, 219] width 118 height 9
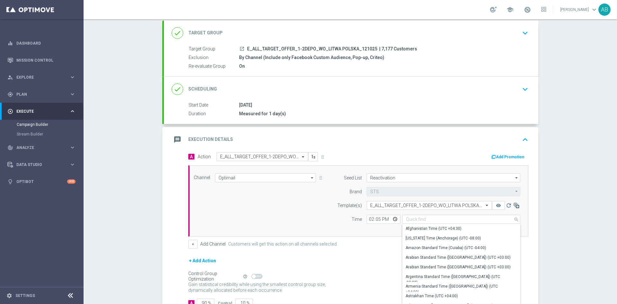
click at [292, 213] on div "Channel Optimail Optimail arrow_drop_down Drag here to set row groups Drag here…" at bounding box center [357, 200] width 336 height 55
type input "Central European Time (Warsaw) (UTC +02:00)"
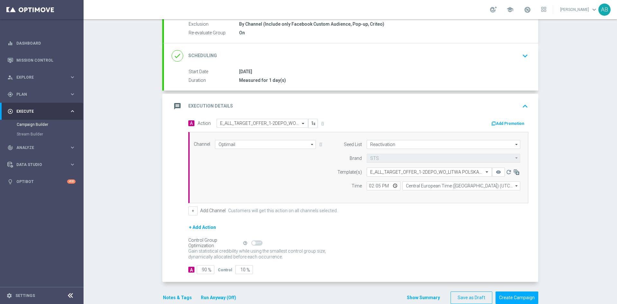
scroll to position [83, 0]
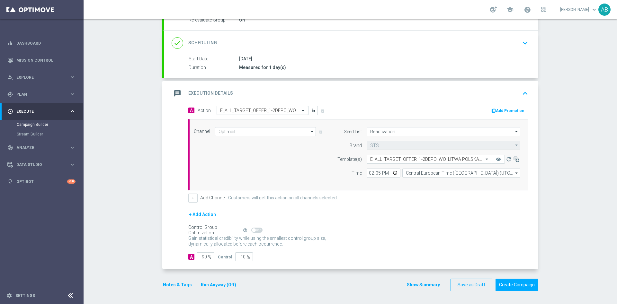
click at [181, 283] on button "Notes & Tags" at bounding box center [177, 285] width 30 height 8
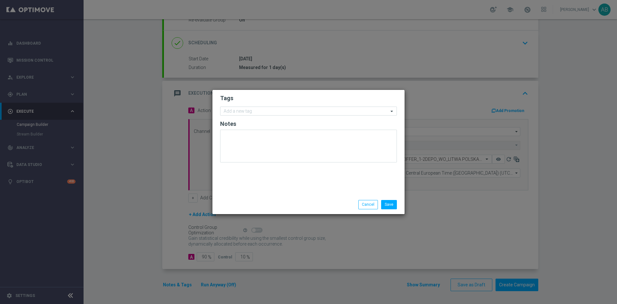
click at [256, 106] on form "Tags Add a new tag Notes" at bounding box center [308, 130] width 177 height 75
click at [252, 110] on input "text" at bounding box center [306, 111] width 165 height 5
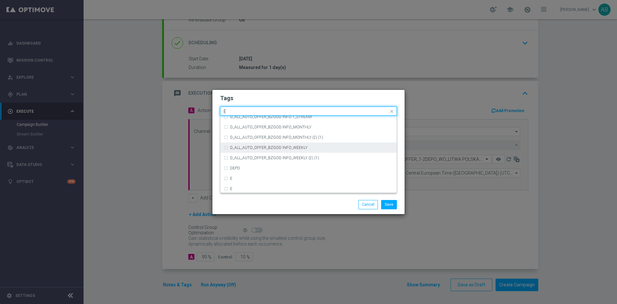
scroll to position [915, 0]
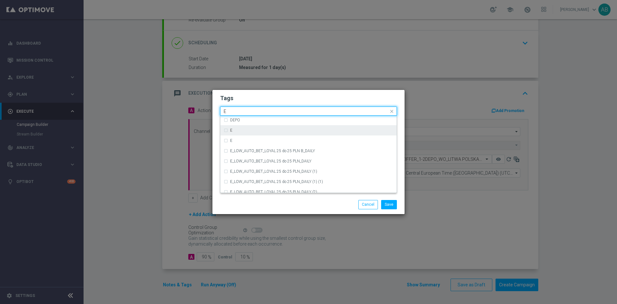
click at [246, 128] on div "E" at bounding box center [309, 130] width 170 height 10
type input "E"
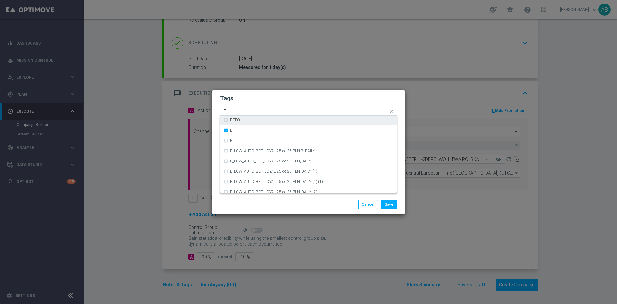
click at [243, 110] on input "E" at bounding box center [306, 111] width 165 height 5
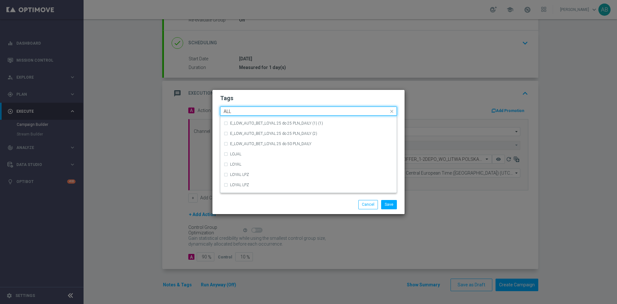
scroll to position [0, 0]
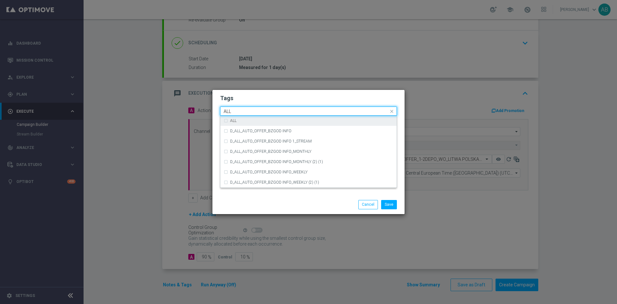
click at [236, 120] on label "ALL" at bounding box center [233, 121] width 6 height 4
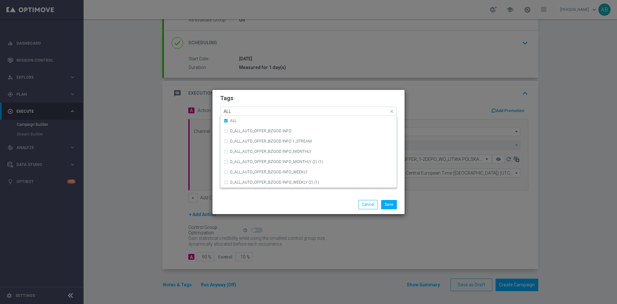
click at [237, 112] on input "ALL" at bounding box center [306, 111] width 165 height 5
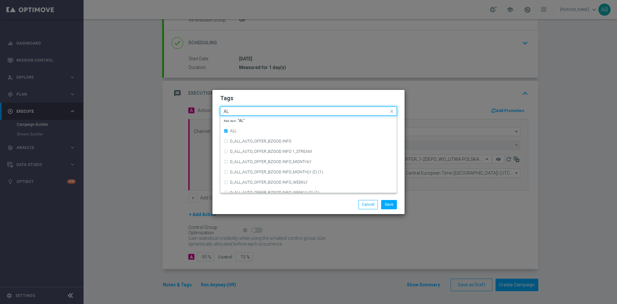
type input "A"
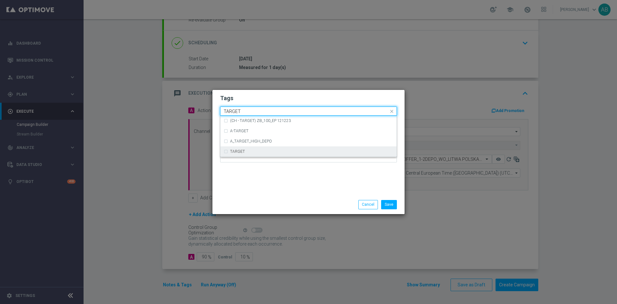
click at [236, 150] on label "TARGET" at bounding box center [237, 152] width 15 height 4
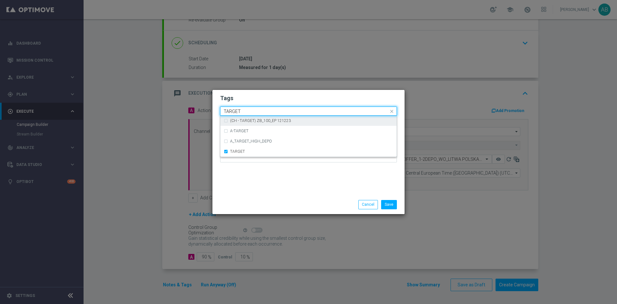
click at [244, 111] on input "TARGET" at bounding box center [306, 111] width 165 height 5
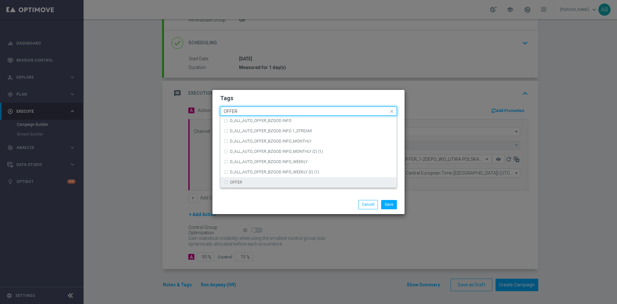
click at [250, 179] on div "OFFER" at bounding box center [309, 182] width 170 height 10
type input "OFFER"
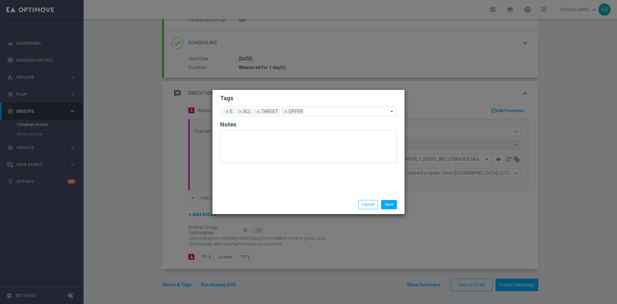
click at [279, 85] on modal-container "Tags Add a new tag × E × ALL × TARGET × OFFER Notes Save Cancel" at bounding box center [308, 152] width 617 height 304
click at [389, 202] on button "Save" at bounding box center [389, 204] width 16 height 9
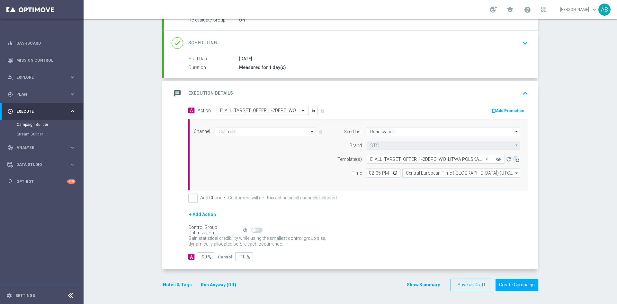
click at [167, 287] on button "Notes & Tags" at bounding box center [177, 285] width 30 height 8
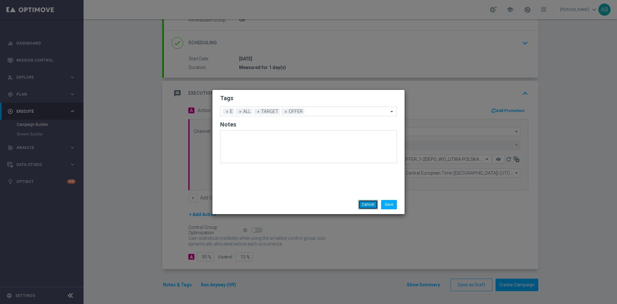
click at [368, 202] on button "Cancel" at bounding box center [368, 204] width 20 height 9
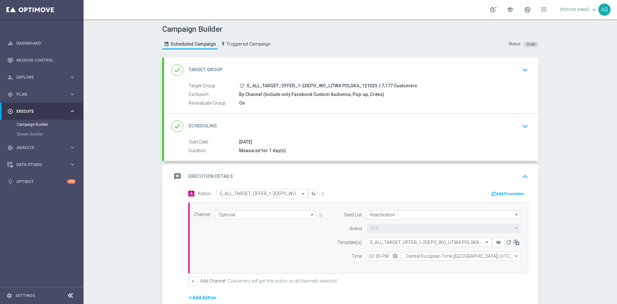
click at [520, 132] on button "keyboard_arrow_down" at bounding box center [524, 126] width 11 height 12
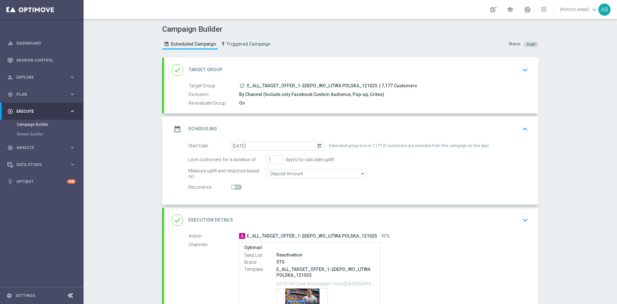
click at [572, 90] on div "Campaign Builder Scheduled Campaign Triggered Campaign Status: Draft done Targe…" at bounding box center [350, 161] width 533 height 285
click at [525, 218] on icon "keyboard_arrow_down" at bounding box center [525, 221] width 10 height 10
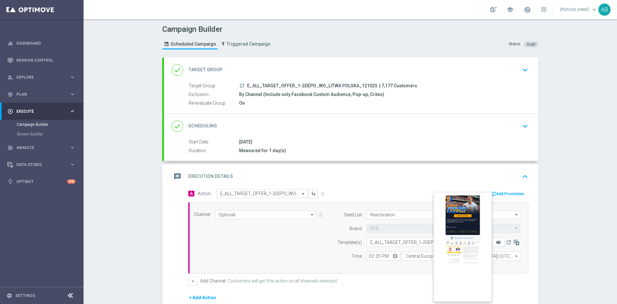
click at [496, 242] on icon "remove_red_eye" at bounding box center [498, 242] width 5 height 5
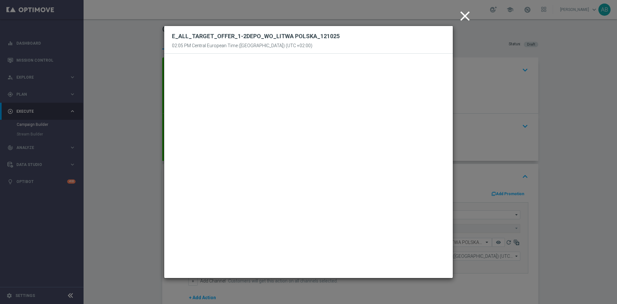
click at [563, 157] on modal-container "close E_ALL_TARGET_OFFER_1-2DEPO_WO_LITWA POLSKA_121025 02:05 PM Central Europe…" at bounding box center [308, 152] width 617 height 304
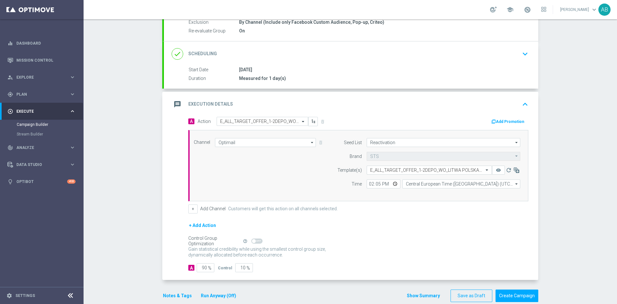
scroll to position [83, 0]
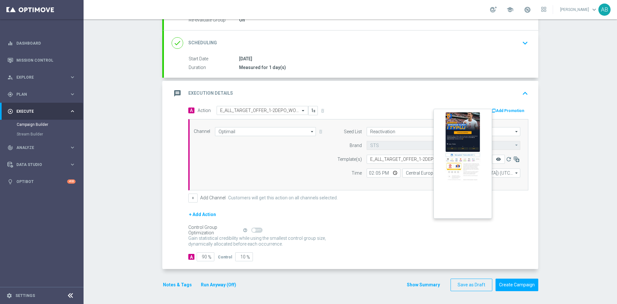
click at [496, 157] on icon "remove_red_eye" at bounding box center [498, 159] width 5 height 5
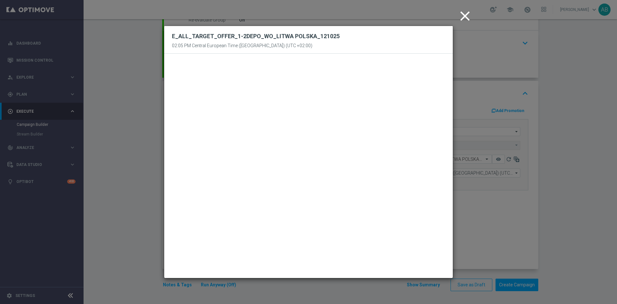
click at [561, 157] on modal-container "close E_ALL_TARGET_OFFER_1-2DEPO_WO_LITWA POLSKA_121025 02:05 PM Central Europe…" at bounding box center [308, 152] width 617 height 304
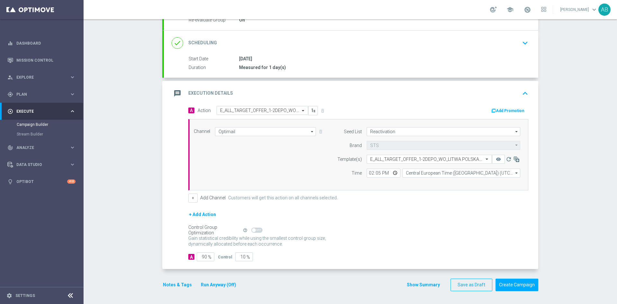
click at [177, 285] on button "Notes & Tags" at bounding box center [177, 285] width 30 height 8
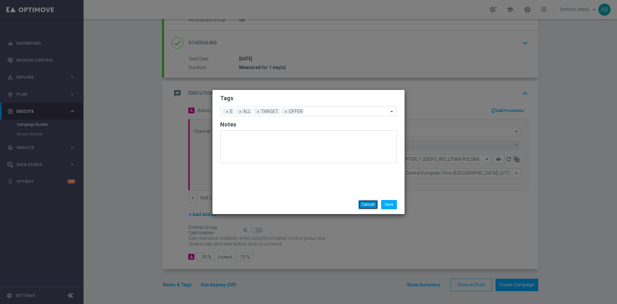
click at [364, 207] on button "Cancel" at bounding box center [368, 204] width 20 height 9
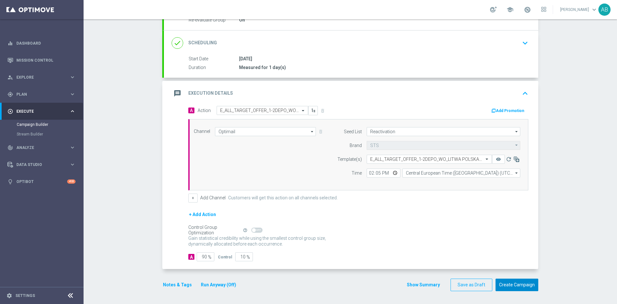
click at [528, 285] on button "Create Campaign" at bounding box center [516, 285] width 43 height 13
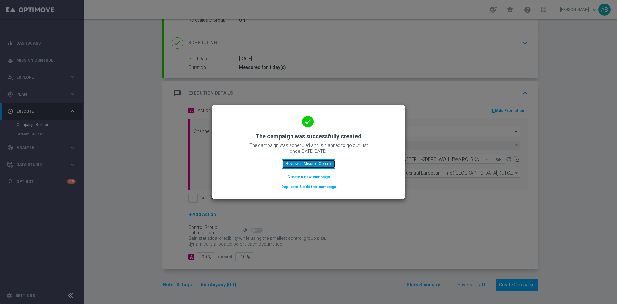
click at [303, 162] on button "Review in Mission Control" at bounding box center [308, 163] width 53 height 9
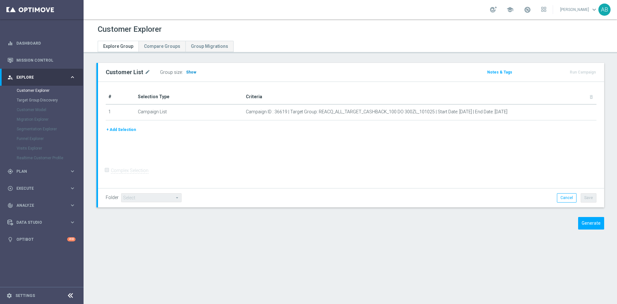
click at [191, 75] on h3 "Show" at bounding box center [191, 72] width 12 height 7
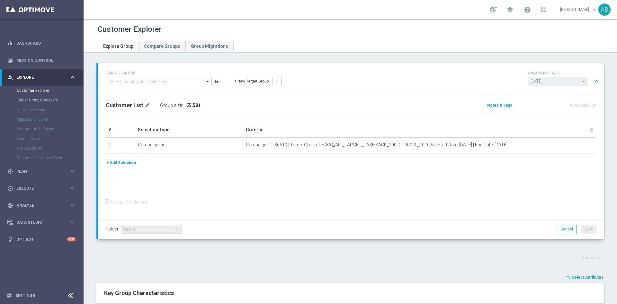
scroll to position [241, 0]
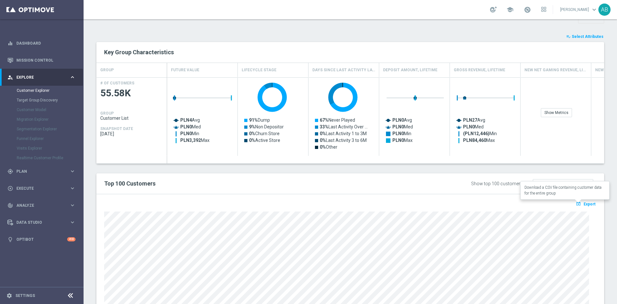
click at [583, 203] on span "Export" at bounding box center [589, 204] width 12 height 4
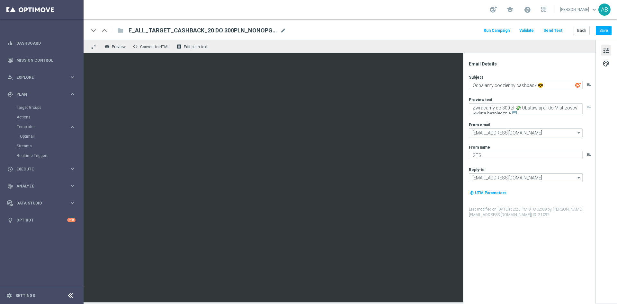
scroll to position [2, 0]
click at [25, 107] on link "Target Groups" at bounding box center [42, 107] width 50 height 5
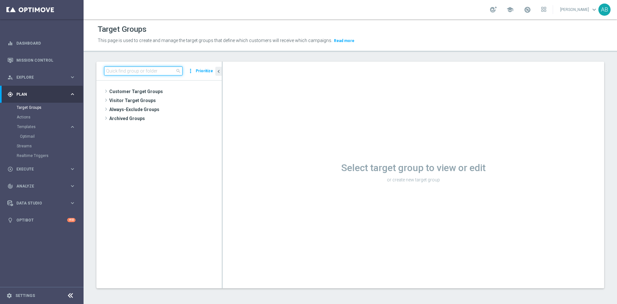
click at [155, 72] on input at bounding box center [143, 70] width 78 height 9
paste input "E_ALL_TARGET_OFFER_1-2DEPO_WO_LITWA POLSKA_121025"
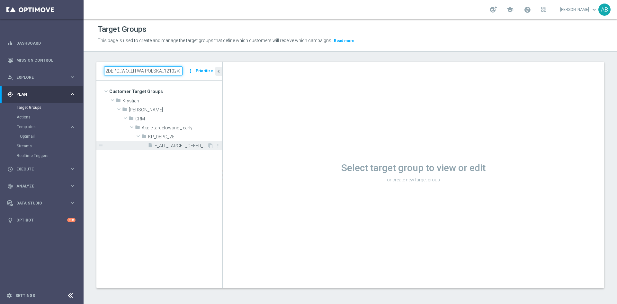
type input "E_ALL_TARGET_OFFER_1-2DEPO_WO_LITWA POLSKA_121025"
click at [168, 146] on span "E_ALL_TARGET_OFFER_1-2DEPO_WO_LITWA POLSKA_121025" at bounding box center [180, 145] width 53 height 5
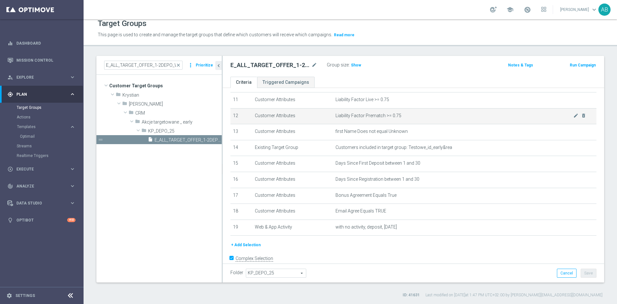
scroll to position [193, 0]
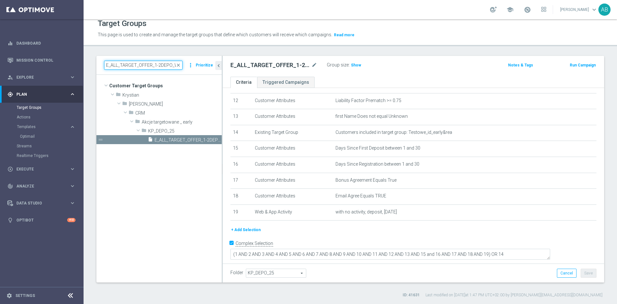
click at [147, 64] on input "E_ALL_TARGET_OFFER_1-2DEPO_WO_LITWA POLSKA_121025" at bounding box center [143, 65] width 78 height 9
click at [160, 68] on input "E_ALL_TARGET_OFFER_1-2DEPO_WO_LITWA POLSKA_121025" at bounding box center [143, 65] width 78 height 9
paste input "REACQ_ALL_TARGET_CASHBACK_100 DO 300ZLREMSMS_121025"
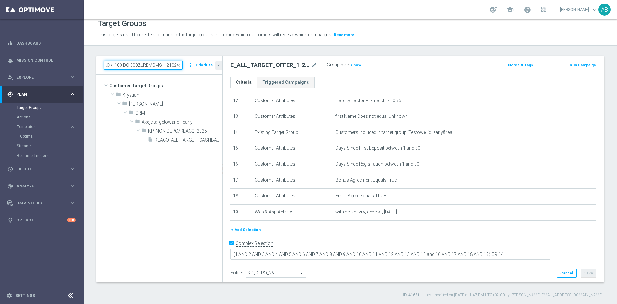
scroll to position [0, 0]
type input "REACQ_ALL_TARGET_CASHBACK_100 DO 300ZLREMSMS_121025"
click at [164, 141] on span "REACQ_ALL_TARGET_CASHBACK_100 DO 300ZLREMSMS_121025" at bounding box center [180, 139] width 53 height 5
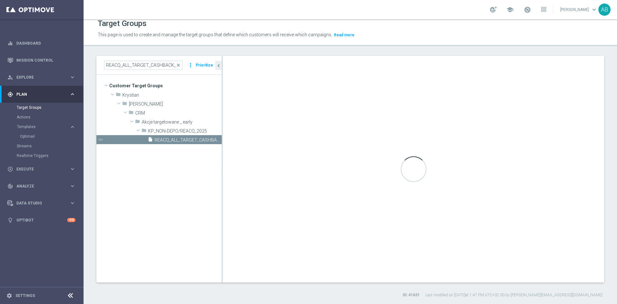
type textarea "(1 AND 2 AND 3 AND 4 AND 5 AND 6 AND 7 AND 8 AND 9 AND 10 AND 11 AND 12 AND 13 …"
type input "KP_NON-DEPO/REACQ_2025"
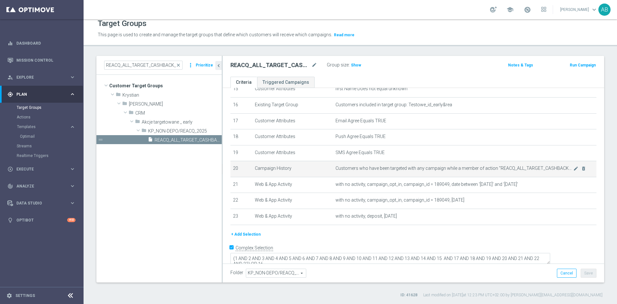
scroll to position [258, 0]
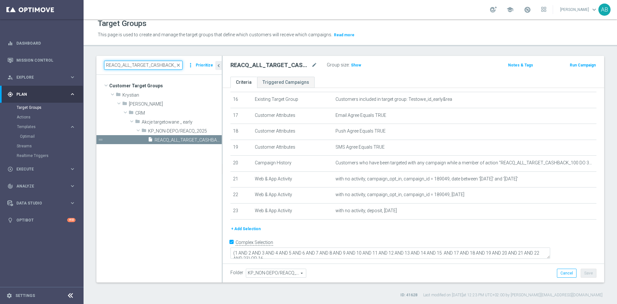
click at [112, 68] on input "REACQ_ALL_TARGET_CASHBACK_100 DO 300ZLREMSMS_121025" at bounding box center [143, 65] width 78 height 9
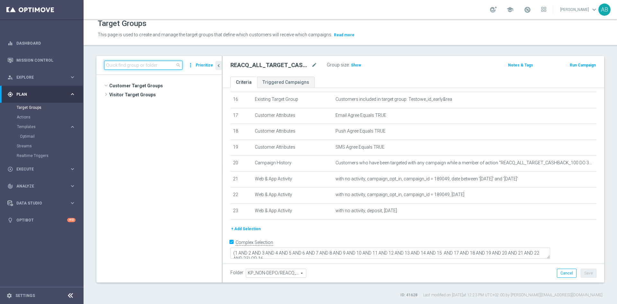
scroll to position [573, 0]
paste input "A_ALL_GLOB_BET_LITWA POLSKA_50 DO 50 PLN pw_121025"
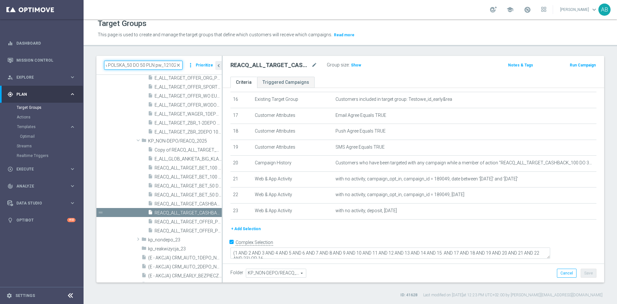
scroll to position [0, 0]
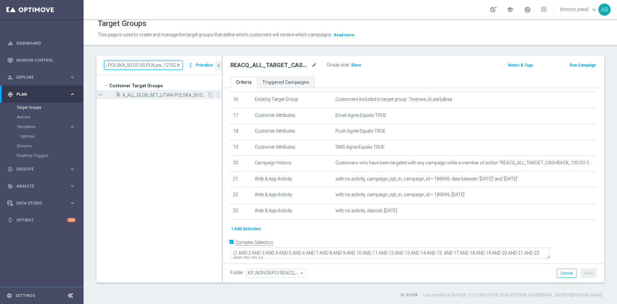
type input "A_ALL_GLOB_BET_LITWA POLSKA_50 DO 50 PLN pw_121025"
click at [160, 95] on span "A_ALL_GLOB_BET_LITWA POLSKA_50 DO 50 PLN pw_121025" at bounding box center [164, 95] width 85 height 5
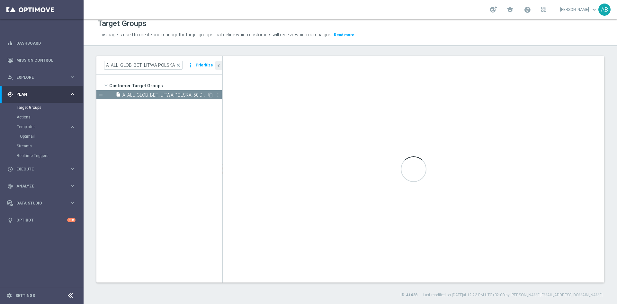
checkbox input "false"
type input "Customer Target Groups"
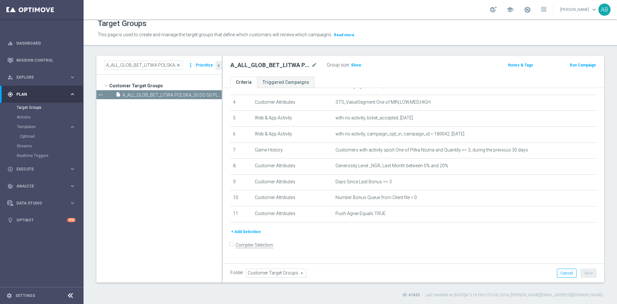
scroll to position [62, 0]
click at [182, 97] on span "A_ALL_GLOB_BET_LITWA POLSKA_50 DO 50 PLN pw_121025" at bounding box center [164, 95] width 85 height 5
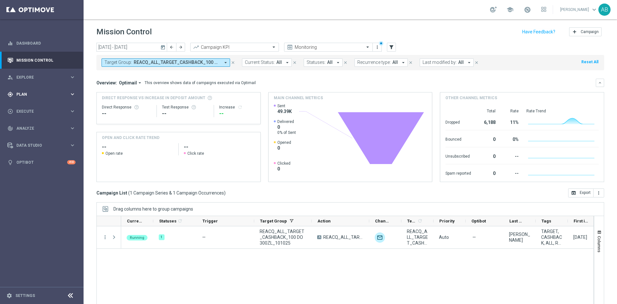
click at [40, 91] on div "gps_fixed Plan keyboard_arrow_right" at bounding box center [41, 94] width 83 height 17
click at [34, 114] on div "Actions" at bounding box center [50, 117] width 66 height 10
click at [33, 118] on link "Actions" at bounding box center [42, 117] width 50 height 5
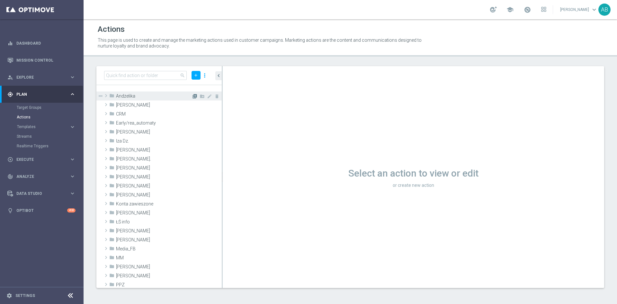
click at [192, 94] on icon "library_add" at bounding box center [194, 96] width 5 height 5
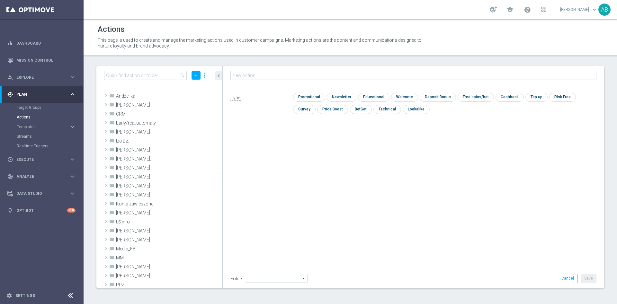
type input "Andżelika"
type input "REACQ_ALL_TARGET_CASHBACK_100 DO 300ZLREMSMS_121025"
click at [309, 96] on input "checkbox" at bounding box center [308, 97] width 31 height 9
checkbox input "true"
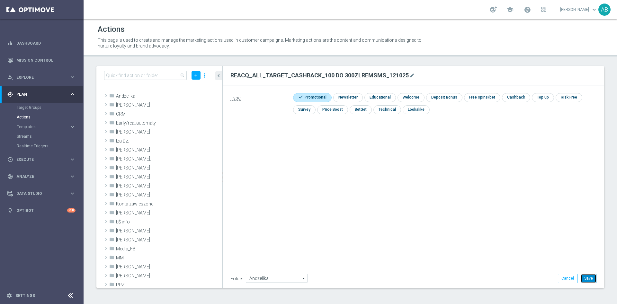
click at [593, 278] on button "Save" at bounding box center [588, 278] width 16 height 9
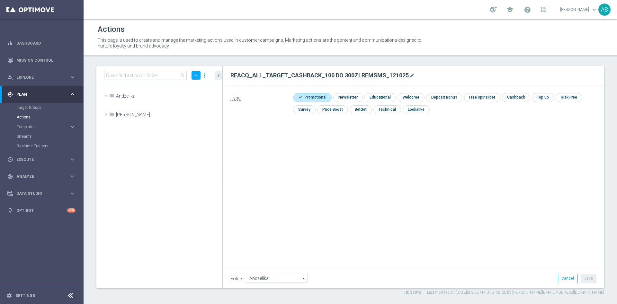
scroll to position [13118, 0]
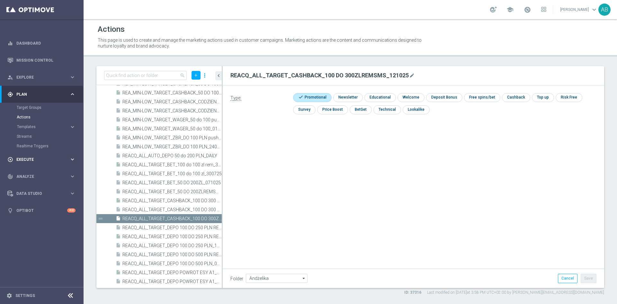
click at [30, 161] on div "play_circle_outline Execute" at bounding box center [38, 160] width 62 height 6
click at [40, 125] on link "Campaign Builder" at bounding box center [42, 124] width 50 height 5
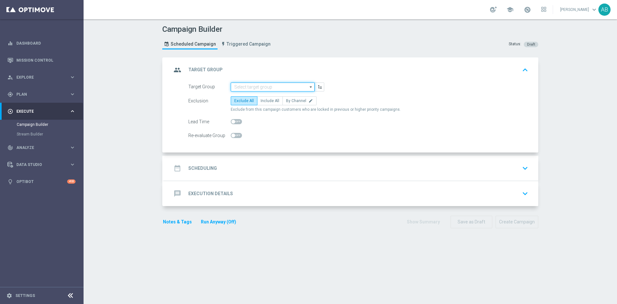
click at [255, 88] on input at bounding box center [273, 87] width 84 height 9
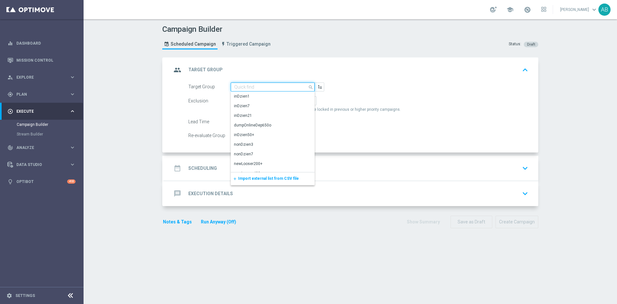
paste input "REACQ_ALL_TARGET_CASHBACK_100 DO 300ZLREMSMS_121025"
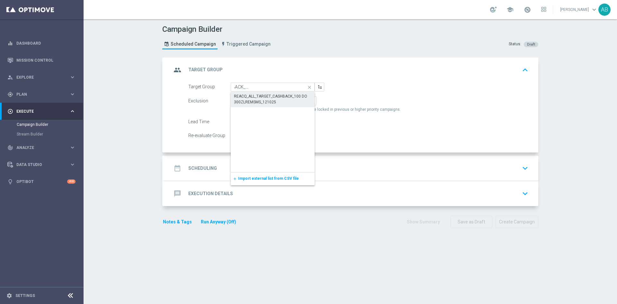
click at [254, 100] on div "REACQ_ALL_TARGET_CASHBACK_100 DO 300ZLREMSMS_121025" at bounding box center [272, 99] width 77 height 12
type input "REACQ_ALL_TARGET_CASHBACK_100 DO 300ZLREMSMS_121025"
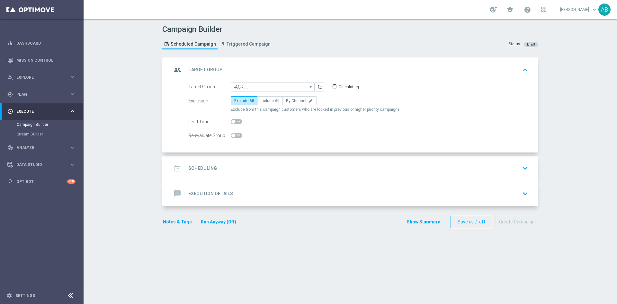
scroll to position [0, 0]
checkbox input "true"
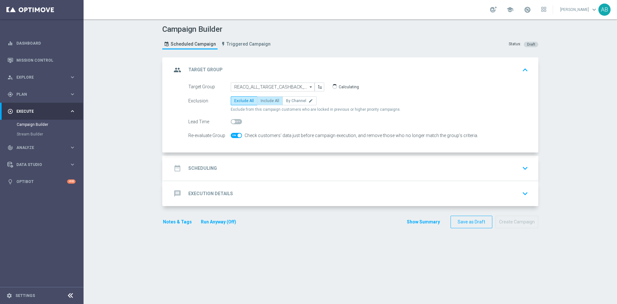
click at [260, 101] on span "Include All" at bounding box center [269, 101] width 19 height 4
click at [260, 101] on input "Include All" at bounding box center [262, 102] width 4 height 4
radio input "true"
click at [238, 166] on div "date_range Scheduling keyboard_arrow_down" at bounding box center [351, 168] width 359 height 12
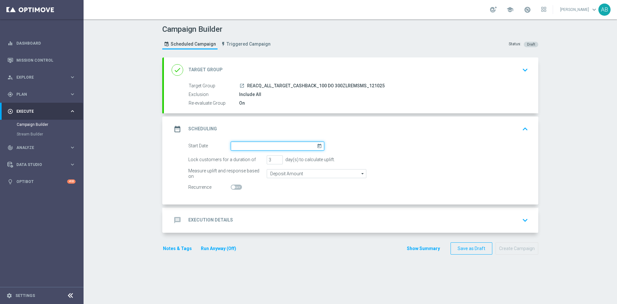
click at [237, 143] on input at bounding box center [277, 146] width 93 height 9
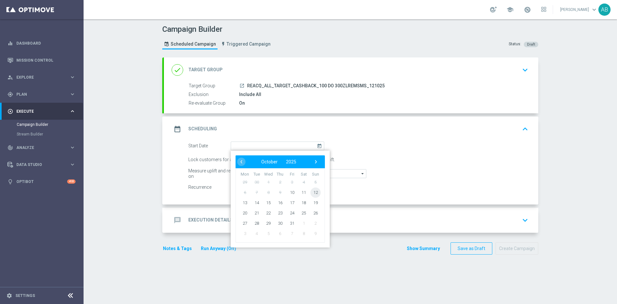
click at [314, 193] on span "12" at bounding box center [315, 192] width 10 height 10
type input "[DATE]"
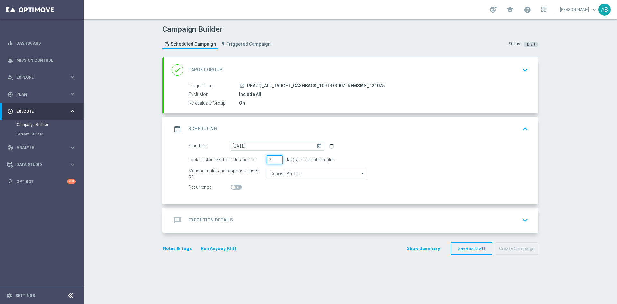
drag, startPoint x: 269, startPoint y: 159, endPoint x: 254, endPoint y: 164, distance: 15.3
click at [254, 164] on form "Start Date [DATE] [DATE] Lock customers for a duration of 3 day(s) to calculate…" at bounding box center [358, 167] width 340 height 50
type input "1"
click at [256, 216] on div "message Execution Details keyboard_arrow_down" at bounding box center [351, 220] width 359 height 12
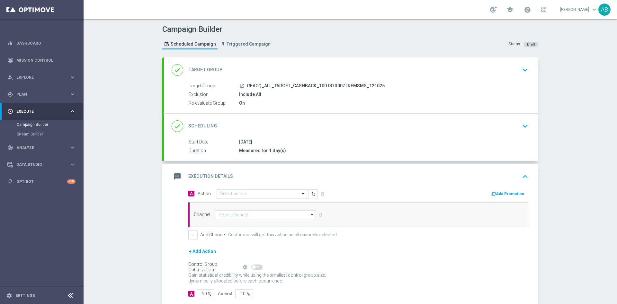
click at [243, 192] on input "text" at bounding box center [256, 193] width 72 height 5
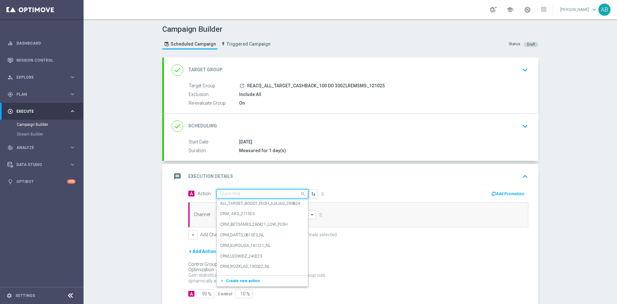
paste input "REACQ_ALL_TARGET_CASHBACK_100 DO 300ZLREMSMS_121025"
type input "REACQ_ALL_TARGET_CASHBACK_100 DO 300ZLREMSMS_121025"
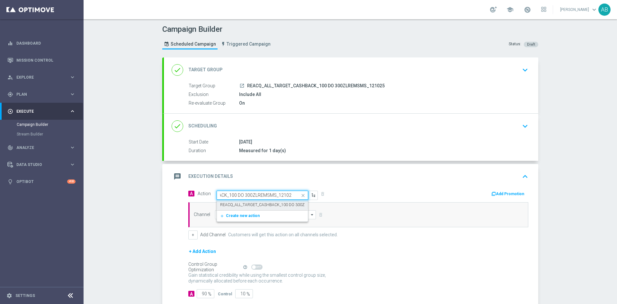
click at [247, 204] on label "REACQ_ALL_TARGET_CASHBACK_100 DO 300ZLREMSMS_121025" at bounding box center [279, 204] width 118 height 5
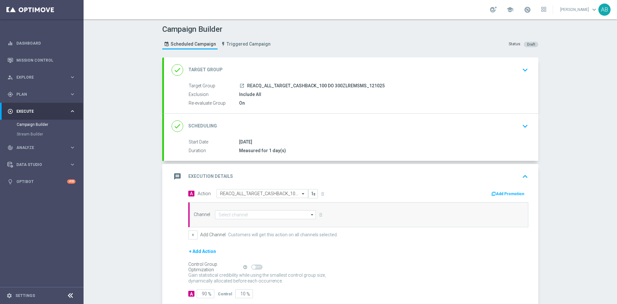
scroll to position [0, 0]
click at [242, 217] on input at bounding box center [265, 214] width 101 height 9
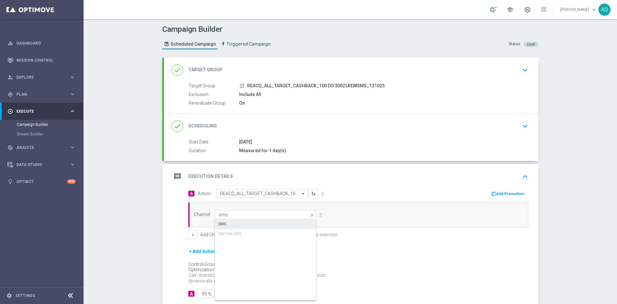
click at [246, 223] on div "SMS" at bounding box center [265, 224] width 101 height 9
type input "SMS"
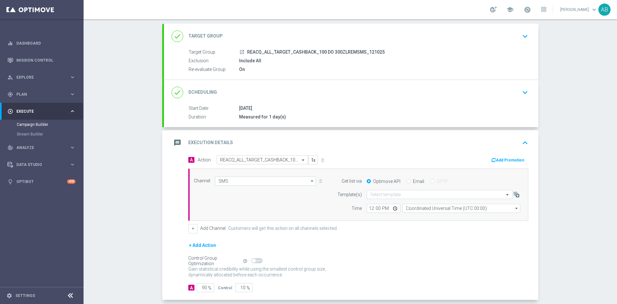
scroll to position [48, 0]
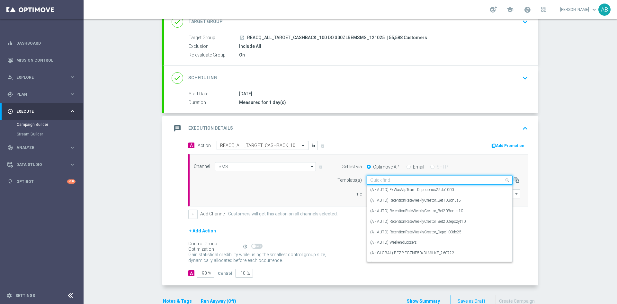
click at [381, 181] on input "text" at bounding box center [433, 180] width 126 height 5
paste input "REACQ_ALL_TARGET_CASHBACK_100 DO 300ZLREMSMS_121025"
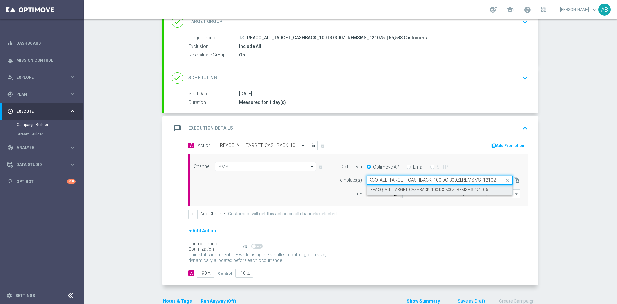
click at [376, 187] on label "REACQ_ALL_TARGET_CASHBACK_100 DO 300ZLREMSMS_121025" at bounding box center [429, 189] width 118 height 5
type input "REACQ_ALL_TARGET_CASHBACK_100 DO 300ZLREMSMS_121025"
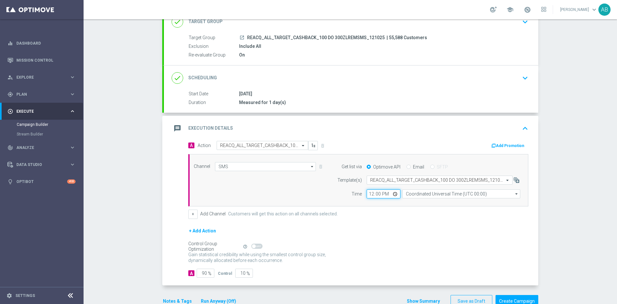
click at [366, 195] on input "12:00" at bounding box center [383, 193] width 34 height 9
type input "14:15"
click at [418, 193] on input "Coordinated Universal Time (UTC 00:00)" at bounding box center [461, 193] width 118 height 9
click at [419, 205] on div "Central European Time ([GEOGRAPHIC_DATA]) (UTC +02:00)" at bounding box center [458, 204] width 105 height 6
type input "Central European Time ([GEOGRAPHIC_DATA]) (UTC +02:00)"
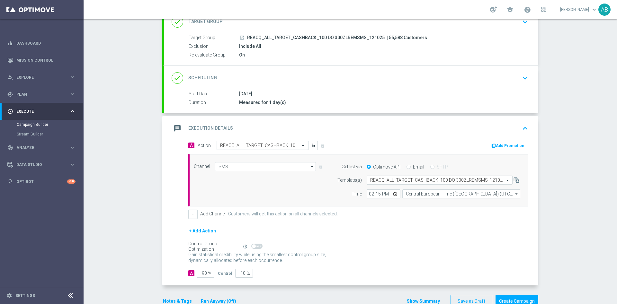
scroll to position [65, 0]
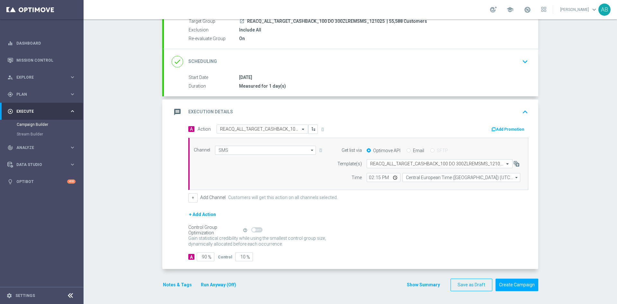
click at [172, 286] on button "Notes & Tags" at bounding box center [177, 285] width 30 height 8
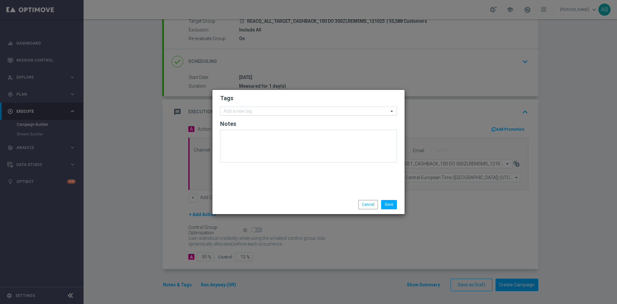
click at [264, 110] on input "text" at bounding box center [306, 111] width 165 height 5
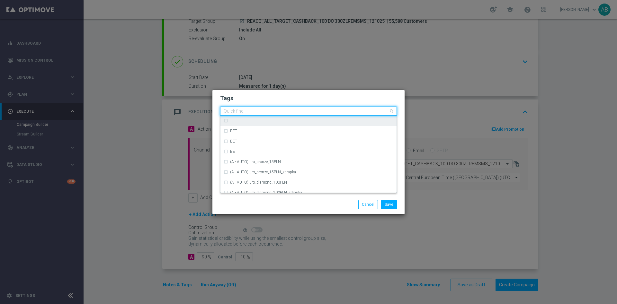
click at [128, 192] on modal-container "Tags Quick find BET BET BET (A - AUTO) uro_bronze_15PLN (A - AUTO) uro_bronze_1…" at bounding box center [308, 152] width 617 height 304
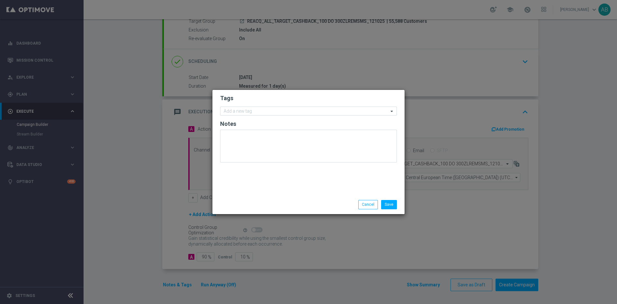
click at [199, 257] on modal-container "Tags Add a new tag Notes Save Cancel" at bounding box center [308, 152] width 617 height 304
click at [259, 111] on input "text" at bounding box center [306, 111] width 165 height 5
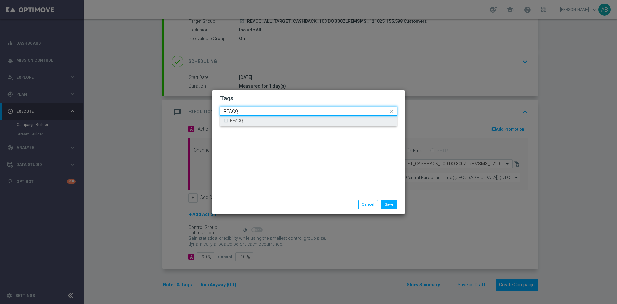
click at [254, 119] on div "REACQ" at bounding box center [311, 121] width 163 height 4
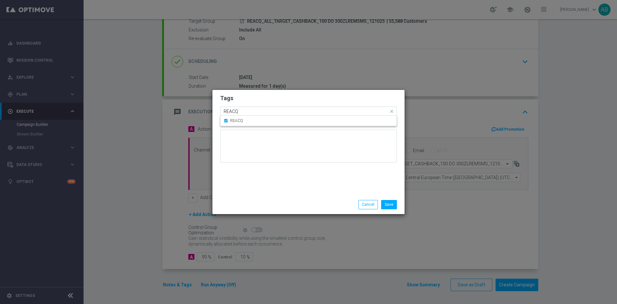
click at [258, 110] on input "REACQ" at bounding box center [306, 111] width 165 height 5
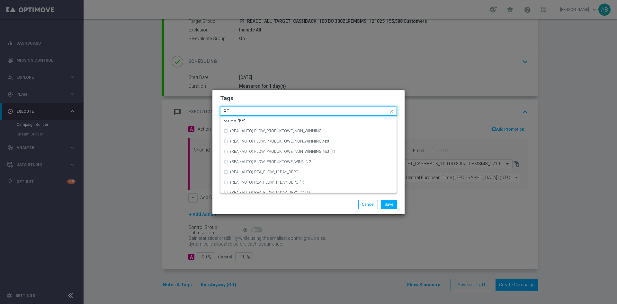
type input "R"
click at [252, 120] on div "ALL" at bounding box center [311, 121] width 163 height 4
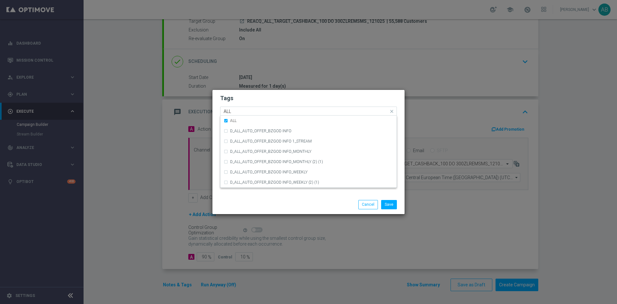
click at [253, 109] on input "ALL" at bounding box center [306, 111] width 165 height 5
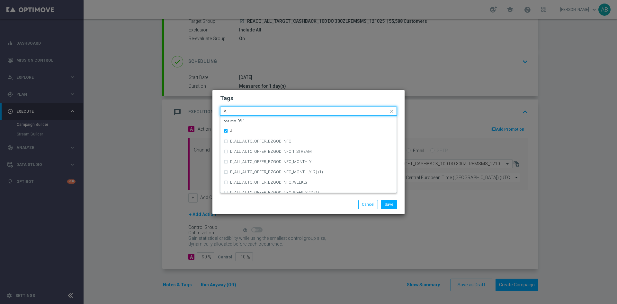
type input "A"
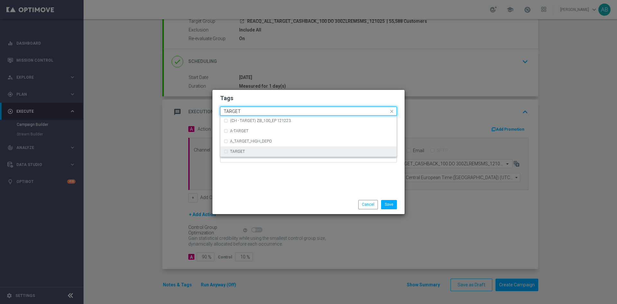
click at [250, 151] on div "TARGET" at bounding box center [311, 152] width 163 height 4
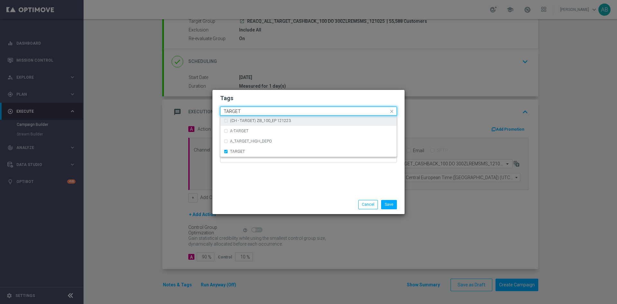
click at [250, 112] on input "TARGET" at bounding box center [306, 111] width 165 height 5
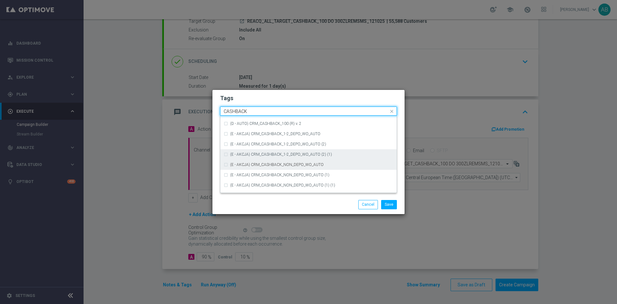
scroll to position [98, 0]
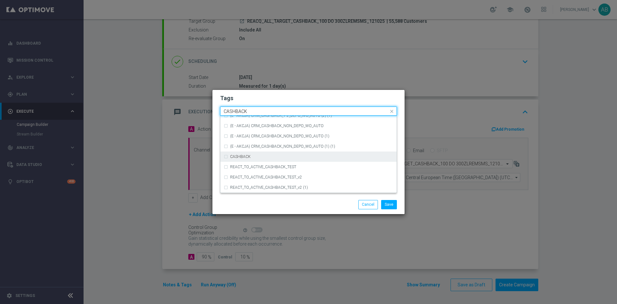
click at [252, 157] on div "CASHBACK" at bounding box center [311, 157] width 163 height 4
type input "CASHBACK"
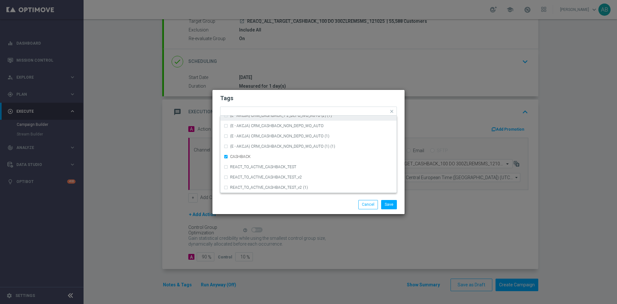
click at [265, 100] on h2 "Tags" at bounding box center [308, 98] width 177 height 8
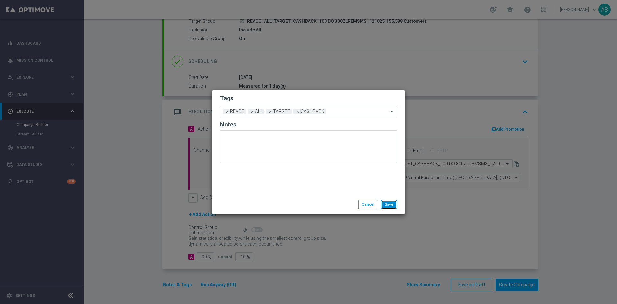
click at [392, 203] on button "Save" at bounding box center [389, 204] width 16 height 9
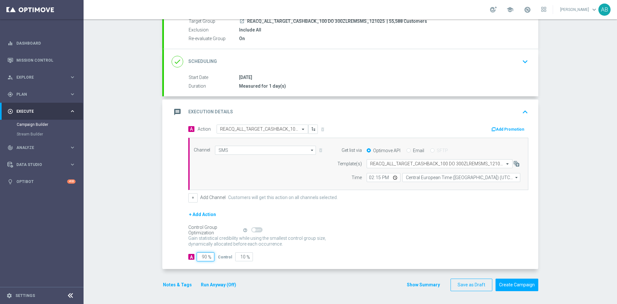
click at [203, 255] on input "90" at bounding box center [206, 256] width 18 height 9
type input "9"
type input "91"
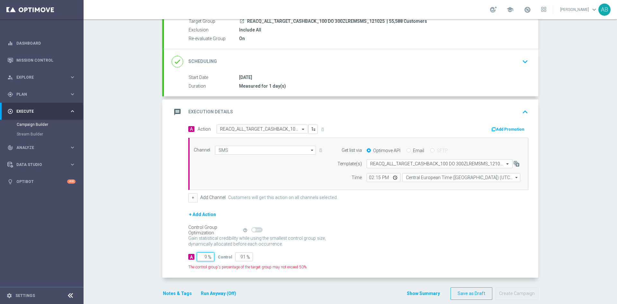
type input "98"
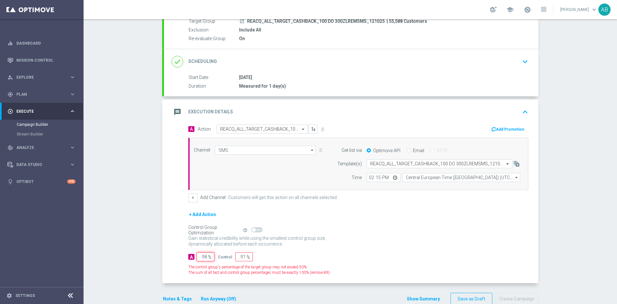
type input "2"
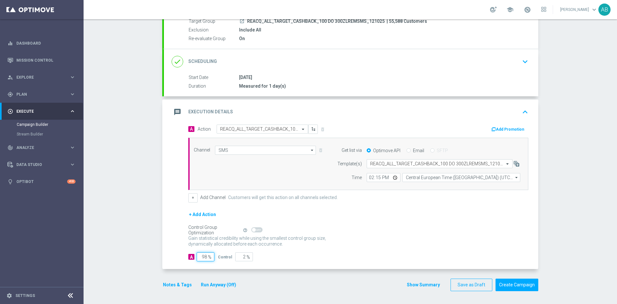
type input "98"
drag, startPoint x: 316, startPoint y: 265, endPoint x: 304, endPoint y: 268, distance: 12.1
click at [315, 265] on div "A Action Select action REACQ_ALL_TARGET_CASHBACK_100 DO 300ZLREMSMS_121025 dele…" at bounding box center [351, 197] width 374 height 145
click at [175, 285] on button "Notes & Tags" at bounding box center [177, 285] width 30 height 8
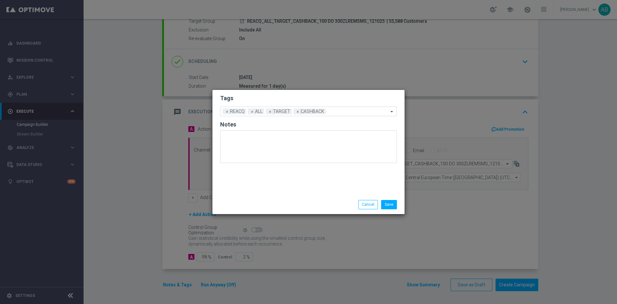
click at [358, 202] on li "Cancel" at bounding box center [368, 204] width 23 height 9
click at [369, 205] on button "Cancel" at bounding box center [368, 204] width 20 height 9
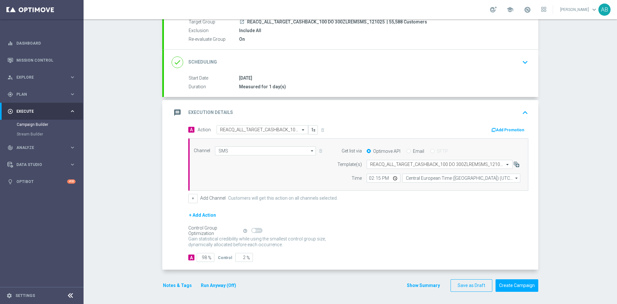
scroll to position [65, 0]
click at [179, 283] on button "Notes & Tags" at bounding box center [177, 285] width 30 height 8
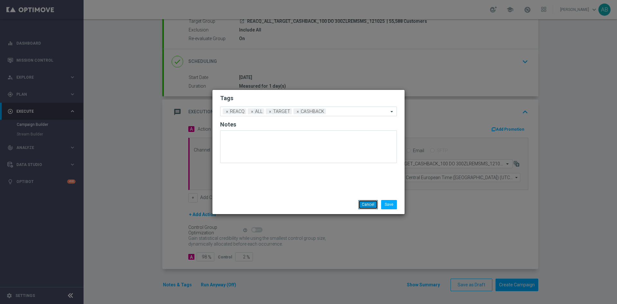
click at [366, 204] on button "Cancel" at bounding box center [368, 204] width 20 height 9
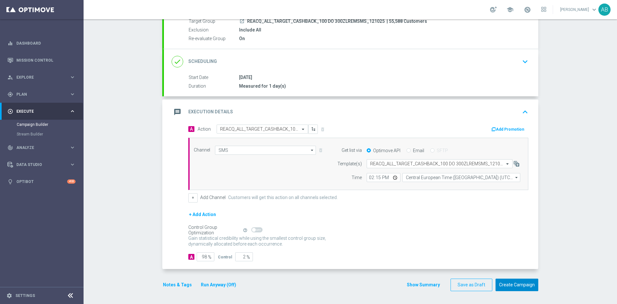
click at [510, 281] on button "Create Campaign" at bounding box center [516, 285] width 43 height 13
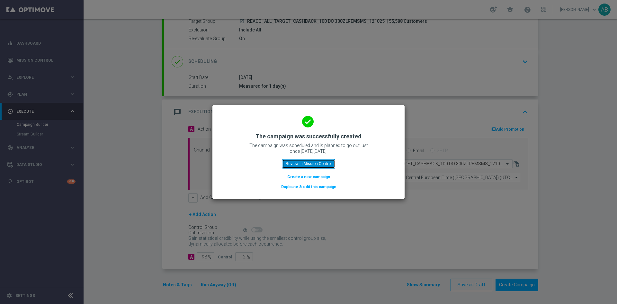
click at [323, 164] on button "Review in Mission Control" at bounding box center [308, 163] width 53 height 9
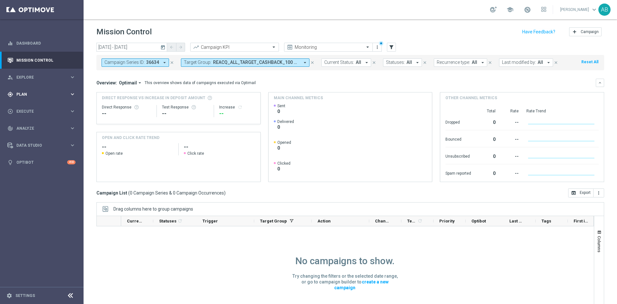
click at [32, 94] on span "Plan" at bounding box center [42, 95] width 53 height 4
click at [31, 119] on link "Actions" at bounding box center [42, 117] width 50 height 5
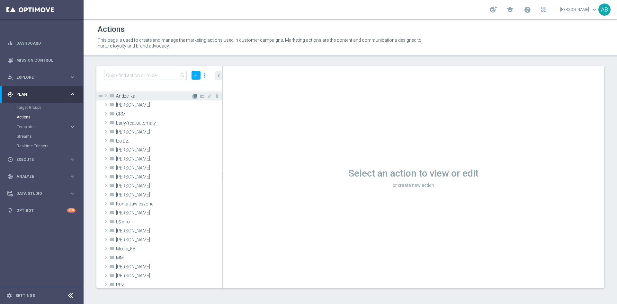
click at [192, 96] on icon "library_add" at bounding box center [194, 96] width 5 height 5
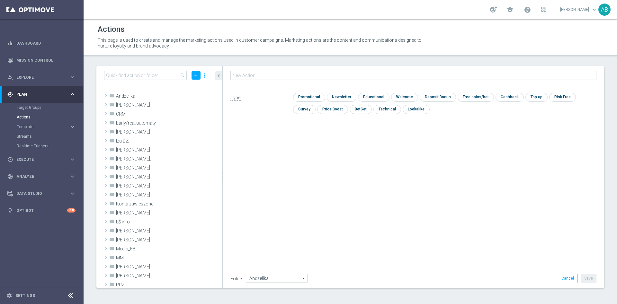
type input "A_ALL_GLOB_BET_LITWA POLSKA_50 DO 50 PLN pw_121025"
click at [309, 95] on input "checkbox" at bounding box center [308, 97] width 31 height 9
checkbox input "true"
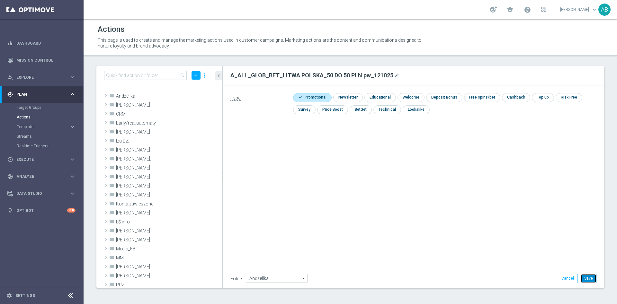
click at [590, 278] on button "Save" at bounding box center [588, 278] width 16 height 9
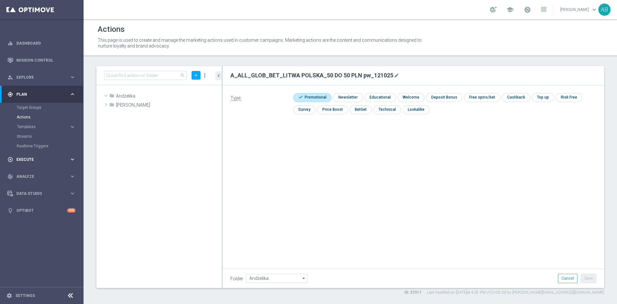
scroll to position [5193, 0]
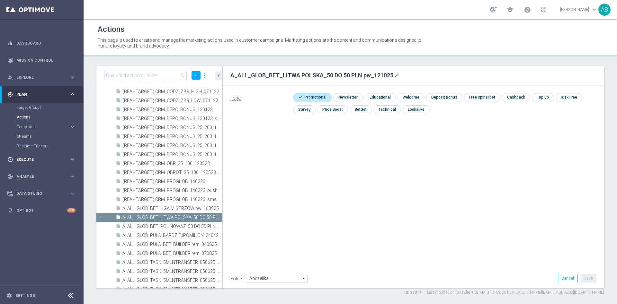
click at [32, 159] on span "Execute" at bounding box center [42, 160] width 53 height 4
click at [37, 122] on link "Campaign Builder" at bounding box center [42, 124] width 50 height 5
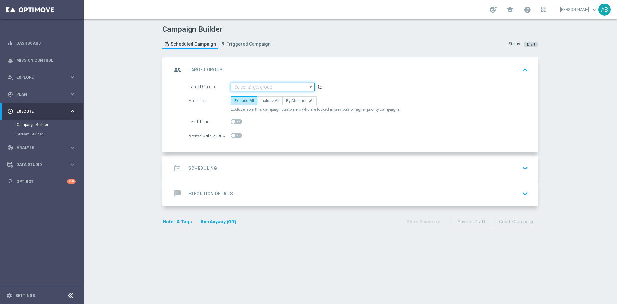
click at [248, 88] on input at bounding box center [273, 87] width 84 height 9
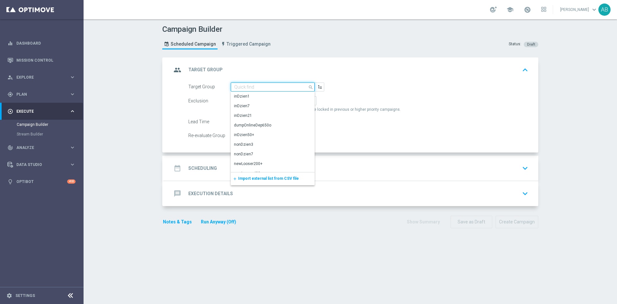
paste input "A_ALL_GLOB_BET_LITWA POLSKA_50 DO 50 PLN pw_121025"
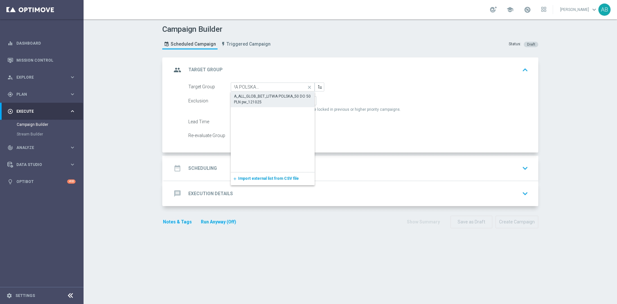
click at [250, 96] on div "A_ALL_GLOB_BET_LITWA POLSKA_50 DO 50 PLN pw_121025" at bounding box center [272, 99] width 77 height 12
type input "A_ALL_GLOB_BET_LITWA POLSKA_50 DO 50 PLN pw_121025"
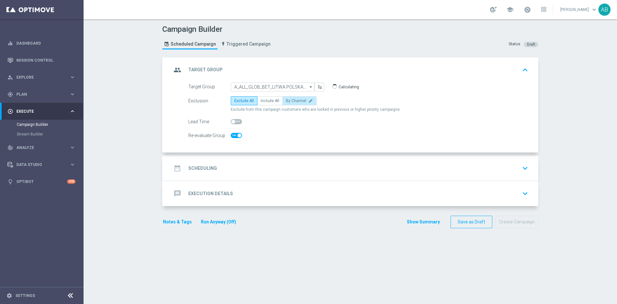
checkbox input "true"
click at [286, 101] on span "By Channel" at bounding box center [296, 101] width 20 height 4
click at [286, 101] on input "By Channel edit" at bounding box center [288, 102] width 4 height 4
radio input "true"
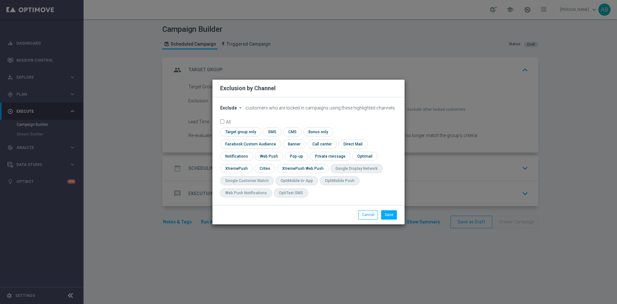
click at [234, 110] on span "Exclude" at bounding box center [228, 107] width 17 height 5
click at [0, 0] on span "Include" at bounding box center [0, 0] width 0 height 0
click at [278, 140] on input "checkbox" at bounding box center [249, 144] width 58 height 9
checkbox input "true"
click at [263, 169] on input "checkbox" at bounding box center [264, 168] width 20 height 9
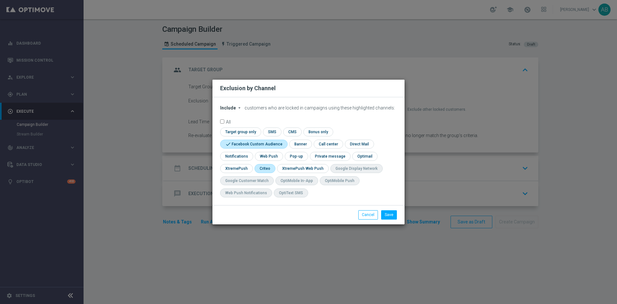
checkbox input "true"
click at [256, 134] on input "checkbox" at bounding box center [239, 132] width 39 height 9
checkbox input "true"
click at [385, 212] on button "Save" at bounding box center [389, 214] width 16 height 9
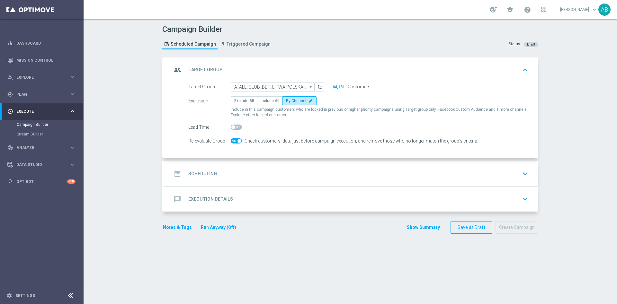
click at [310, 167] on div "date_range Scheduling keyboard_arrow_down" at bounding box center [351, 173] width 374 height 25
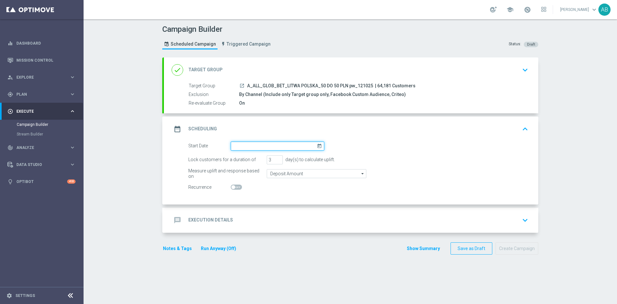
click at [267, 144] on input at bounding box center [277, 146] width 93 height 9
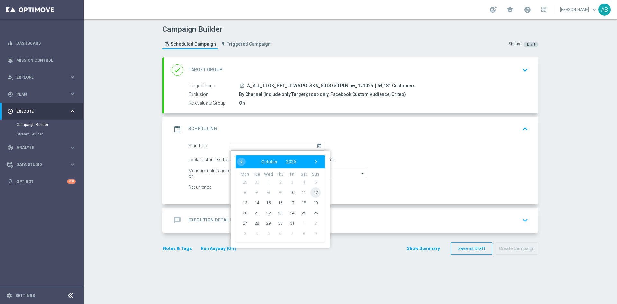
click at [313, 193] on span "12" at bounding box center [315, 192] width 10 height 10
type input "12 Oct 2025"
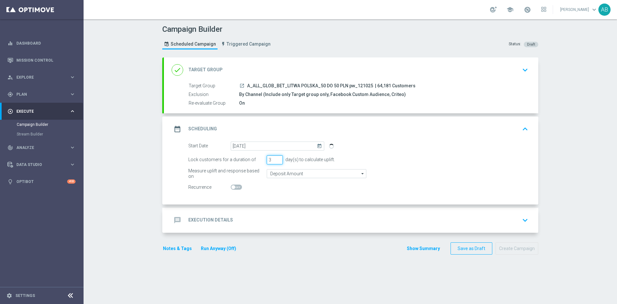
drag, startPoint x: 263, startPoint y: 162, endPoint x: 260, endPoint y: 164, distance: 4.2
click at [260, 164] on div "Lock customers for a duration of 3 day(s) to calculate uplift." at bounding box center [357, 159] width 349 height 9
type input "1"
click at [248, 214] on div "message Execution Details keyboard_arrow_down" at bounding box center [351, 220] width 374 height 25
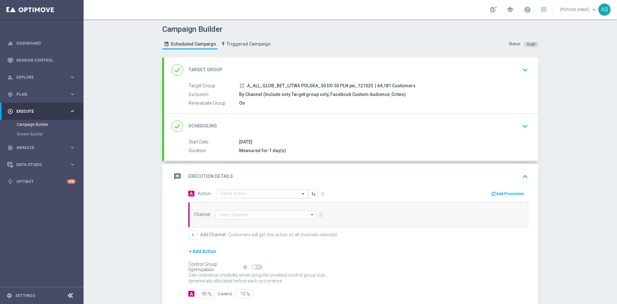
click at [231, 195] on input "text" at bounding box center [256, 193] width 72 height 5
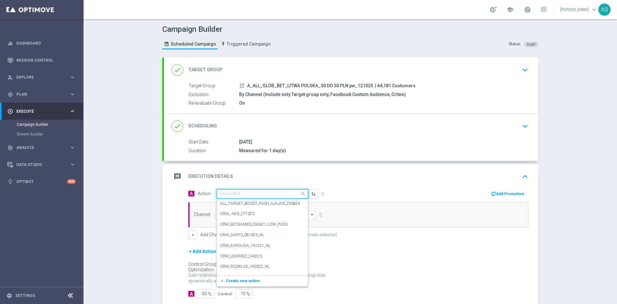
paste input "A_ALL_GLOB_BET_LITWA POLSKA_50 DO 50 PLN pw_121025"
type input "A_ALL_GLOB_BET_LITWA POLSKA_50 DO 50 PLN pw_121025"
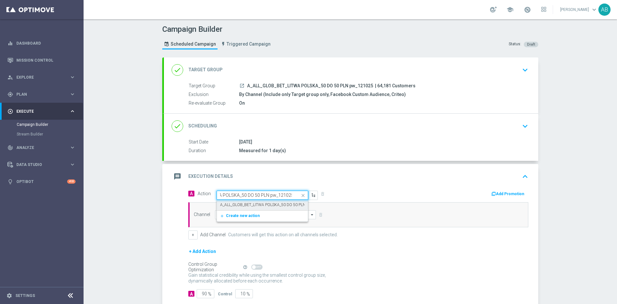
click at [233, 203] on label "A_ALL_GLOB_BET_LITWA POLSKA_50 DO 50 PLN pw_121025" at bounding box center [273, 204] width 107 height 5
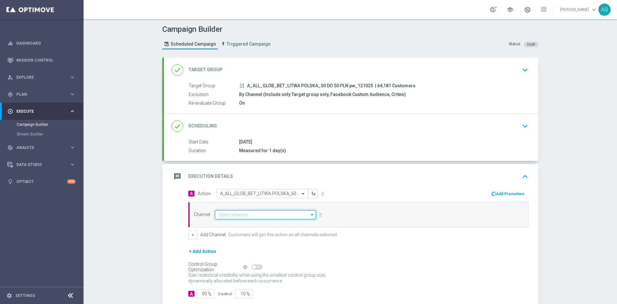
click at [225, 214] on input at bounding box center [265, 214] width 101 height 9
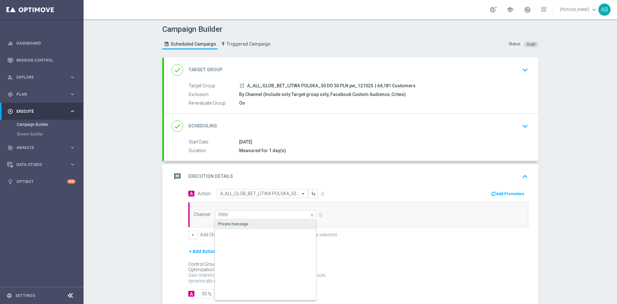
click at [228, 221] on div "Private message" at bounding box center [233, 224] width 30 height 6
type input "Private message"
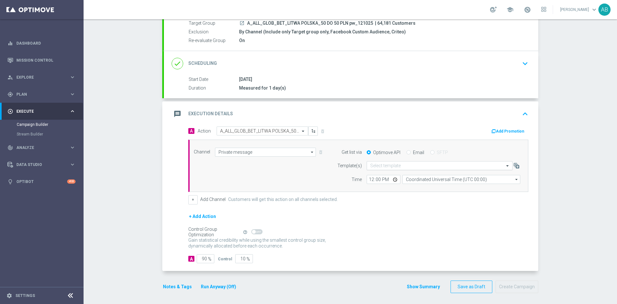
scroll to position [65, 0]
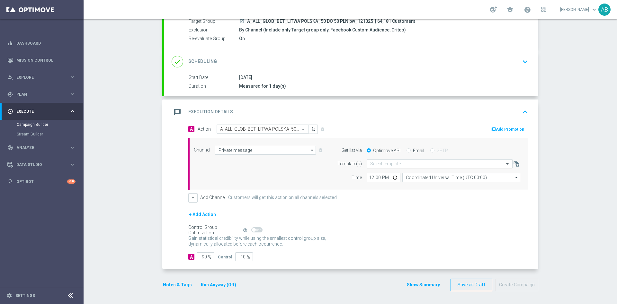
click at [371, 164] on input "text" at bounding box center [433, 163] width 126 height 5
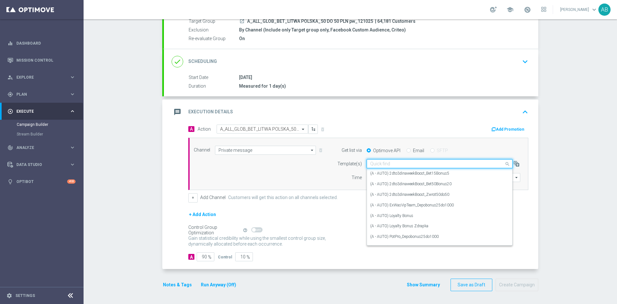
paste input "A_ALL_GLOB_BET_LITWA POLSKA_50 DO 50 PLN pw_121025"
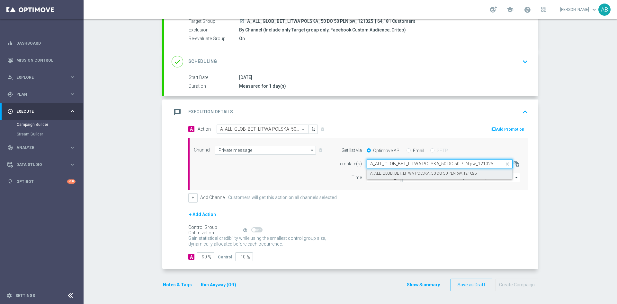
click at [373, 172] on label "A_ALL_GLOB_BET_LITWA POLSKA_50 DO 50 PLN pw_121025" at bounding box center [423, 173] width 107 height 5
type input "A_ALL_GLOB_BET_LITWA POLSKA_50 DO 50 PLN pw_121025"
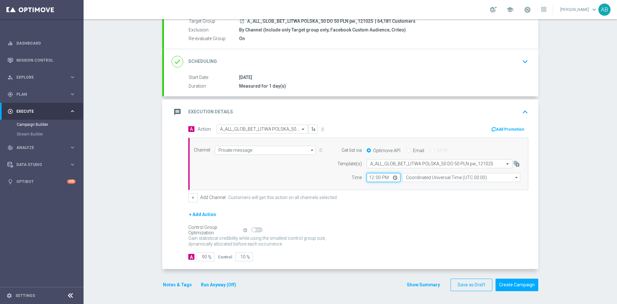
click at [367, 179] on input "12:00" at bounding box center [383, 177] width 34 height 9
type input "17:01"
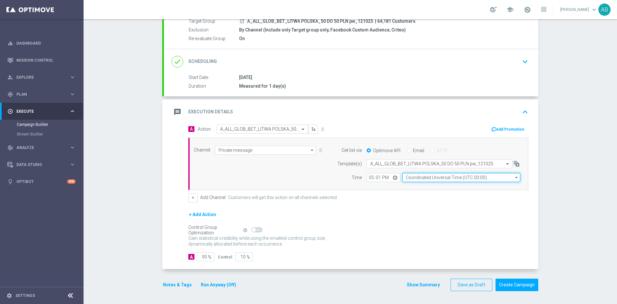
click at [413, 176] on input "Coordinated Universal Time (UTC 00:00)" at bounding box center [461, 177] width 118 height 9
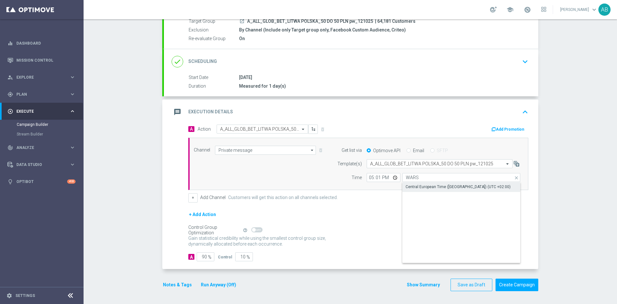
click at [416, 185] on div "Central European Time (Warsaw) (UTC +02:00)" at bounding box center [457, 187] width 105 height 6
type input "Central European Time (Warsaw) (UTC +02:00)"
drag, startPoint x: 203, startPoint y: 256, endPoint x: 192, endPoint y: 260, distance: 11.5
click at [192, 260] on div "A 90 %" at bounding box center [200, 256] width 24 height 9
type input "9"
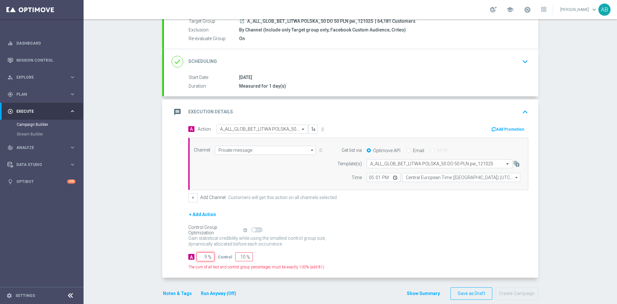
type input "91"
type input "98"
type input "2"
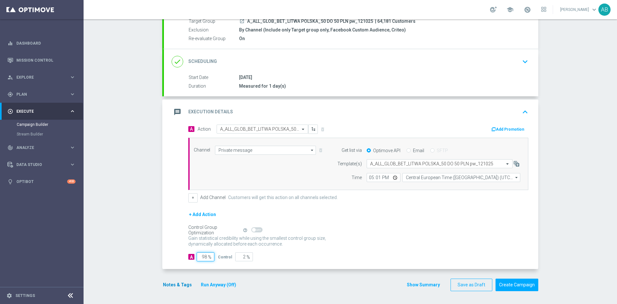
type input "98"
click at [184, 283] on button "Notes & Tags" at bounding box center [177, 285] width 30 height 8
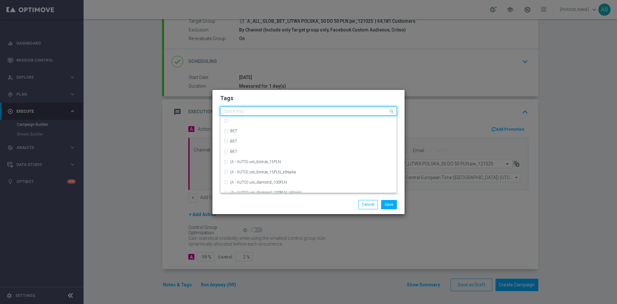
click at [239, 110] on input "text" at bounding box center [306, 111] width 165 height 5
type input "E"
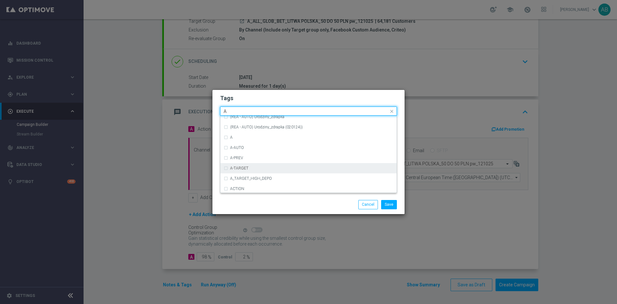
scroll to position [771, 0]
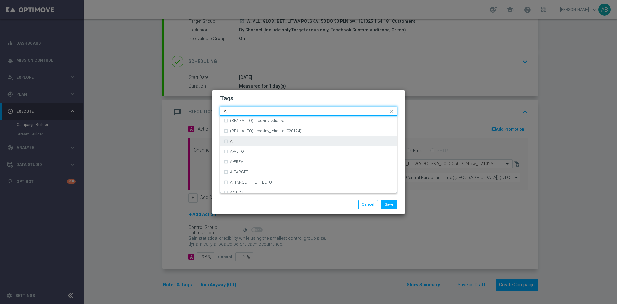
click at [247, 136] on div "A" at bounding box center [309, 141] width 170 height 10
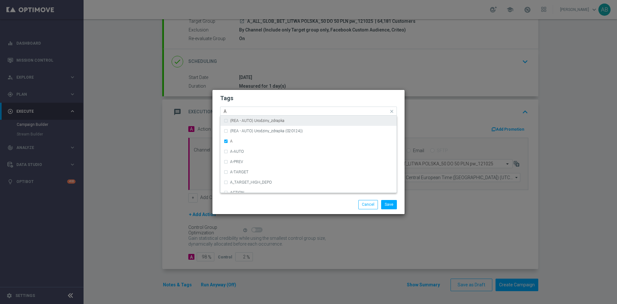
click at [241, 112] on input "A" at bounding box center [306, 111] width 165 height 5
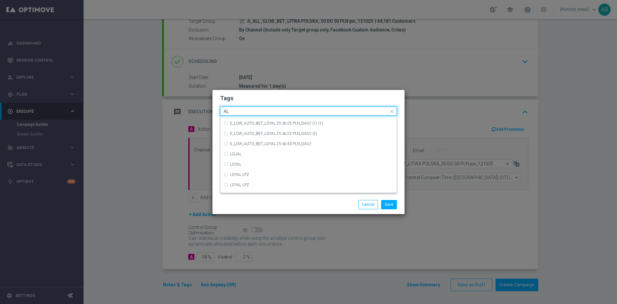
scroll to position [0, 0]
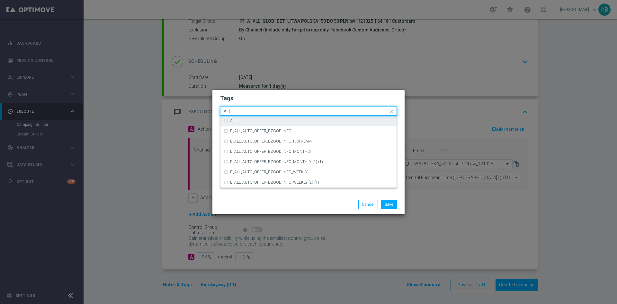
click at [247, 121] on div "ALL" at bounding box center [311, 121] width 163 height 4
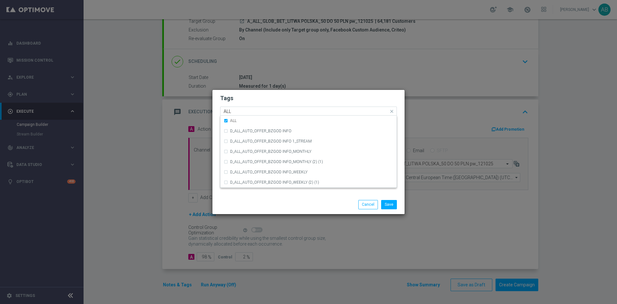
click at [244, 108] on div "Quick find × A × ALL ALL" at bounding box center [304, 111] width 168 height 8
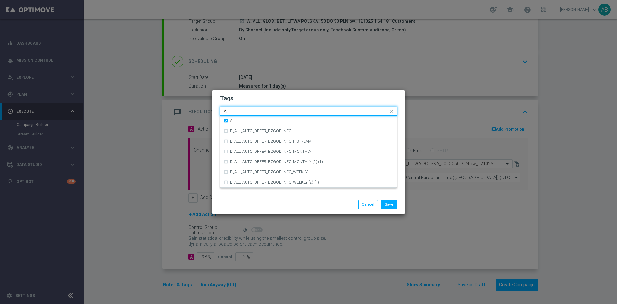
type input "A"
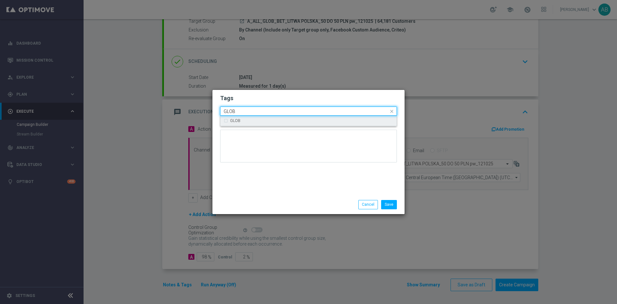
click at [247, 116] on div "GLOB" at bounding box center [309, 121] width 170 height 10
click at [249, 111] on input "GLOB" at bounding box center [306, 111] width 165 height 5
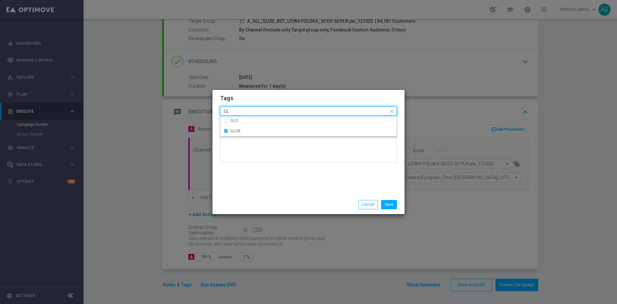
type input "G"
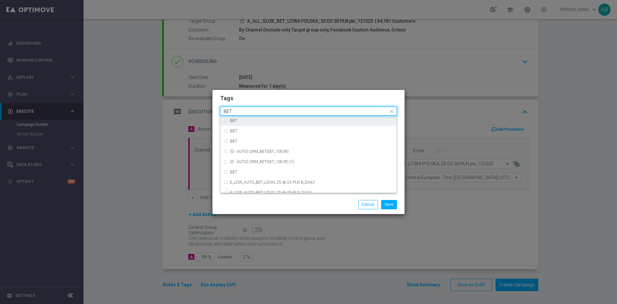
click at [245, 119] on div "BET" at bounding box center [311, 121] width 163 height 4
type input "BET"
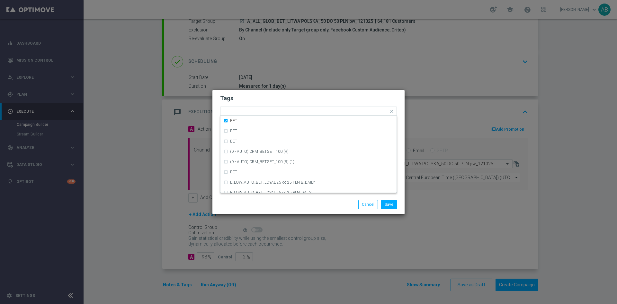
click at [252, 103] on form "Tags Quick find × A × ALL × GLOB × BET BET BET BET (D - AUTO) CRM_BETGET_100 (R…" at bounding box center [308, 130] width 177 height 75
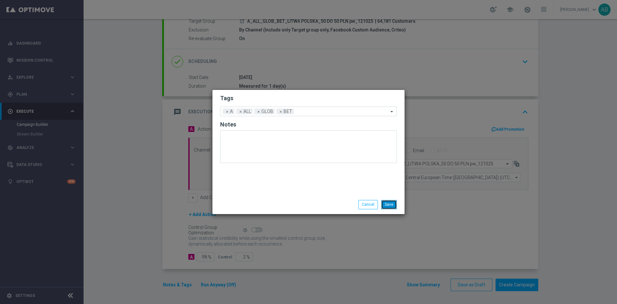
click at [394, 207] on button "Save" at bounding box center [389, 204] width 16 height 9
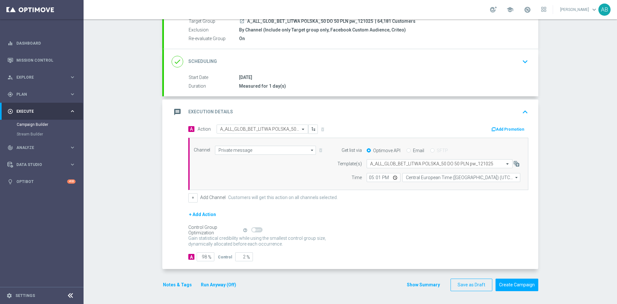
click at [170, 283] on button "Notes & Tags" at bounding box center [177, 285] width 30 height 8
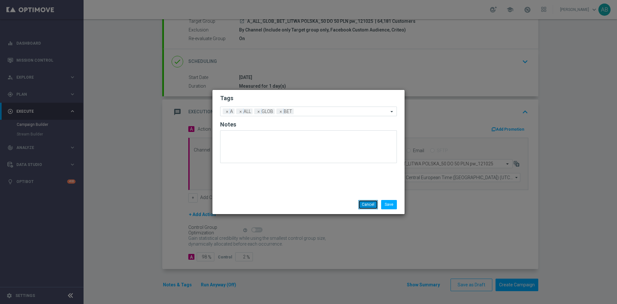
click at [366, 202] on button "Cancel" at bounding box center [368, 204] width 20 height 9
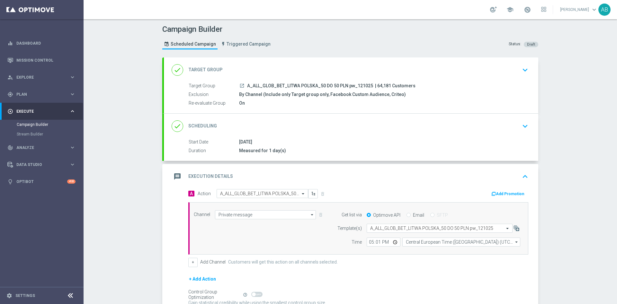
click at [520, 127] on icon "keyboard_arrow_down" at bounding box center [525, 126] width 10 height 10
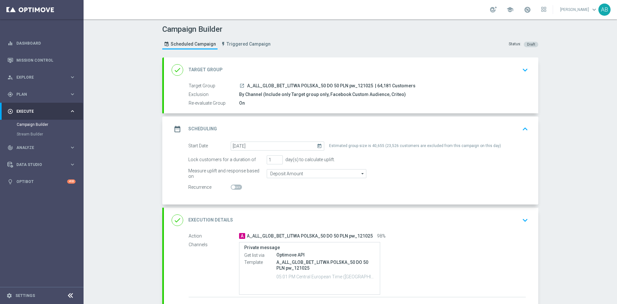
click at [521, 218] on icon "keyboard_arrow_down" at bounding box center [525, 221] width 10 height 10
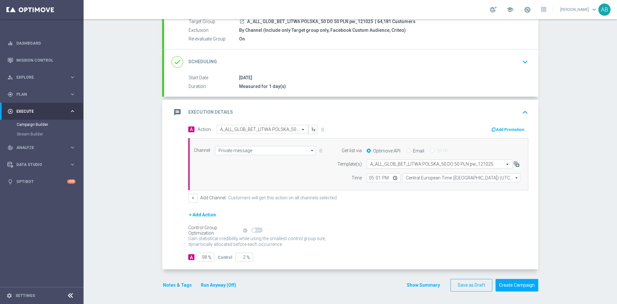
scroll to position [65, 0]
click at [176, 282] on button "Notes & Tags" at bounding box center [177, 285] width 30 height 8
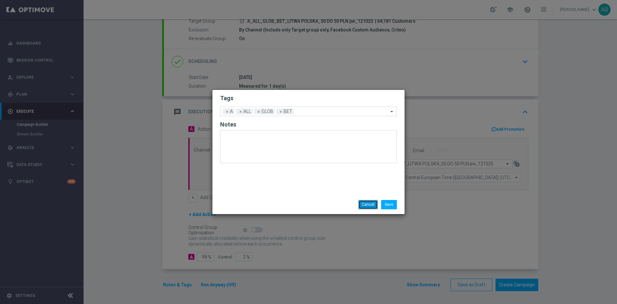
click at [366, 205] on button "Cancel" at bounding box center [368, 204] width 20 height 9
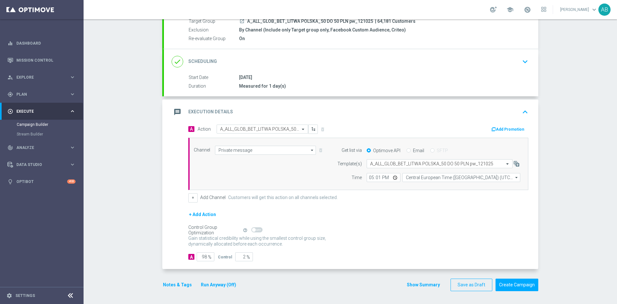
click at [168, 285] on button "Notes & Tags" at bounding box center [177, 285] width 30 height 8
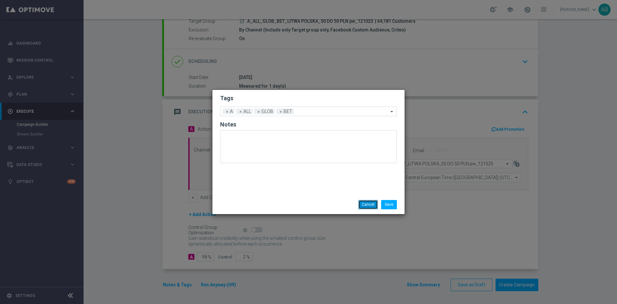
click at [362, 202] on button "Cancel" at bounding box center [368, 204] width 20 height 9
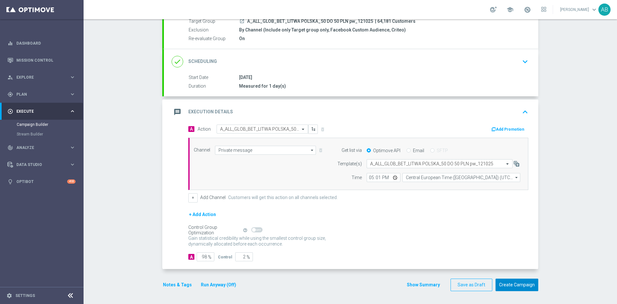
click at [510, 282] on button "Create Campaign" at bounding box center [516, 285] width 43 height 13
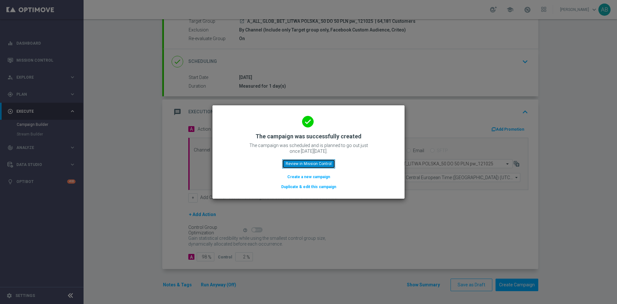
click at [319, 165] on button "Review in Mission Control" at bounding box center [308, 163] width 53 height 9
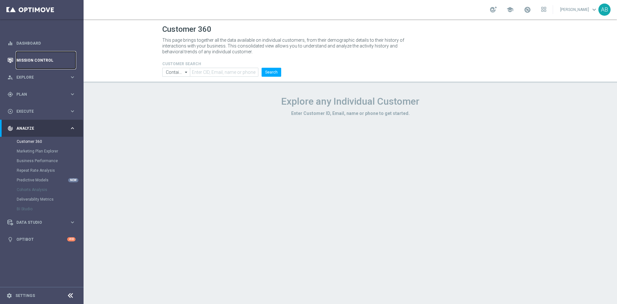
click at [52, 62] on link "Mission Control" at bounding box center [45, 60] width 59 height 17
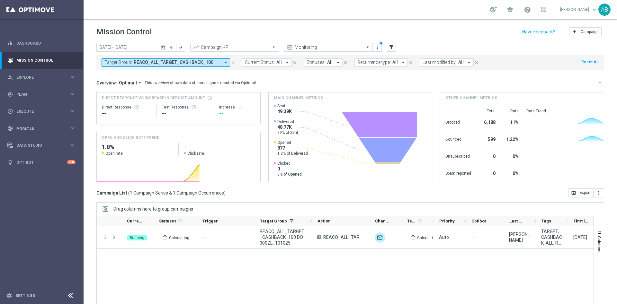
click at [197, 65] on span "REACQ_ALL_TARGET_CASHBACK_100 DO 300ZL_101025" at bounding box center [177, 62] width 86 height 5
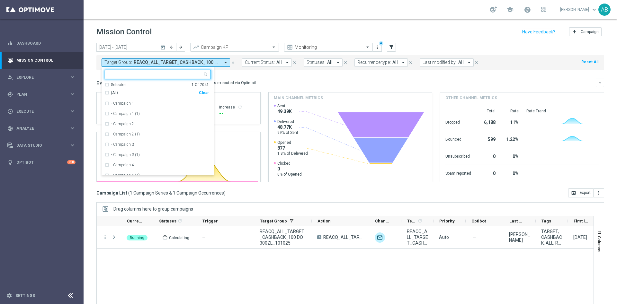
click at [0, 0] on div "Clear" at bounding box center [0, 0] width 0 height 0
click at [195, 71] on div at bounding box center [153, 74] width 97 height 8
paste input "E_ALL_TARGET_CASHBACK_100 DO 300 PLN_ORG_1DEPO_101025"
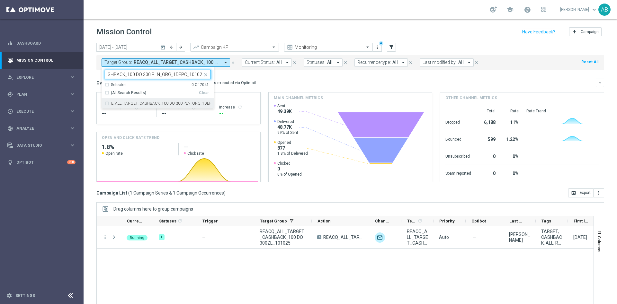
click at [168, 101] on label "E_ALL_TARGET_CASHBACK_100 DO 300 PLN_ORG_1DEPO_101025" at bounding box center [161, 103] width 100 height 4
type input "E_ALL_TARGET_CASHBACK_100 DO 300 PLN_ORG_1DEPO_101025"
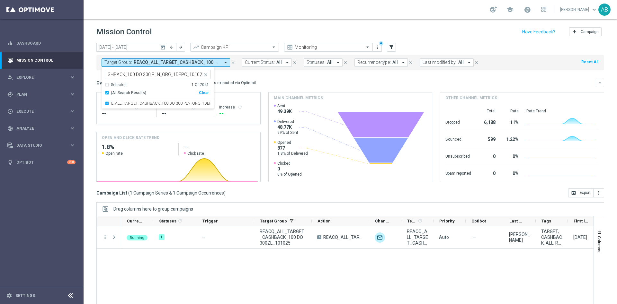
scroll to position [0, 0]
click at [265, 82] on div "Overview: Optimail arrow_drop_down This overview shows data of campaigns execut…" at bounding box center [345, 83] width 499 height 6
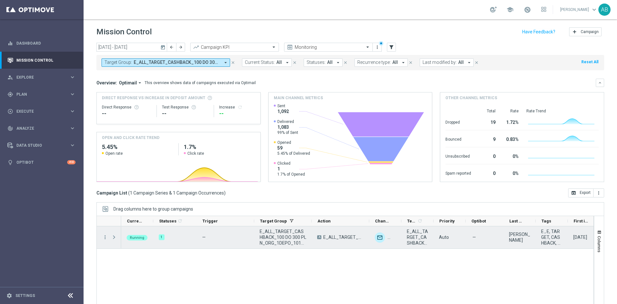
drag, startPoint x: 114, startPoint y: 236, endPoint x: 117, endPoint y: 234, distance: 3.9
click at [114, 236] on span at bounding box center [114, 237] width 6 height 5
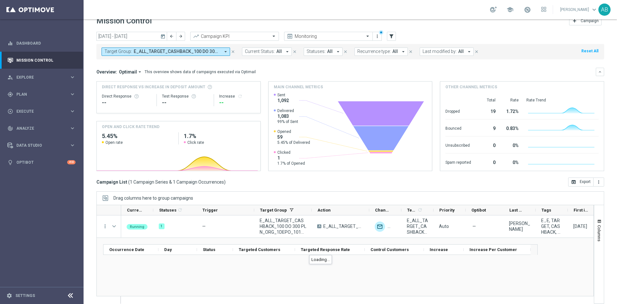
scroll to position [17, 0]
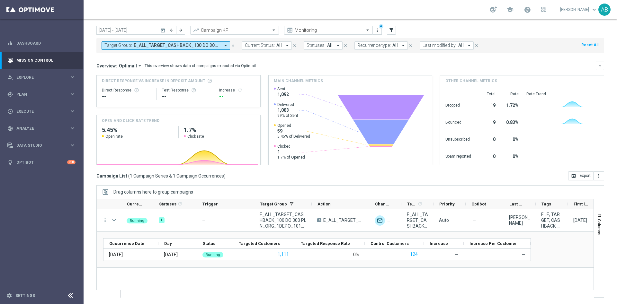
click at [191, 48] on span "E_ALL_TARGET_CASHBACK_100 DO 300 PLN_ORG_1DEPO_101025" at bounding box center [177, 45] width 86 height 5
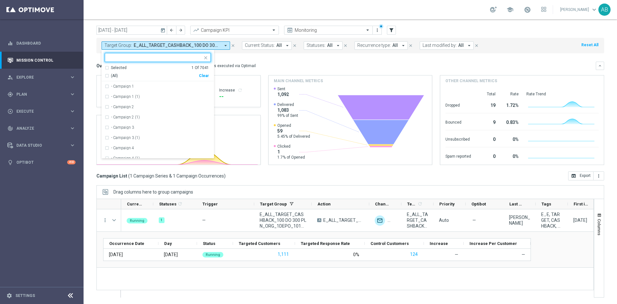
click at [0, 0] on div "Clear" at bounding box center [0, 0] width 0 height 0
click at [192, 54] on div at bounding box center [153, 57] width 97 height 8
paste input "E_ALL_TARGET_CASHBACK_100 DO 300 PLN_ORG_2DEPO_101025"
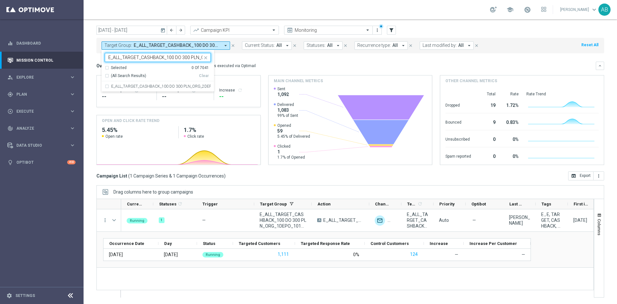
scroll to position [0, 39]
click at [187, 85] on label "E_ALL_TARGET_CASHBACK_100 DO 300 PLN_ORG_2DEPO_101025" at bounding box center [161, 86] width 100 height 4
type input "E_ALL_TARGET_CASHBACK_100 DO 300 PLN_ORG_2DEPO_101025"
click at [272, 65] on div "Overview: Optimail arrow_drop_down This overview shows data of campaigns execut…" at bounding box center [345, 66] width 499 height 6
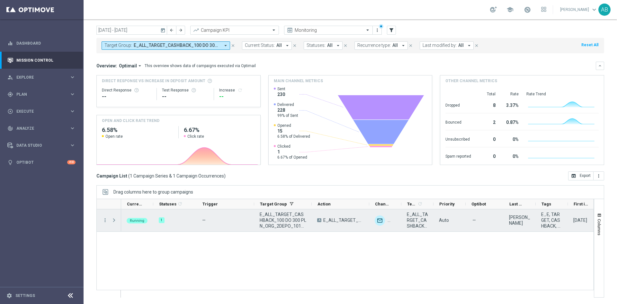
click at [112, 220] on span at bounding box center [114, 220] width 6 height 5
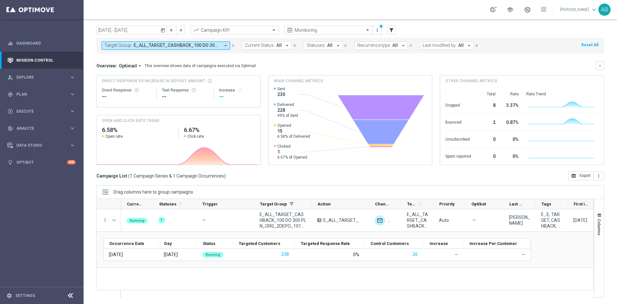
click at [178, 44] on span "E_ALL_TARGET_CASHBACK_100 DO 300 PLN_ORG_2DEPO_101025" at bounding box center [177, 45] width 86 height 5
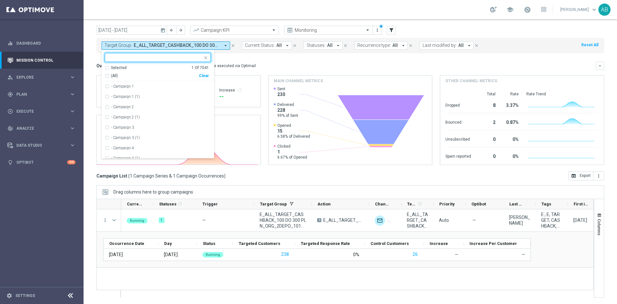
drag, startPoint x: 205, startPoint y: 75, endPoint x: 194, endPoint y: 57, distance: 20.4
click at [0, 0] on div "Clear" at bounding box center [0, 0] width 0 height 0
click at [192, 55] on input "text" at bounding box center [155, 57] width 94 height 5
paste input "REACQ_ALL_TARGET_CASHBACK_100 DO 300ZL_101025"
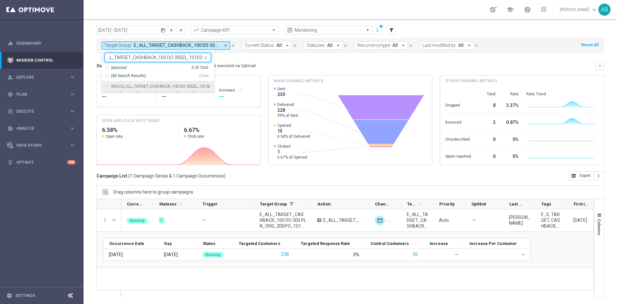
click at [181, 84] on div "REACQ_ALL_TARGET_CASHBACK_100 DO 300ZL_101025" at bounding box center [158, 86] width 106 height 10
type input "REACQ_ALL_TARGET_CASHBACK_100 DO 300ZL_101025"
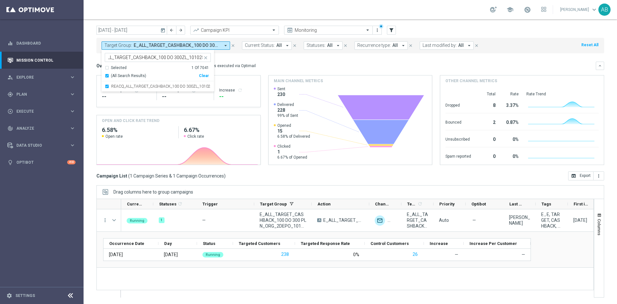
scroll to position [0, 0]
click at [265, 69] on div "Overview: Optimail arrow_drop_down This overview shows data of campaigns execut…" at bounding box center [349, 66] width 507 height 8
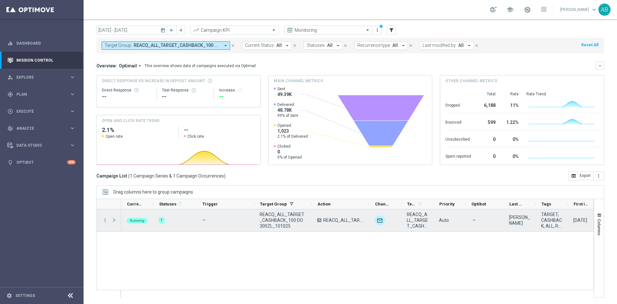
click at [115, 218] on span at bounding box center [114, 220] width 6 height 5
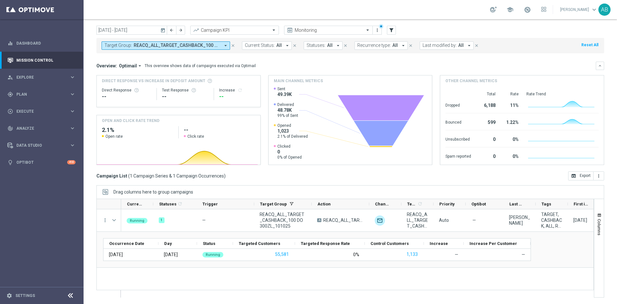
click at [147, 46] on span "REACQ_ALL_TARGET_CASHBACK_100 DO 300ZL_101025" at bounding box center [177, 45] width 86 height 5
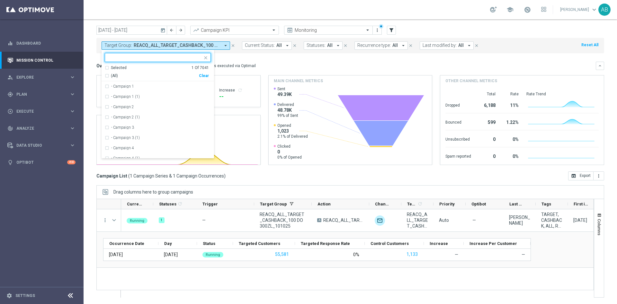
click at [0, 0] on div "Clear" at bounding box center [0, 0] width 0 height 0
click at [194, 58] on input "text" at bounding box center [155, 57] width 94 height 5
paste input "E_ALL_TARGET_CASHBACK_20 DO 300PLN_NONOPG_ALLDEPO_101025"
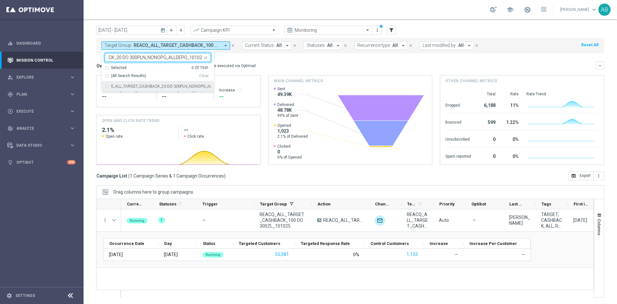
click at [186, 84] on div "E_ALL_TARGET_CASHBACK_20 DO 300PLN_NONOPG_ALLDEPO_101025" at bounding box center [158, 86] width 106 height 10
type input "E_ALL_TARGET_CASHBACK_20 DO 300PLN_NONOPG_ALLDEPO_101025"
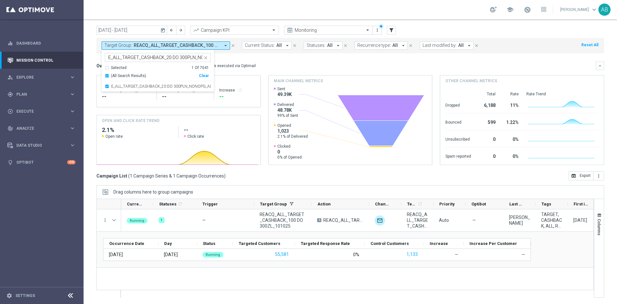
click at [291, 63] on div "Overview: Optimail arrow_drop_down This overview shows data of campaigns execut…" at bounding box center [345, 66] width 499 height 6
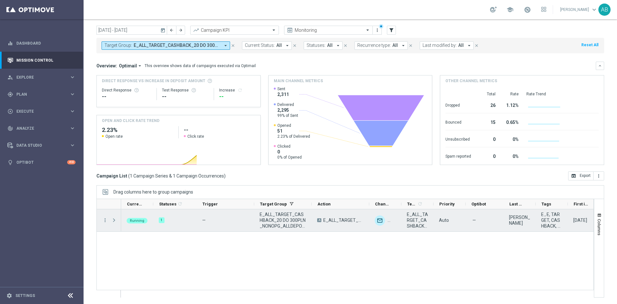
click at [113, 219] on span at bounding box center [114, 220] width 6 height 5
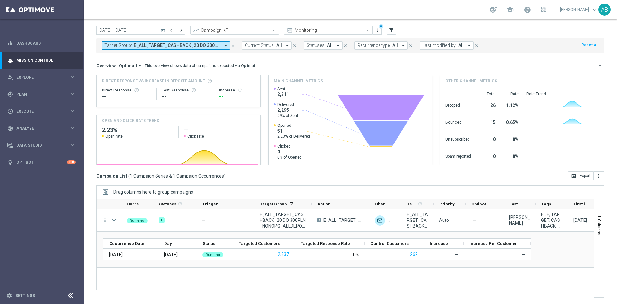
click at [160, 45] on span "E_ALL_TARGET_CASHBACK_20 DO 300PLN_NONOPG_ALLDEPO_101025" at bounding box center [177, 45] width 86 height 5
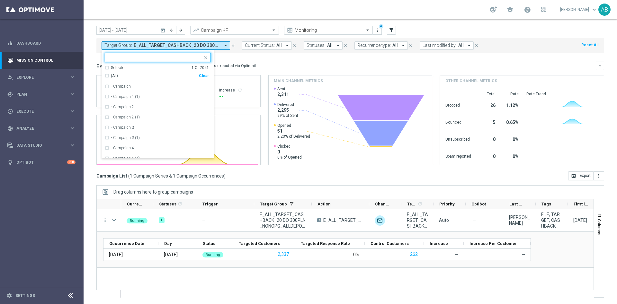
click at [0, 0] on div "Clear" at bounding box center [0, 0] width 0 height 0
click at [195, 61] on div at bounding box center [158, 57] width 106 height 9
paste input "E_ALL_TARGET_DEPO_AB DO 200 PLN_ORG_3DEPO_101025"
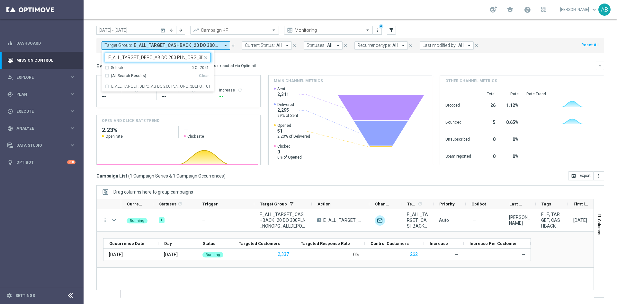
scroll to position [0, 26]
click at [182, 83] on div "E_ALL_TARGET_DEPO_AB DO 200 PLN_ORG_3DEPO_101025" at bounding box center [158, 86] width 106 height 10
type input "E_ALL_TARGET_DEPO_AB DO 200 PLN_ORG_3DEPO_101025"
click at [262, 65] on div "Overview: Optimail arrow_drop_down This overview shows data of campaigns execut…" at bounding box center [345, 66] width 499 height 6
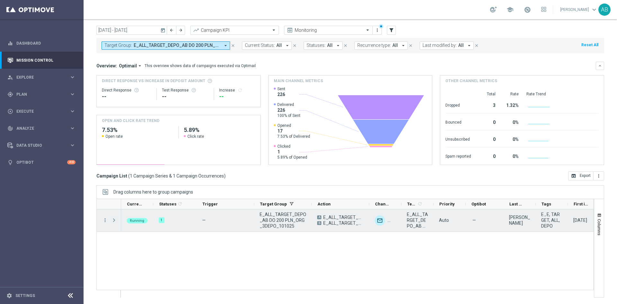
click at [112, 219] on span at bounding box center [114, 220] width 6 height 5
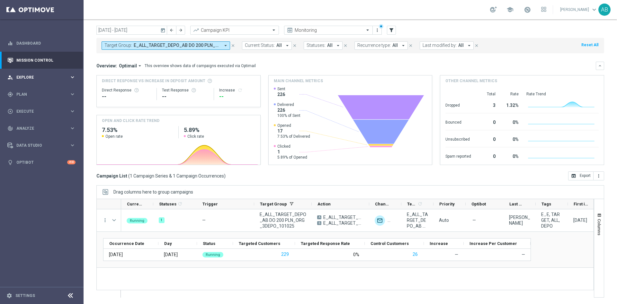
click at [30, 76] on span "Explore" at bounding box center [42, 77] width 53 height 4
click at [47, 93] on div "Customer Explorer" at bounding box center [50, 91] width 66 height 10
click at [47, 91] on link "Customer Explorer" at bounding box center [42, 90] width 50 height 5
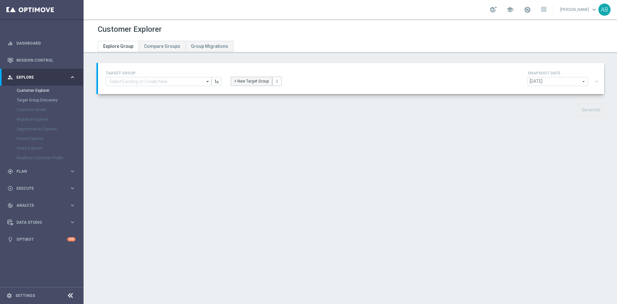
click at [237, 83] on button "+ New Target Group" at bounding box center [251, 81] width 41 height 9
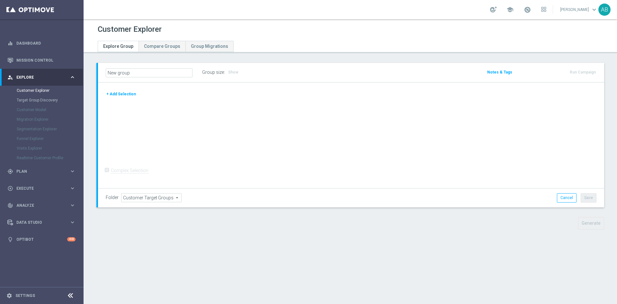
click at [137, 95] on div "+ Add Selection" at bounding box center [351, 94] width 500 height 7
click at [124, 95] on button "+ Add Selection" at bounding box center [121, 94] width 31 height 7
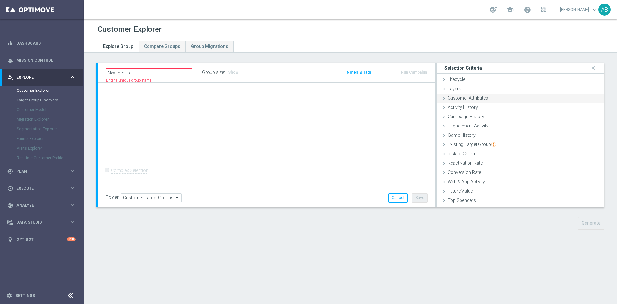
click at [469, 98] on span "Customer Attributes" at bounding box center [467, 97] width 40 height 5
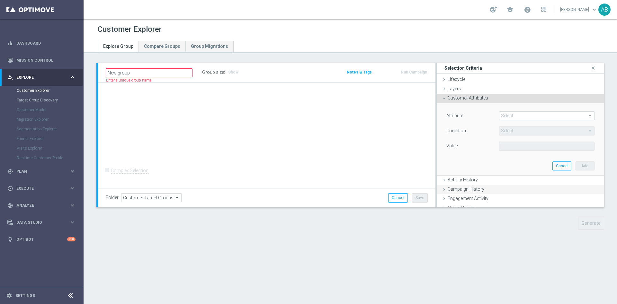
click at [459, 190] on span "Campaign History" at bounding box center [465, 189] width 37 height 5
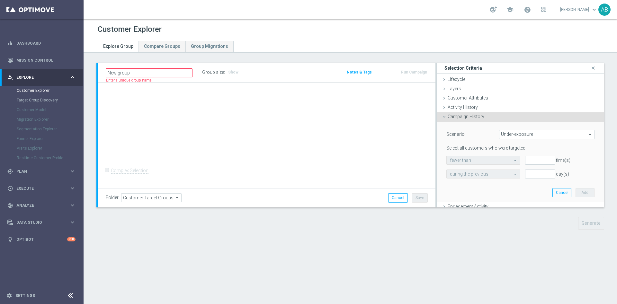
click at [517, 135] on span "Under-exposure" at bounding box center [546, 134] width 95 height 8
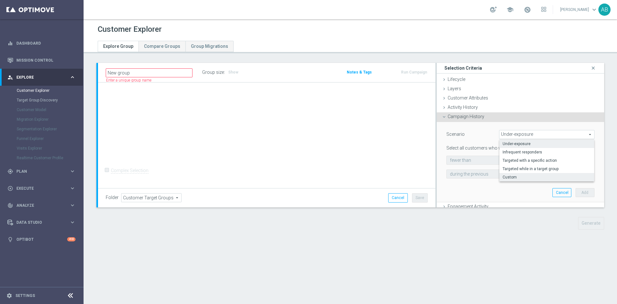
click at [502, 176] on span "Custom" at bounding box center [546, 177] width 88 height 5
type input "Custom"
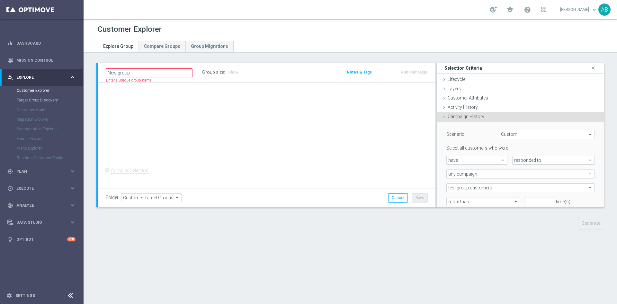
click at [512, 160] on span "responded to" at bounding box center [553, 160] width 82 height 8
click at [516, 180] on span "been targeted with" at bounding box center [553, 177] width 75 height 5
type input "been targeted with"
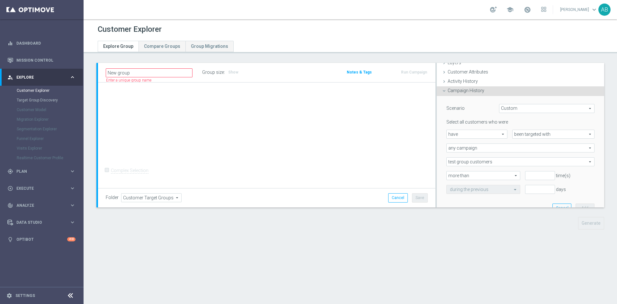
scroll to position [48, 0]
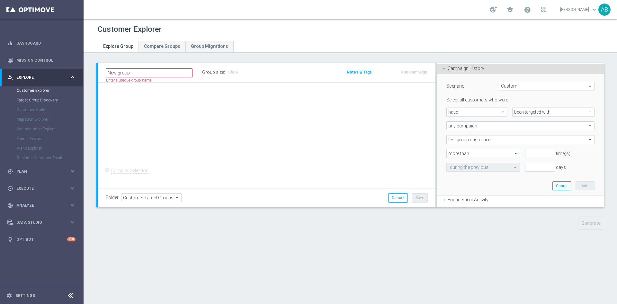
click at [473, 125] on span "any campaign" at bounding box center [519, 126] width 147 height 8
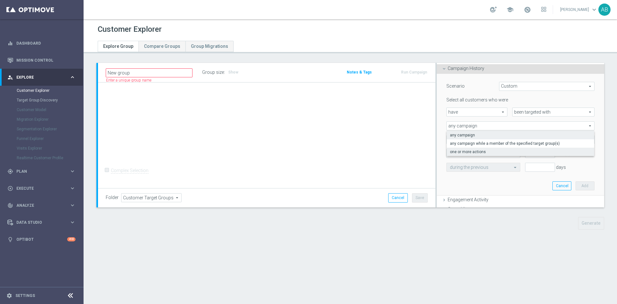
click at [473, 151] on span "one or more actions" at bounding box center [520, 151] width 141 height 5
type input "one or more actions"
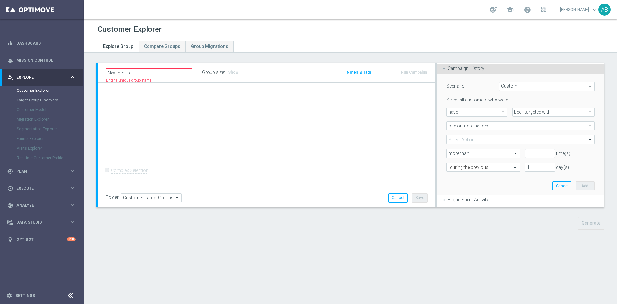
click at [474, 140] on span at bounding box center [519, 140] width 147 height 8
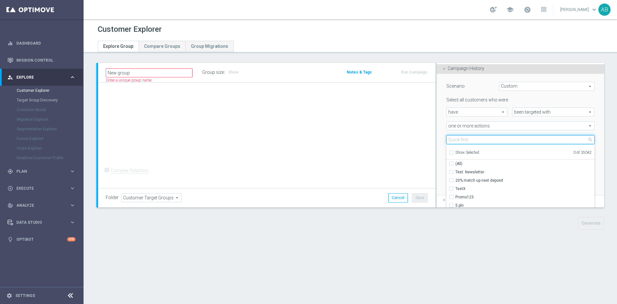
click at [474, 140] on input "search" at bounding box center [520, 139] width 148 height 9
paste input "E_ALL_TARGET_DEPO_AB DO 200 PLN_ORG_3DEPO_101025"
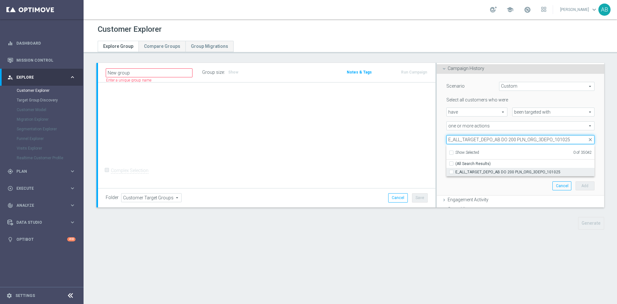
type input "E_ALL_TARGET_DEPO_AB DO 200 PLN_ORG_3DEPO_101025"
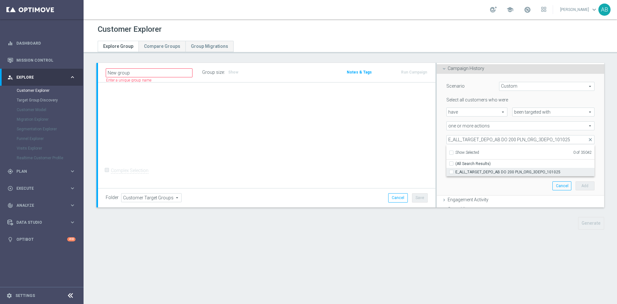
click at [467, 170] on span "E_ALL_TARGET_DEPO_AB DO 200 PLN_ORG_3DEPO_101025" at bounding box center [524, 172] width 139 height 5
click at [455, 170] on input "E_ALL_TARGET_DEPO_AB DO 200 PLN_ORG_3DEPO_101025" at bounding box center [453, 172] width 4 height 4
checkbox input "true"
type input "E_ALL_TARGET_DEPO_AB DO 200 PLN_ORG_3DEPO_101025"
checkbox input "true"
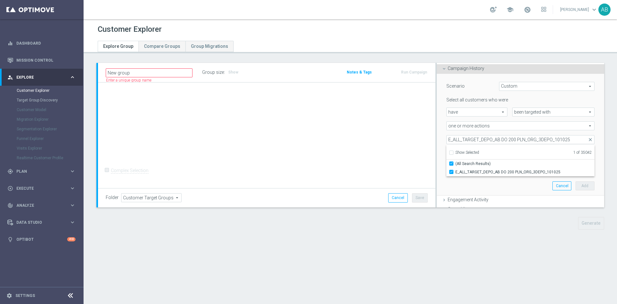
click at [436, 140] on div "Scenario Custom Custom arrow_drop_down search Select all customers who were hav…" at bounding box center [519, 135] width 167 height 122
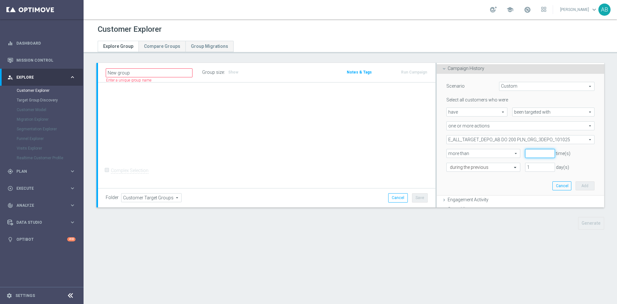
click at [527, 153] on input "number" at bounding box center [540, 153] width 30 height 9
type input "0"
click at [491, 168] on input "text" at bounding box center [477, 168] width 54 height 6
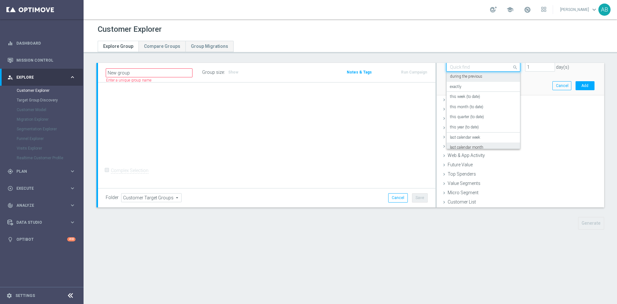
scroll to position [57, 0]
click at [464, 141] on div "today" at bounding box center [483, 142] width 67 height 10
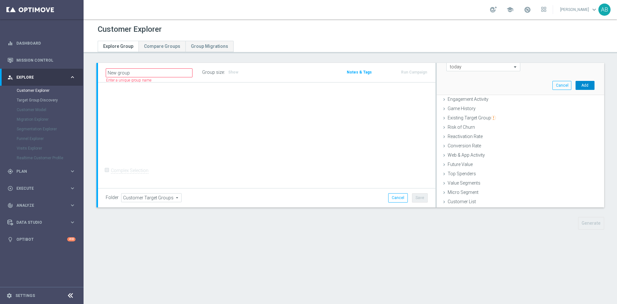
click at [575, 87] on button "Add" at bounding box center [584, 85] width 19 height 9
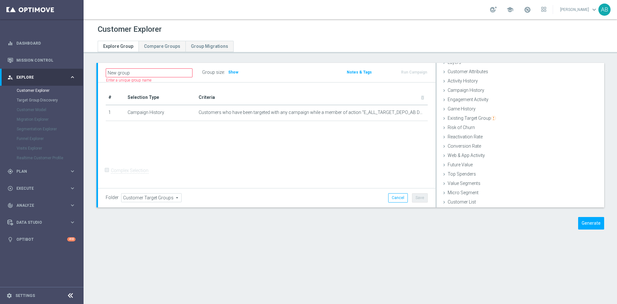
scroll to position [26, 0]
click at [234, 71] on span "Show" at bounding box center [233, 72] width 10 height 4
click at [407, 112] on icon "mode_edit" at bounding box center [409, 112] width 5 height 5
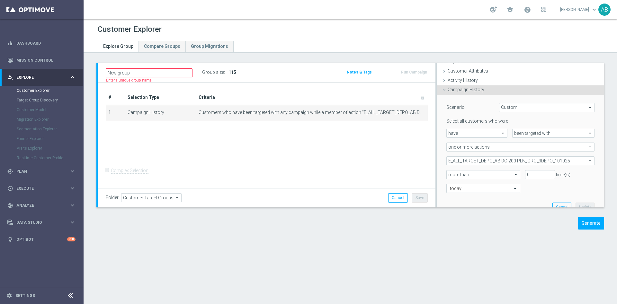
click at [514, 161] on span "E_ALL_TARGET_DEPO_AB DO 200 PLN_ORG_3DEPO_101025" at bounding box center [519, 161] width 147 height 8
click at [449, 174] on input "Show Selected" at bounding box center [451, 175] width 4 height 4
checkbox input "true"
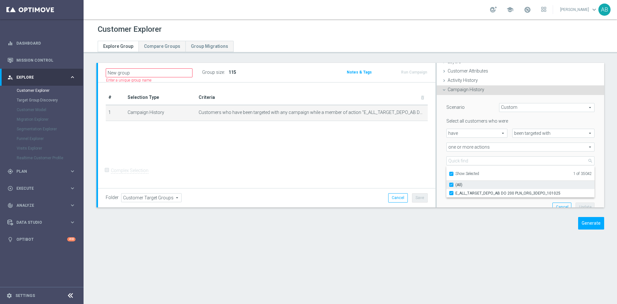
click at [451, 183] on input "(All)" at bounding box center [453, 185] width 4 height 4
checkbox input "false"
type input "Select Action"
checkbox input "false"
click at [449, 174] on input "Show Selected" at bounding box center [451, 175] width 4 height 4
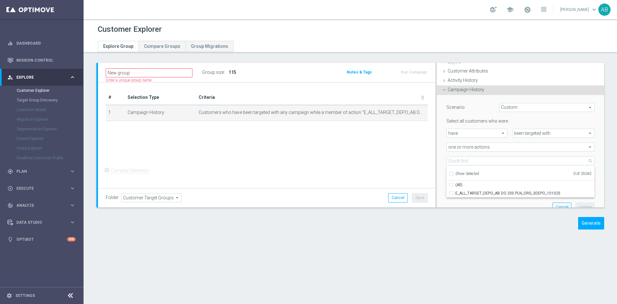
checkbox input "false"
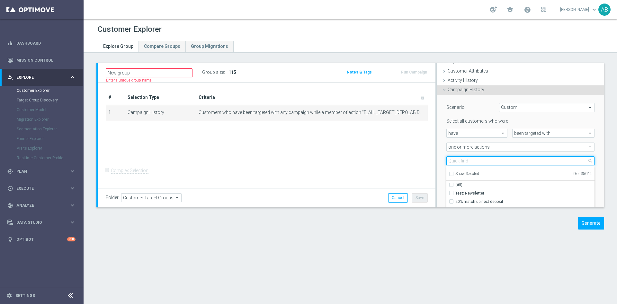
click at [451, 159] on input "search" at bounding box center [520, 160] width 148 height 9
paste input "E_ALL_TARGET_DEPO_AB DO 500 PLN_ORG_3DEPO_101025"
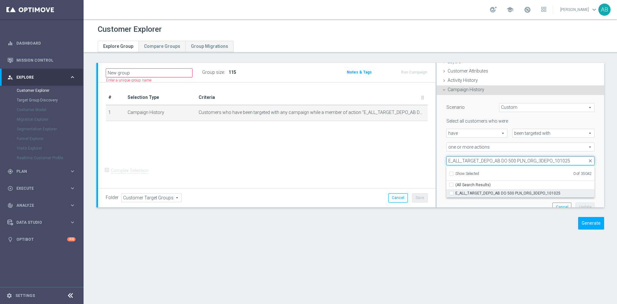
type input "E_ALL_TARGET_DEPO_AB DO 500 PLN_ORG_3DEPO_101025"
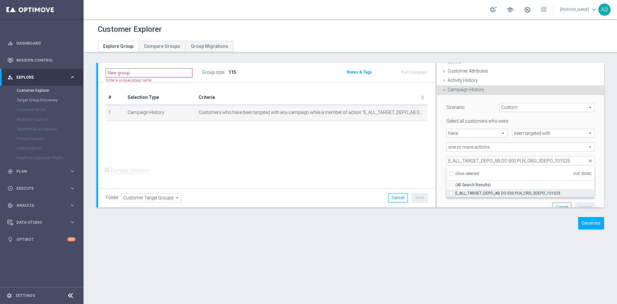
click at [455, 194] on label "E_ALL_TARGET_DEPO_AB DO 500 PLN_ORG_3DEPO_101025" at bounding box center [524, 193] width 139 height 8
click at [451, 194] on input "E_ALL_TARGET_DEPO_AB DO 500 PLN_ORG_3DEPO_101025" at bounding box center [453, 193] width 4 height 4
checkbox input "true"
type input "E_ALL_TARGET_DEPO_AB DO 500 PLN_ORG_3DEPO_101025"
checkbox input "true"
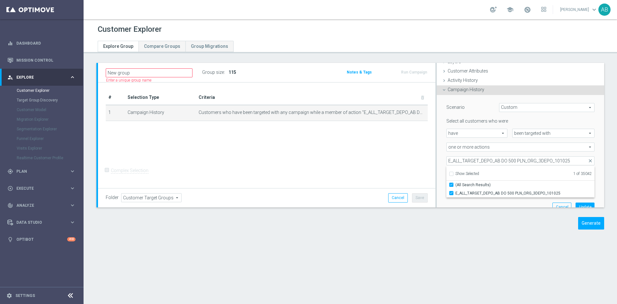
click at [436, 167] on div "Scenario Custom Custom arrow_drop_down search Select all customers who were hav…" at bounding box center [519, 156] width 167 height 122
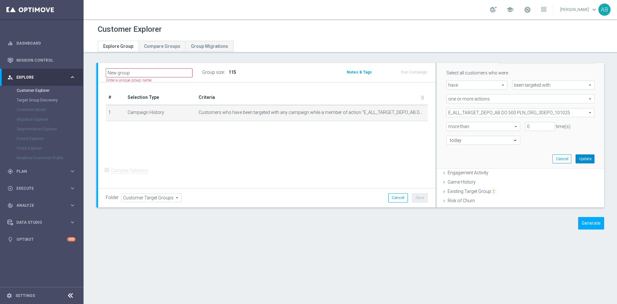
click at [575, 161] on button "Update" at bounding box center [584, 158] width 19 height 9
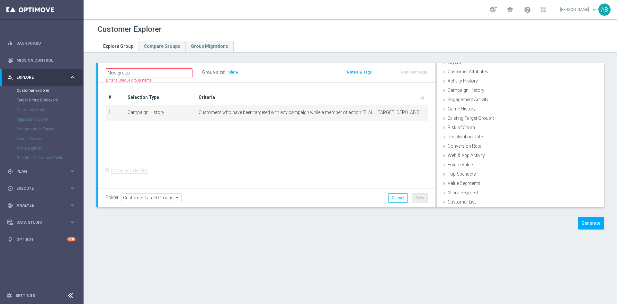
scroll to position [26, 0]
click at [230, 74] on span "Show" at bounding box center [233, 72] width 10 height 4
click at [52, 62] on link "Mission Control" at bounding box center [45, 60] width 59 height 17
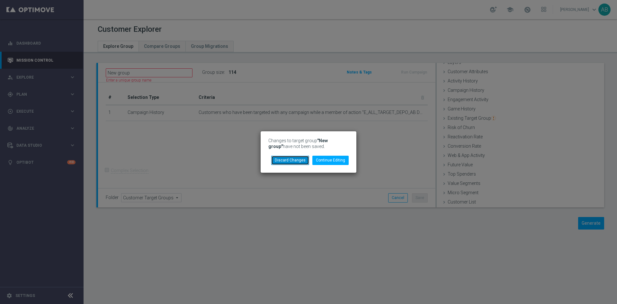
click at [284, 159] on button "Discard Changes" at bounding box center [290, 160] width 38 height 9
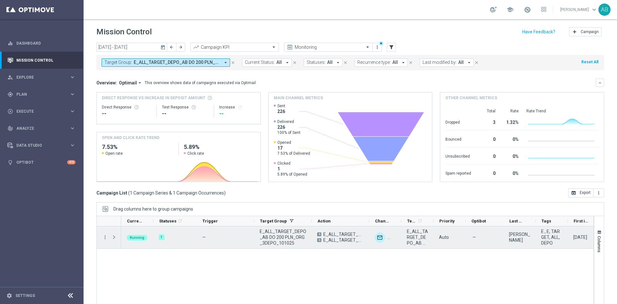
click at [113, 237] on span "Press SPACE to select this row." at bounding box center [114, 237] width 6 height 5
